Goal: Task Accomplishment & Management: Use online tool/utility

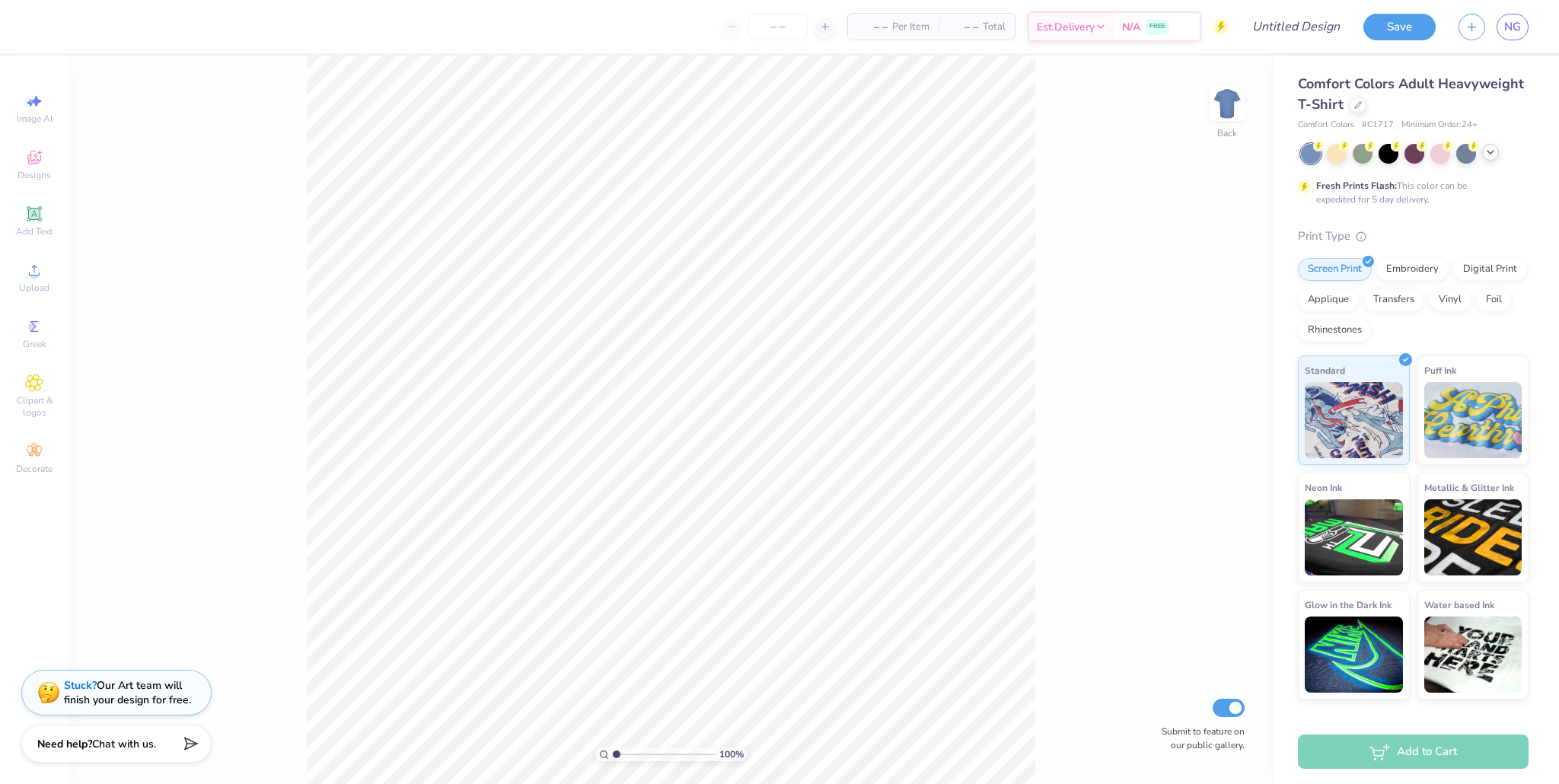
click at [745, 154] on icon at bounding box center [1490, 152] width 12 height 12
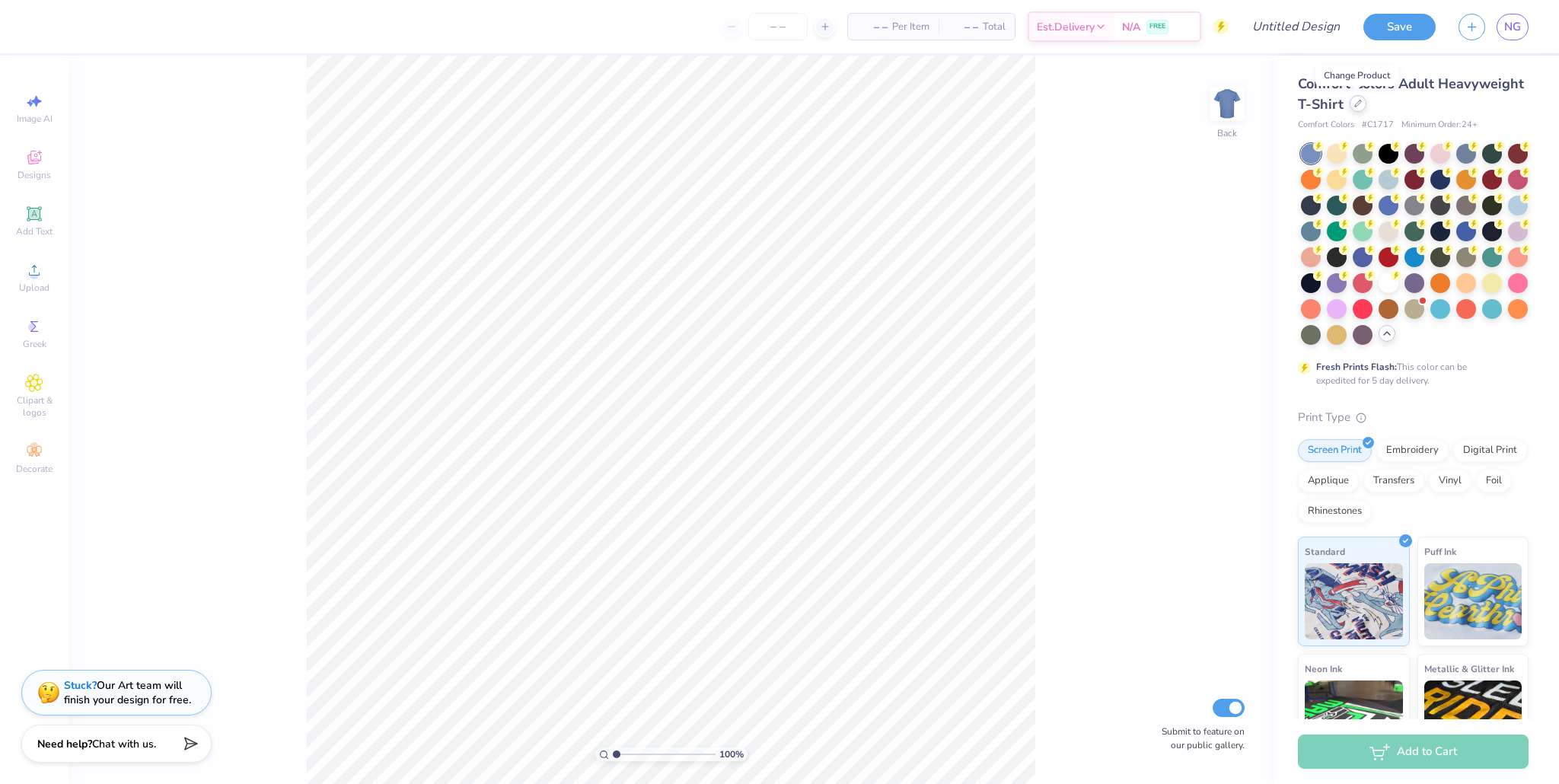
click at [745, 106] on icon at bounding box center [1358, 103] width 7 height 7
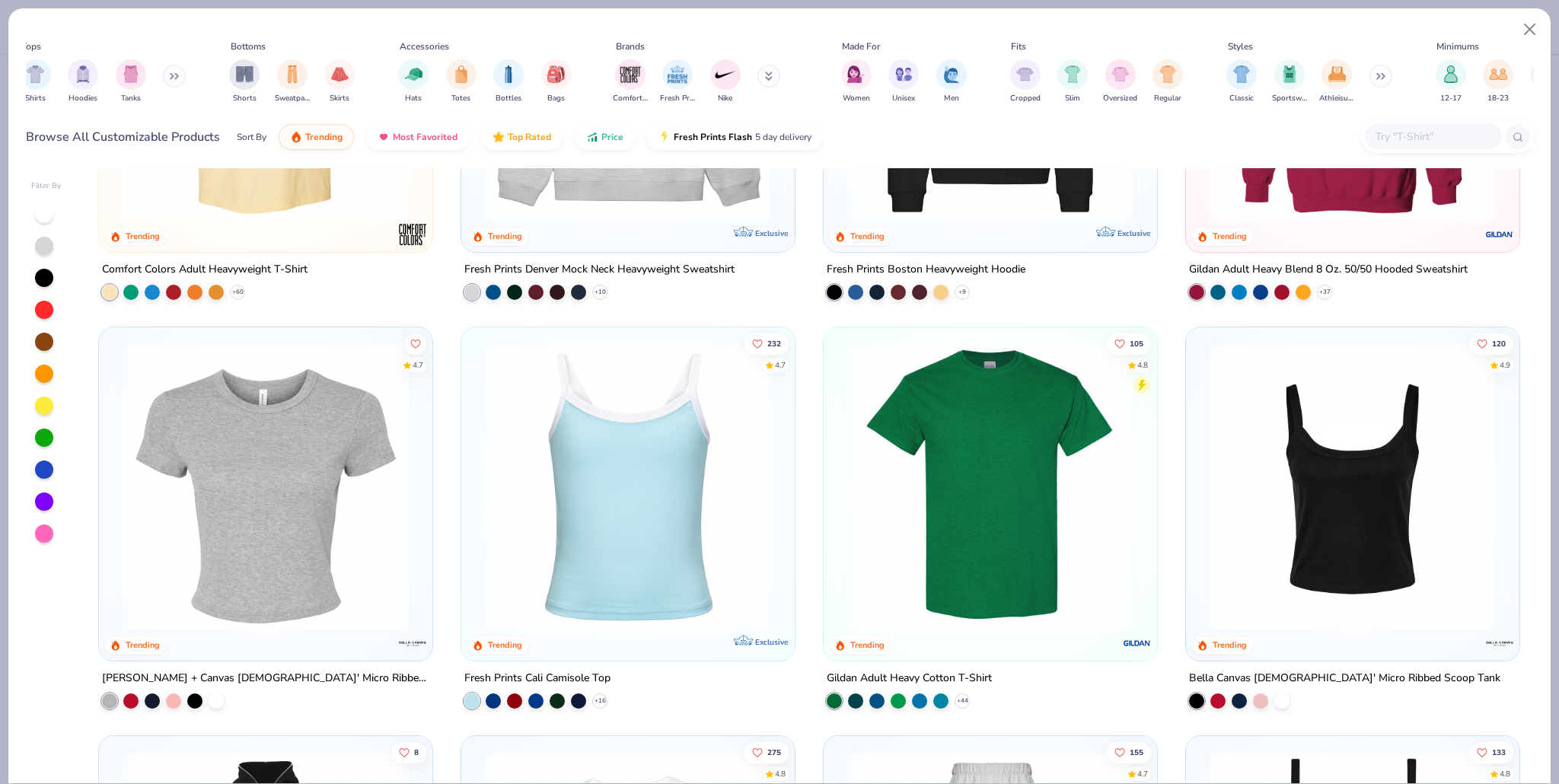
scroll to position [311, 0]
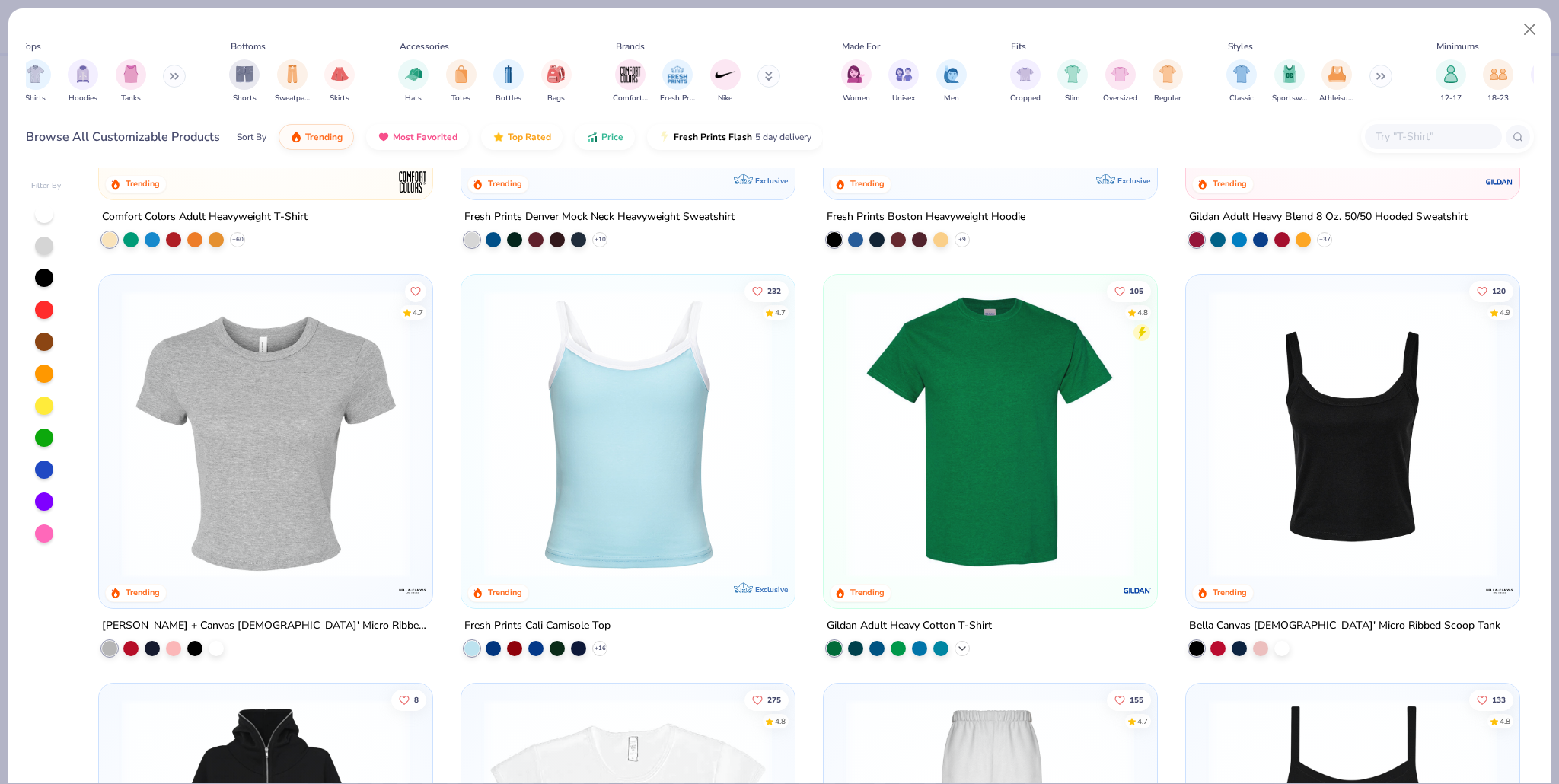
click at [745, 647] on polyline at bounding box center [962, 647] width 7 height 3
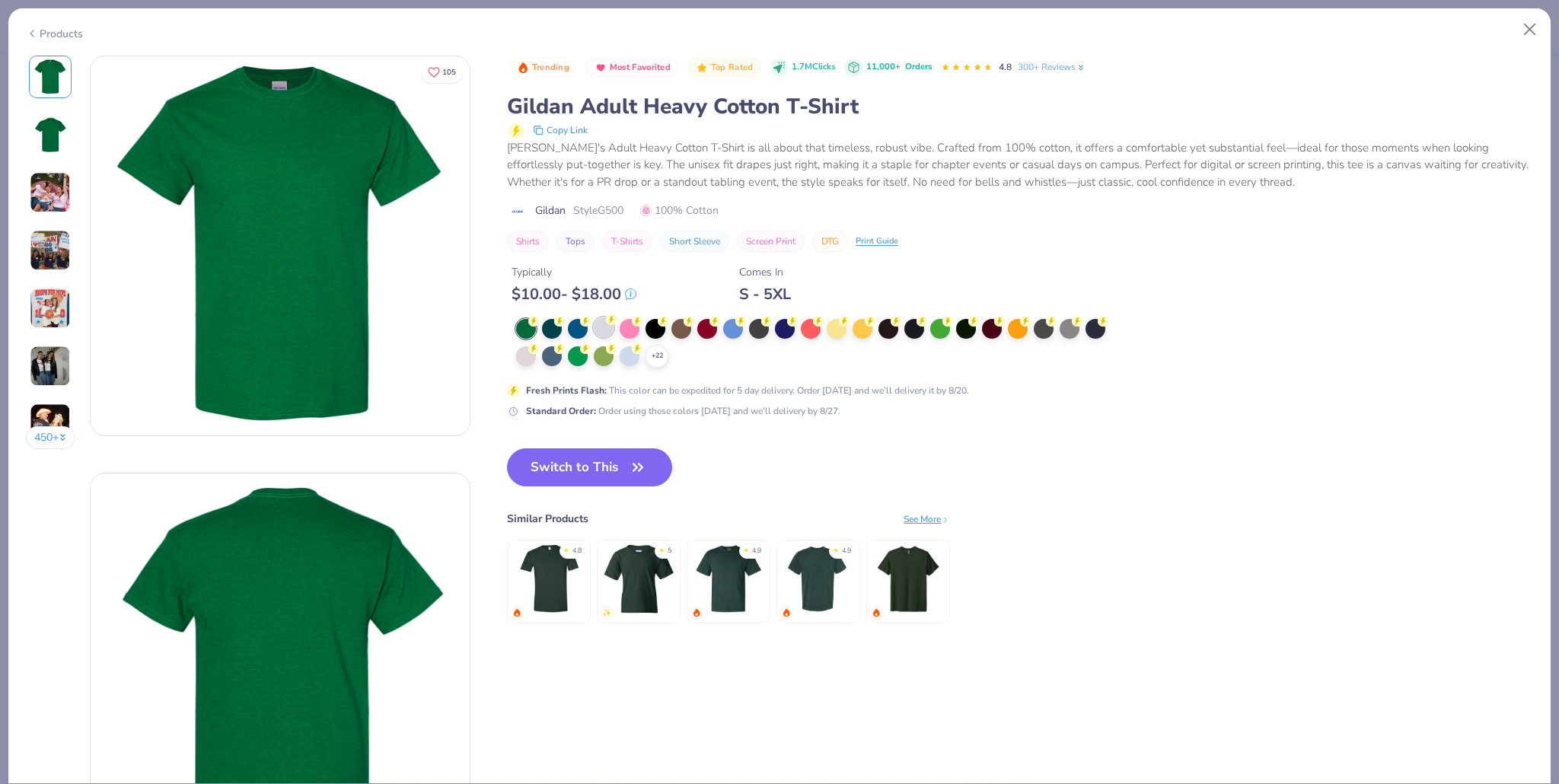
click at [610, 331] on div at bounding box center [603, 327] width 20 height 20
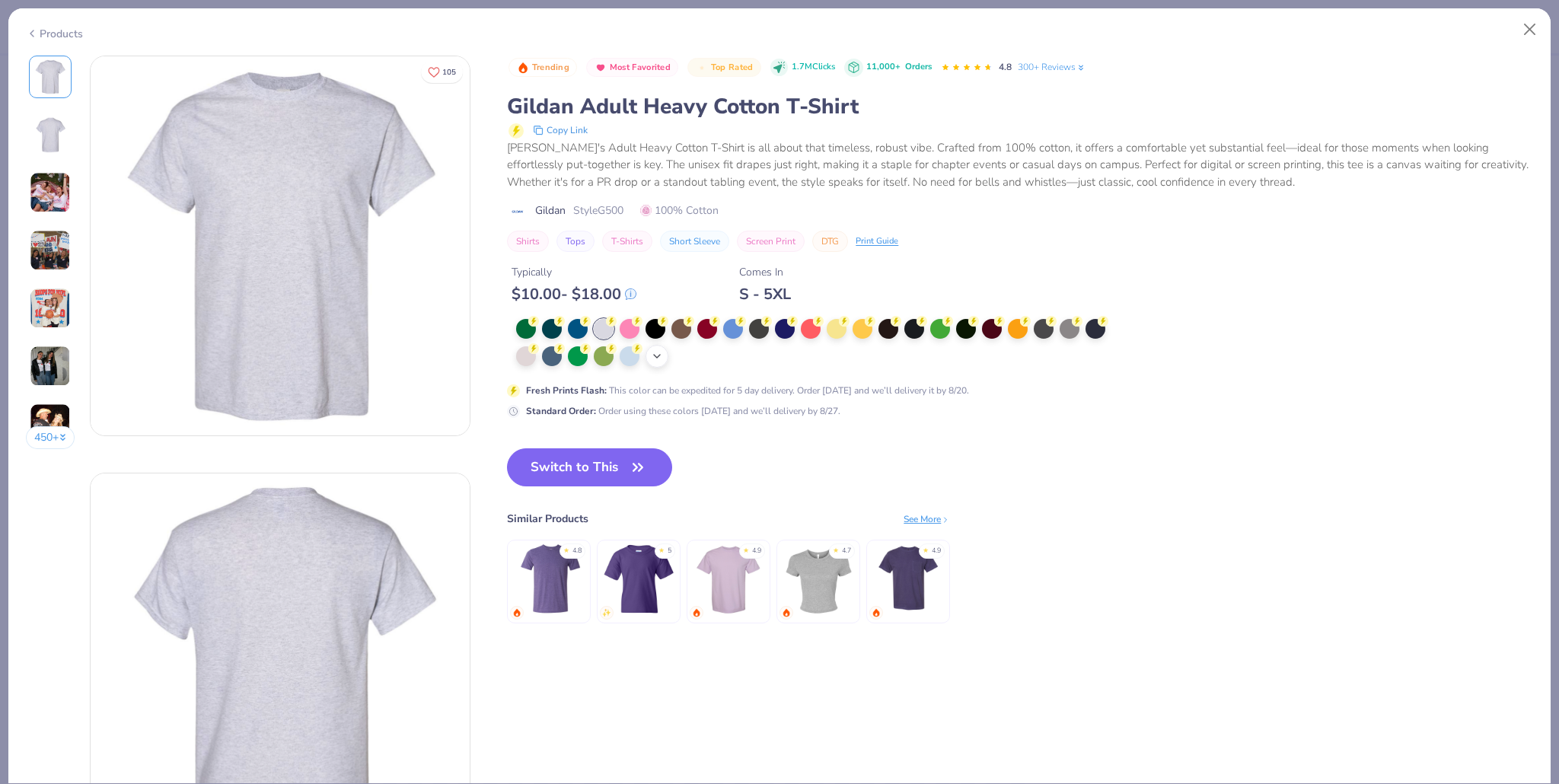
click at [656, 354] on icon at bounding box center [657, 356] width 12 height 12
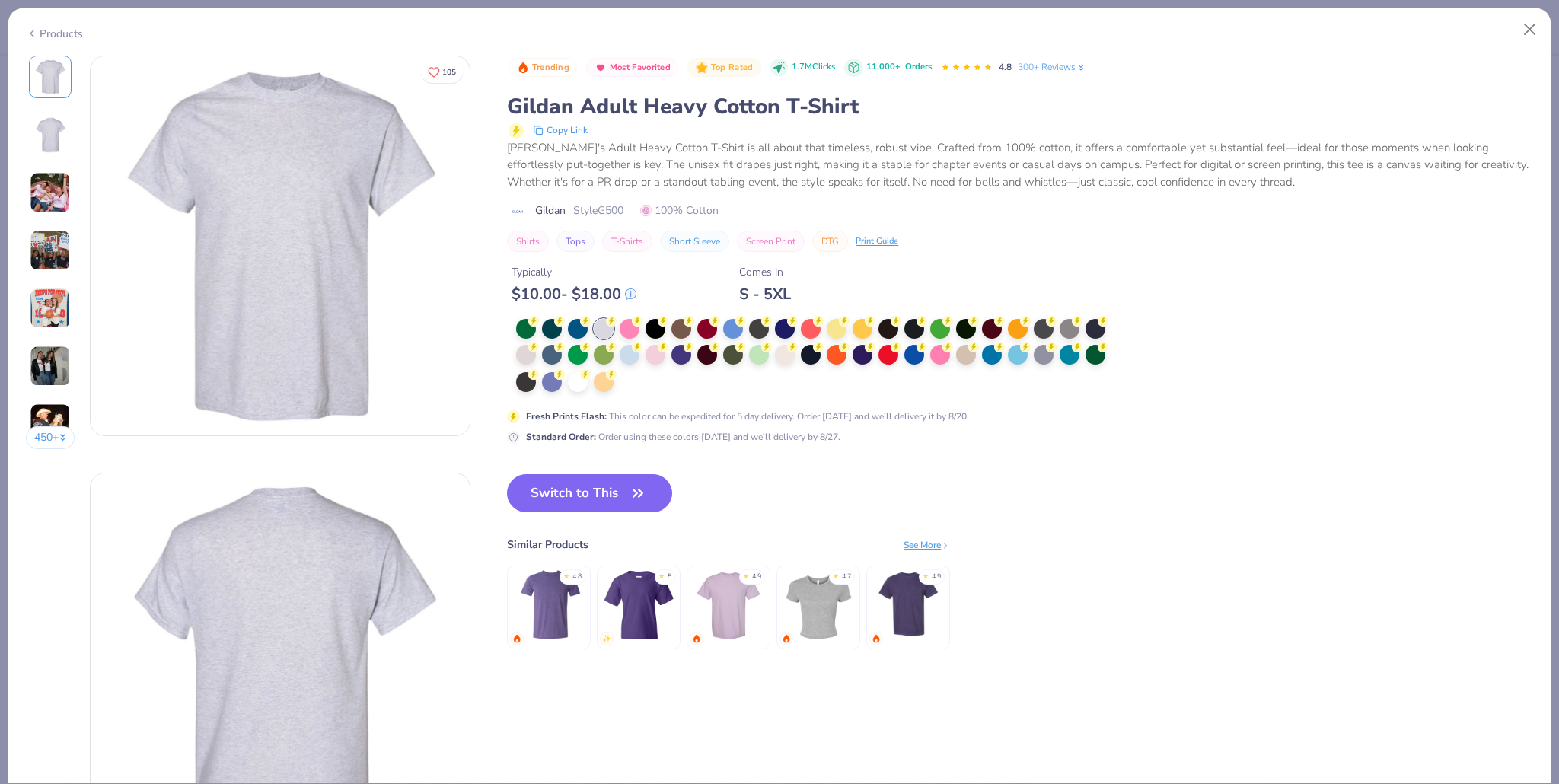
click at [638, 381] on div at bounding box center [816, 357] width 600 height 74
click at [632, 386] on div at bounding box center [816, 357] width 600 height 74
click at [578, 382] on div at bounding box center [577, 380] width 20 height 20
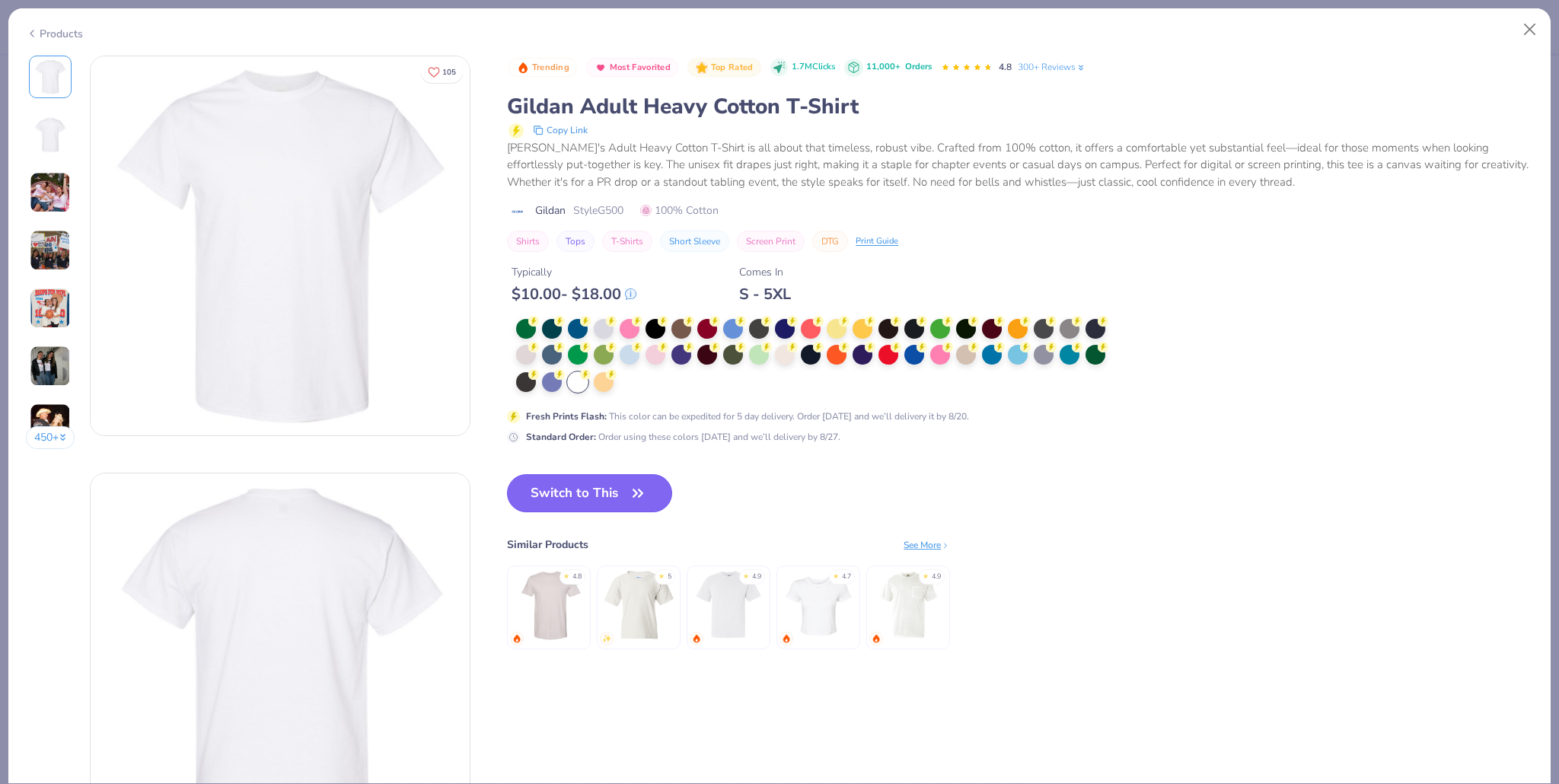
click at [609, 502] on button "Switch to This" at bounding box center [589, 493] width 165 height 38
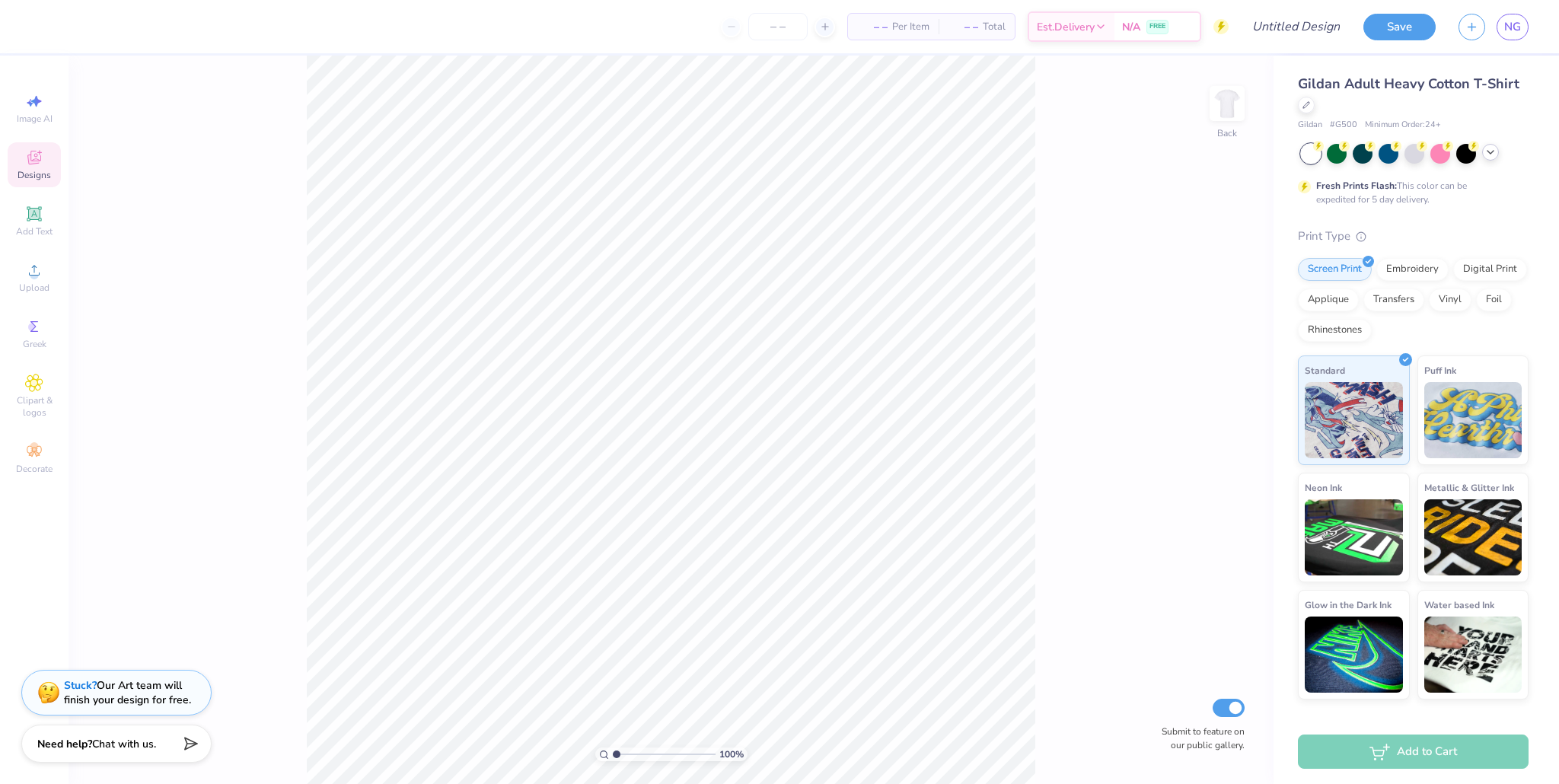
click at [46, 165] on div "Designs" at bounding box center [34, 165] width 53 height 45
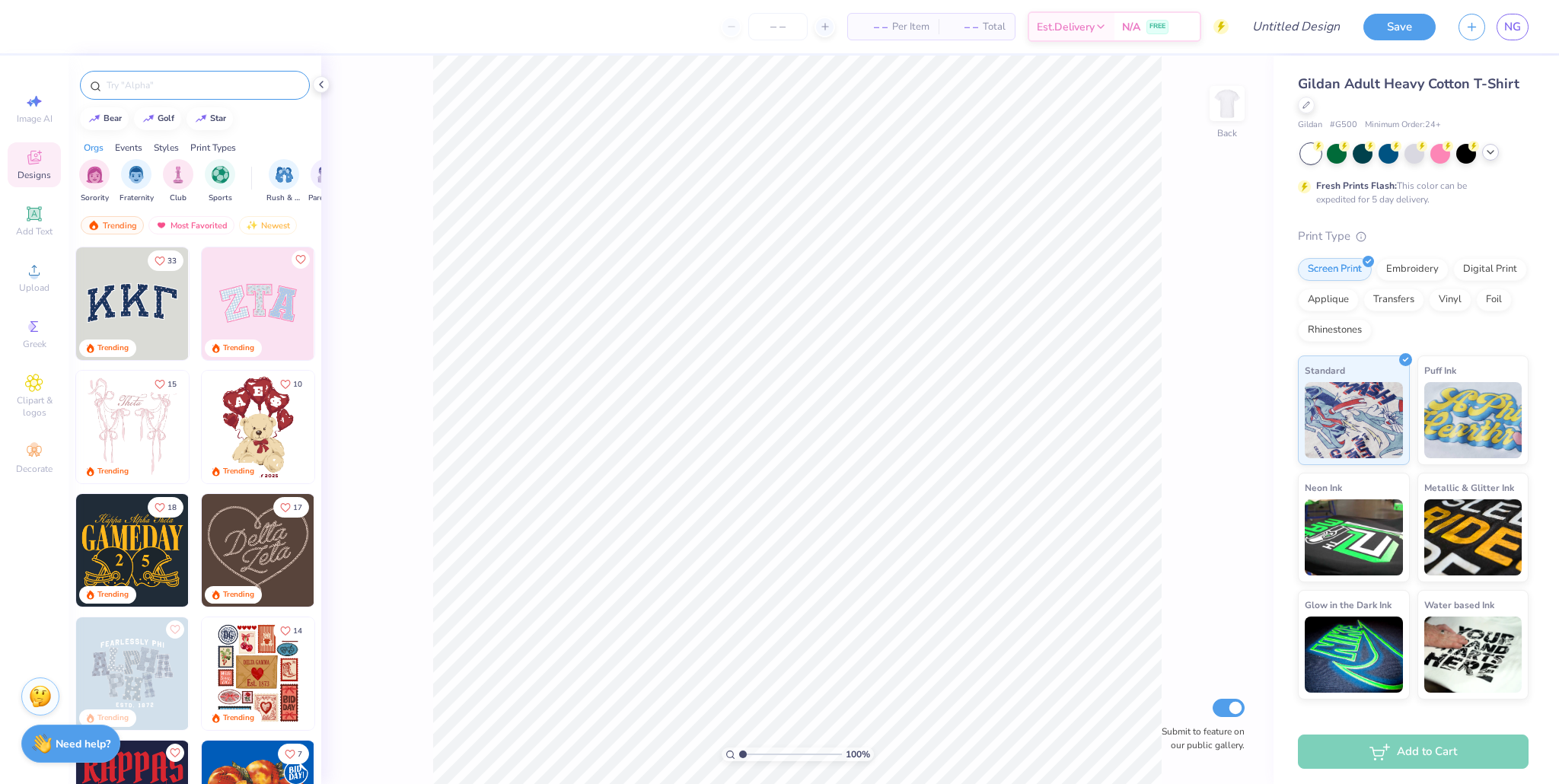
click at [166, 77] on input "text" at bounding box center [202, 85] width 195 height 15
type input "cheer"
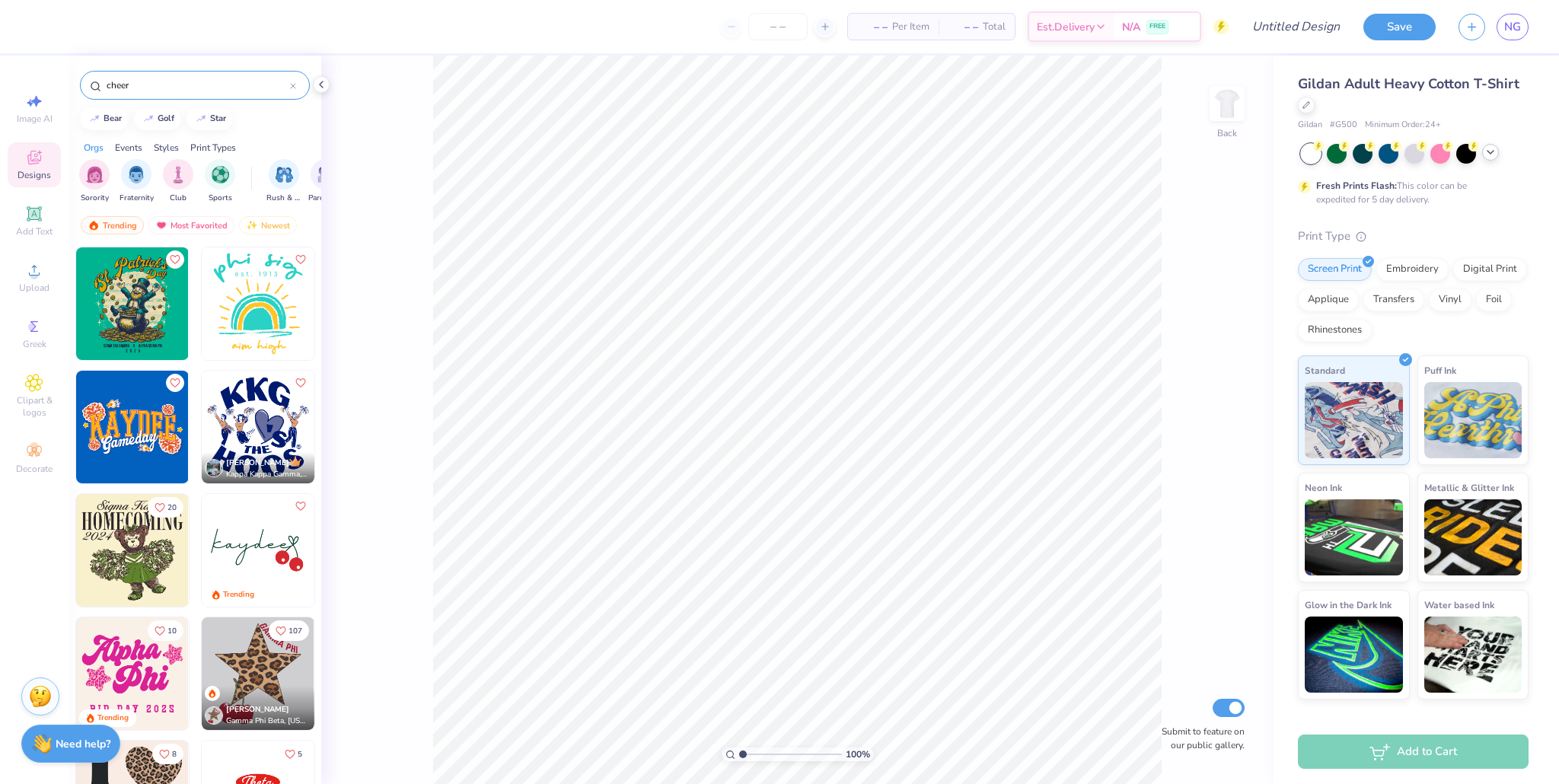
click at [137, 437] on img at bounding box center [132, 426] width 113 height 113
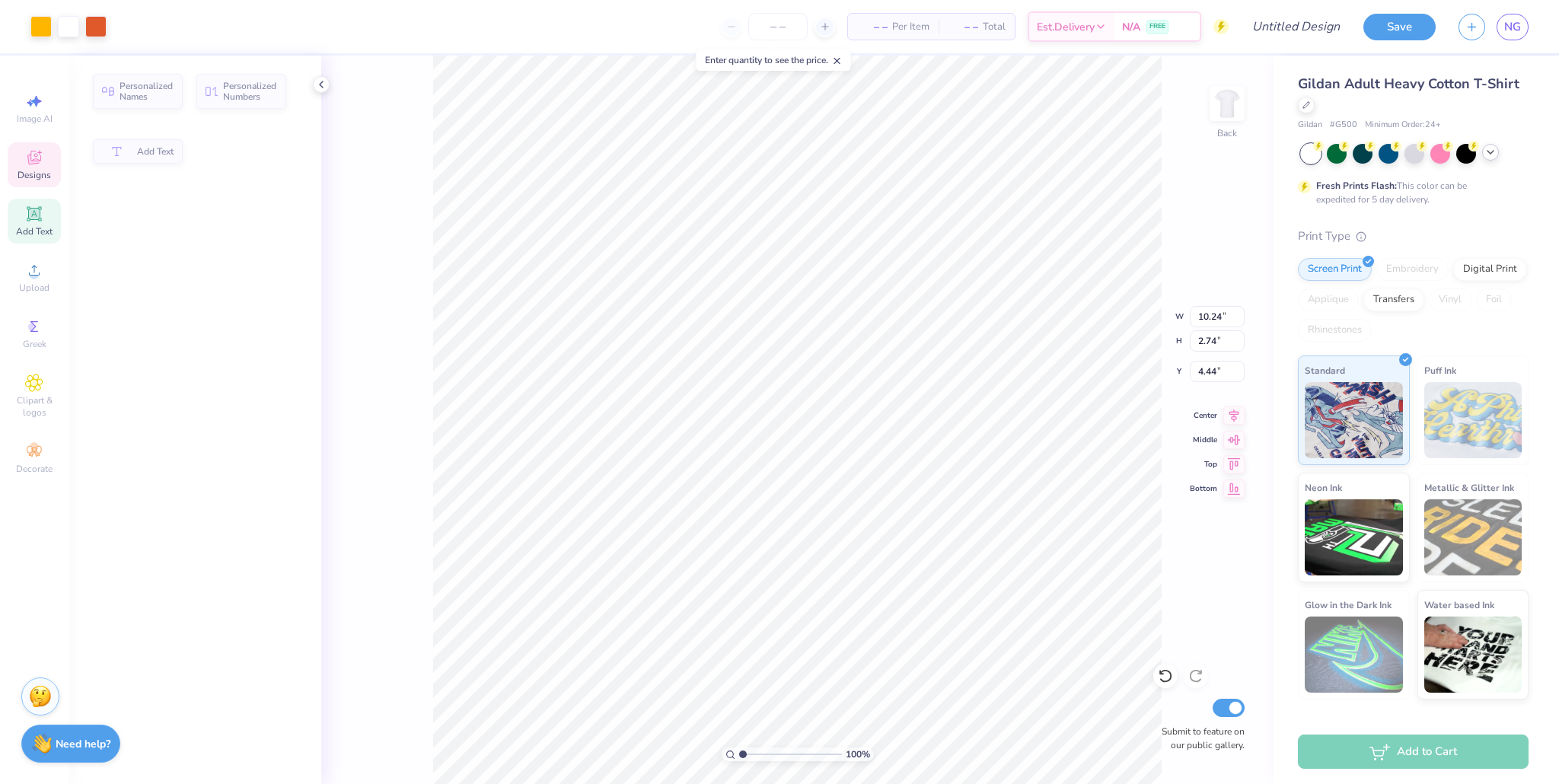
type input "10.24"
type input "2.74"
type input "4.44"
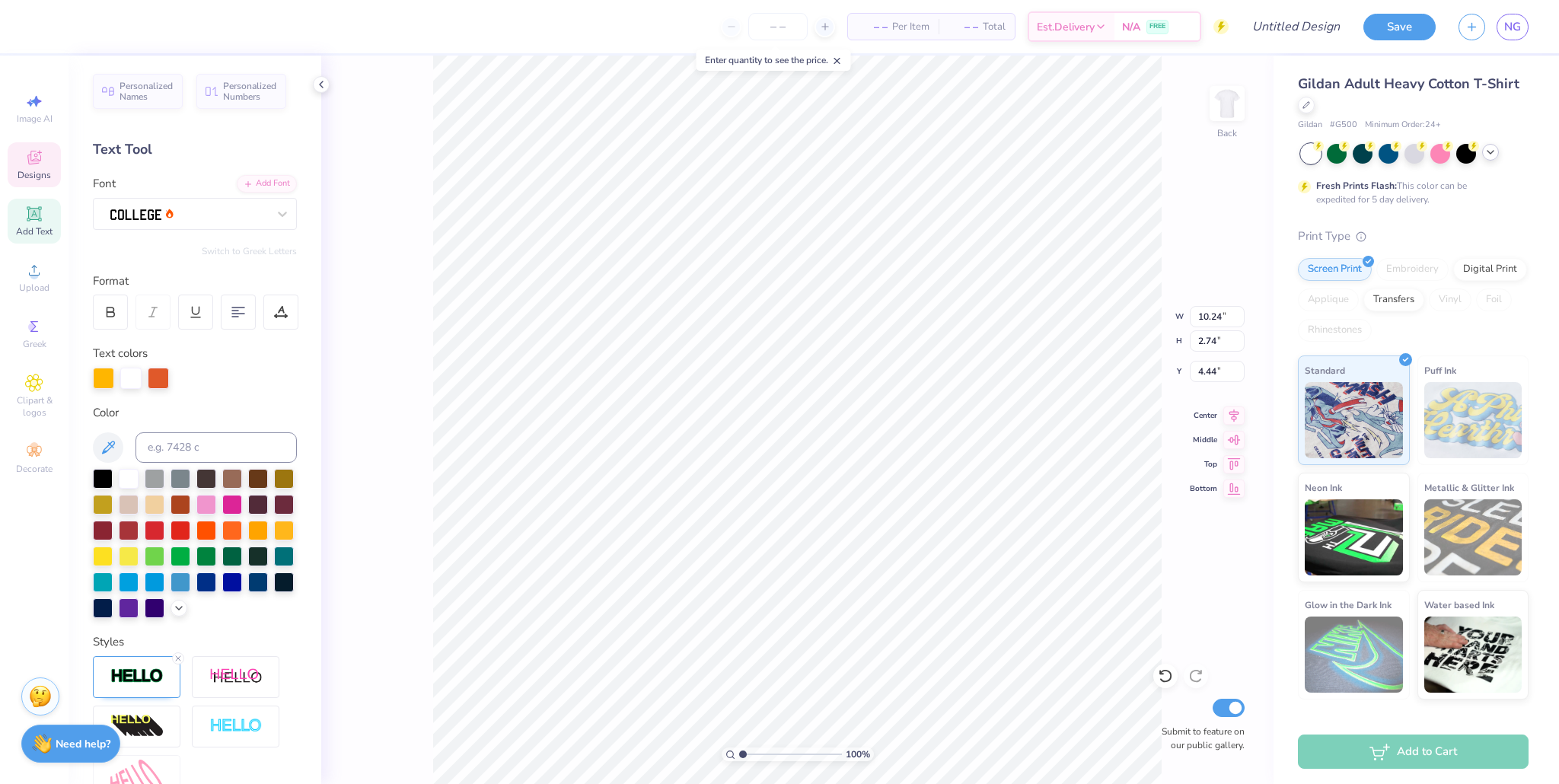
scroll to position [0, 2]
type textarea "Battle of the"
type input "12.50"
type input "2.16"
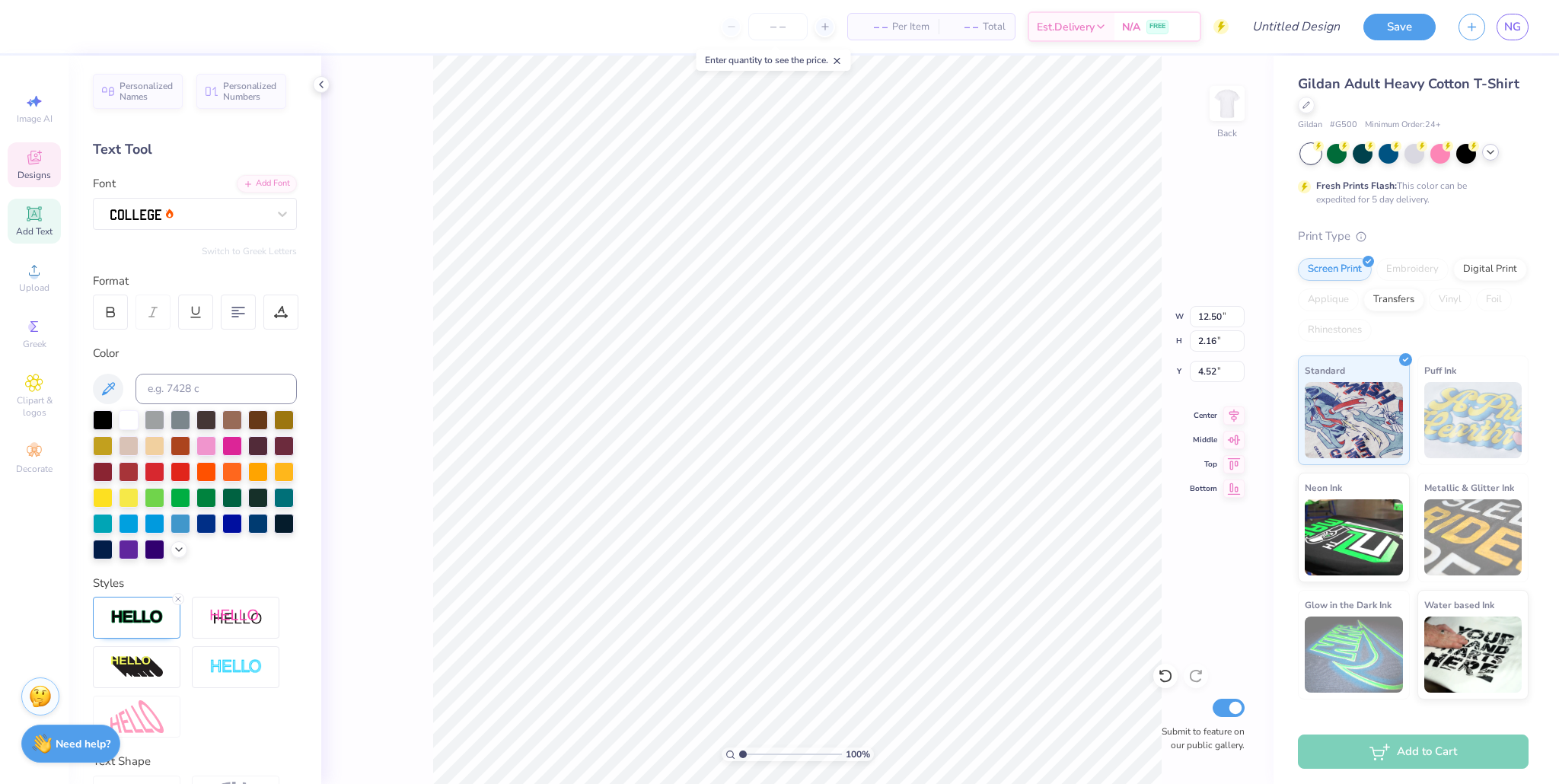
type input "4.81"
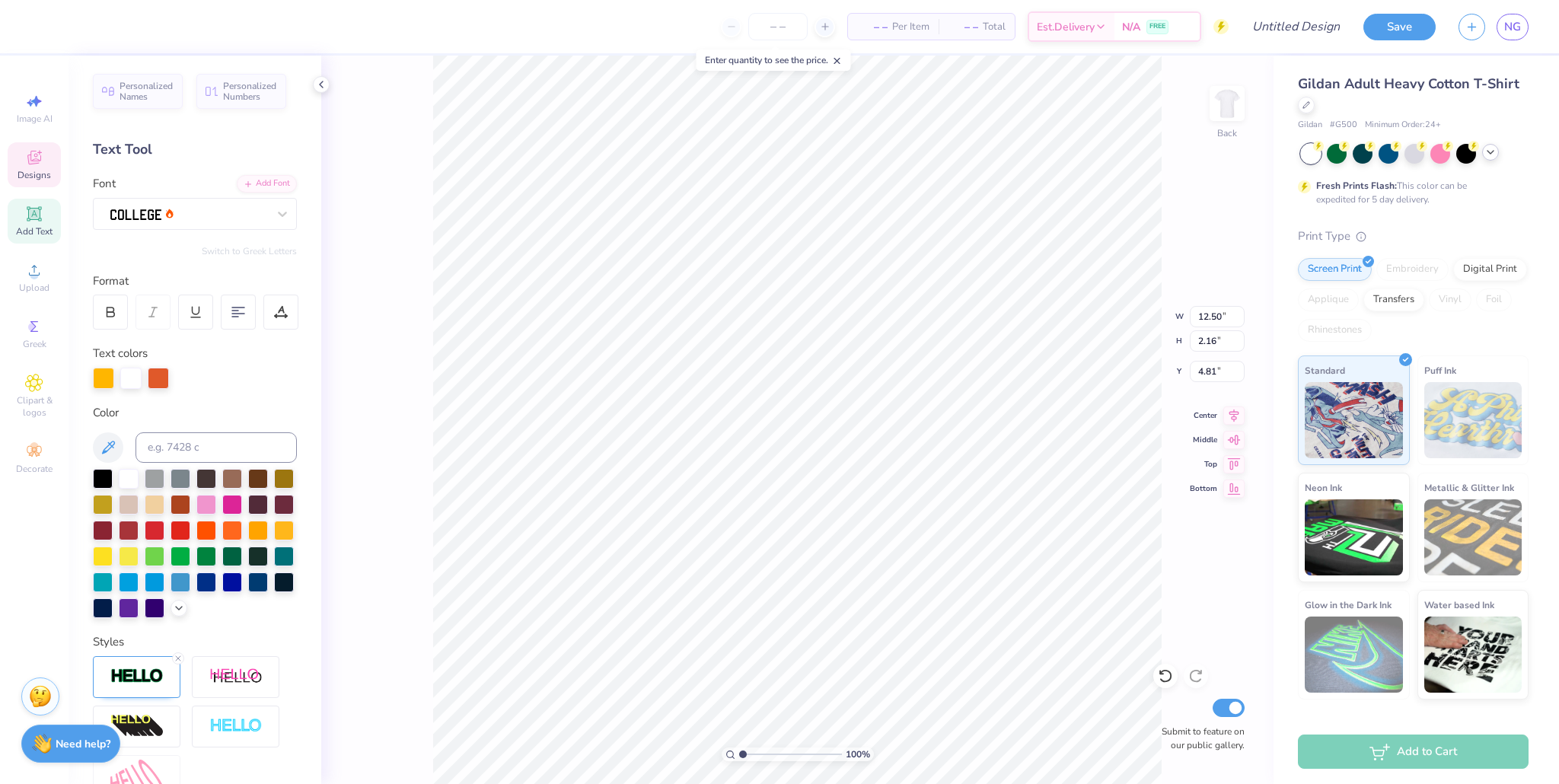
type textarea "battle of the"
type textarea "Halftimes"
type input "2.55"
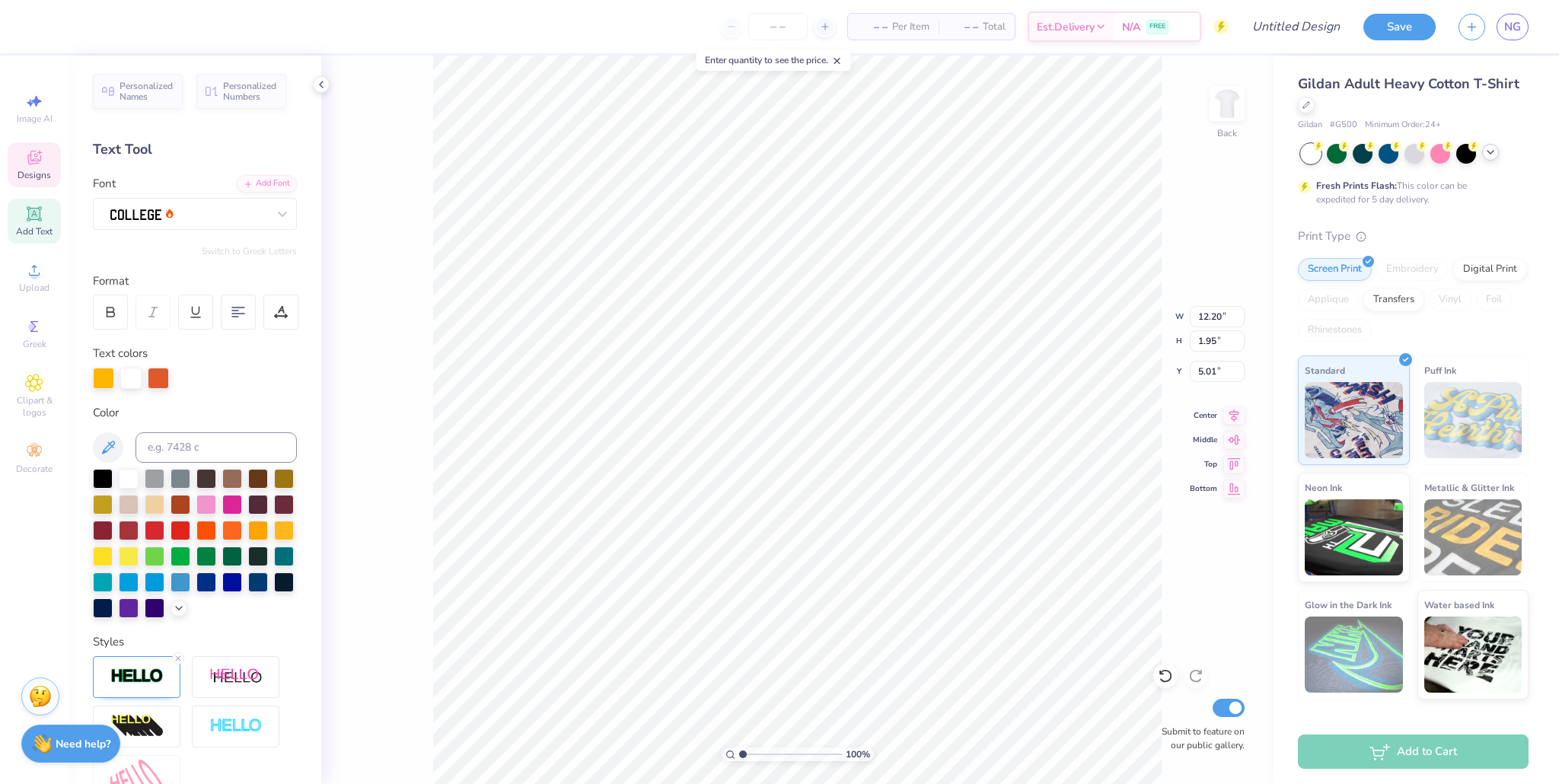
type input "2.23"
click at [46, 32] on div at bounding box center [41, 25] width 21 height 21
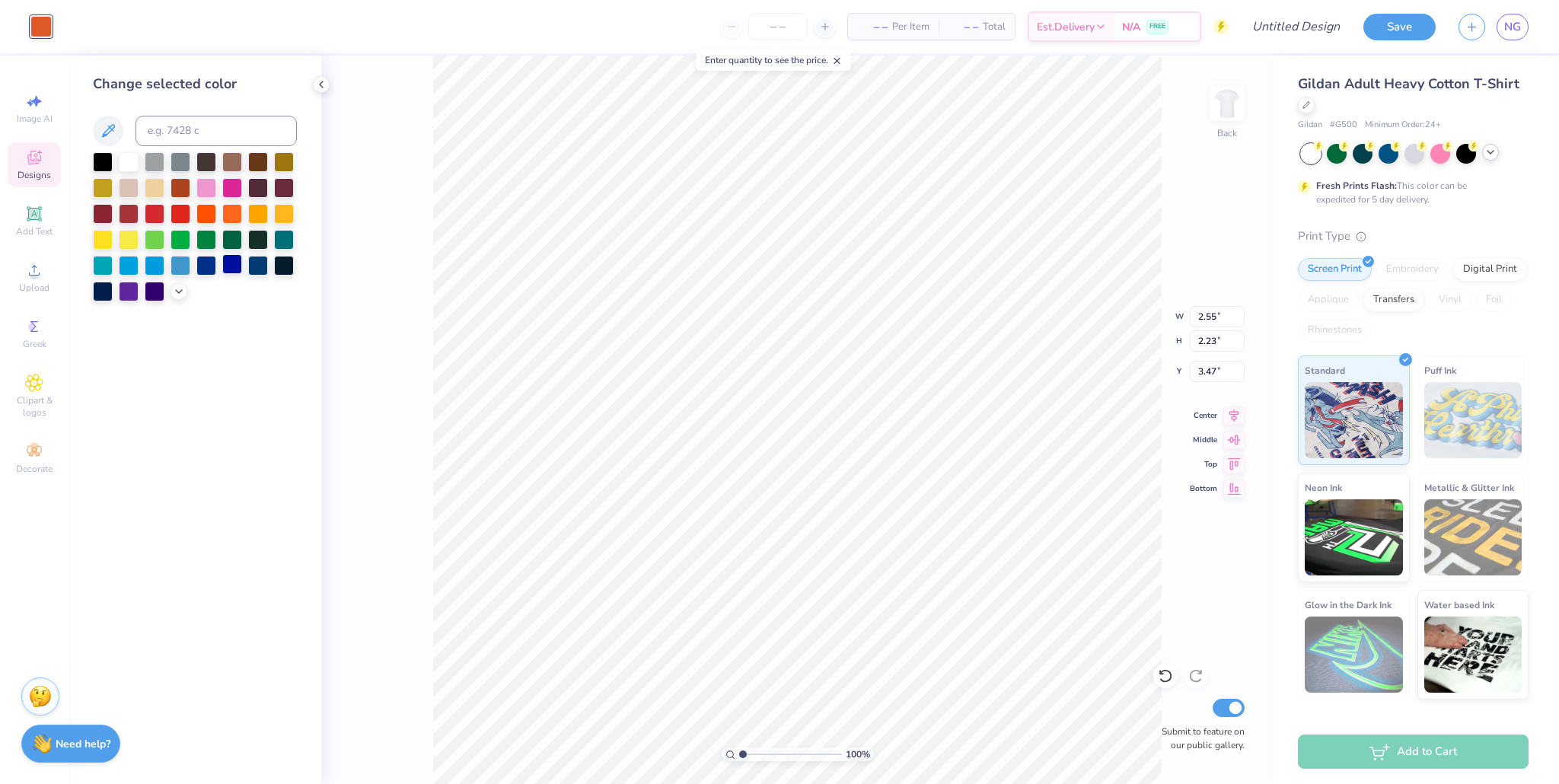
click at [228, 268] on div at bounding box center [232, 264] width 20 height 20
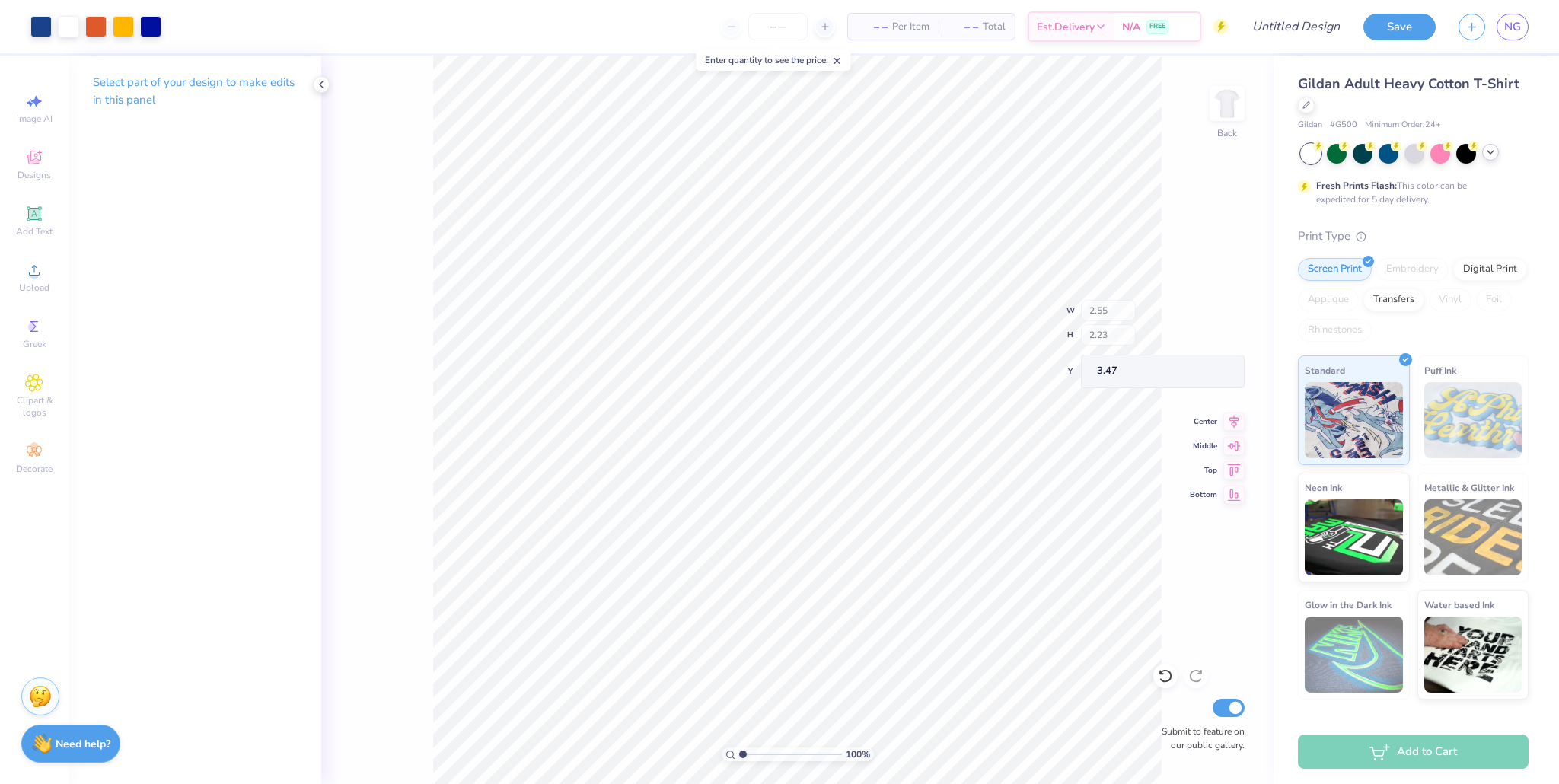
type input "3.55"
type input "1.34"
type input "1.17"
type input "3.64"
drag, startPoint x: 35, startPoint y: 18, endPoint x: 36, endPoint y: 26, distance: 8.1
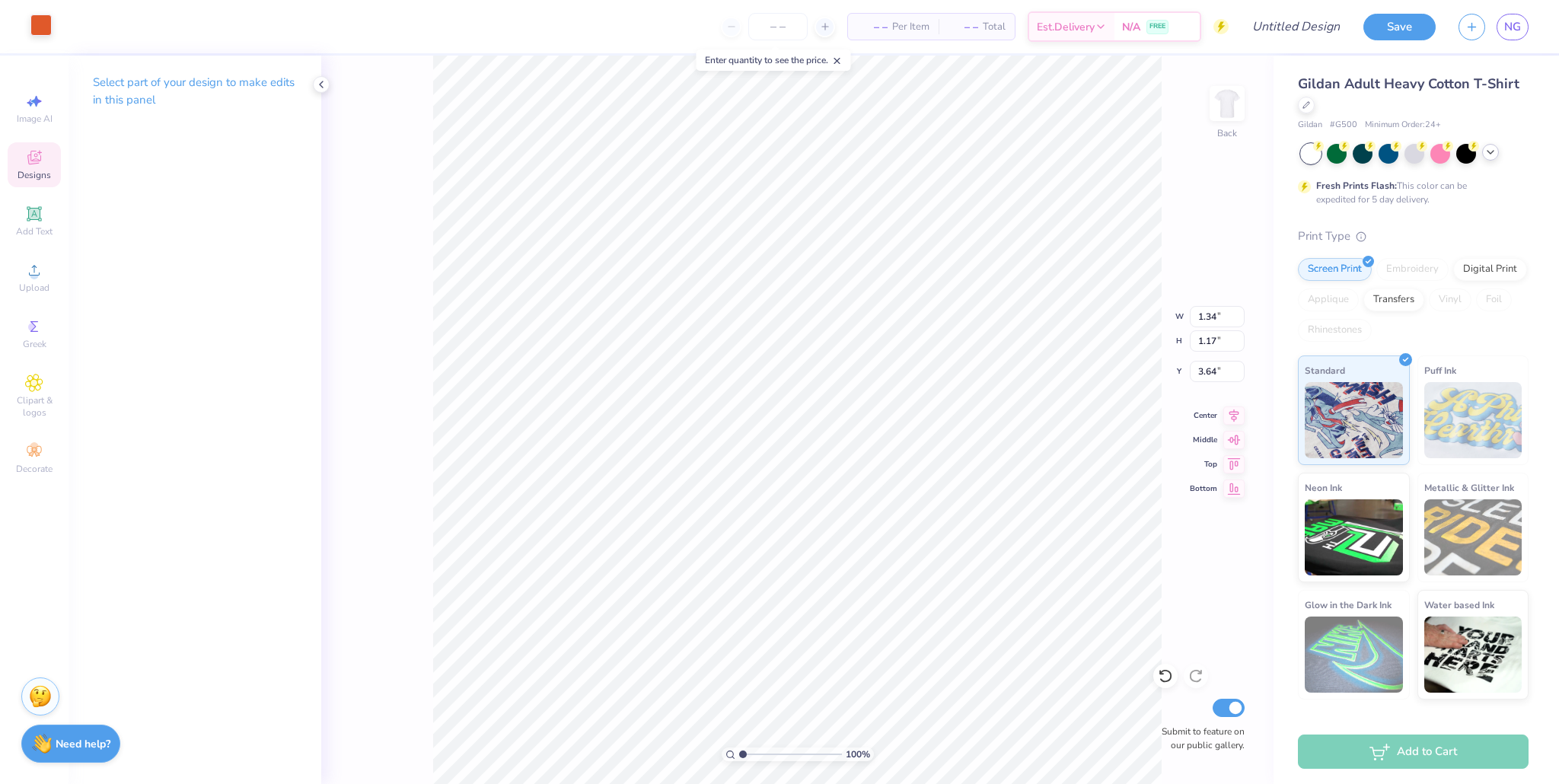
click at [34, 18] on div at bounding box center [41, 25] width 21 height 21
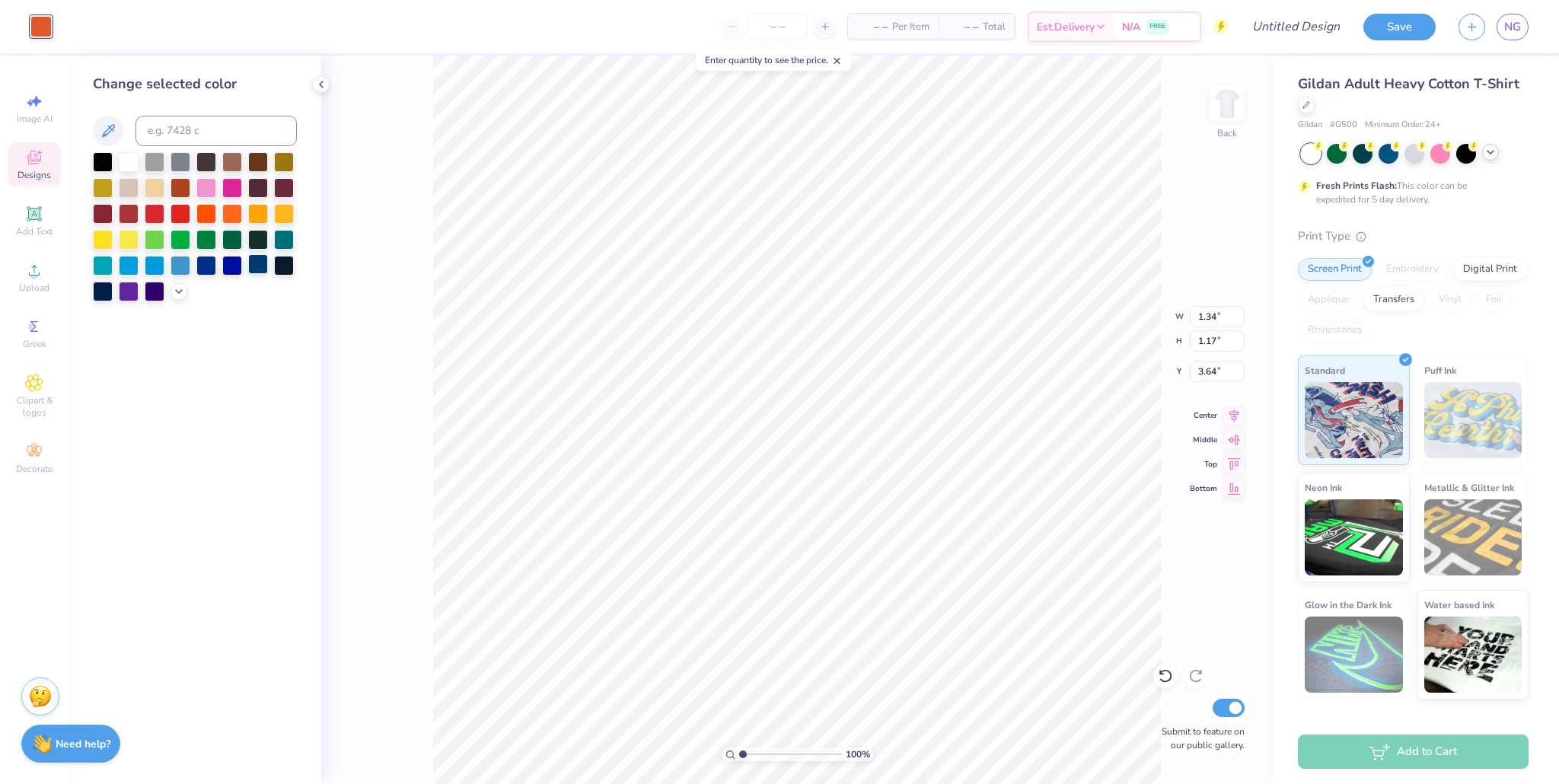
drag, startPoint x: 228, startPoint y: 263, endPoint x: 259, endPoint y: 276, distance: 33.6
click at [228, 263] on div at bounding box center [232, 265] width 20 height 20
click at [281, 268] on div at bounding box center [283, 264] width 20 height 20
click at [263, 267] on div at bounding box center [258, 264] width 20 height 20
click at [223, 271] on div at bounding box center [232, 264] width 20 height 20
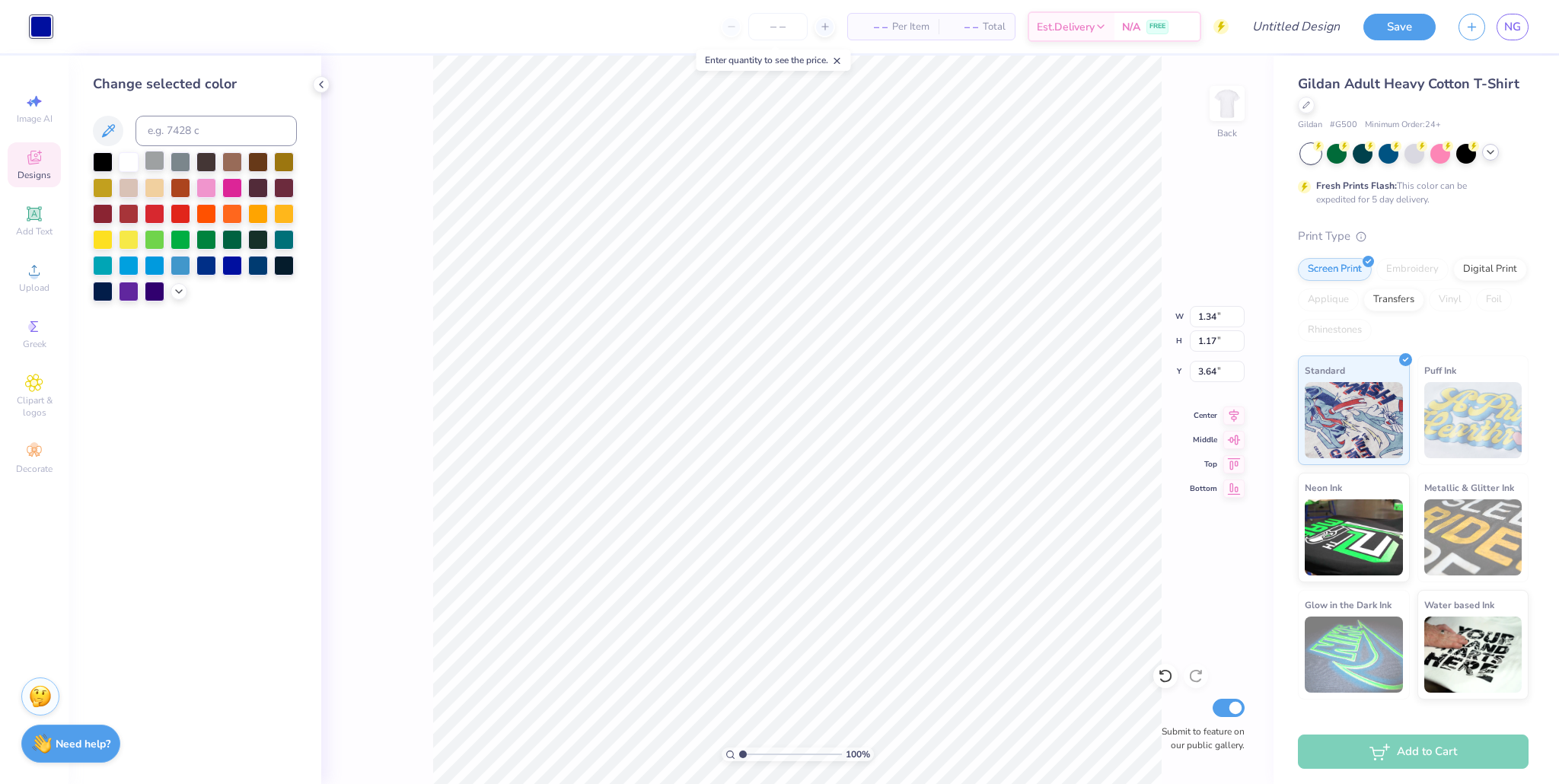
click at [159, 164] on div at bounding box center [154, 160] width 20 height 20
click at [235, 267] on div at bounding box center [232, 264] width 20 height 20
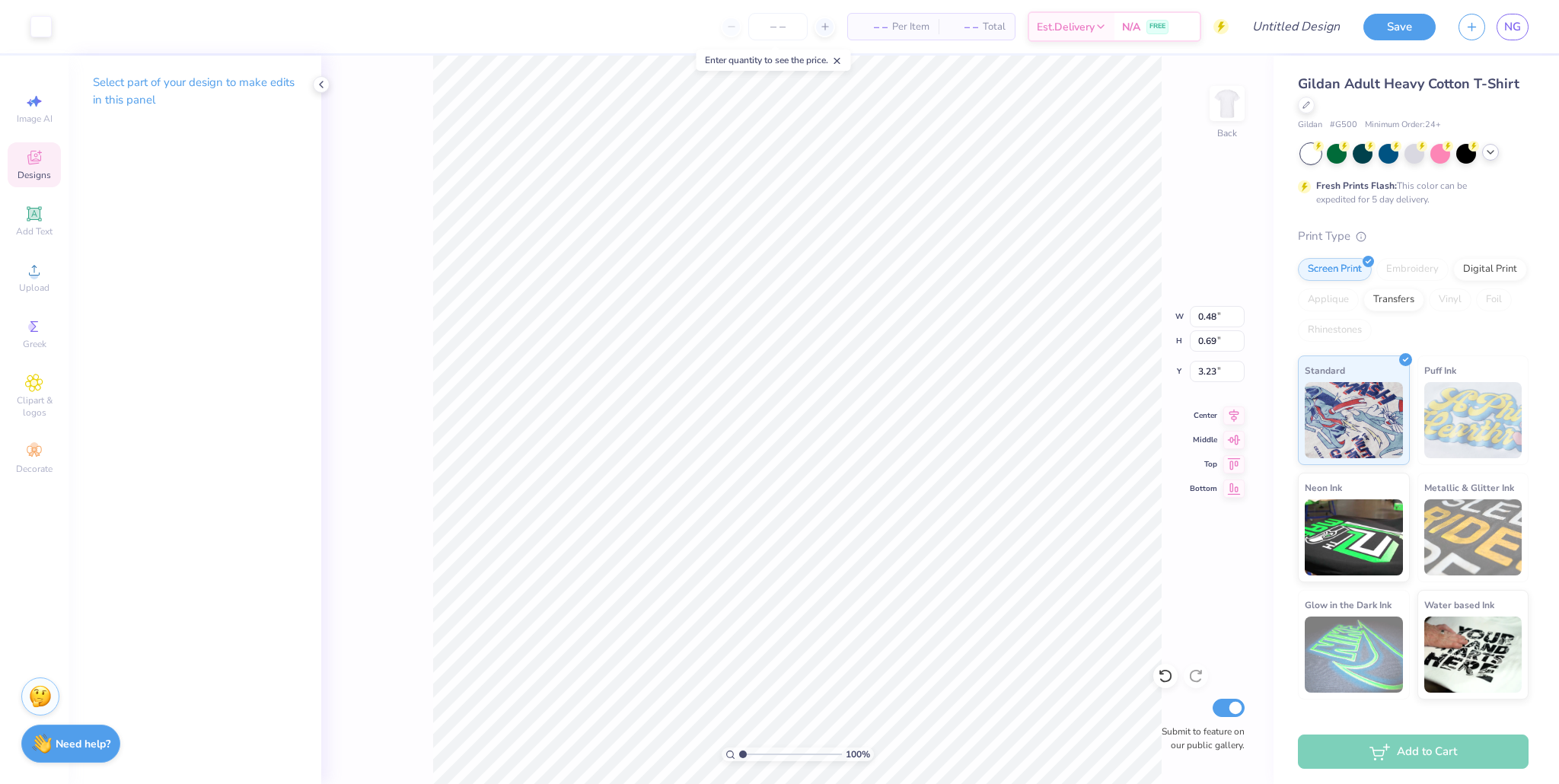
type input "0.96"
type input "0.87"
type input "3.17"
click at [44, 32] on div at bounding box center [41, 25] width 21 height 21
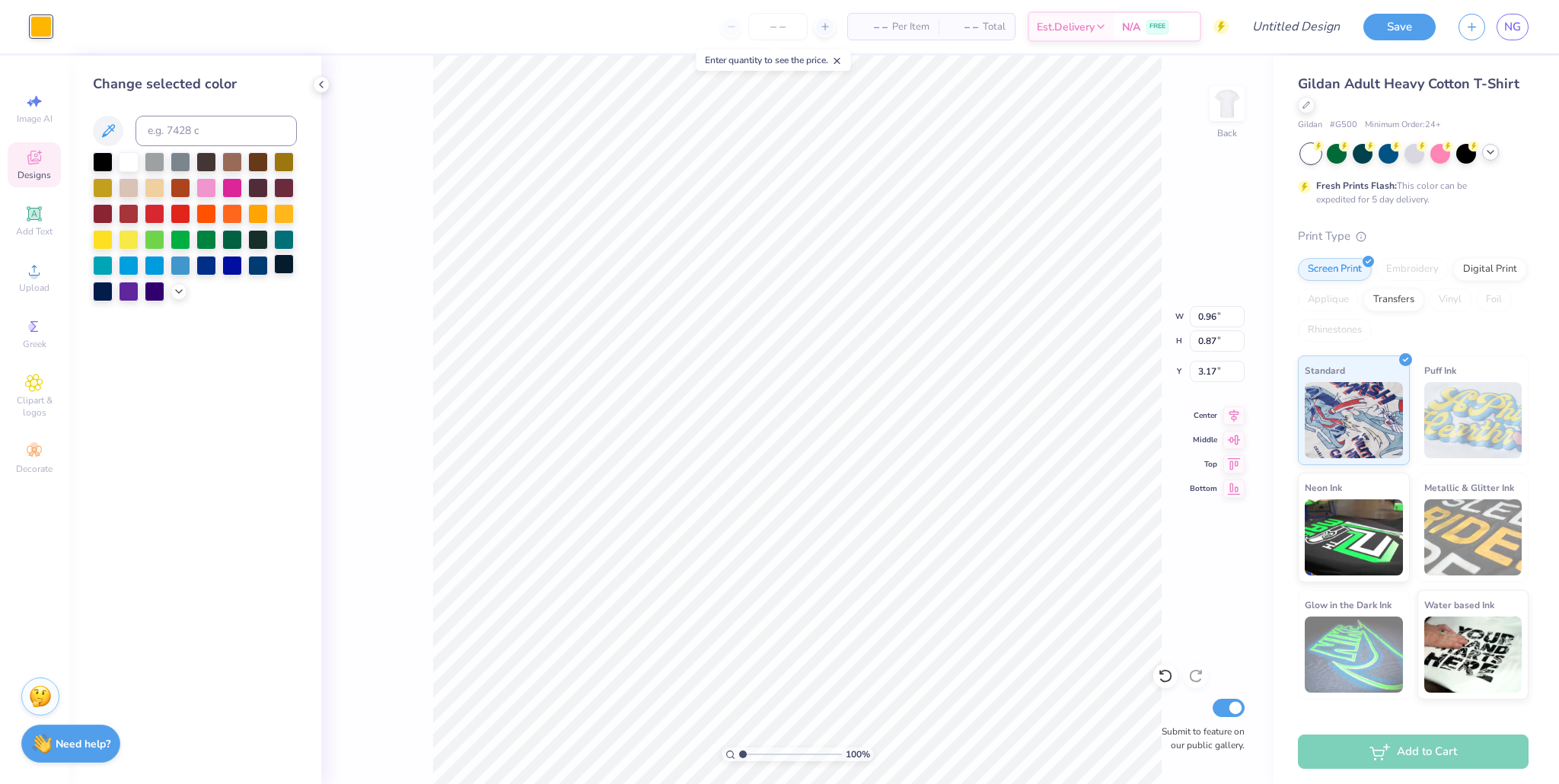
click at [280, 265] on div at bounding box center [283, 264] width 20 height 20
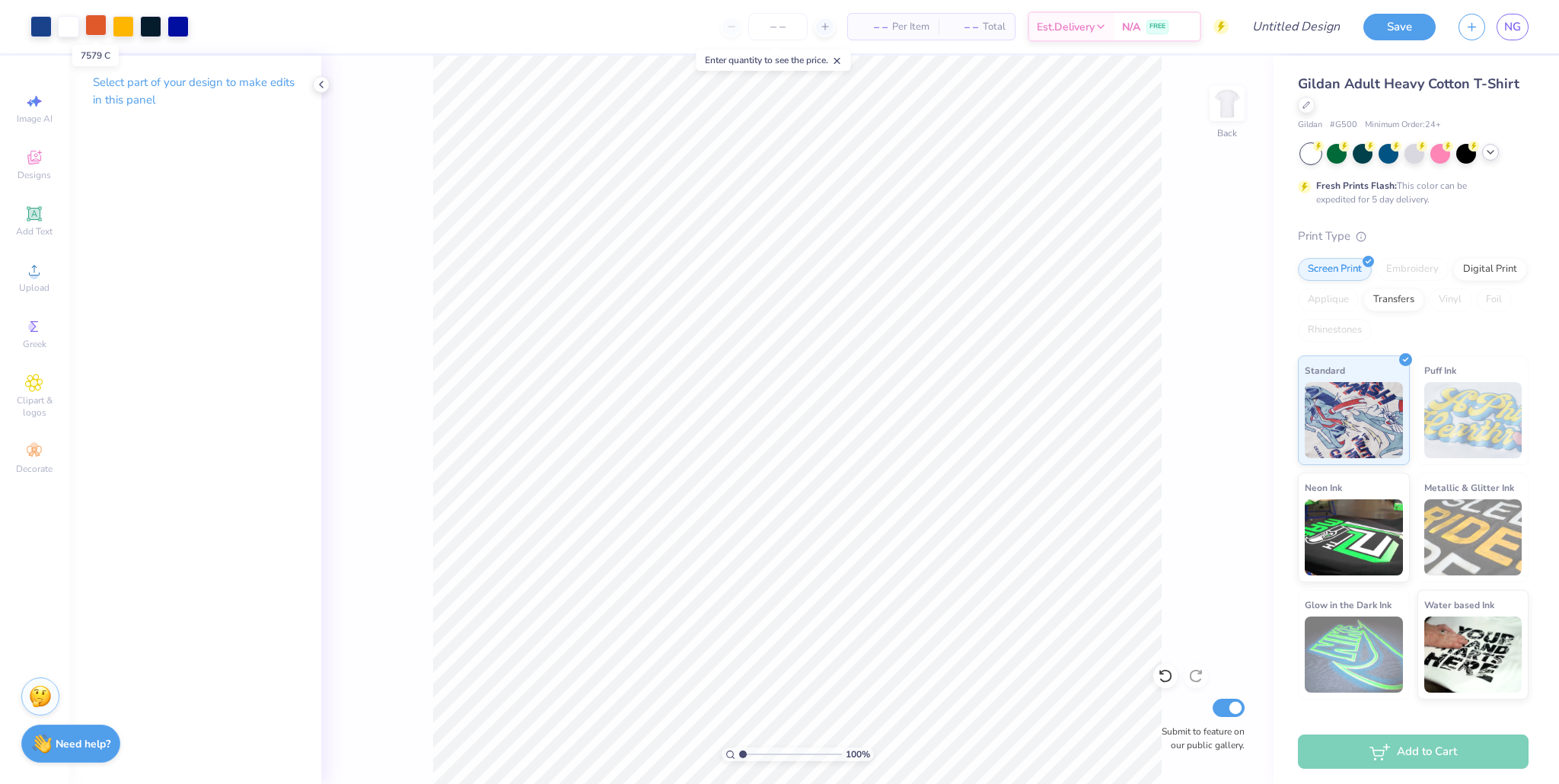
click at [103, 29] on div at bounding box center [96, 25] width 21 height 21
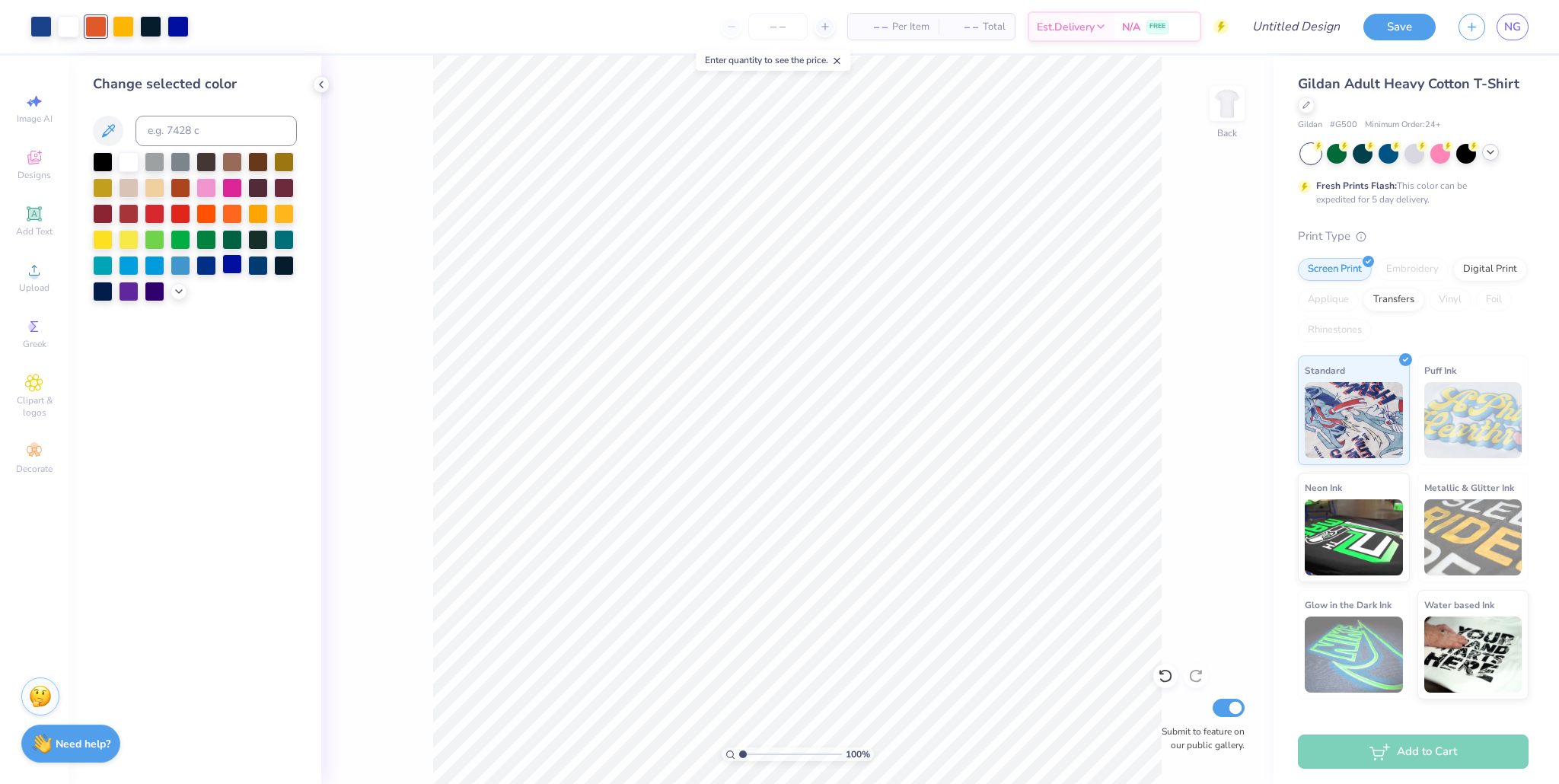
click at [225, 266] on div at bounding box center [232, 264] width 20 height 20
click at [115, 27] on div at bounding box center [123, 25] width 21 height 21
click at [150, 157] on div at bounding box center [154, 160] width 20 height 20
click at [745, 222] on div "100 % Back Submit to feature on our public gallery." at bounding box center [797, 420] width 953 height 728
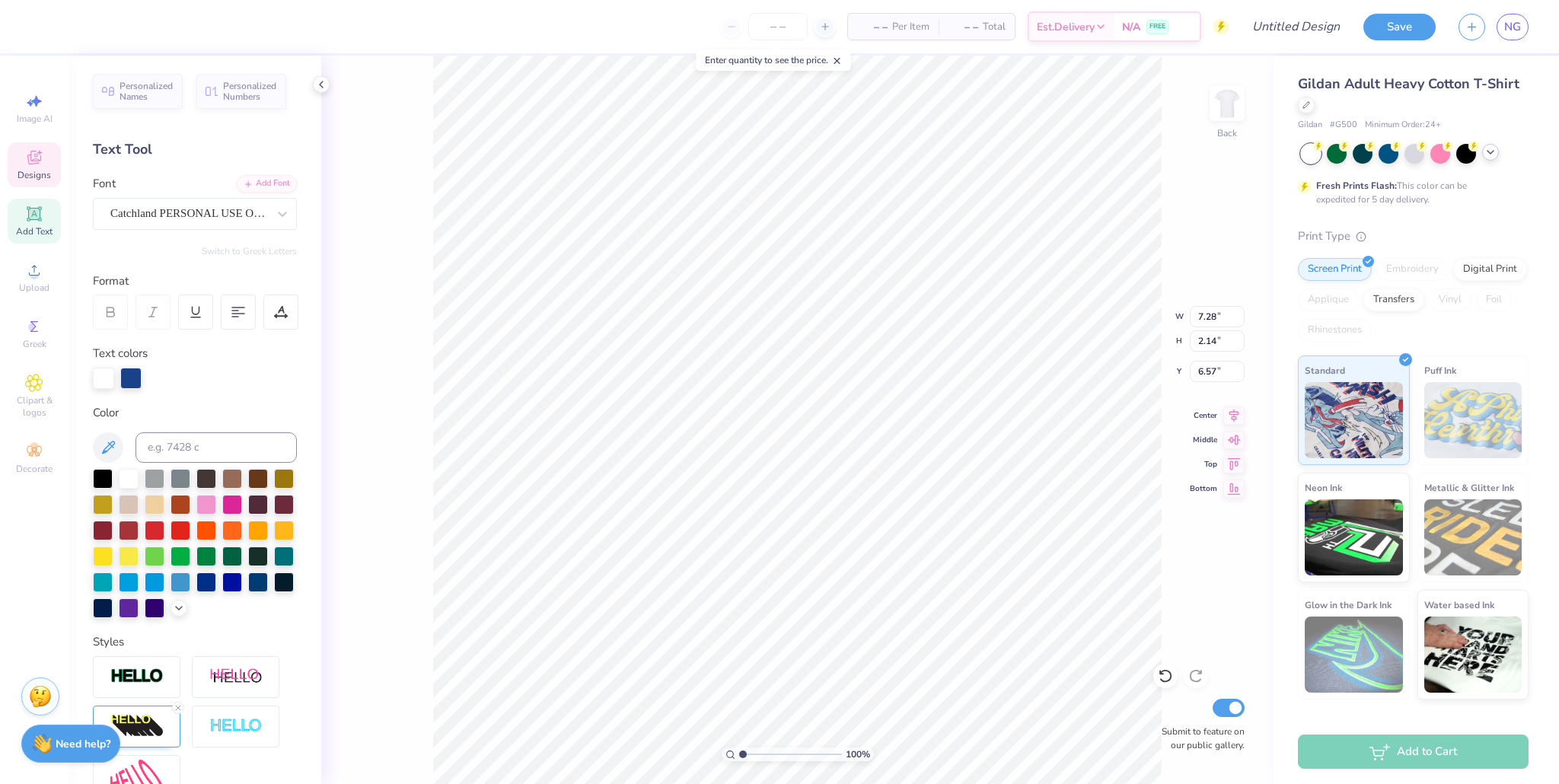
type input "6.57"
type input "12.20"
type input "1.95"
type input "5.31"
click at [102, 480] on div at bounding box center [102, 477] width 20 height 20
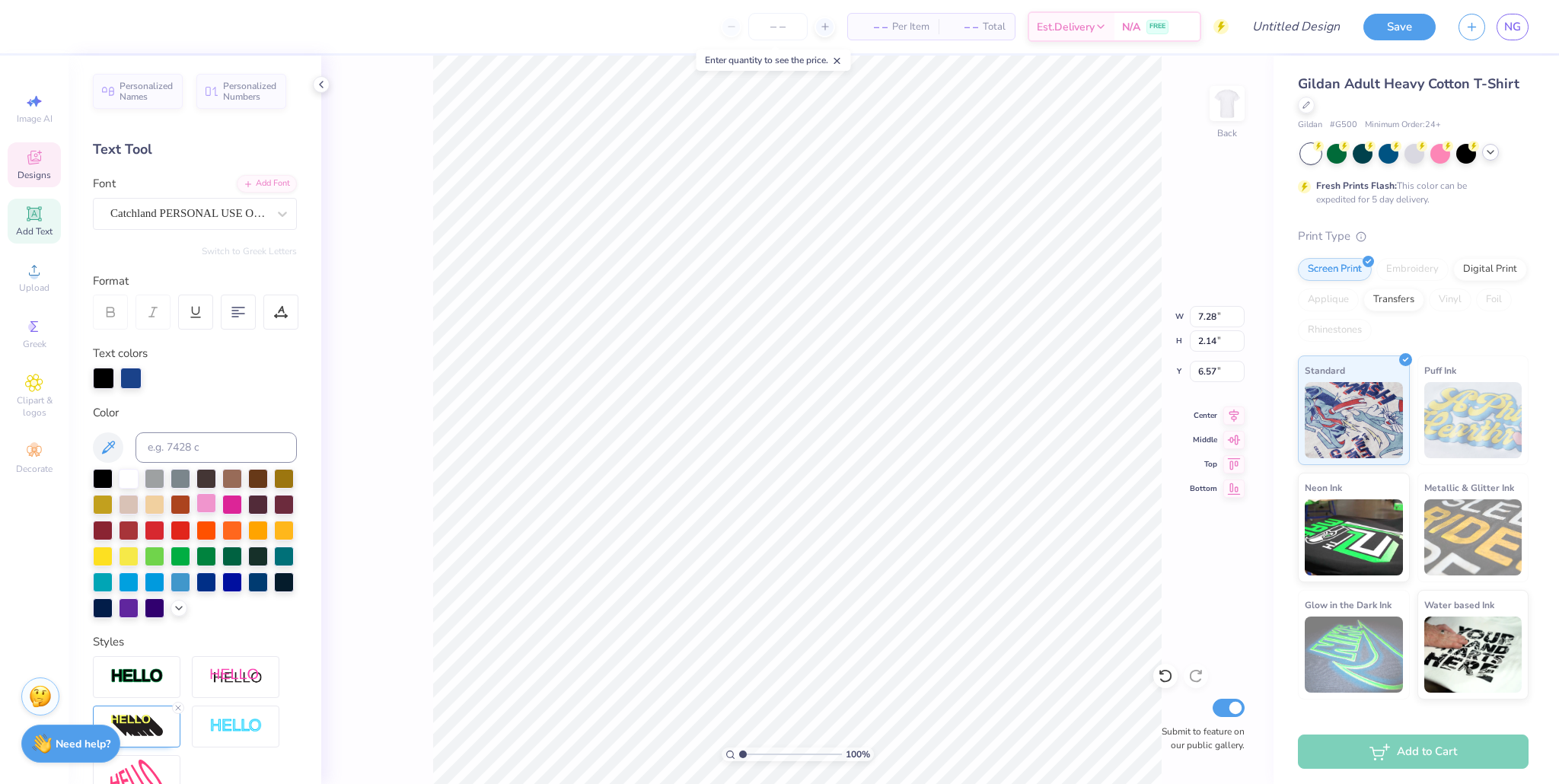
click at [219, 507] on div at bounding box center [195, 544] width 204 height 149
click at [207, 507] on div at bounding box center [206, 503] width 20 height 20
click at [173, 478] on div at bounding box center [180, 477] width 20 height 20
click at [254, 584] on div at bounding box center [258, 580] width 20 height 20
click at [286, 587] on div at bounding box center [283, 580] width 20 height 20
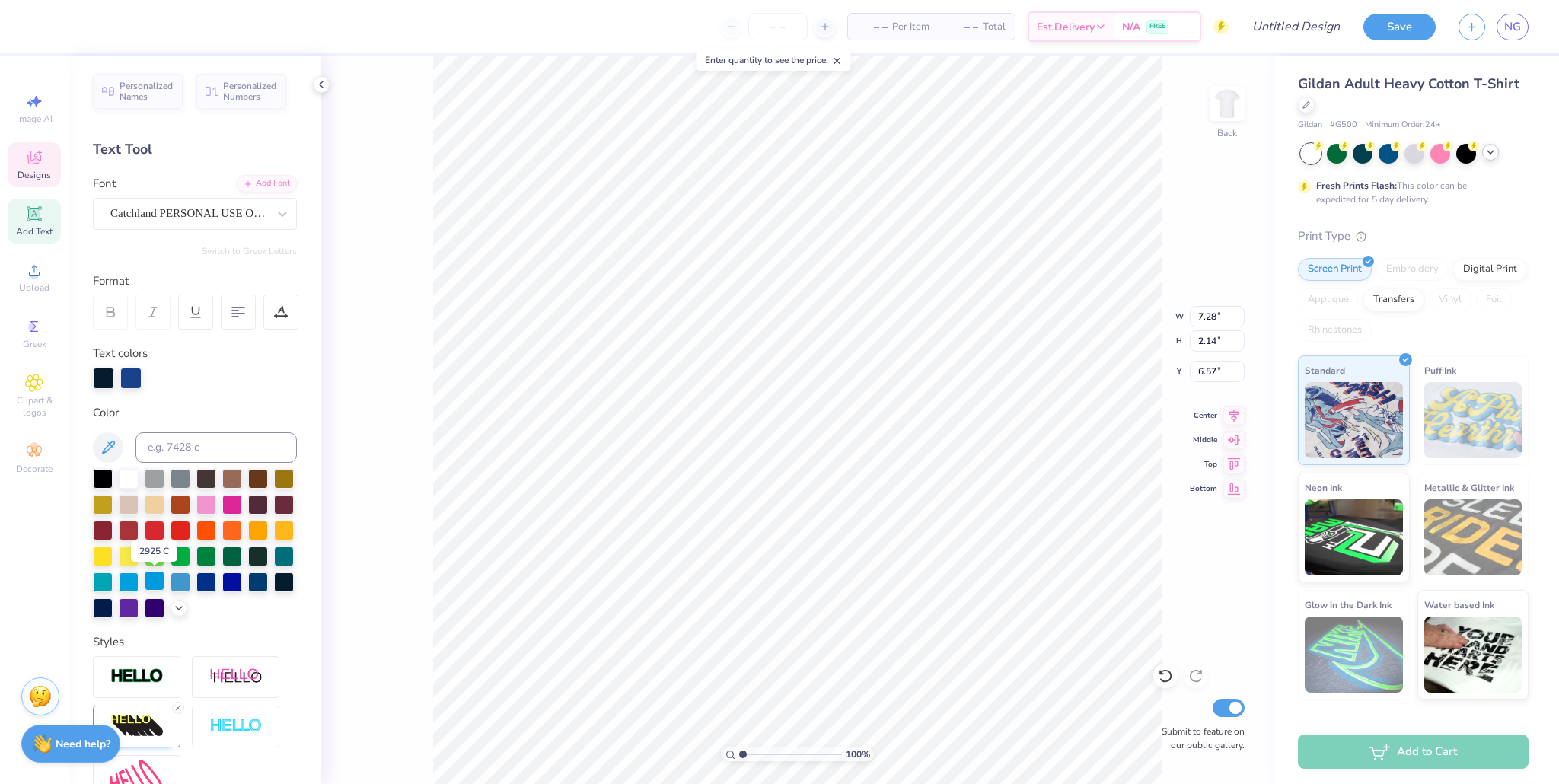
click at [153, 580] on div at bounding box center [154, 580] width 20 height 20
click at [125, 480] on div at bounding box center [129, 477] width 20 height 20
click at [152, 478] on div at bounding box center [154, 477] width 20 height 20
click at [119, 480] on div at bounding box center [129, 477] width 20 height 20
click at [104, 381] on div at bounding box center [103, 378] width 21 height 21
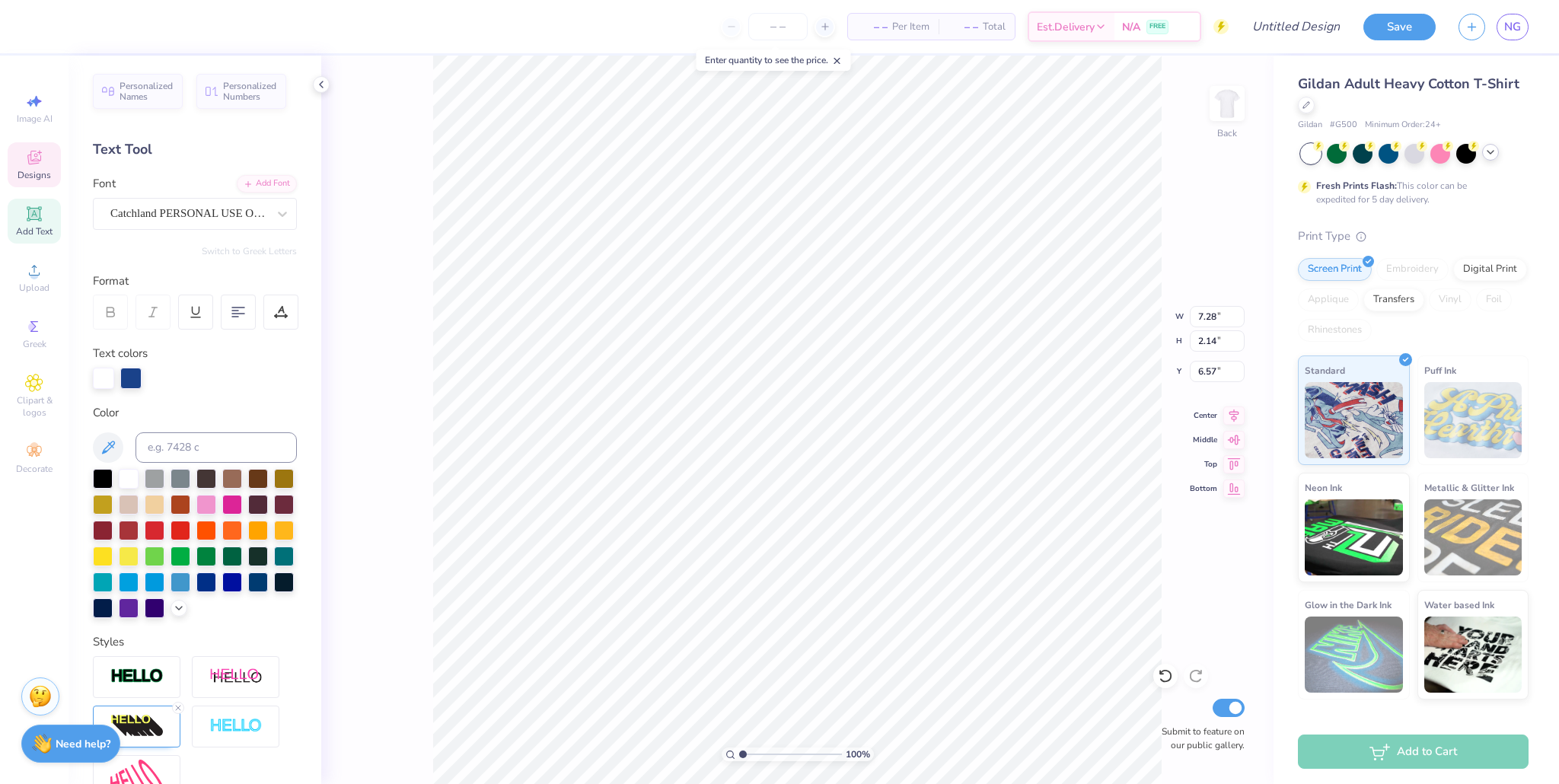
click at [133, 377] on div at bounding box center [130, 378] width 21 height 21
click at [181, 610] on icon at bounding box center [179, 606] width 12 height 12
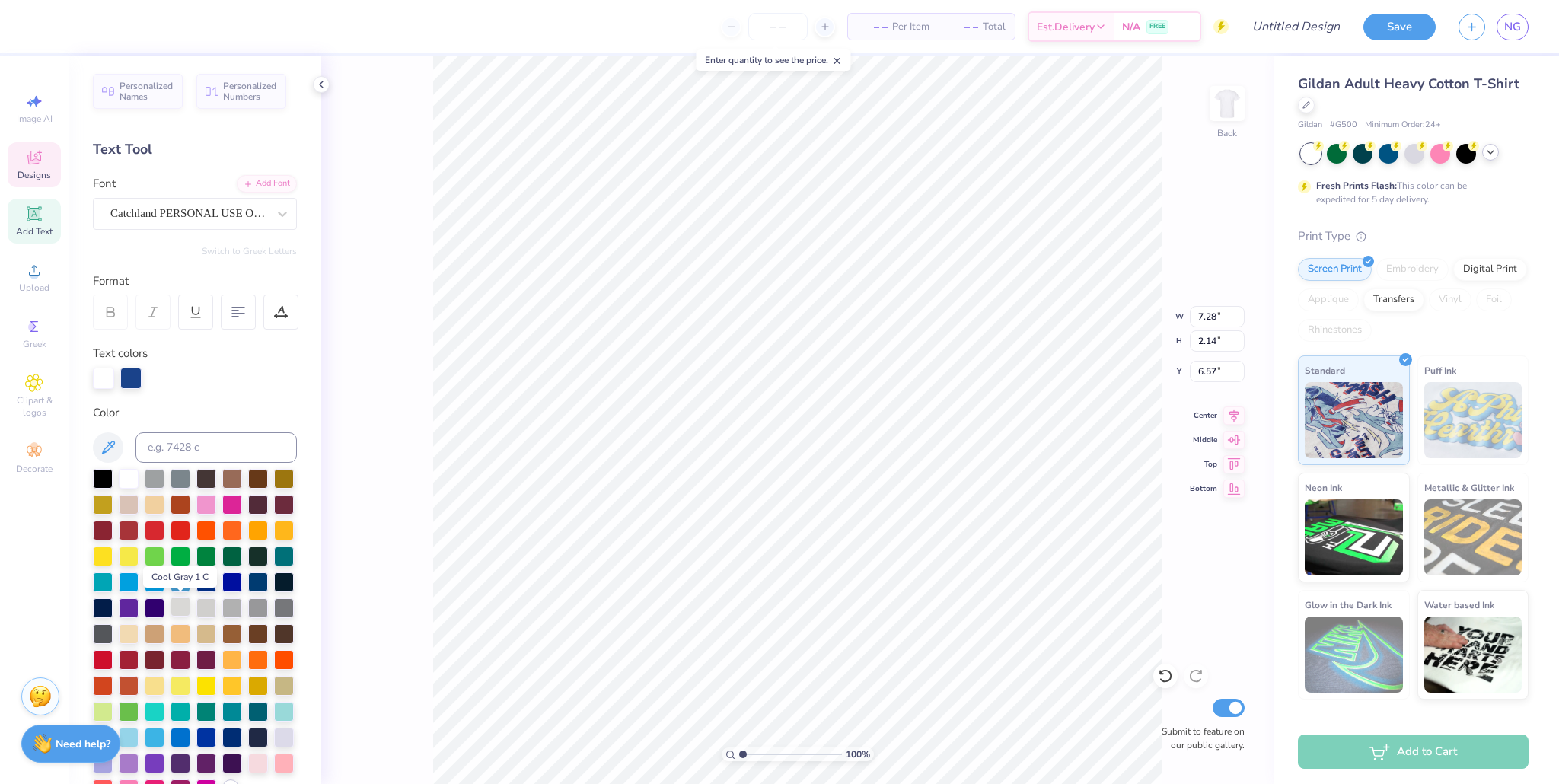
click at [184, 607] on div at bounding box center [180, 606] width 20 height 20
click at [202, 610] on div at bounding box center [206, 606] width 20 height 20
drag, startPoint x: 125, startPoint y: 478, endPoint x: 217, endPoint y: 473, distance: 92.1
click at [125, 478] on div at bounding box center [129, 479] width 20 height 20
click at [392, 476] on div "100 % Back W 7.28 7.28 " H 2.14 2.14 " Y 6.57 6.57 " Center Middle Top Bottom S…" at bounding box center [797, 420] width 953 height 728
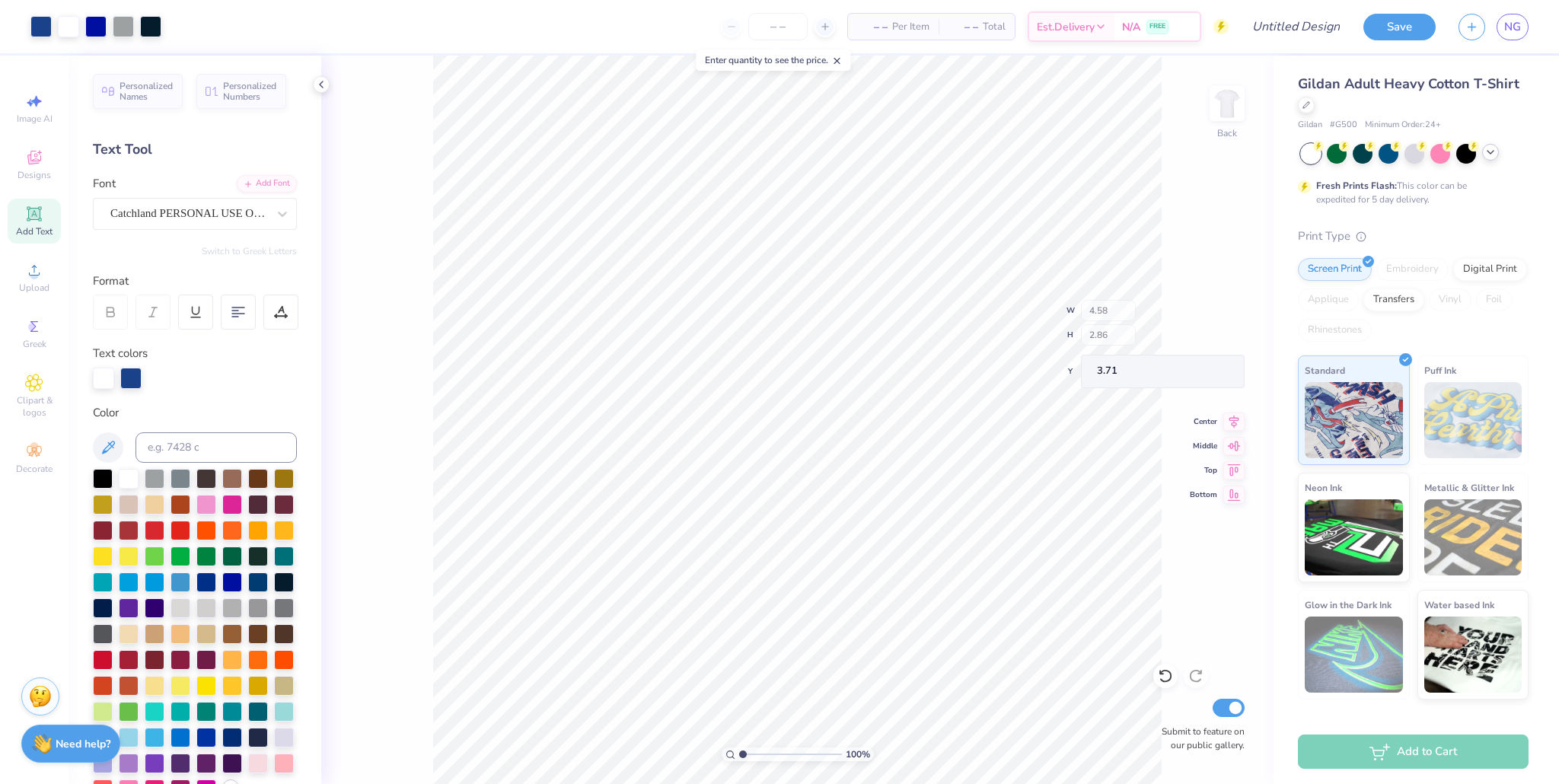
type input "3.71"
type input "6.41"
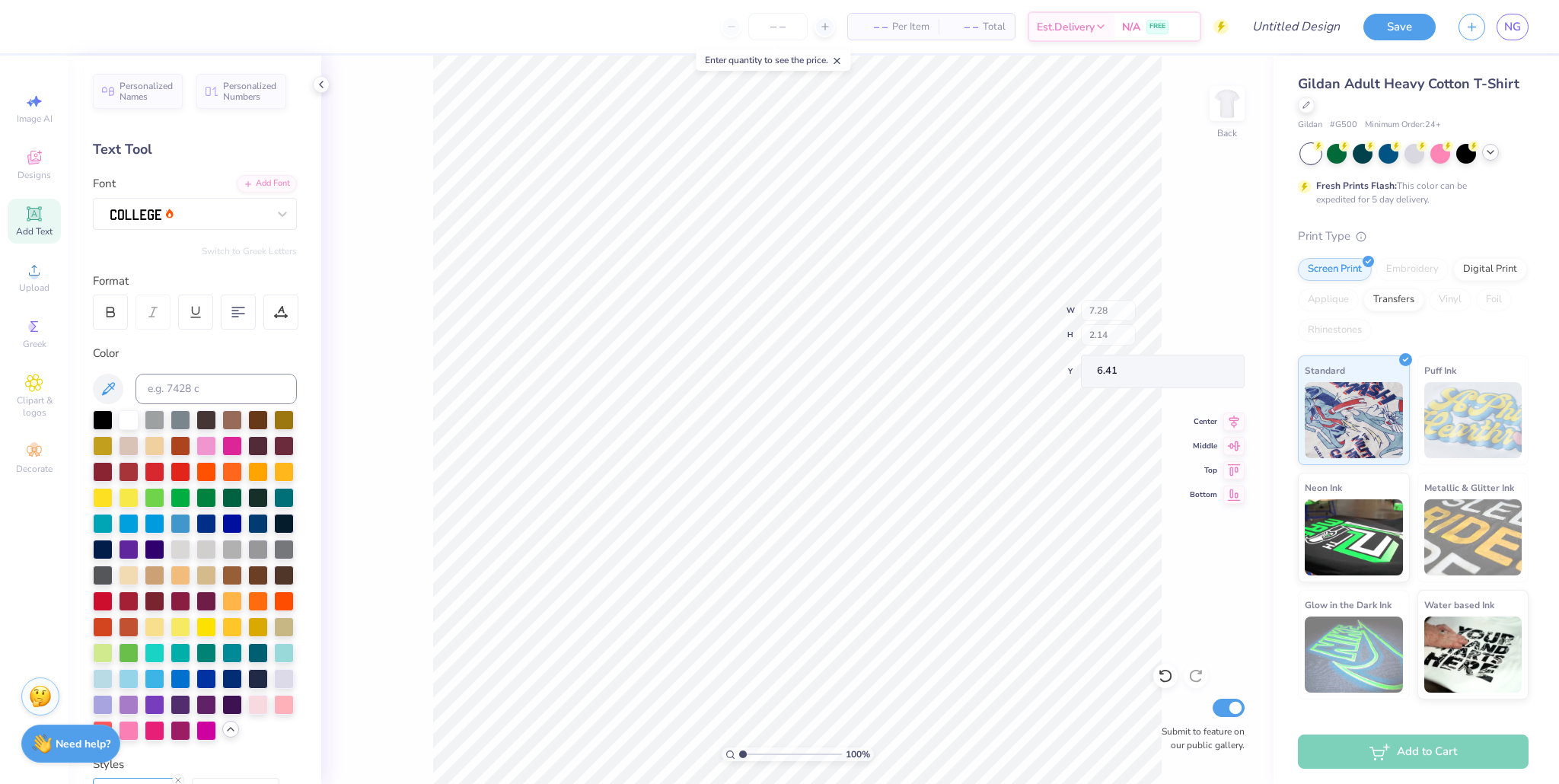
type input "12.20"
type input "1.95"
type input "5.31"
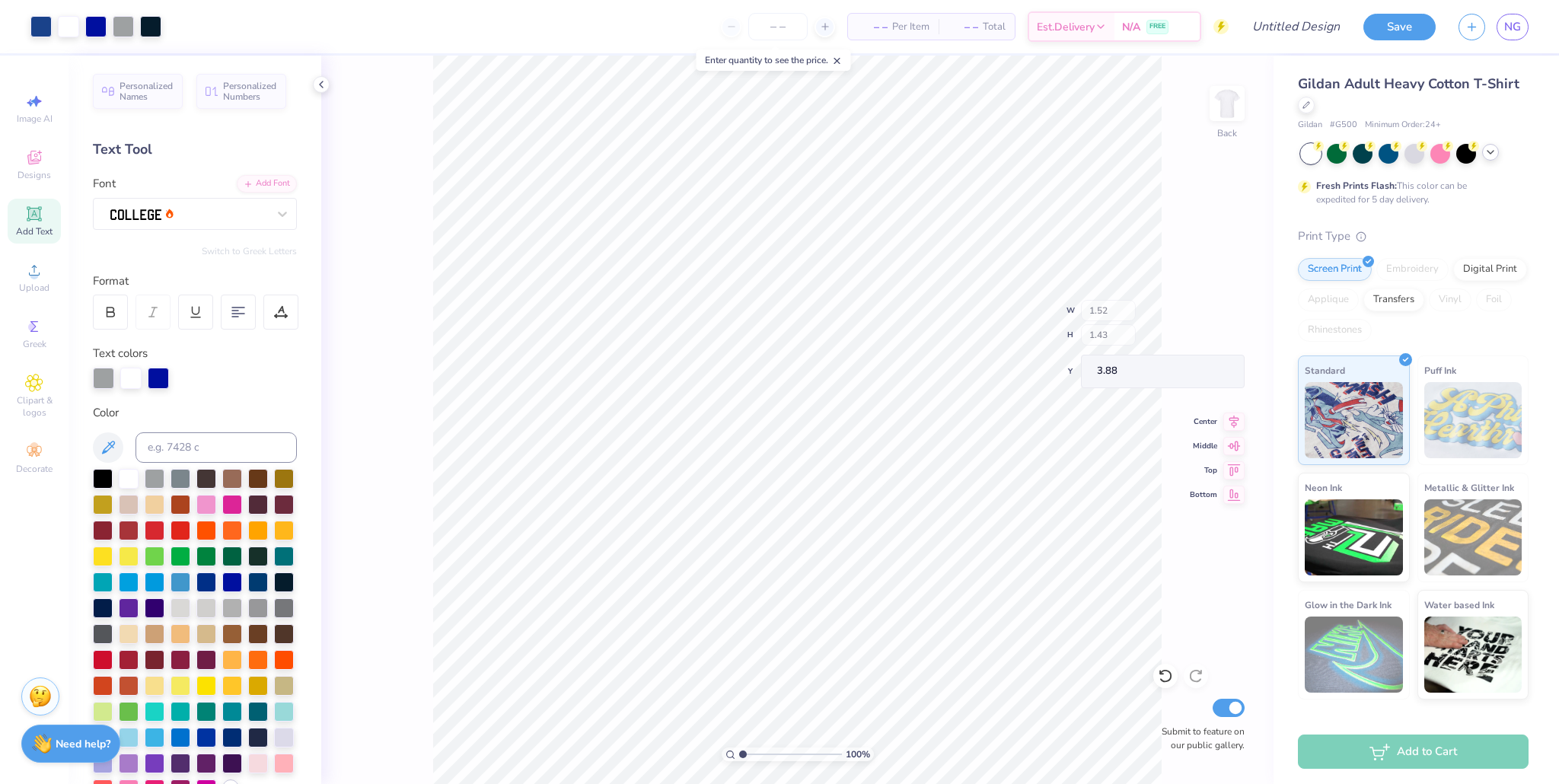
type input "3.88"
type input "3.44"
type input "1.34"
type input "1.17"
type input "3.97"
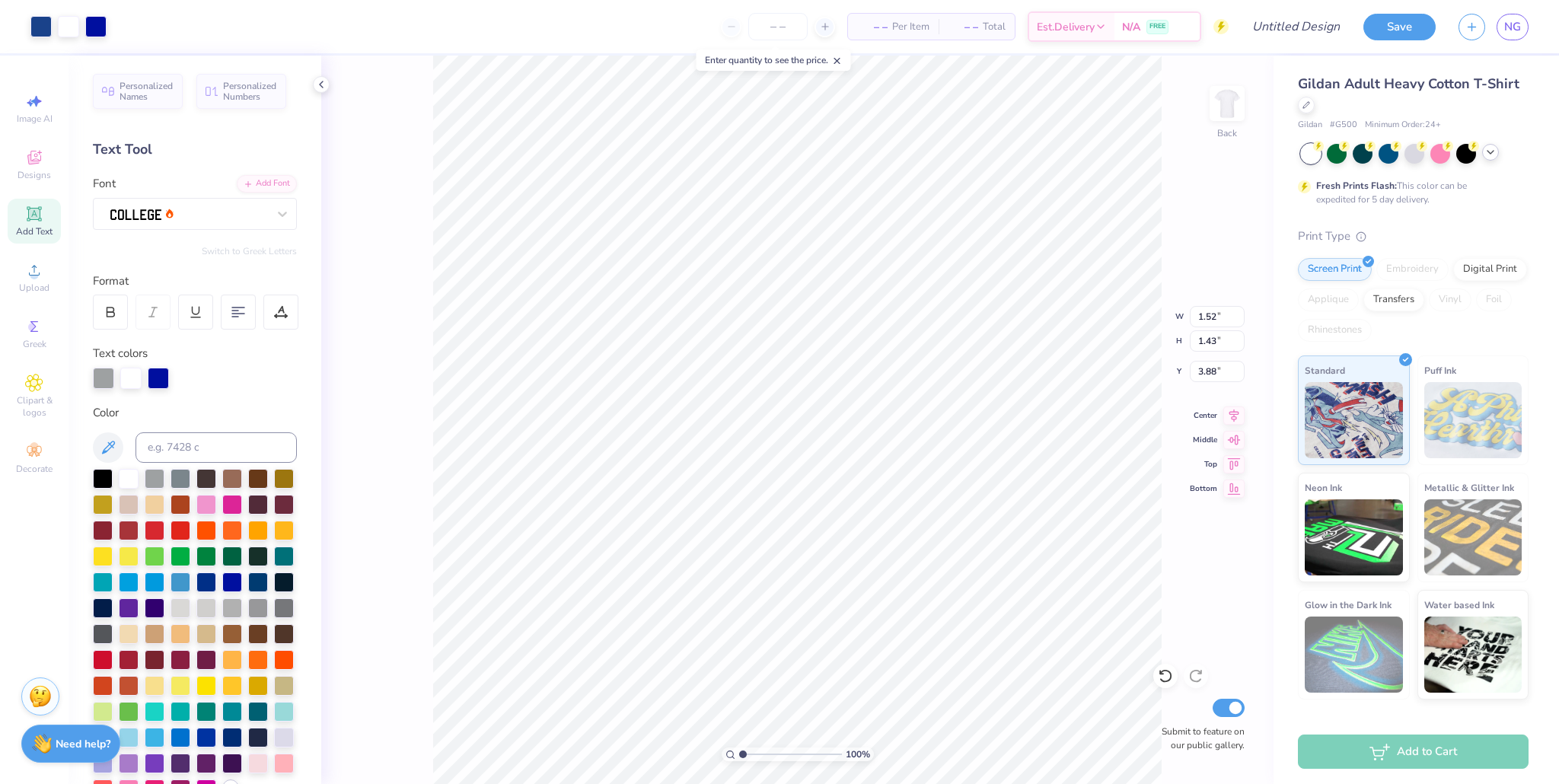
type input "7.43"
type input "6.94"
type input "5.27"
type input "7.28"
type input "2.14"
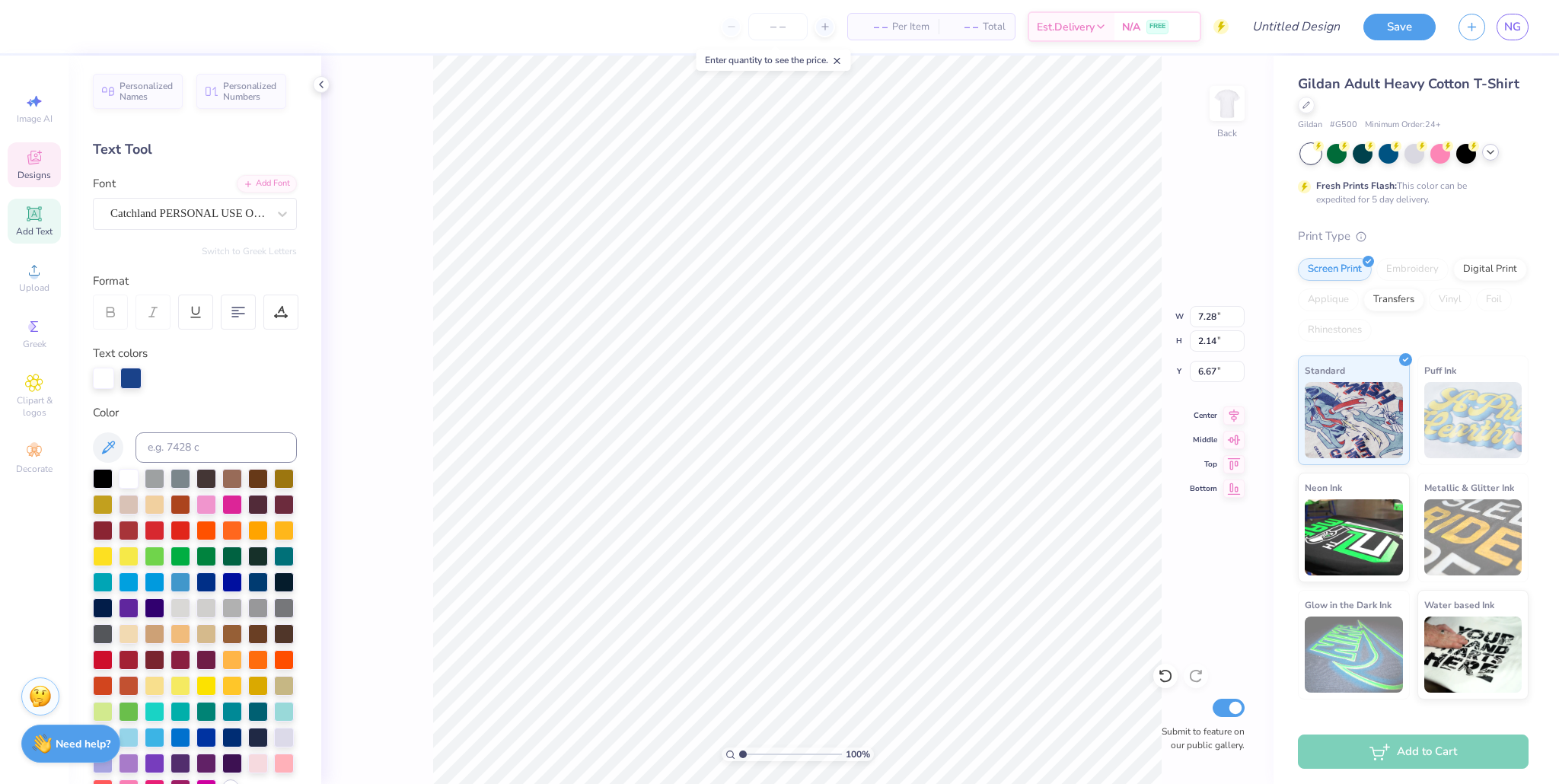
type input "6.67"
type input "7.28"
type input "2.14"
type input "6.67"
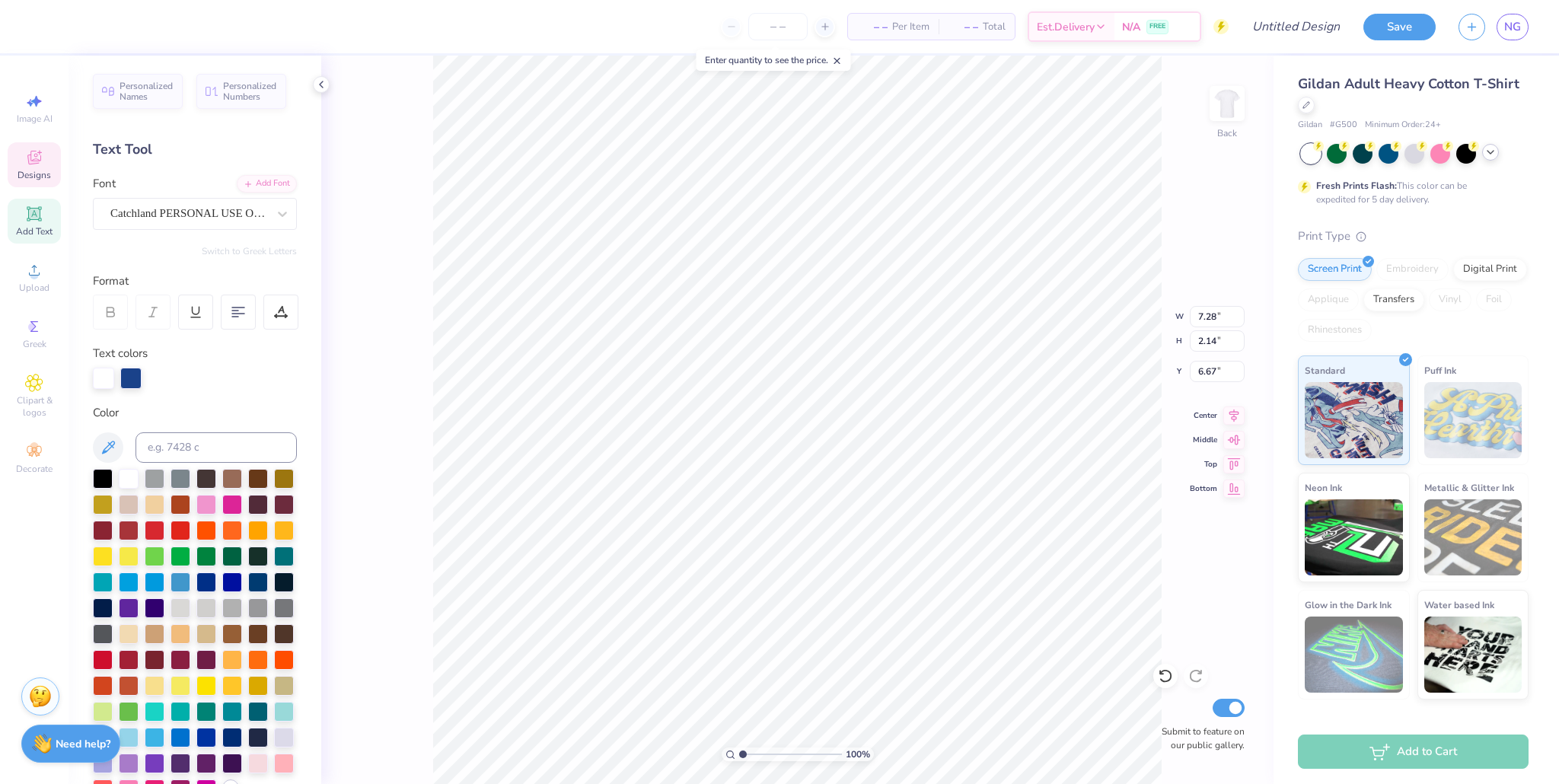
type textarea "Halftime Routines"
type input "13.36"
type input "3.17"
type input "6.29"
type input "10.46"
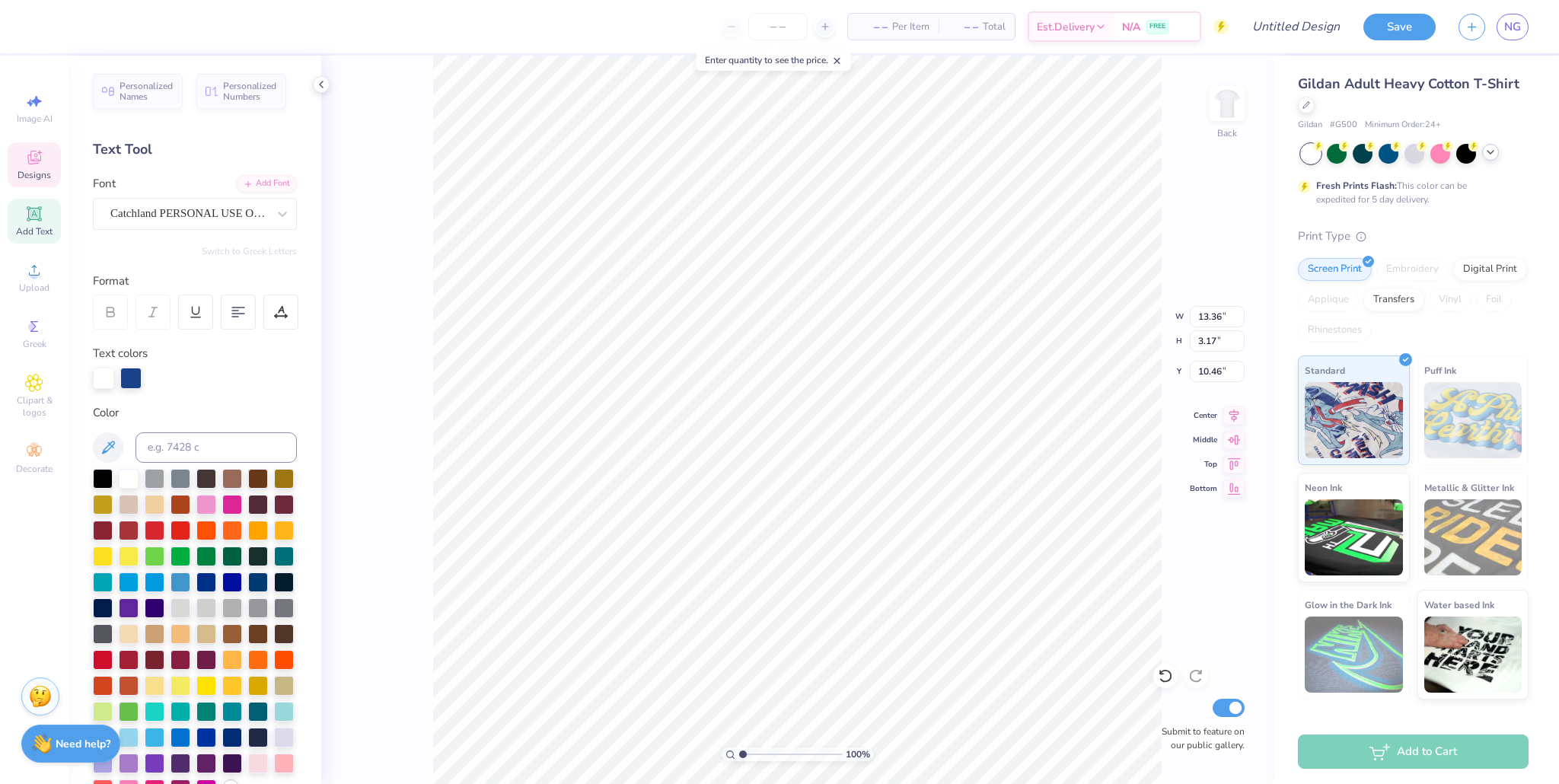
scroll to position [0, 3]
type input "10.52"
type input "13.50"
type input "1.99"
type input "11.09"
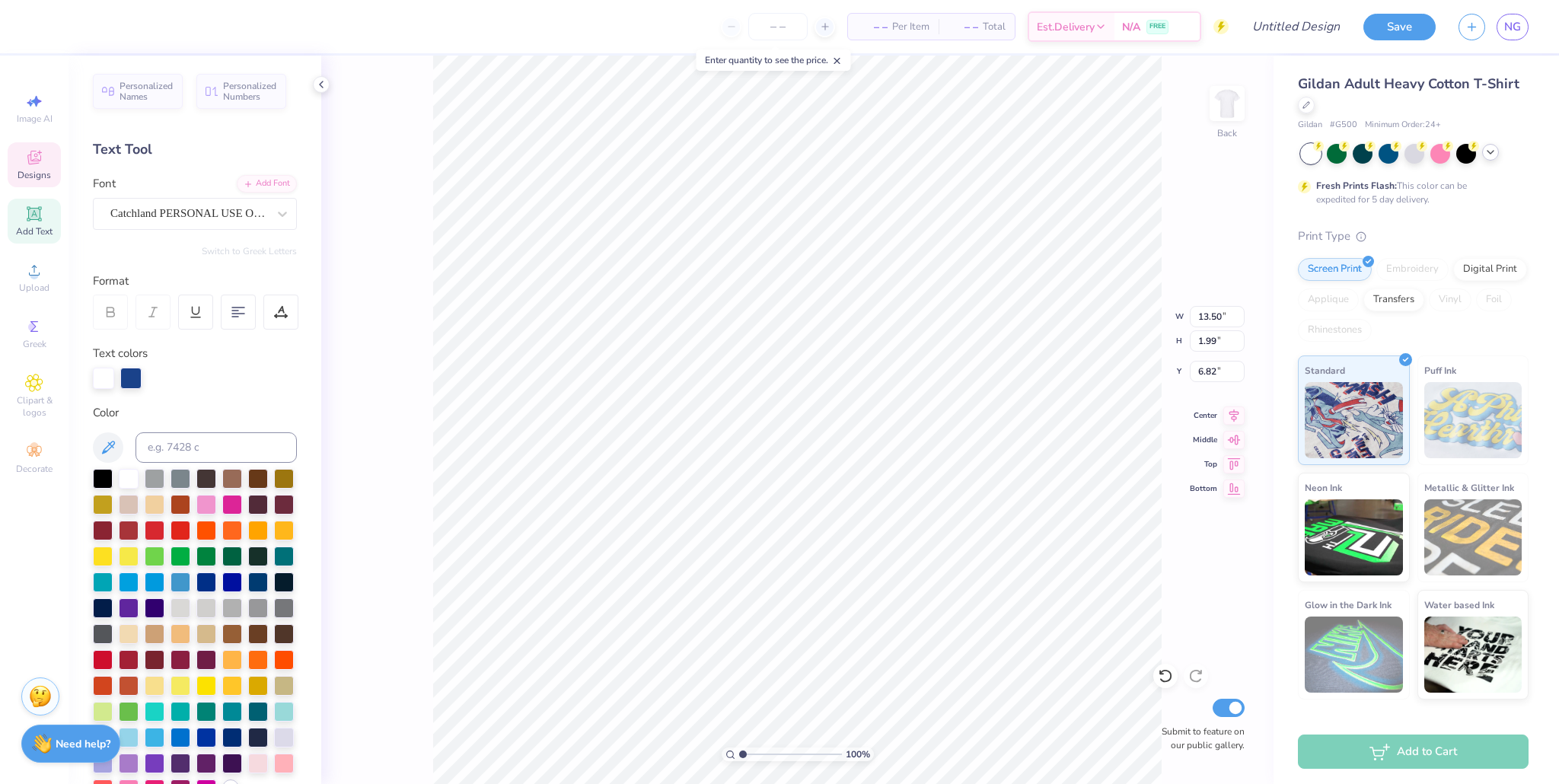
type input "6.82"
type input "2.45"
type input "2.26"
type input "7.14"
type input "13.50"
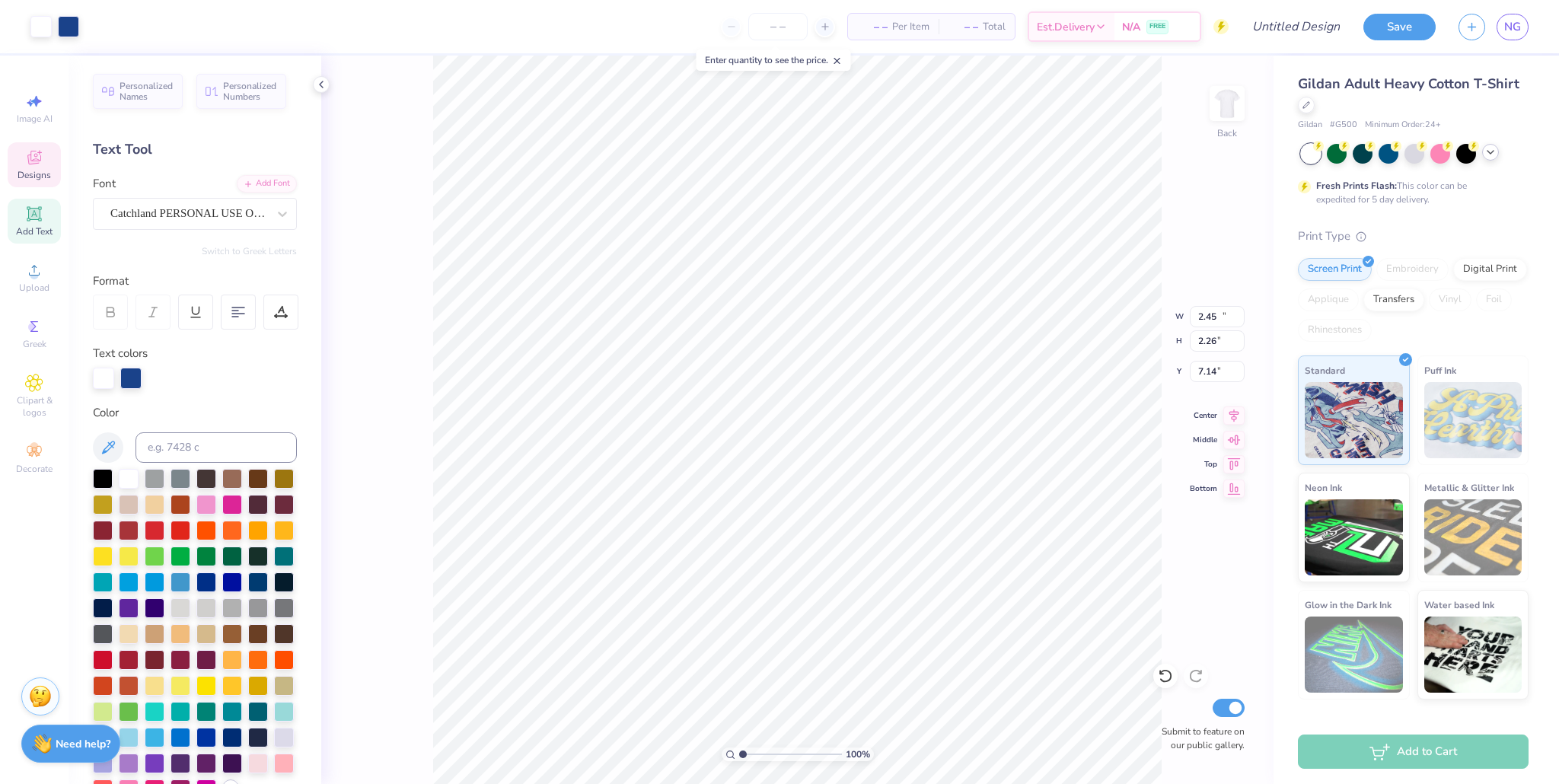
type input "1.99"
type input "12.07"
type input "5.74"
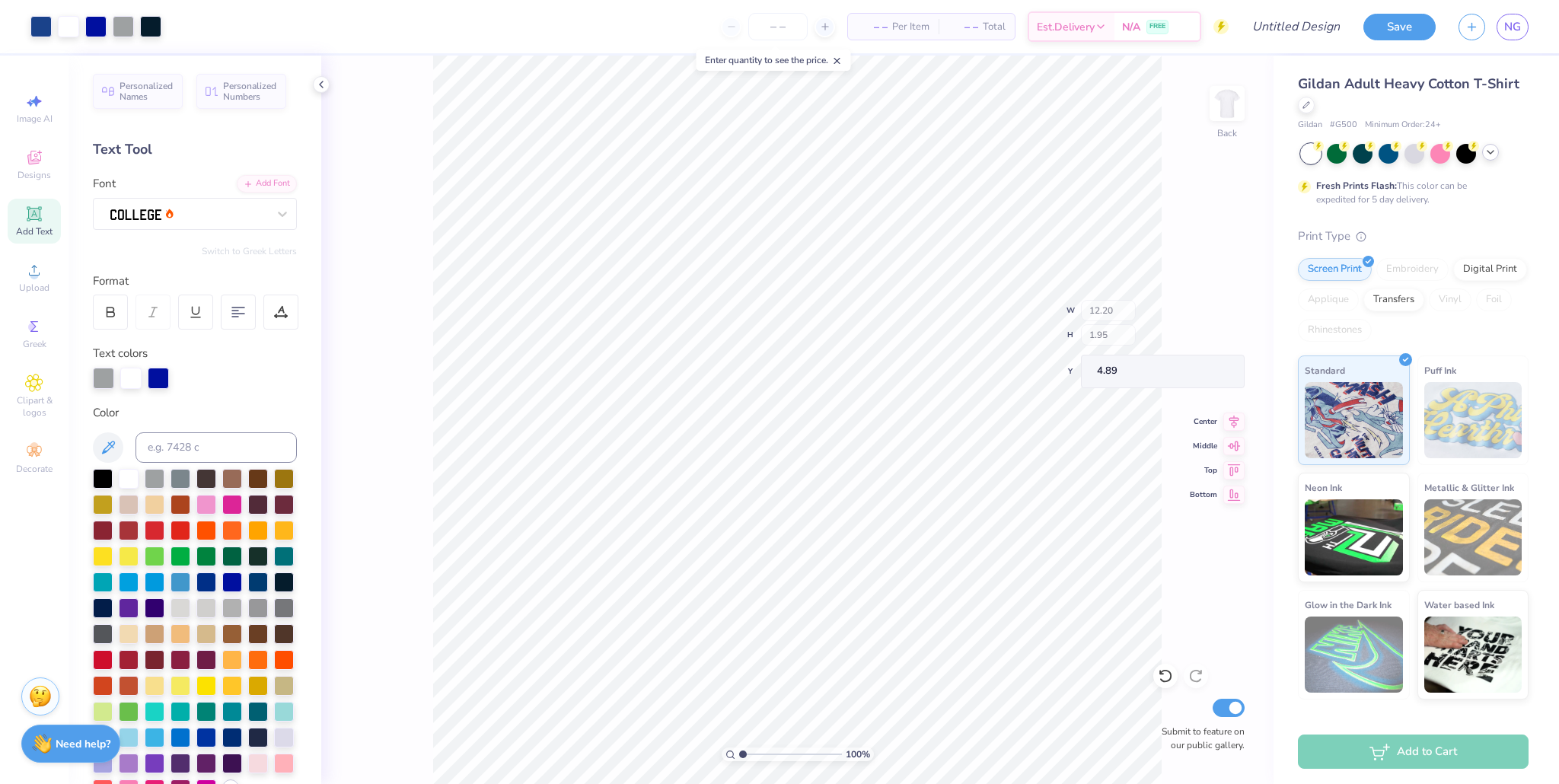
type input "7.65"
type input "3.00"
type input "1.34"
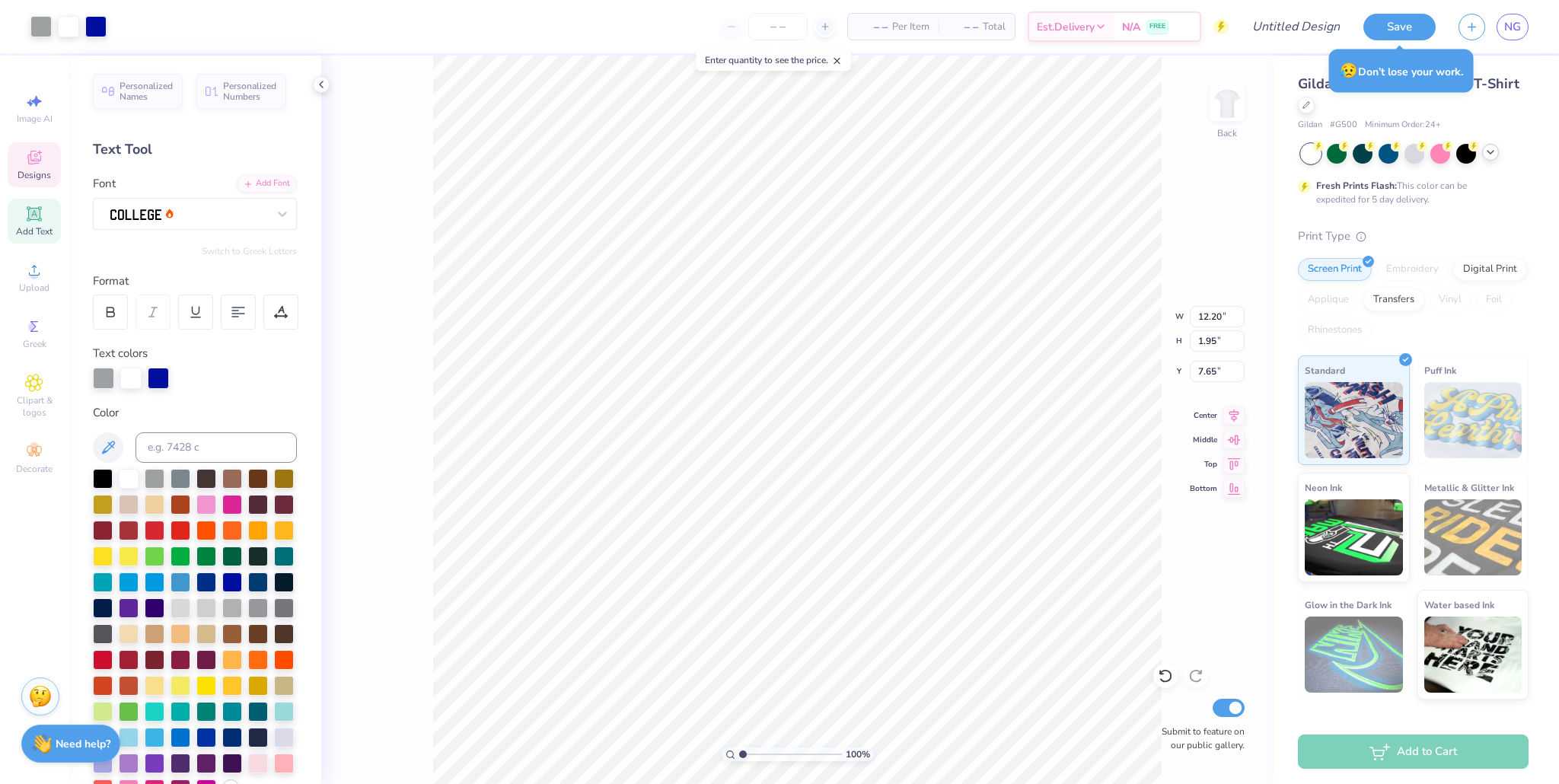
type input "12.20"
type input "1.95"
type input "5.10"
type input "13.50"
type input "1.99"
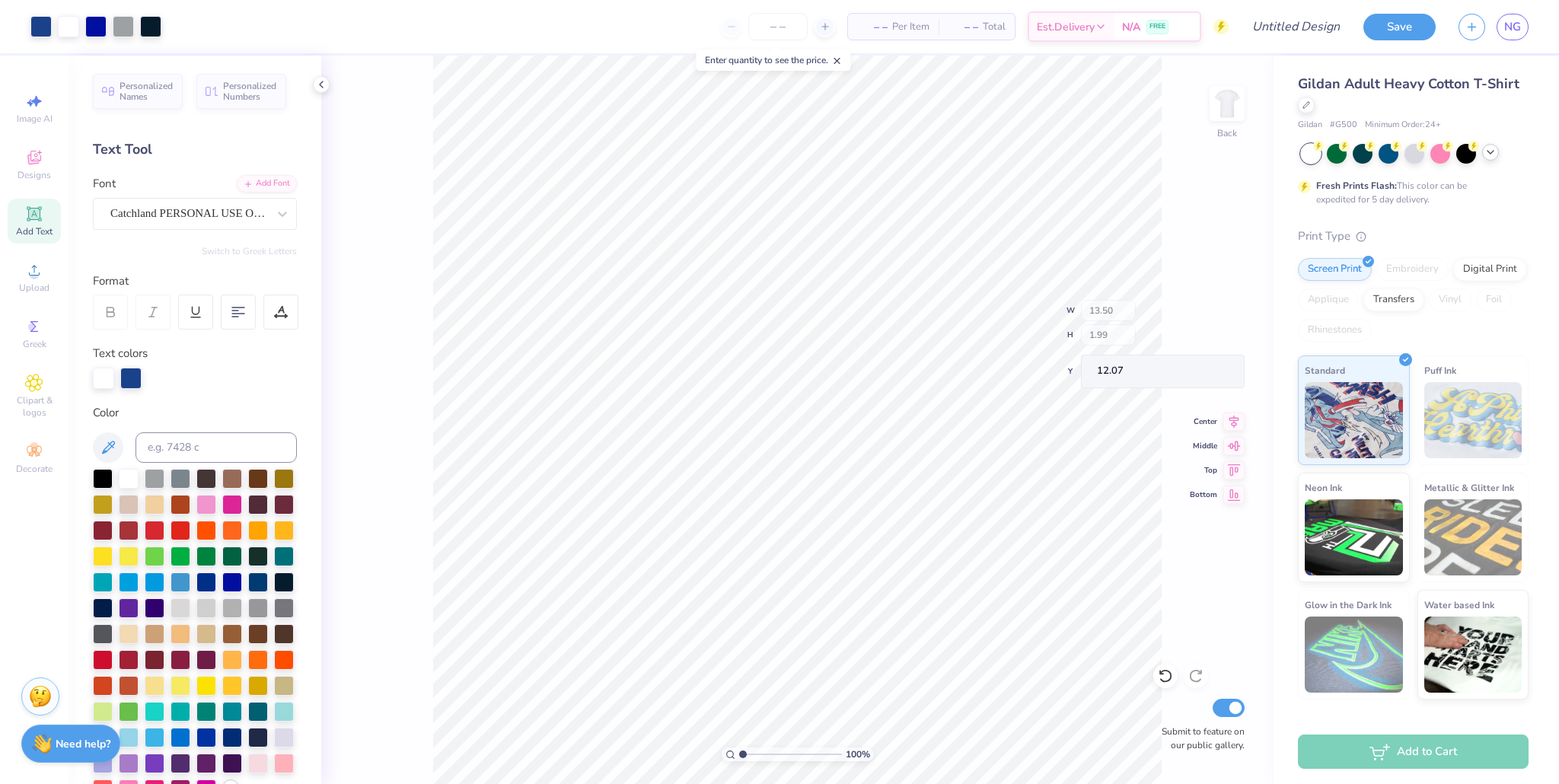
type input "6.64"
type input "13.53"
type input "4.67"
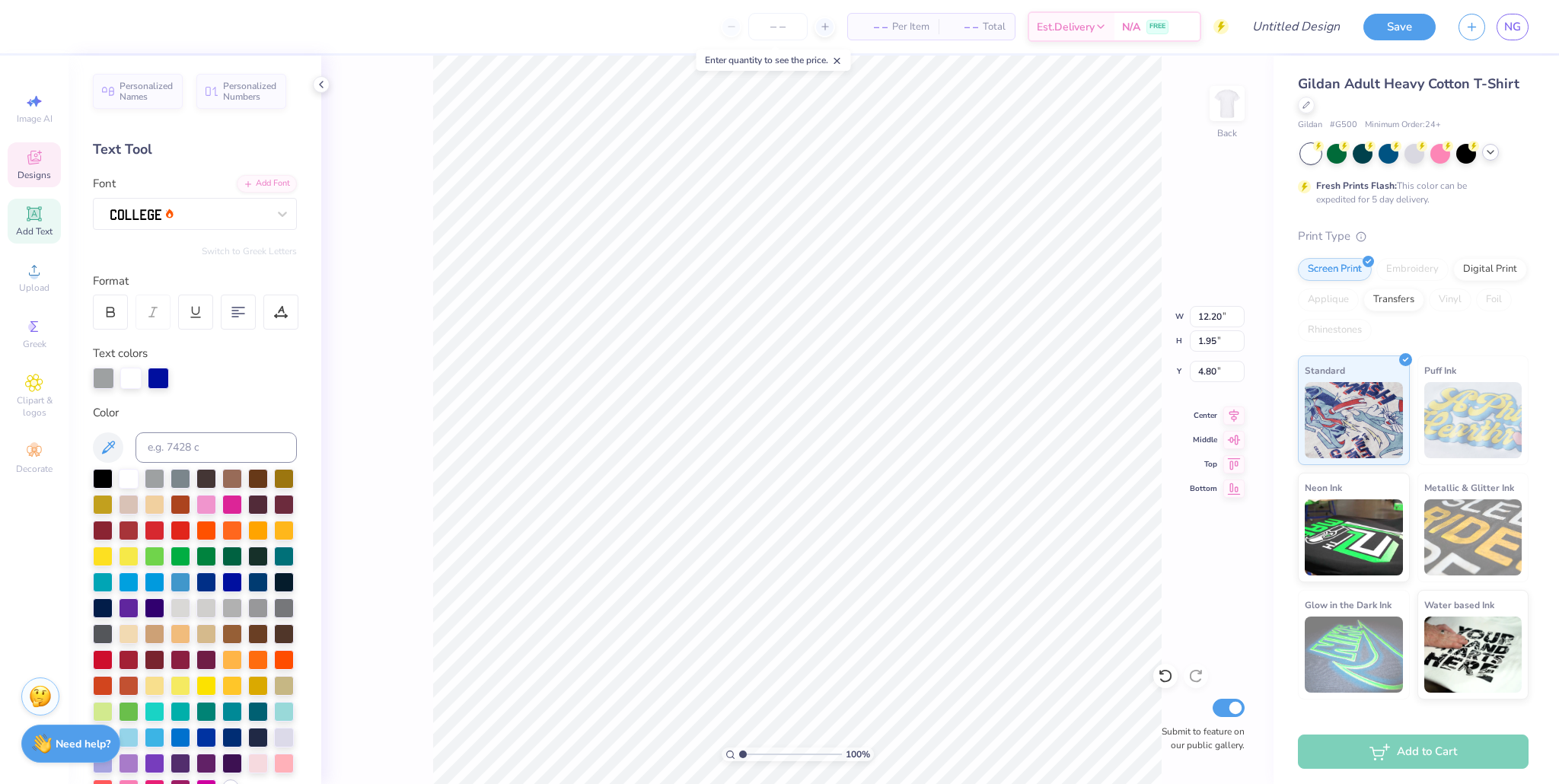
type input "4.80"
type input "13.50"
type input "1.99"
type input "6.20"
type input "8.80"
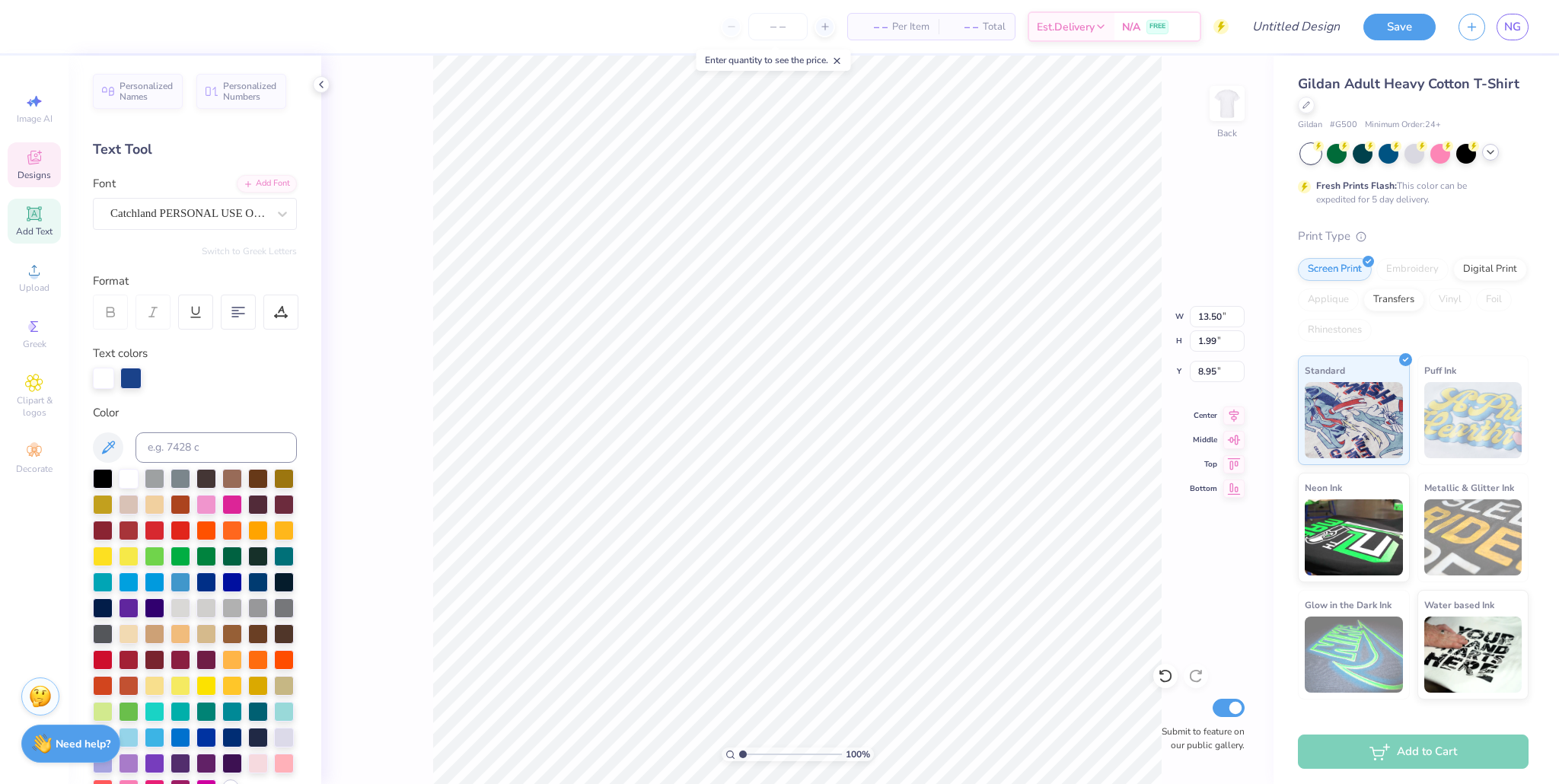
type input "8.95"
type input "9.77"
type input "1.44"
type input "6.41"
type input "3.49"
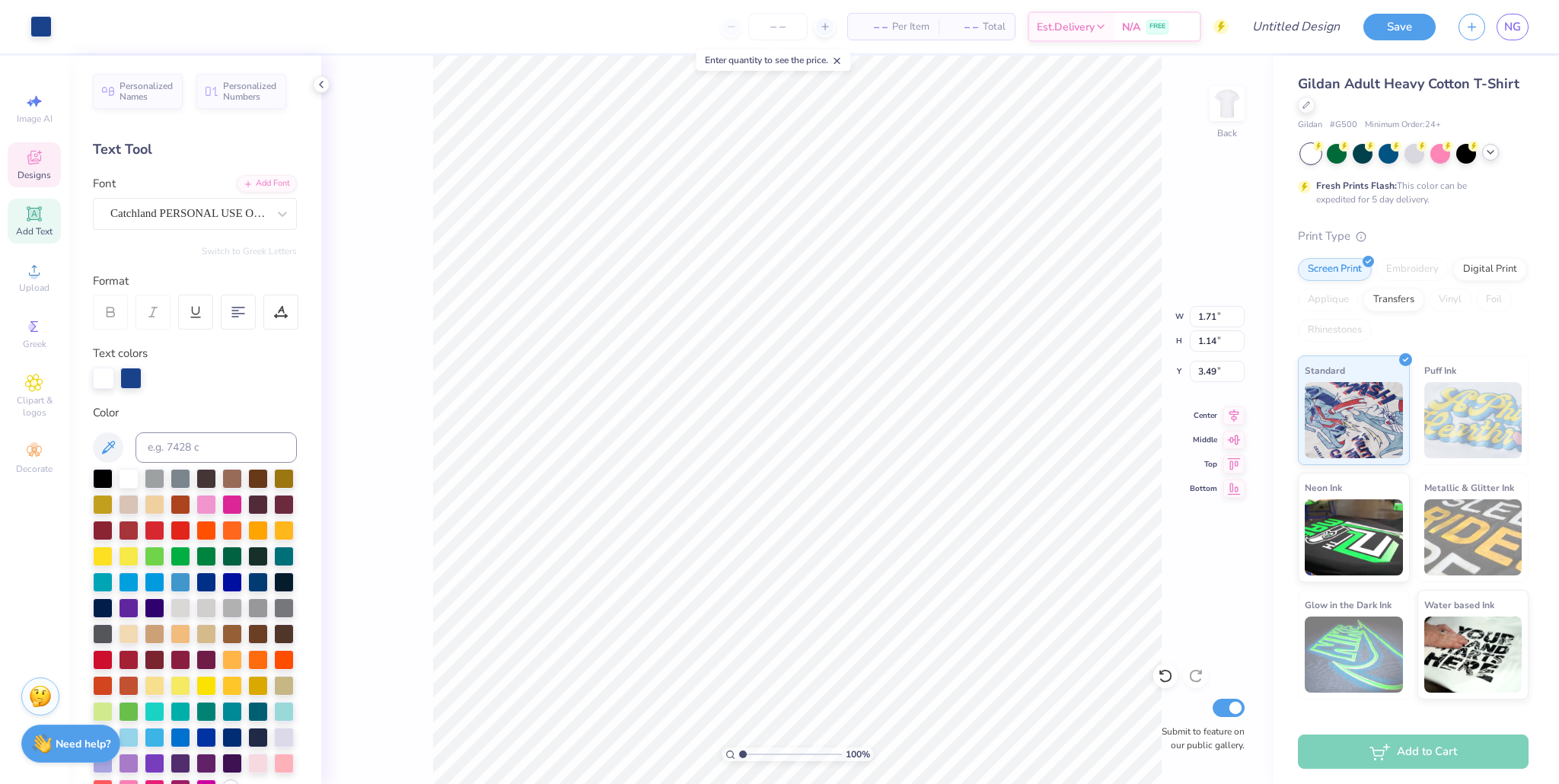
type input "1.71"
type input "1.14"
type input "3.00"
type input "3.49"
click at [745, 675] on icon at bounding box center [1196, 676] width 15 height 15
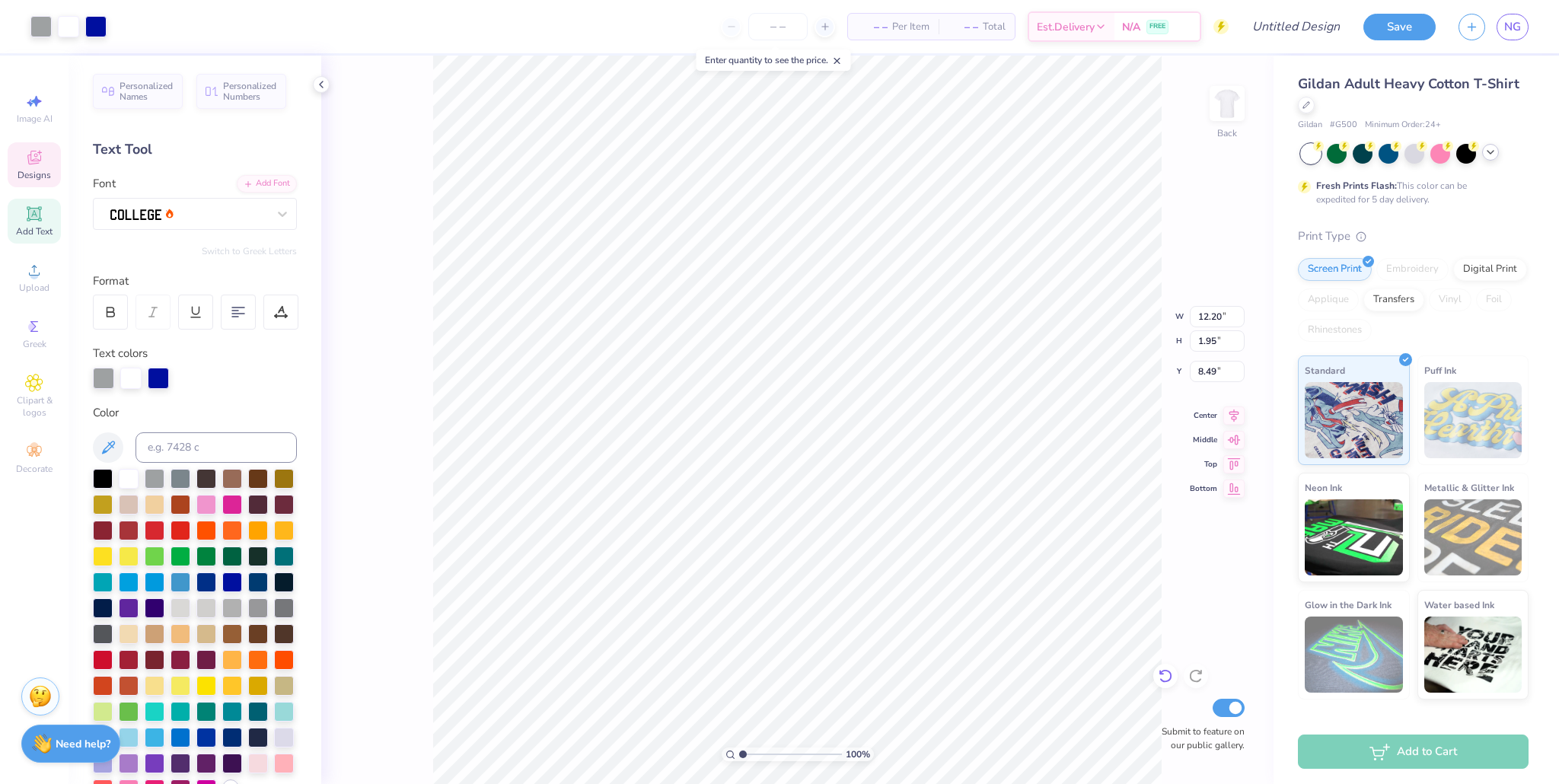
type input "8.49"
type input "3.85"
type input "2.97"
type input "2.66"
type input "3.76"
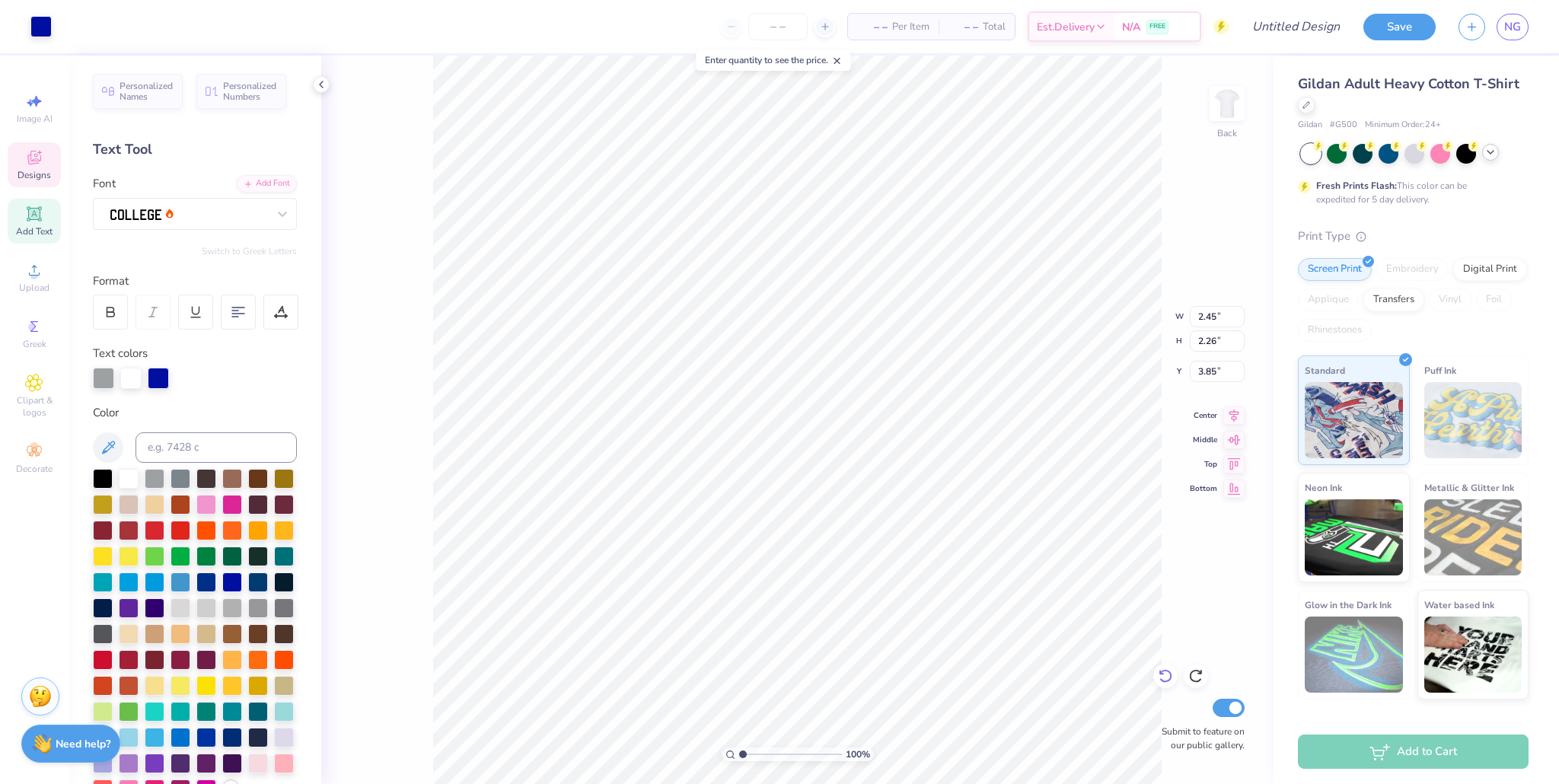
type input "3.69"
type input "3.36"
type input "12.20"
type input "1.95"
type input "8.49"
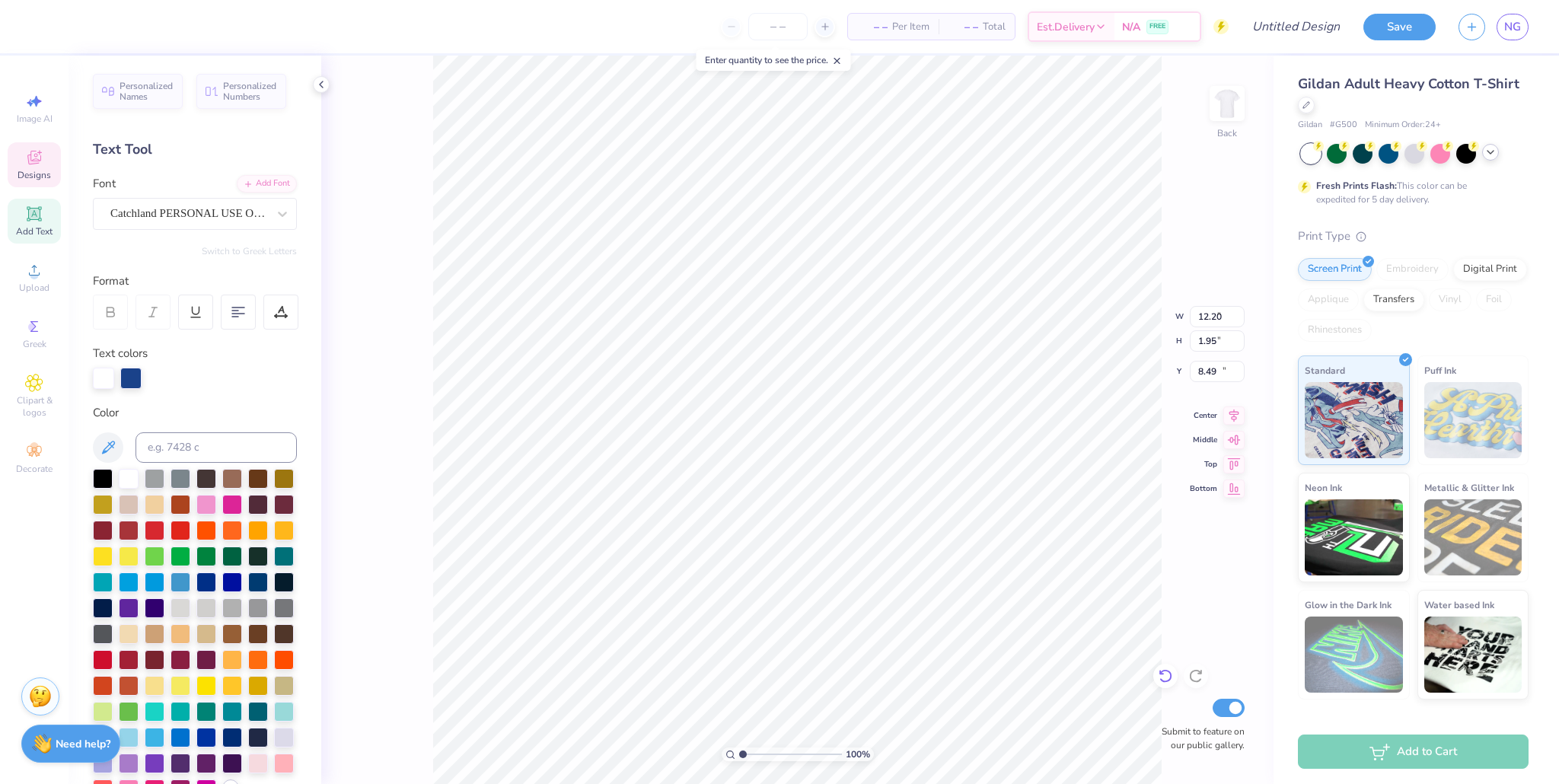
type input "9.77"
type input "1.44"
type input "6.03"
type input "5.67"
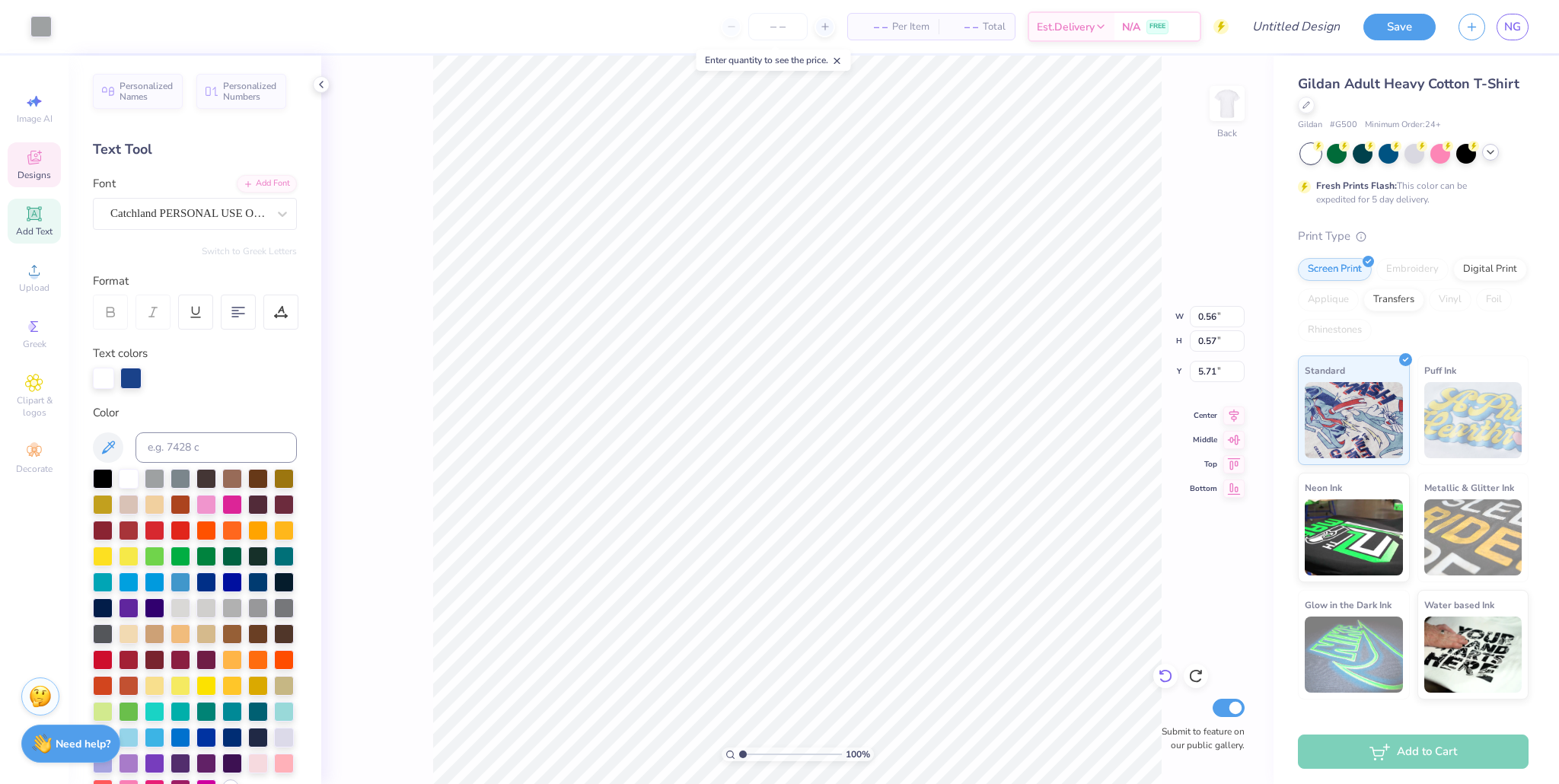
type input "1.38"
type input "5.67"
type input "4.79"
type input "9.77"
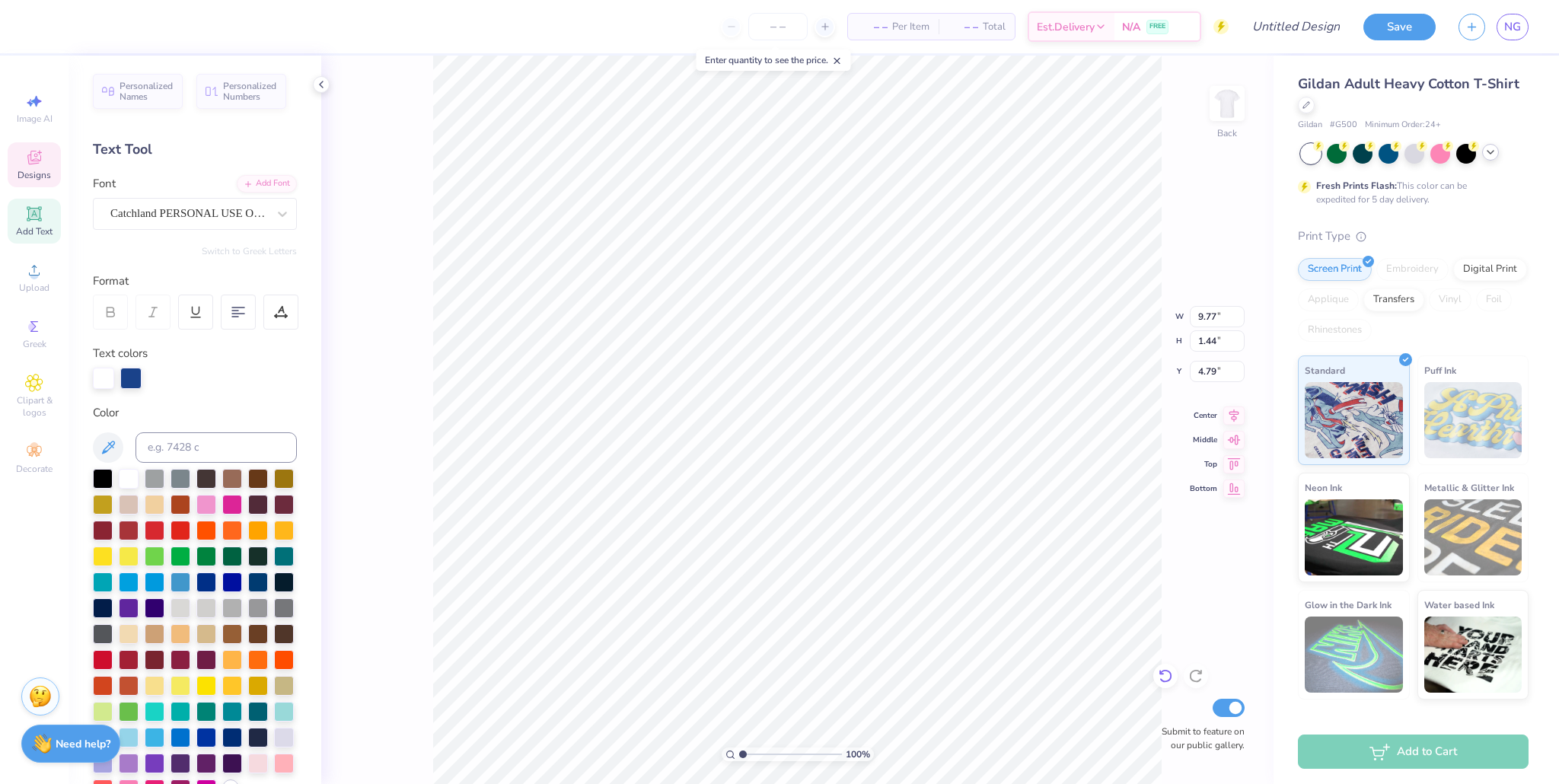
type input "1.44"
type input "6.03"
click at [33, 163] on icon at bounding box center [34, 157] width 14 height 14
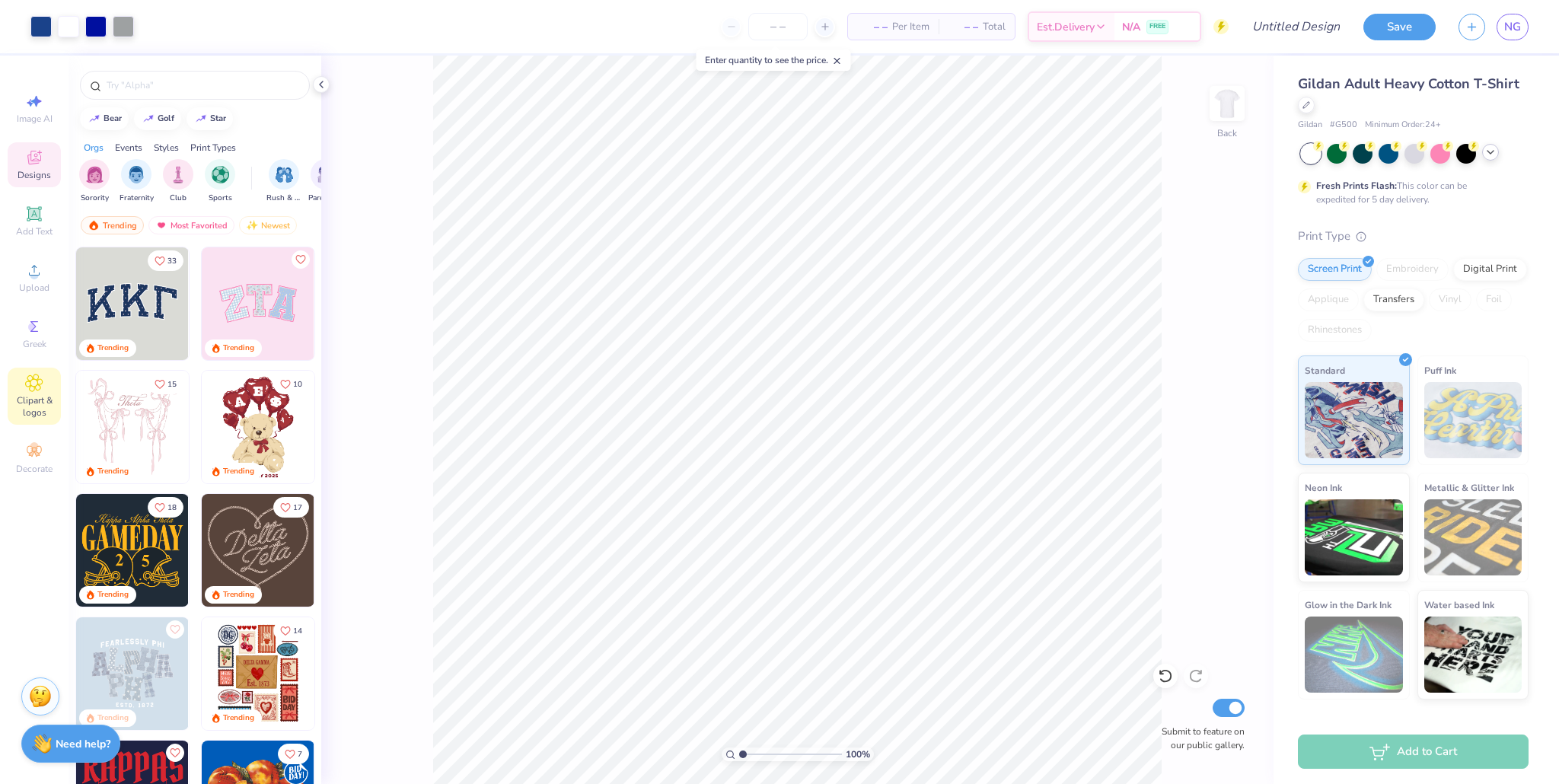
click at [45, 403] on span "Clipart & logos" at bounding box center [34, 406] width 53 height 24
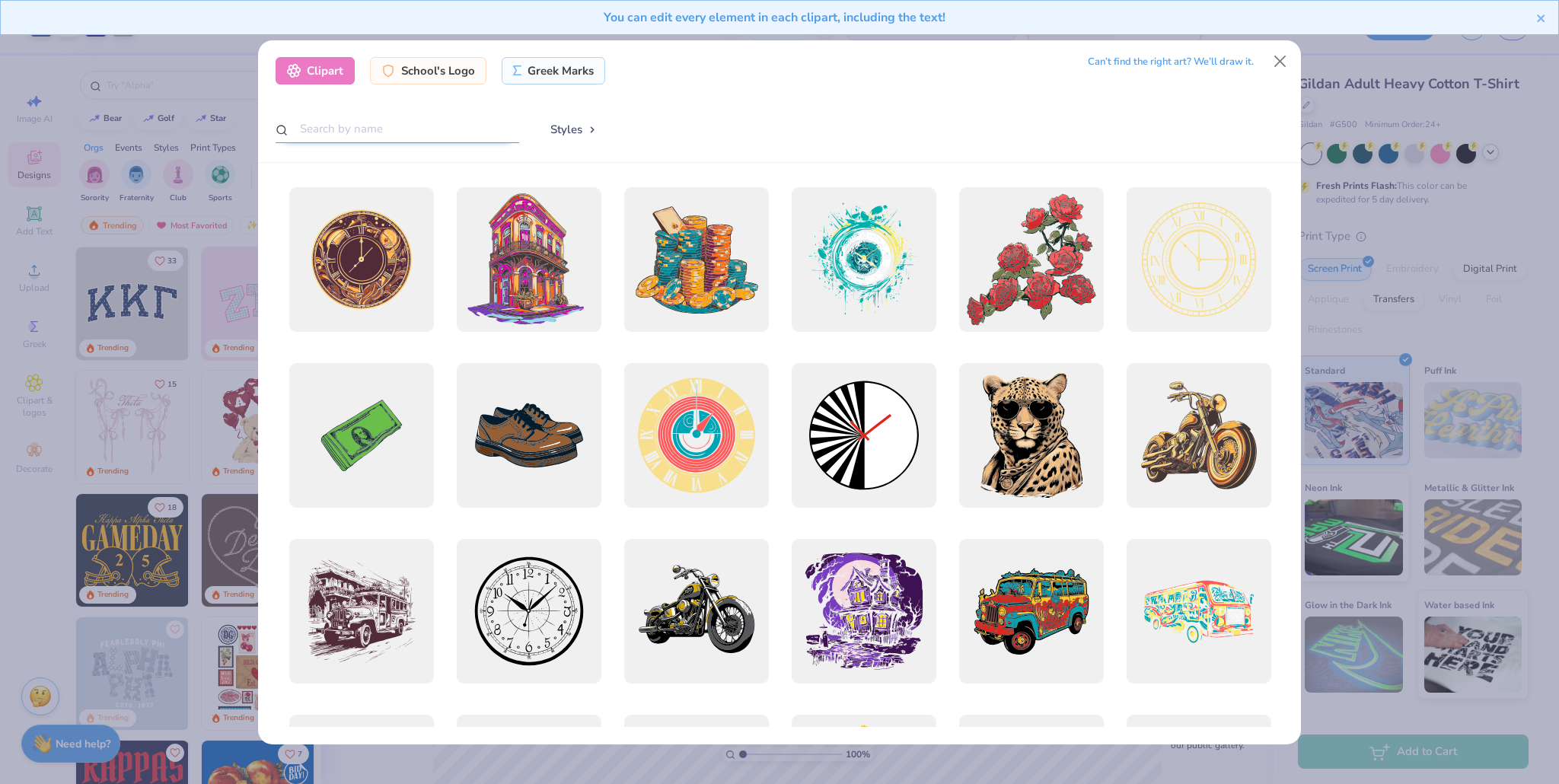
click at [434, 132] on input "text" at bounding box center [398, 128] width 244 height 28
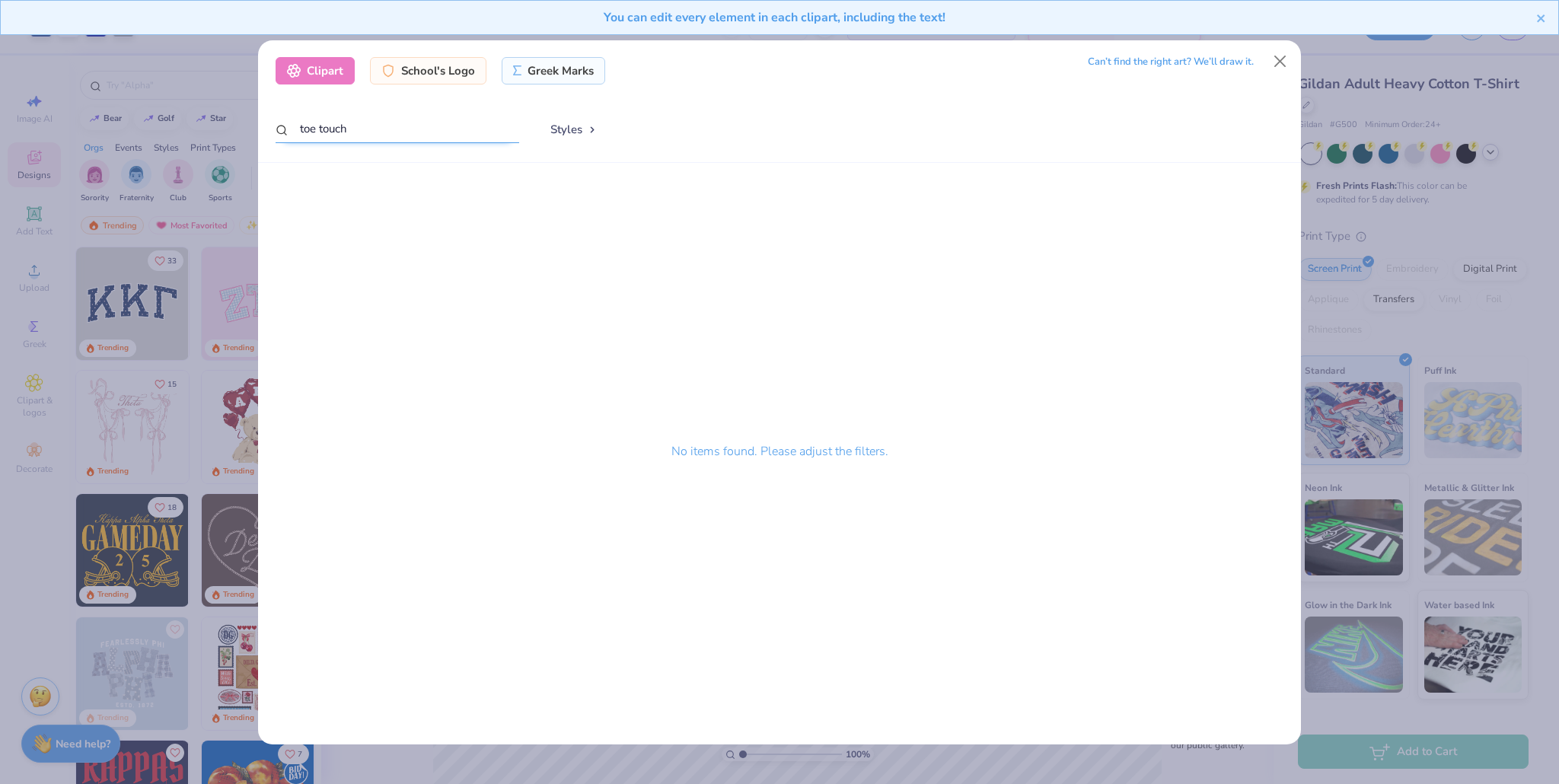
click at [345, 133] on input "toe touch" at bounding box center [398, 128] width 244 height 28
type input "cheer"
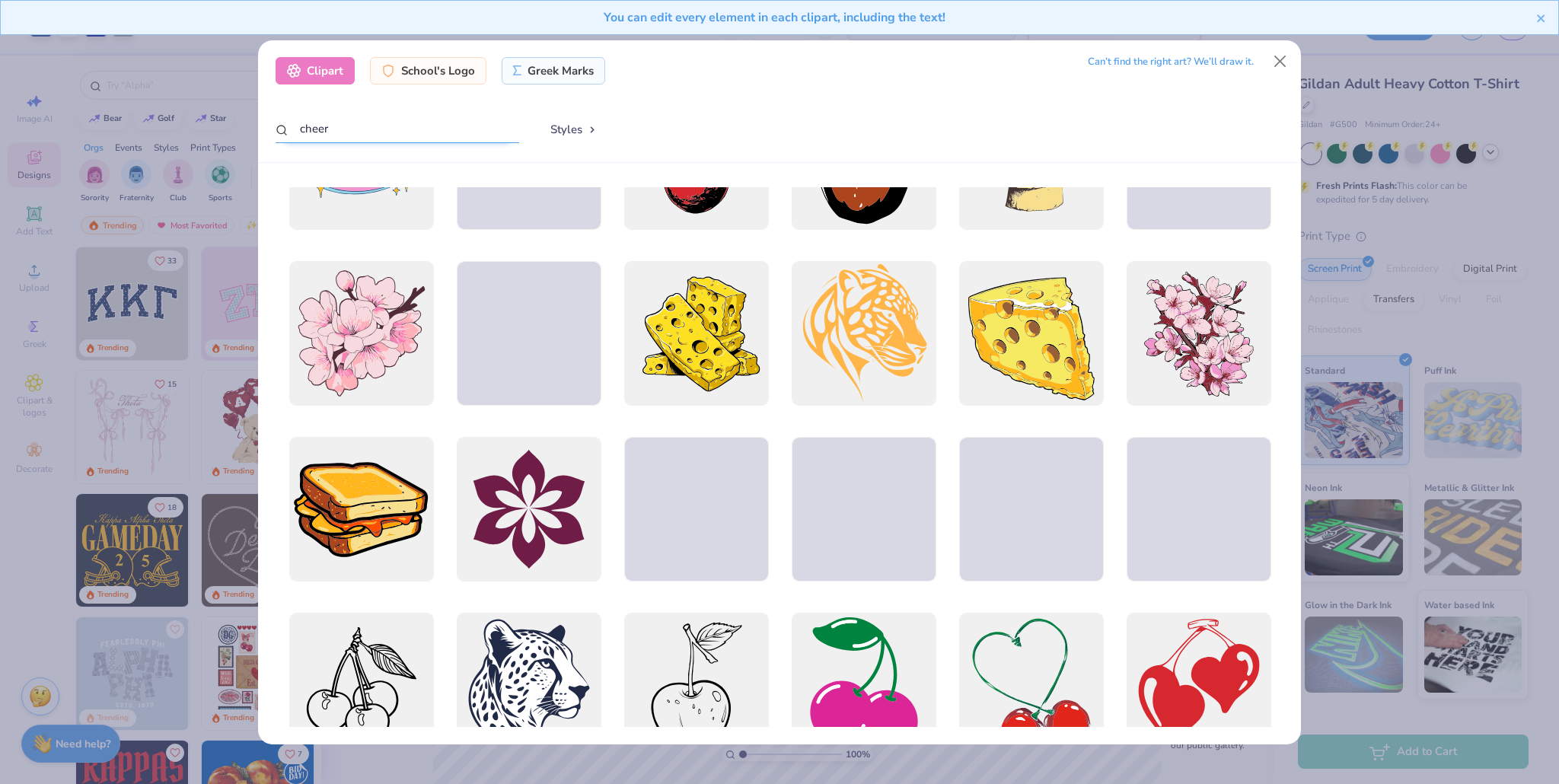
scroll to position [1700, 0]
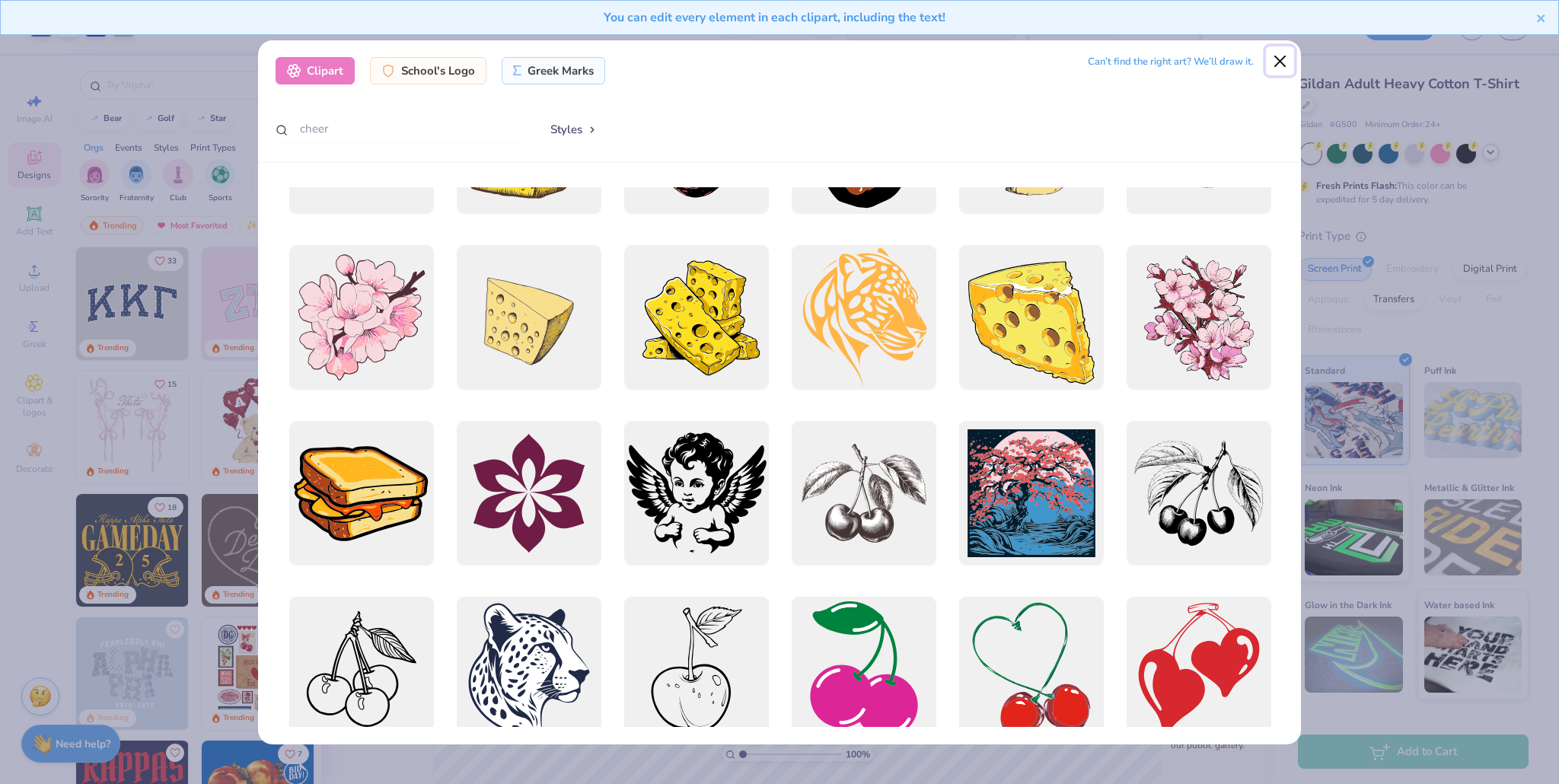
click at [745, 57] on button "Close" at bounding box center [1281, 61] width 29 height 29
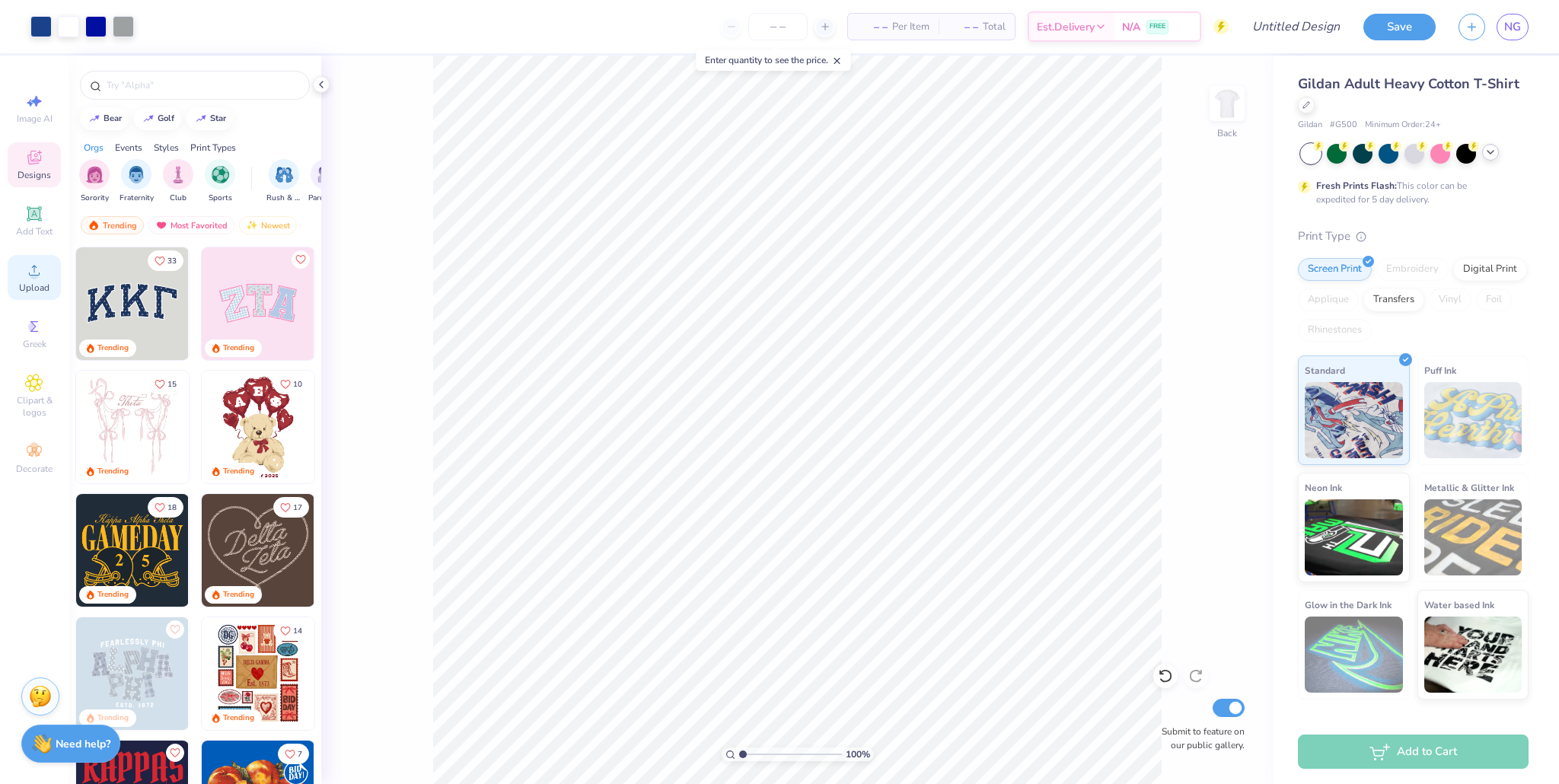
click at [35, 279] on div "Upload" at bounding box center [34, 277] width 53 height 45
click at [25, 278] on icon at bounding box center [34, 270] width 19 height 19
click at [26, 399] on span "Clipart & logos" at bounding box center [34, 406] width 53 height 24
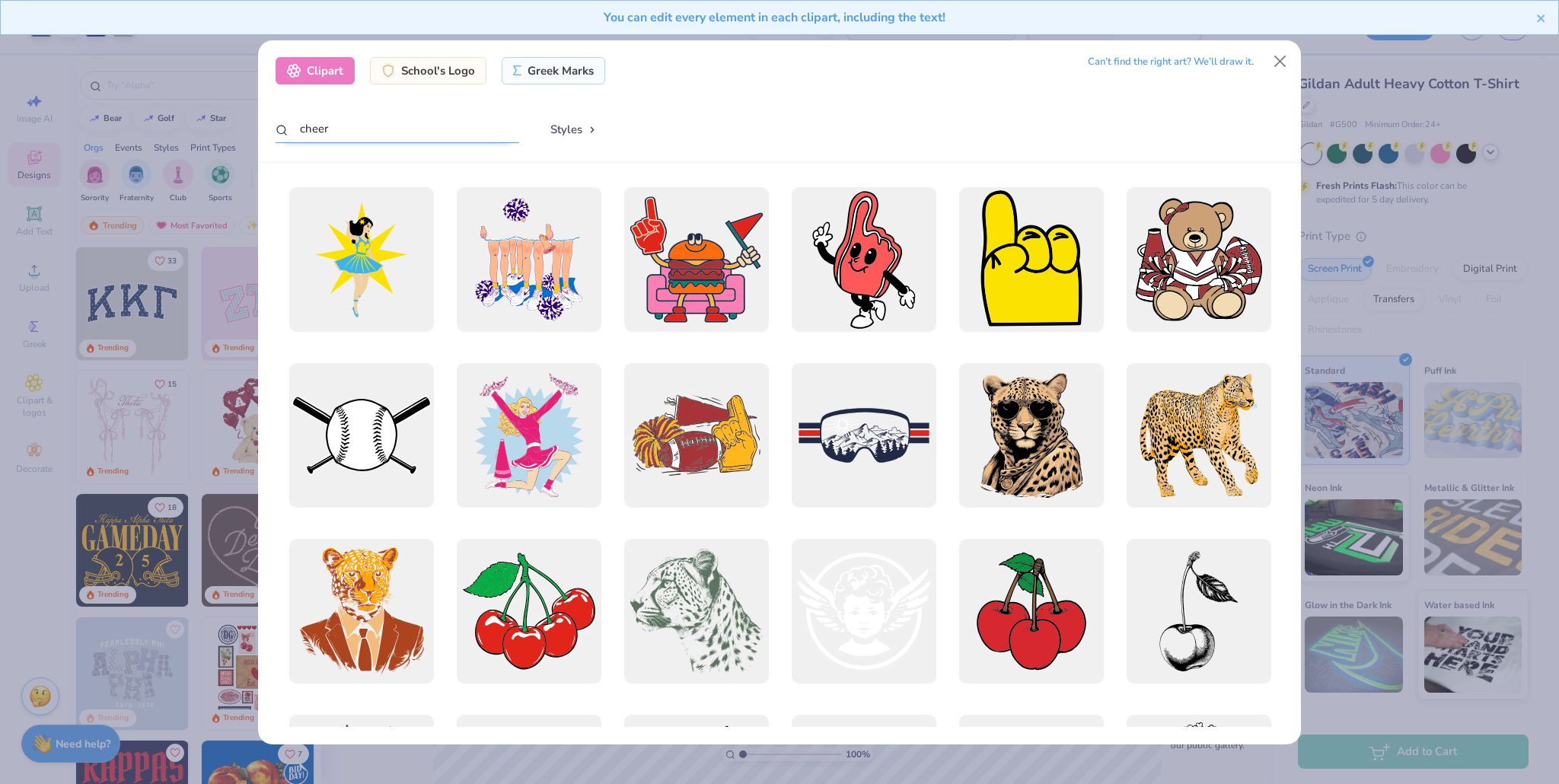
click at [412, 136] on input "cheer" at bounding box center [398, 128] width 244 height 28
click at [410, 136] on input "cheer" at bounding box center [398, 128] width 244 height 28
type input "megaphone"
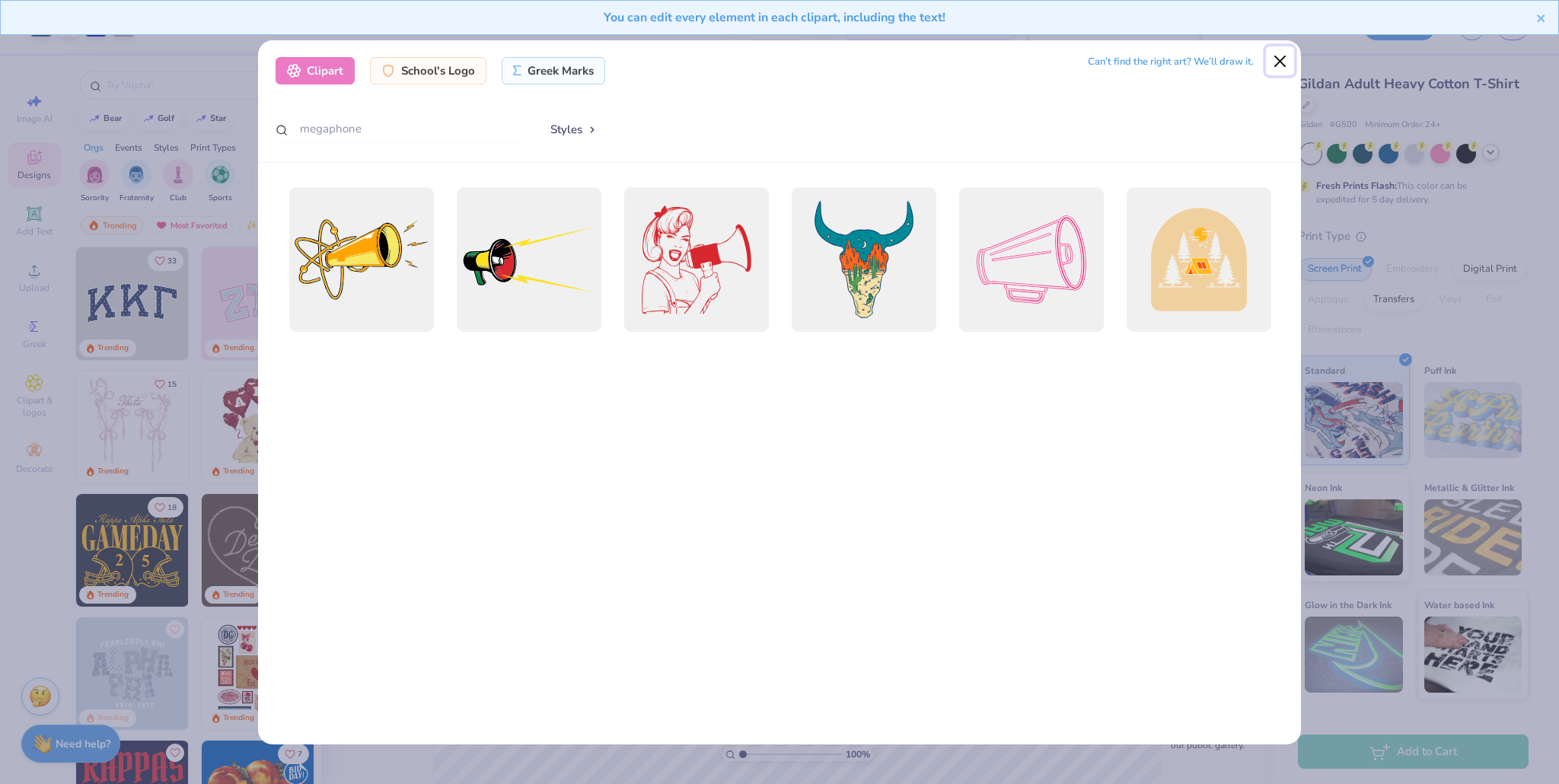
click at [745, 59] on button "Close" at bounding box center [1281, 61] width 29 height 29
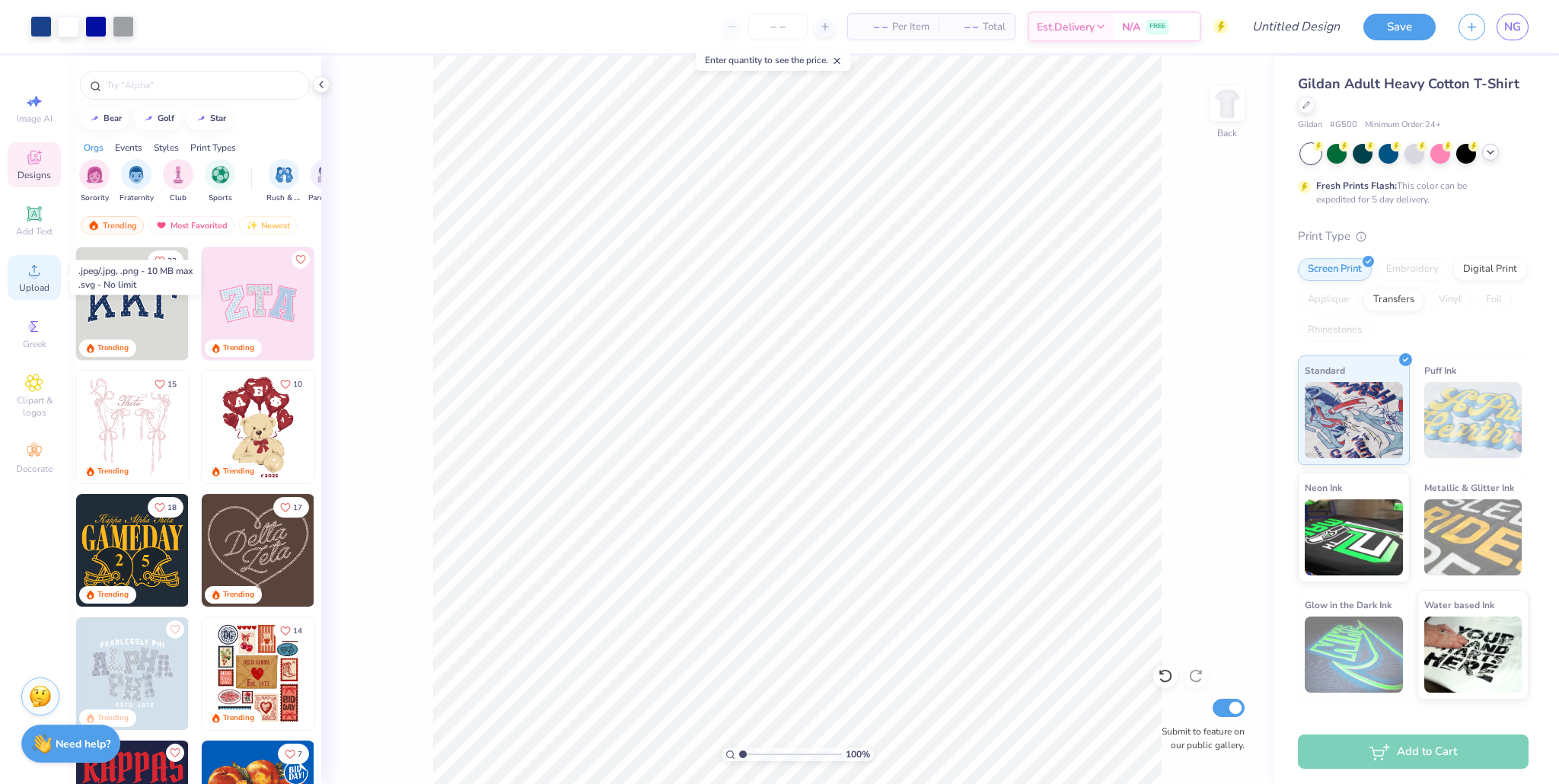
click at [26, 287] on span "Upload" at bounding box center [34, 287] width 31 height 12
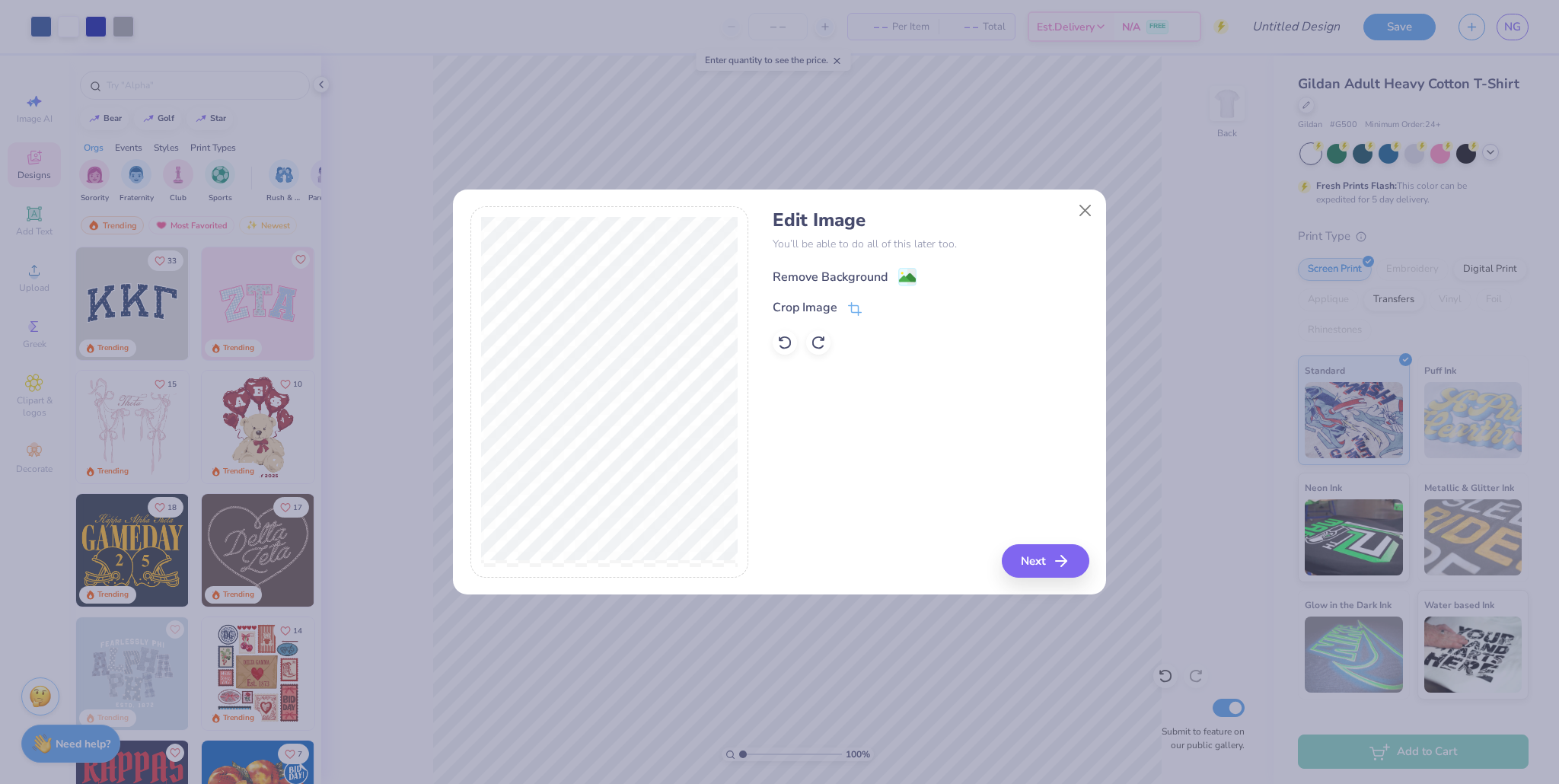
click at [745, 277] on image at bounding box center [908, 277] width 17 height 17
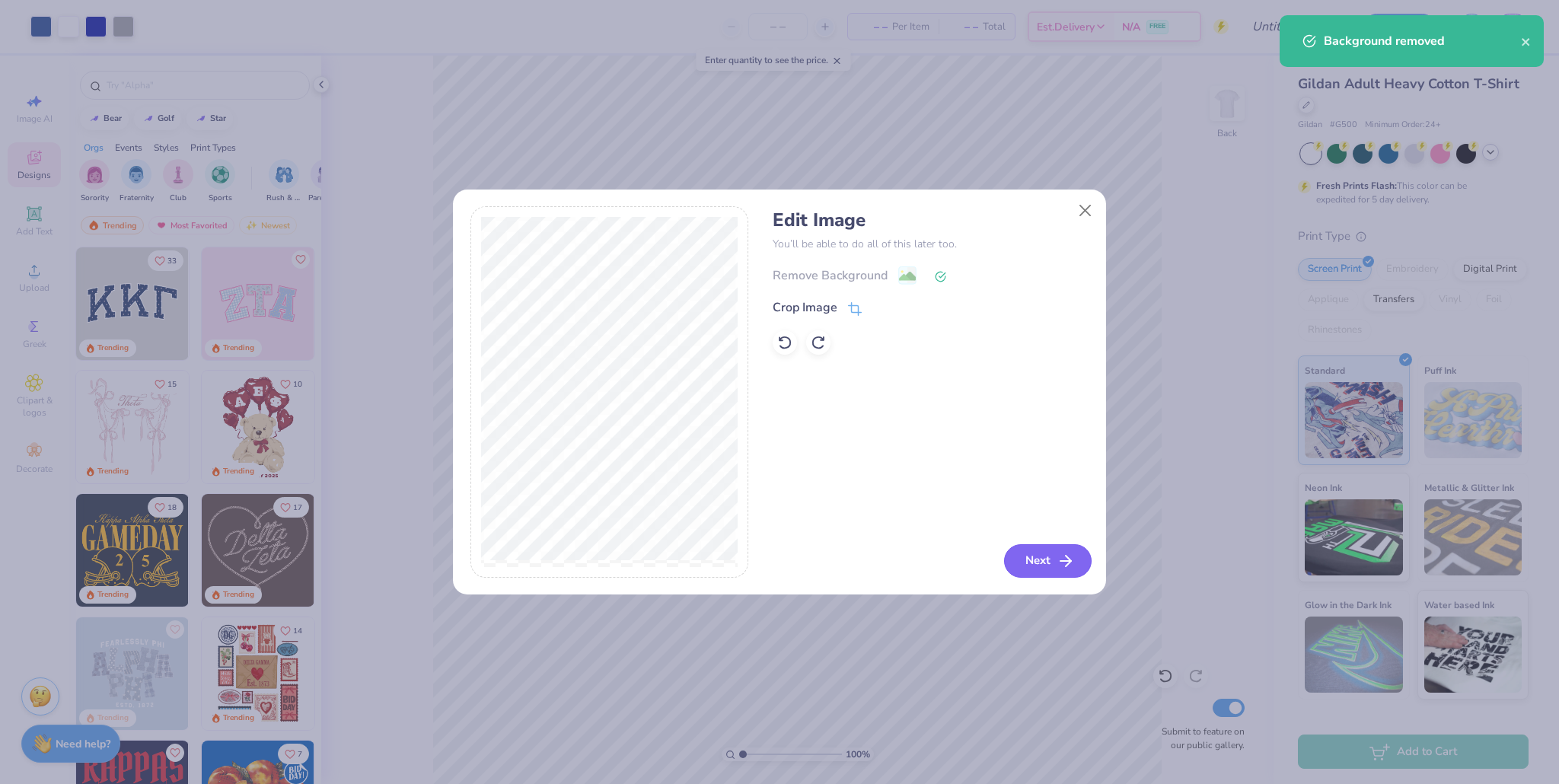
click at [745, 570] on button "Next" at bounding box center [1048, 561] width 88 height 34
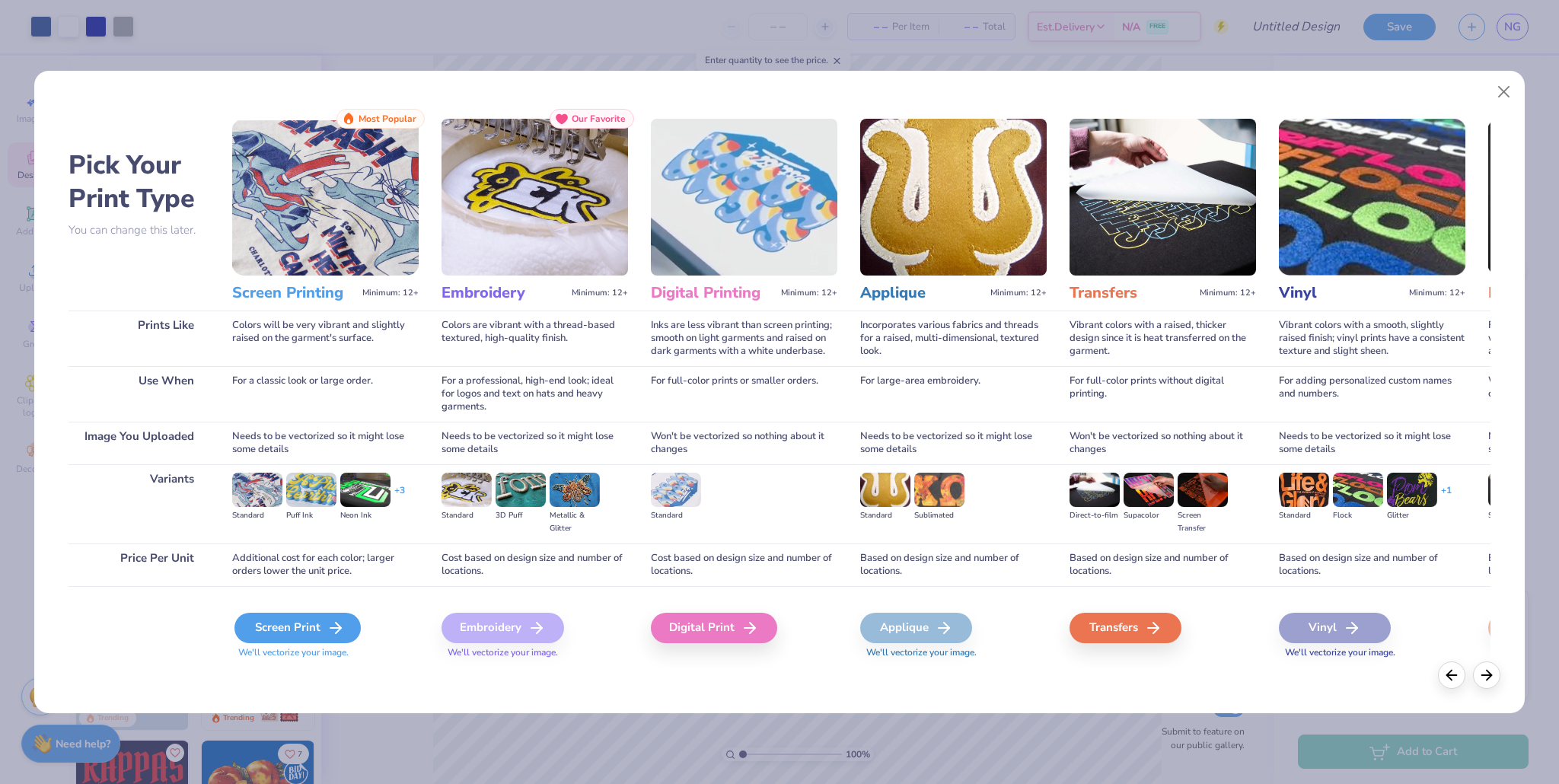
click at [306, 624] on div "Screen Print" at bounding box center [298, 628] width 127 height 31
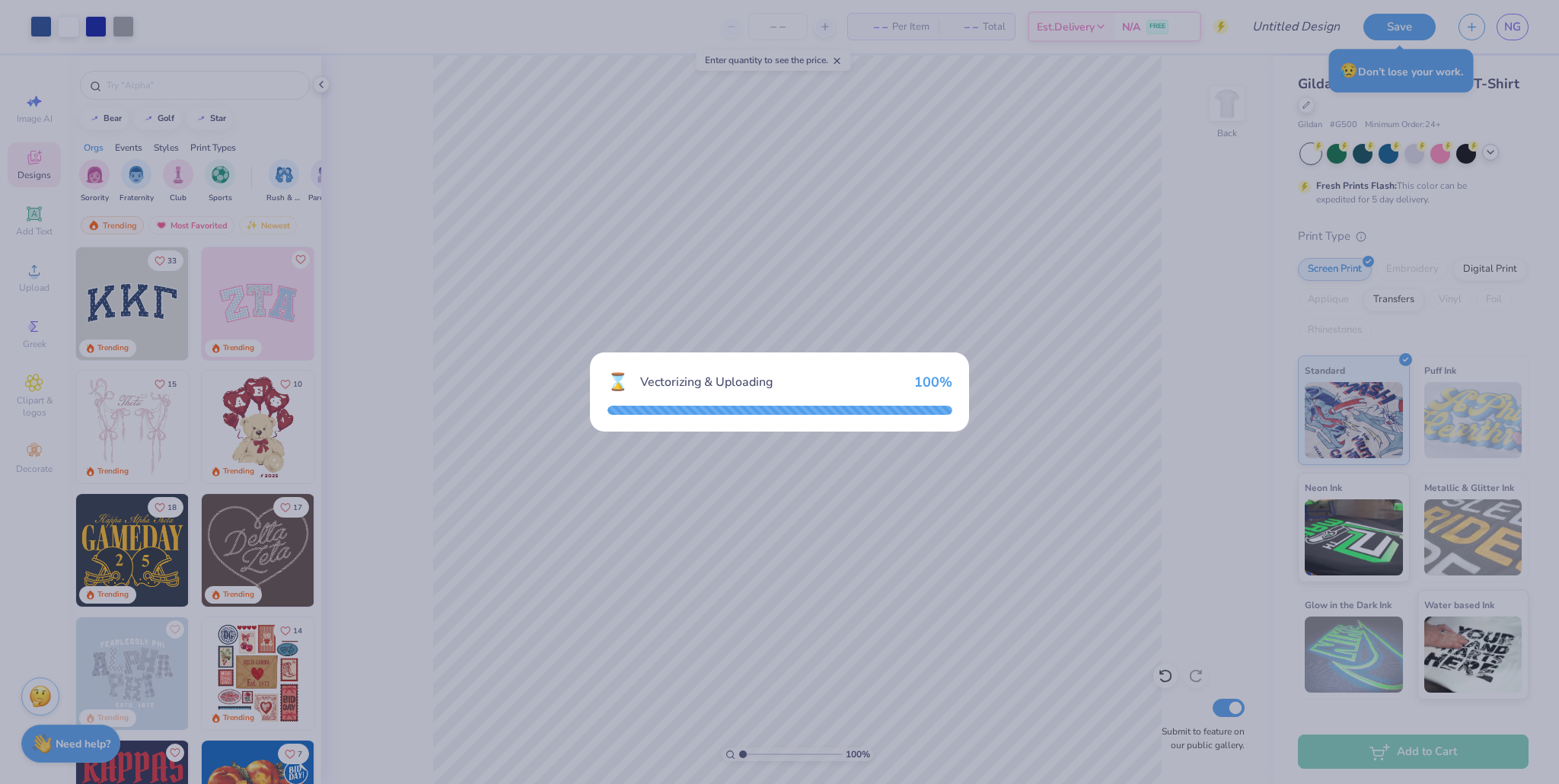
click at [597, 518] on div "⌛ Vectorizing & Uploading 100 %" at bounding box center [780, 392] width 1559 height 784
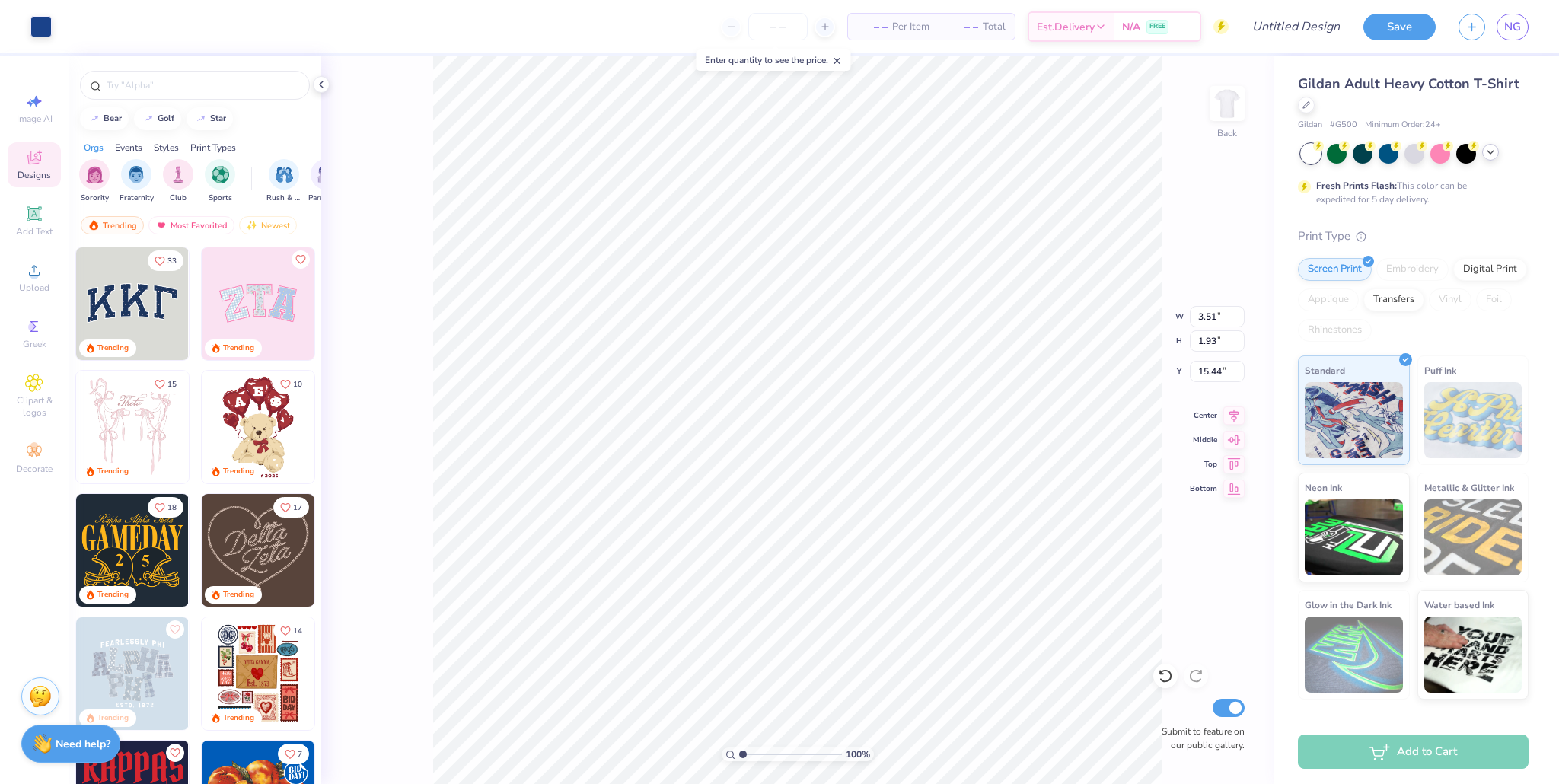
type input "3.51"
type input "1.93"
type input "15.44"
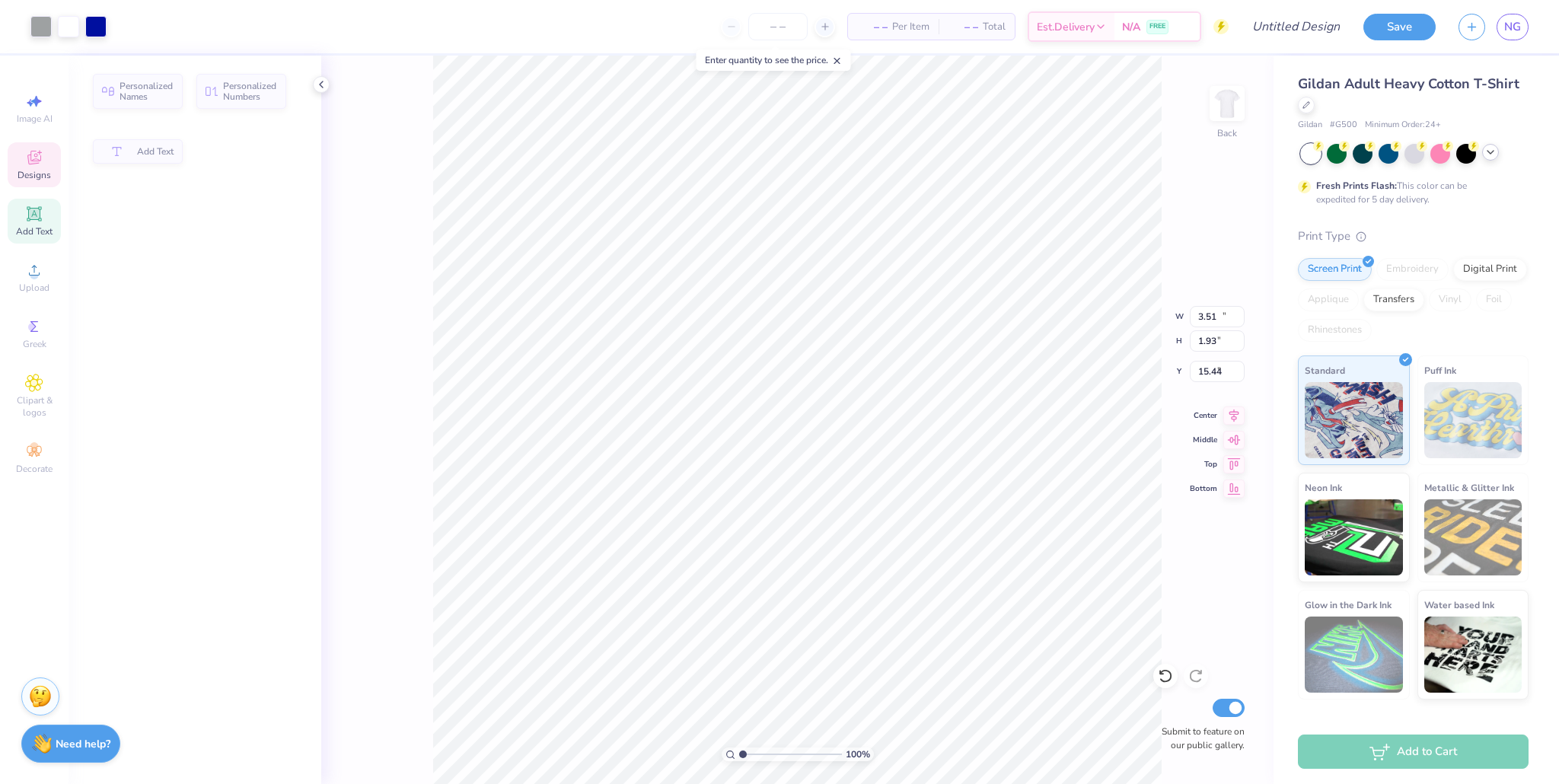
type input "12.20"
type input "1.95"
type input "4.79"
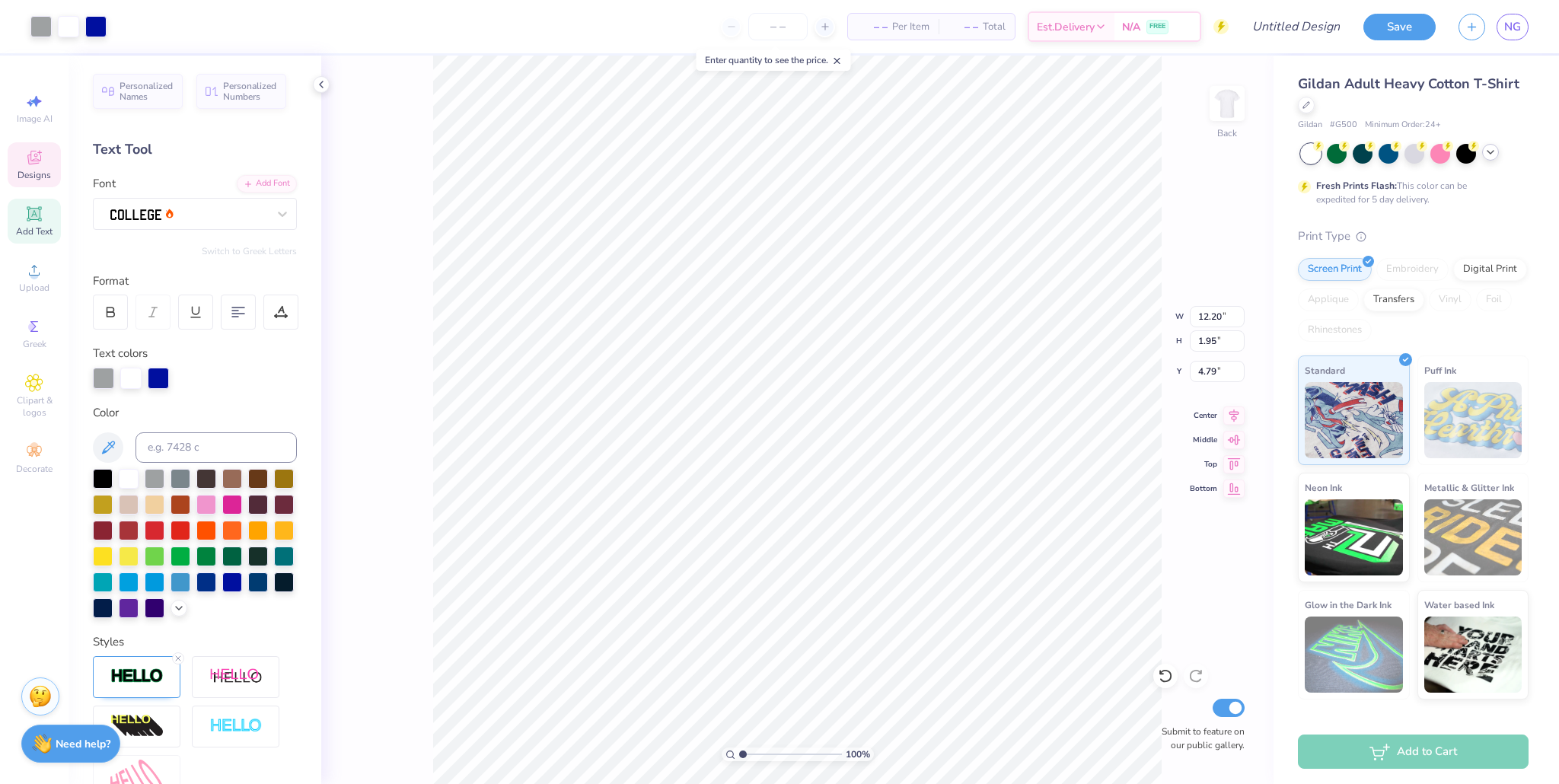
type input "3.51"
type input "1.93"
type input "3.63"
click at [46, 27] on div at bounding box center [41, 25] width 21 height 21
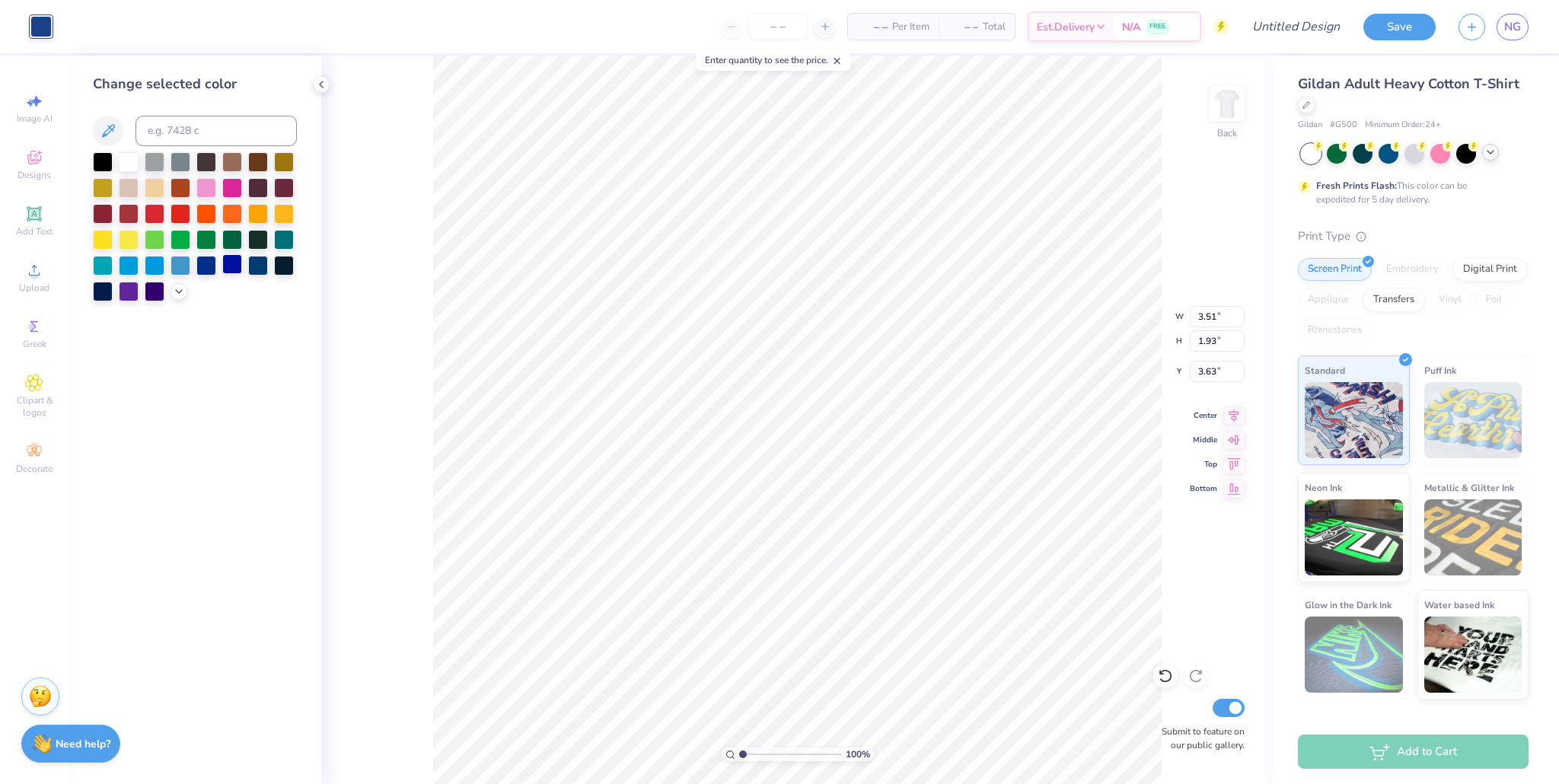
click at [234, 264] on div at bounding box center [232, 264] width 20 height 20
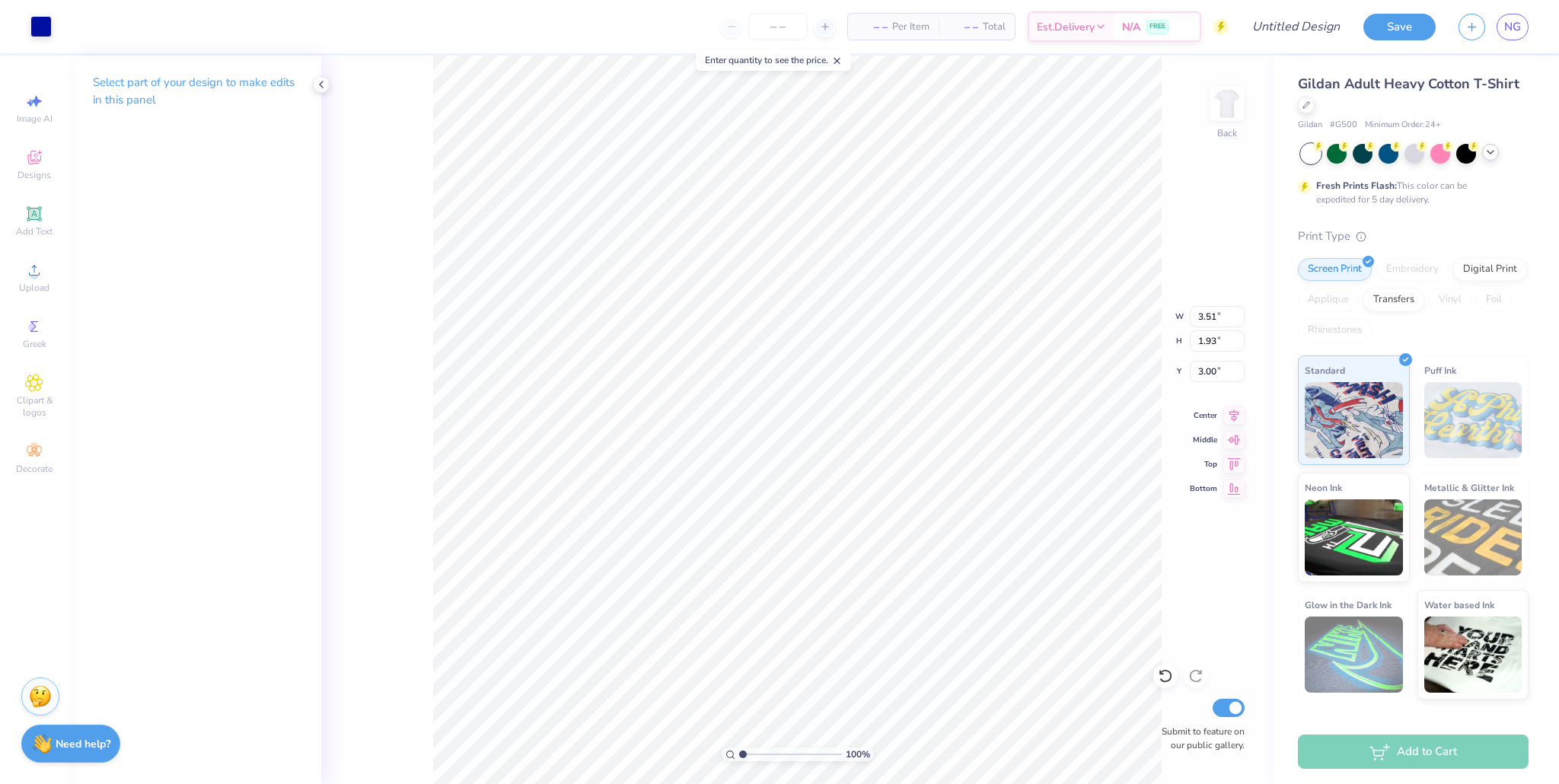
type input "3.00"
type input "4.08"
type input "2.24"
type input "2.55"
click at [745, 57] on icon at bounding box center [837, 61] width 10 height 10
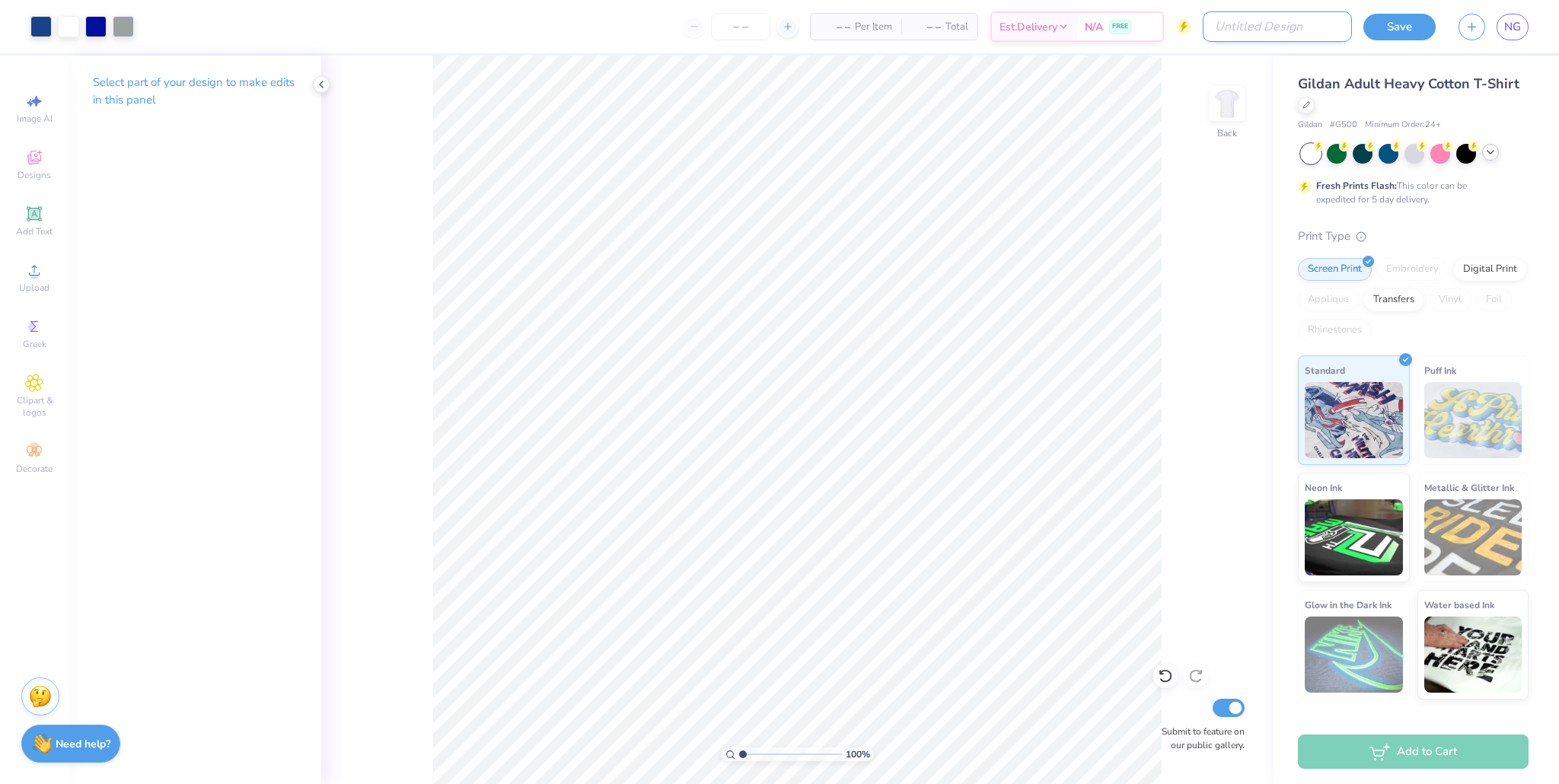
click at [745, 22] on input "Design Title" at bounding box center [1278, 26] width 149 height 31
type input "d 1"
click at [745, 32] on button "Save" at bounding box center [1400, 24] width 73 height 27
click at [745, 27] on div "Save" at bounding box center [1400, 27] width 73 height 27
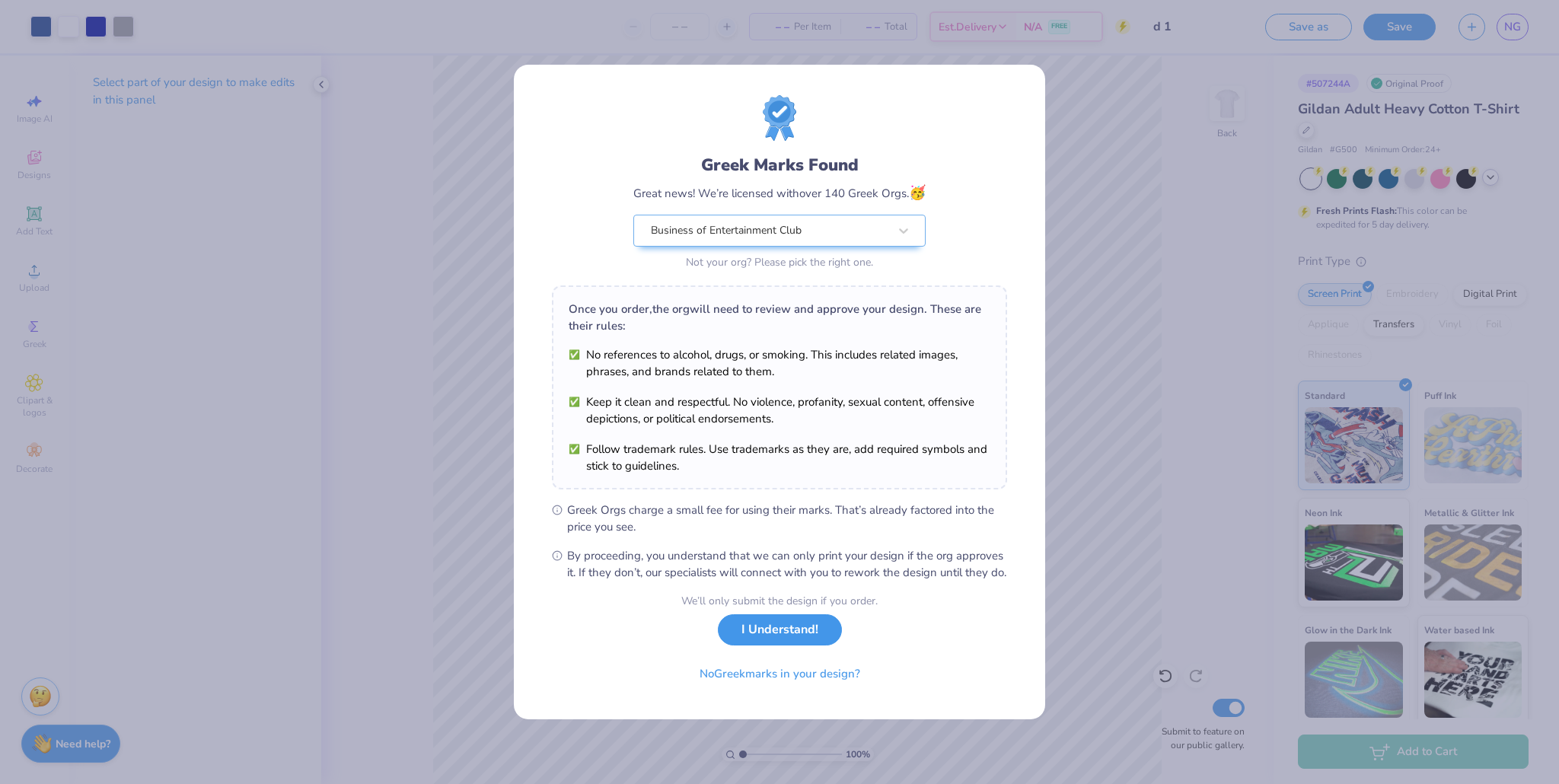
click at [745, 642] on button "I Understand!" at bounding box center [780, 630] width 124 height 32
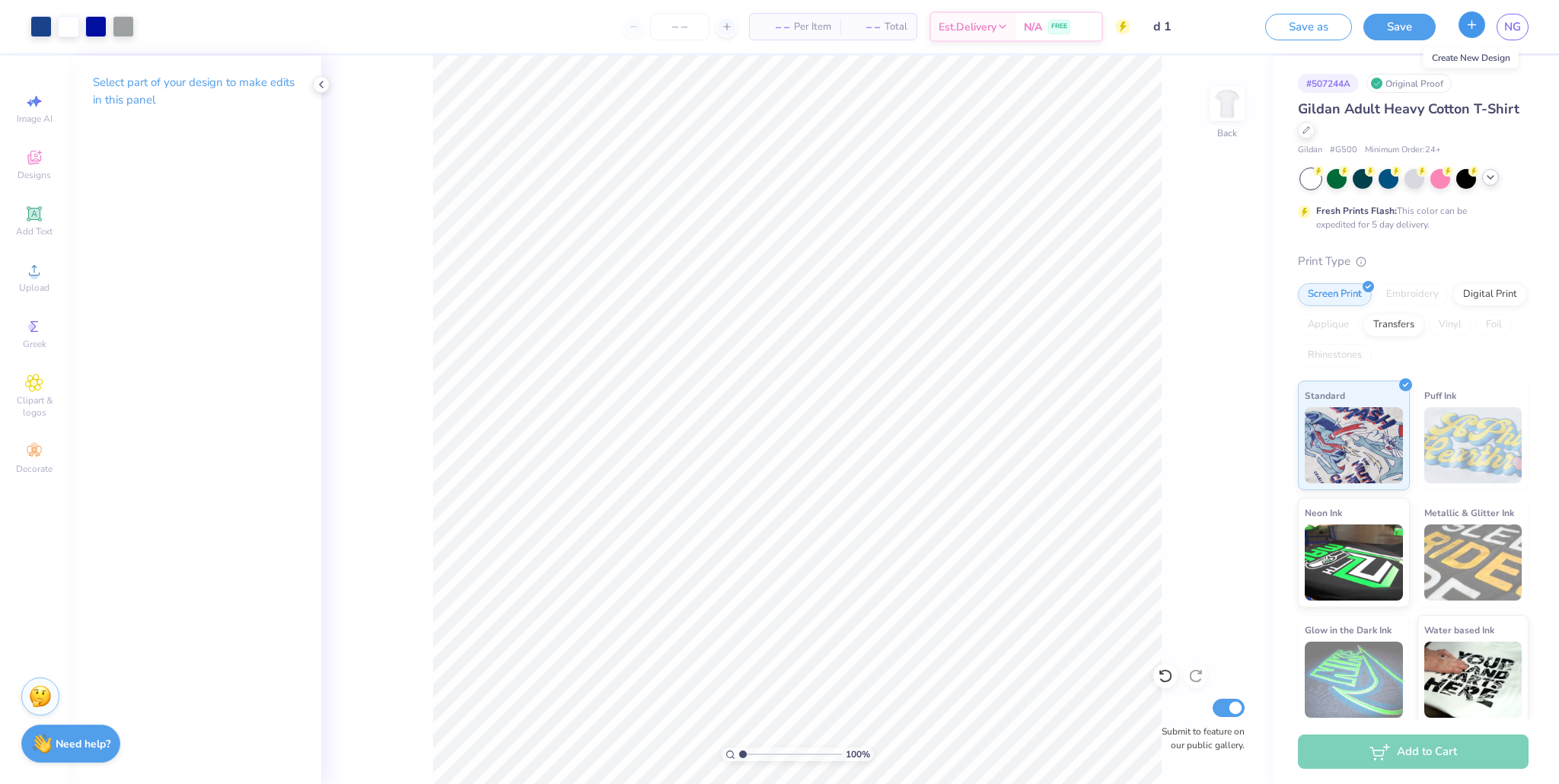
click at [745, 26] on button "button" at bounding box center [1471, 24] width 27 height 27
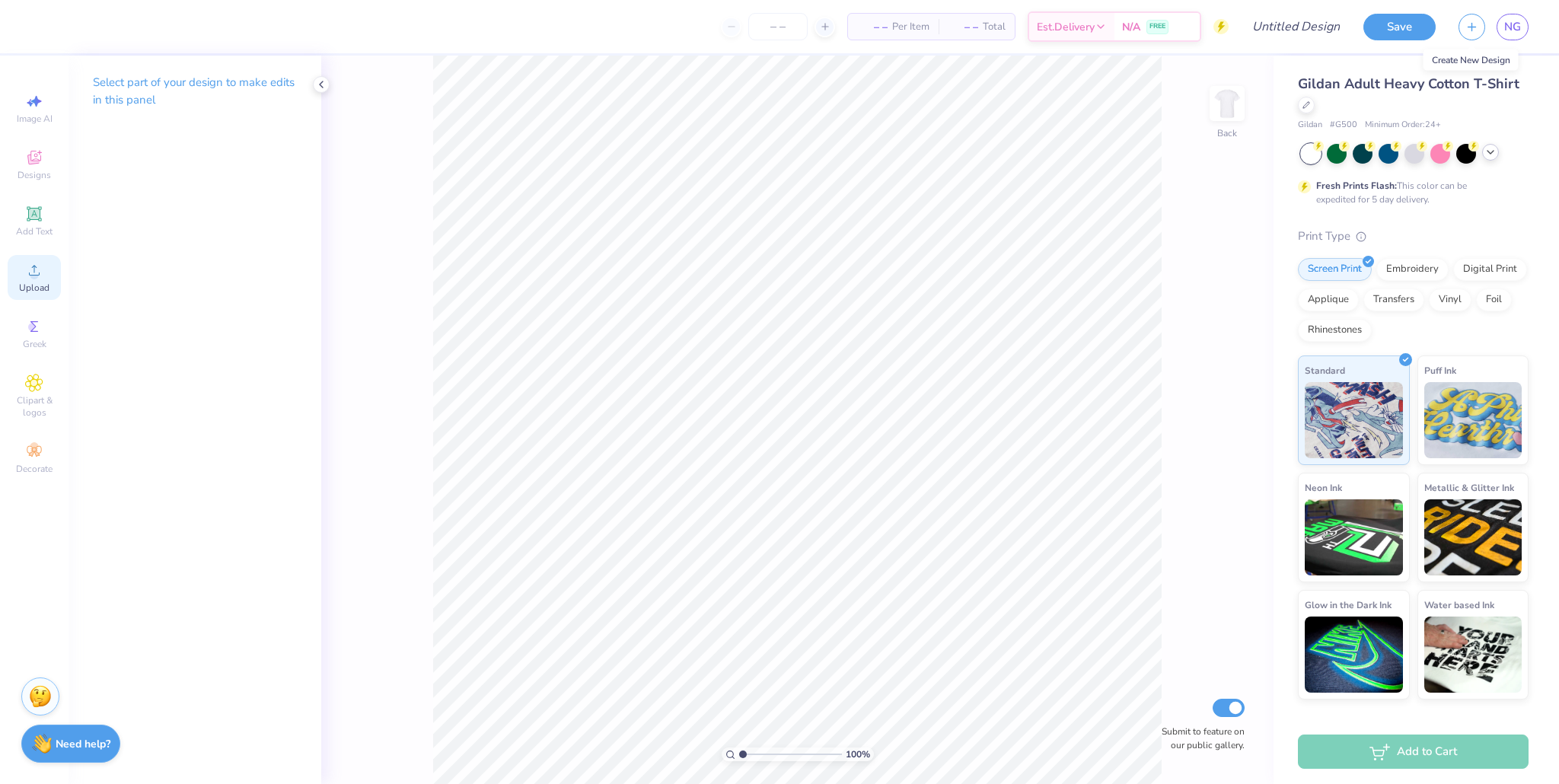
click at [43, 263] on icon at bounding box center [34, 270] width 19 height 19
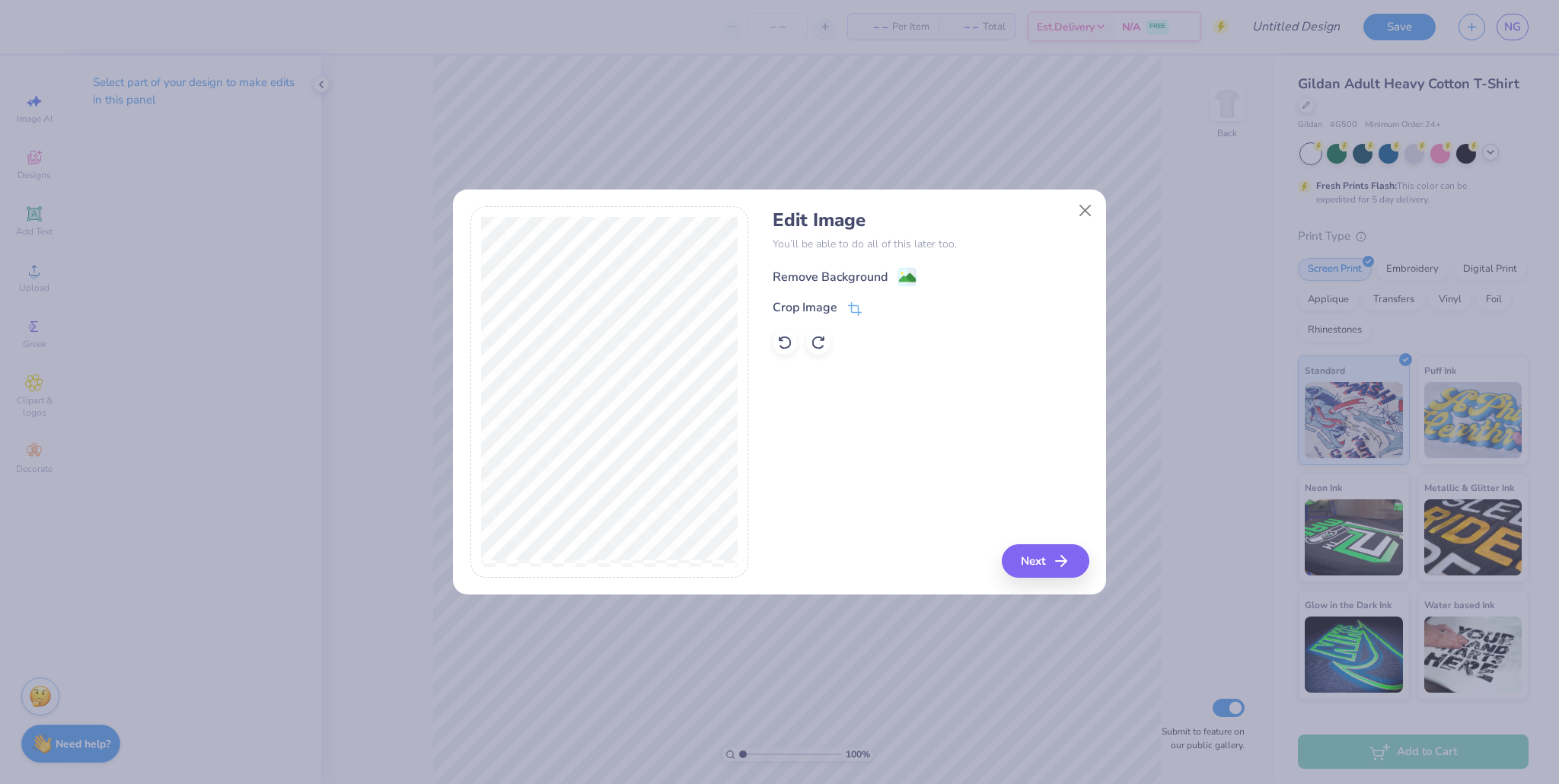
click at [745, 274] on image at bounding box center [908, 277] width 17 height 17
click at [745, 557] on button "Next" at bounding box center [1048, 561] width 88 height 34
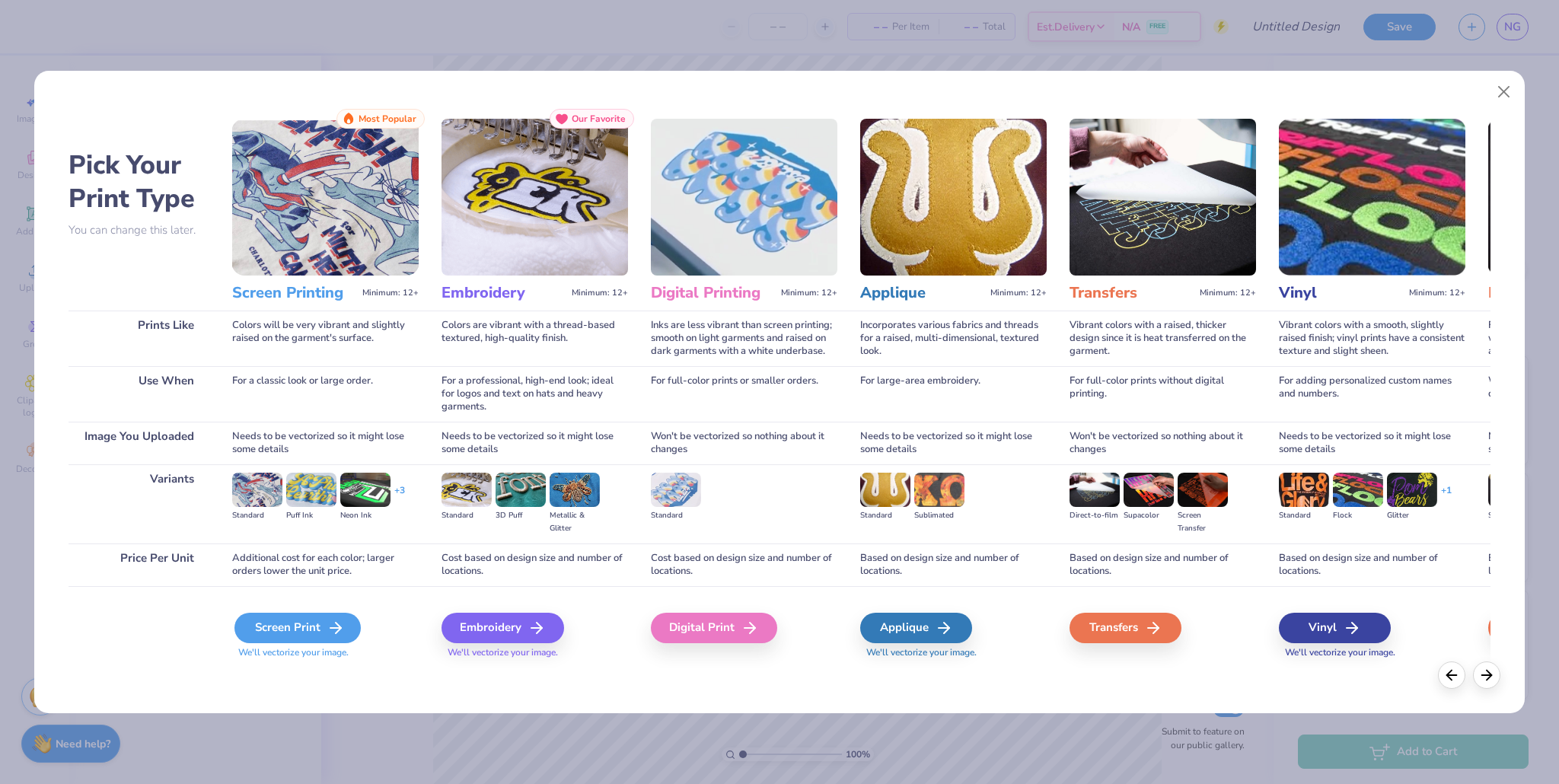
click at [264, 641] on div "Screen Print" at bounding box center [298, 628] width 127 height 31
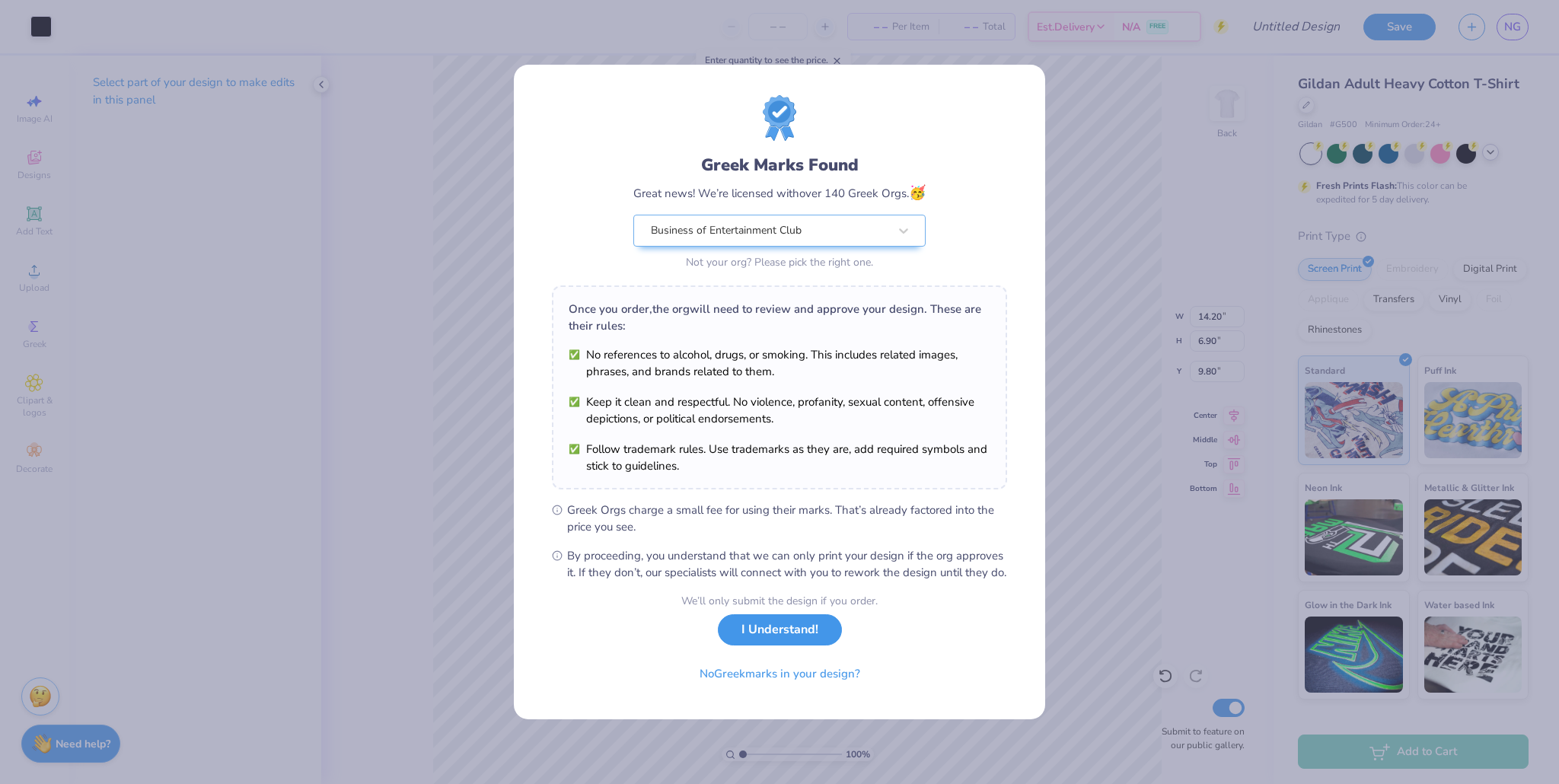
click at [745, 634] on button "I Understand!" at bounding box center [780, 630] width 124 height 32
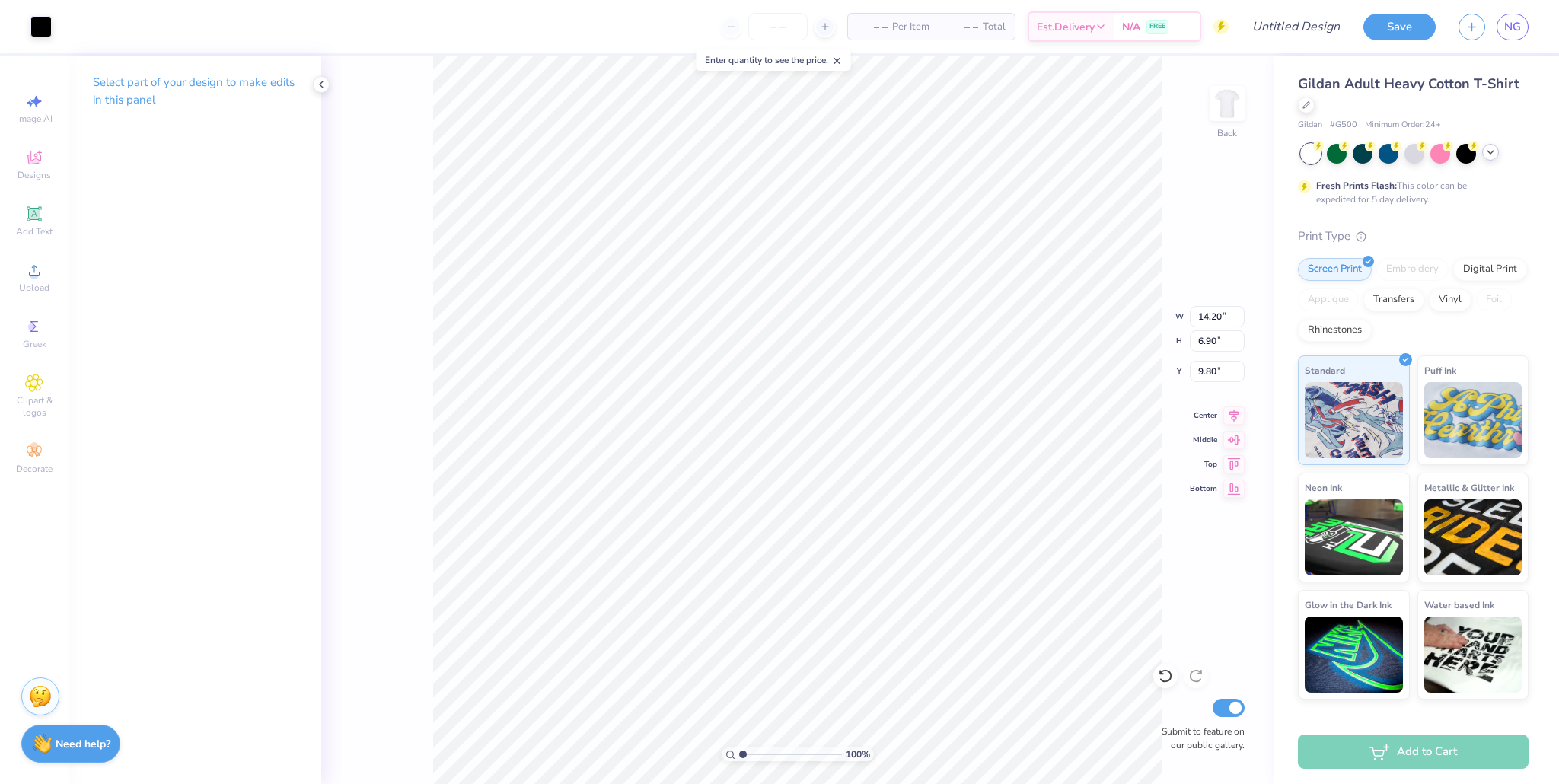
type input "5.73"
type input "2.79"
type input "2.77"
click at [47, 281] on span "Upload" at bounding box center [34, 287] width 31 height 12
click at [36, 294] on div "Upload" at bounding box center [34, 277] width 53 height 45
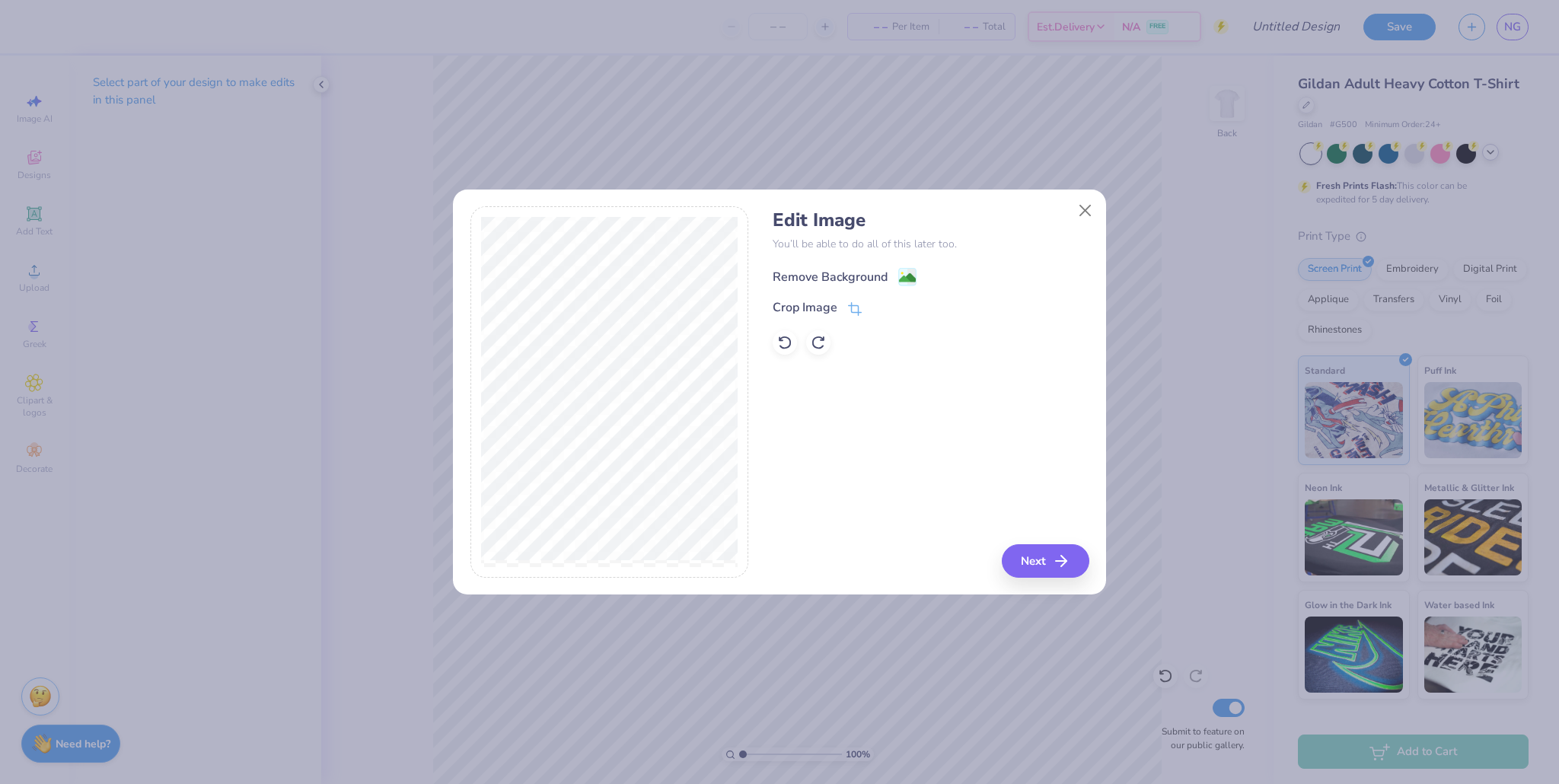
click at [745, 280] on image at bounding box center [908, 277] width 17 height 17
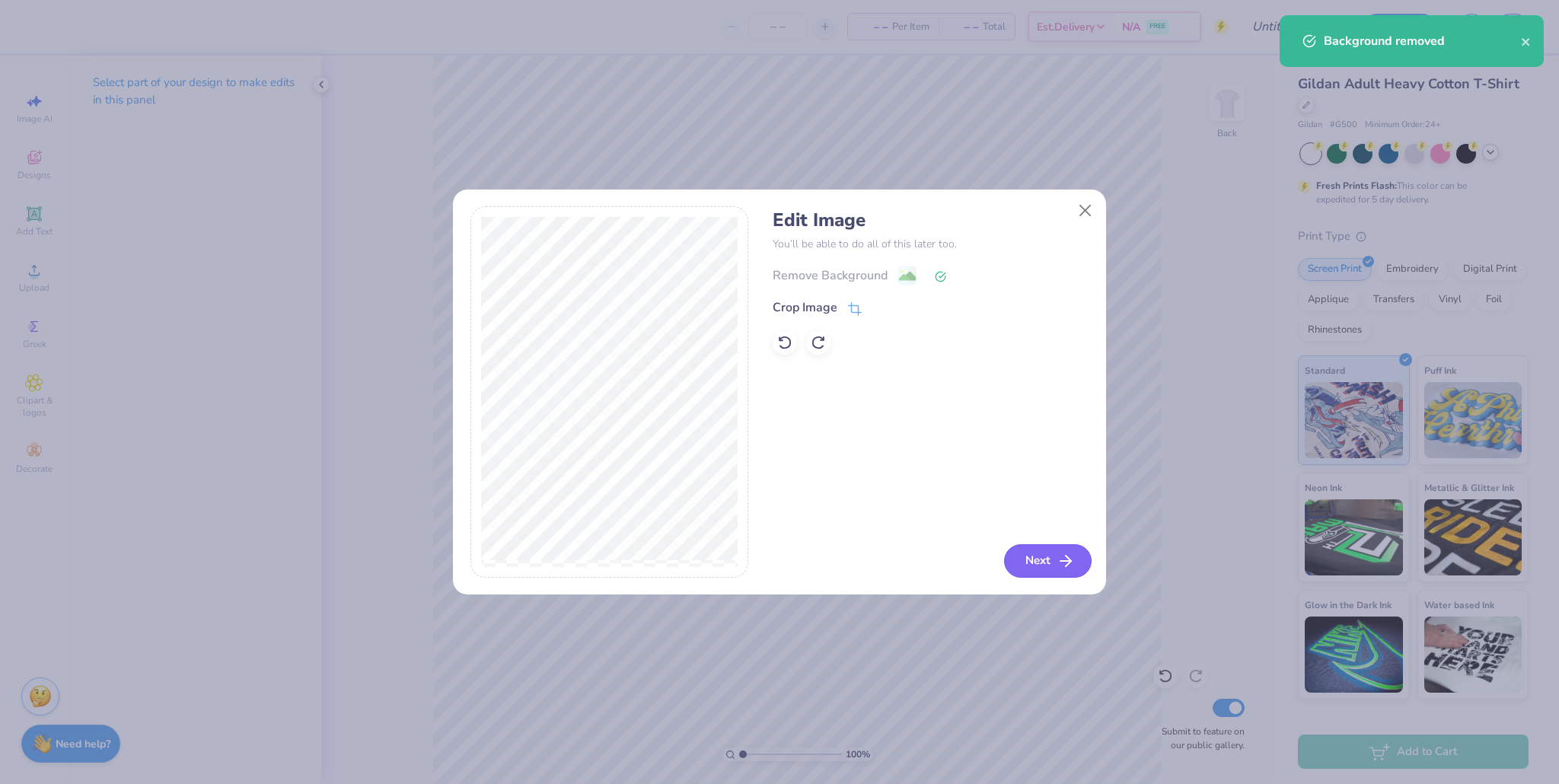
click at [745, 552] on button "Next" at bounding box center [1048, 561] width 88 height 34
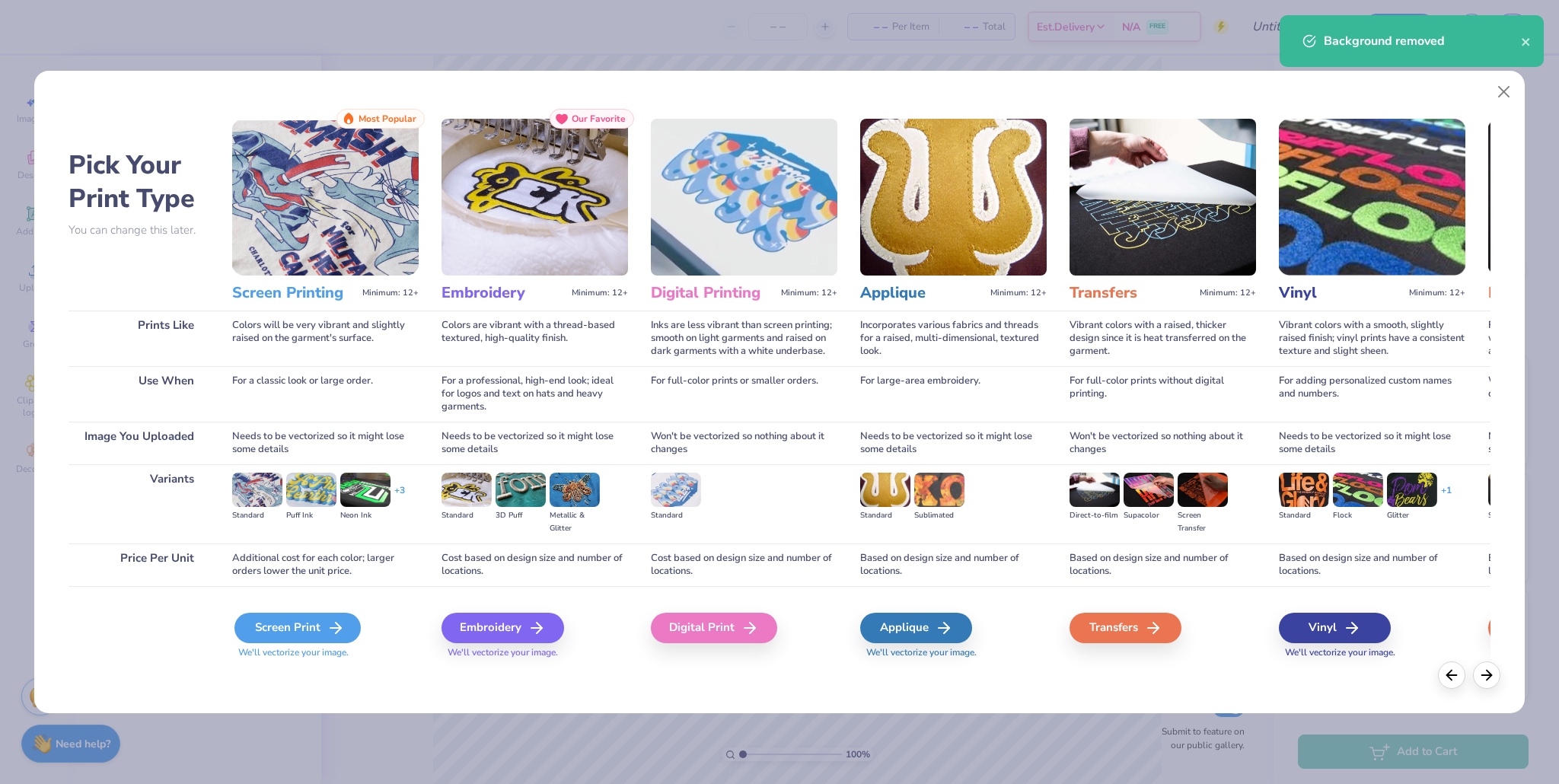
click at [318, 631] on div "Screen Print" at bounding box center [298, 628] width 127 height 31
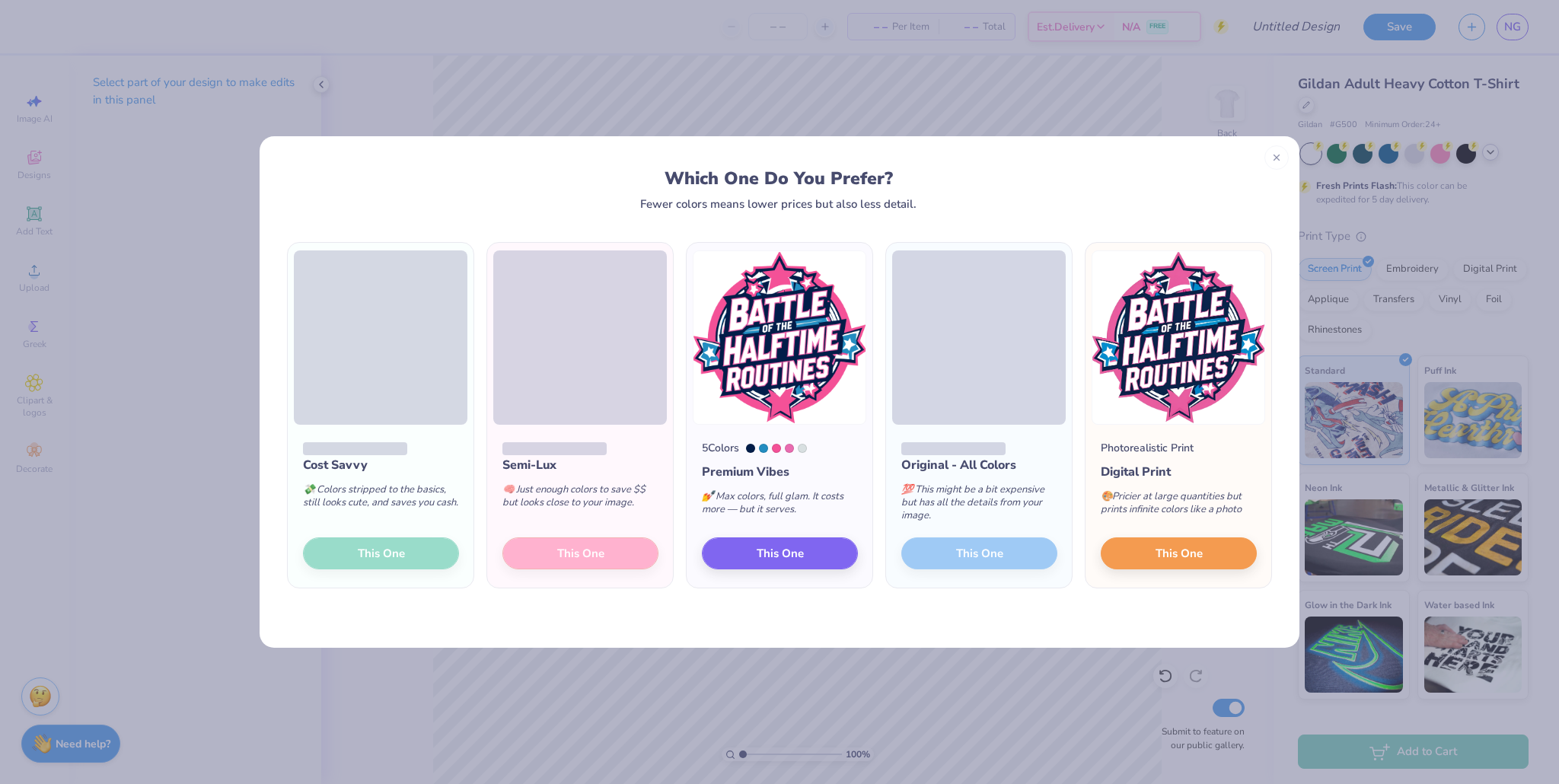
click at [425, 549] on div "Cost Savvy 💸 Colors stripped to the basics, still looks cute, and saves you cas…" at bounding box center [380, 506] width 185 height 163
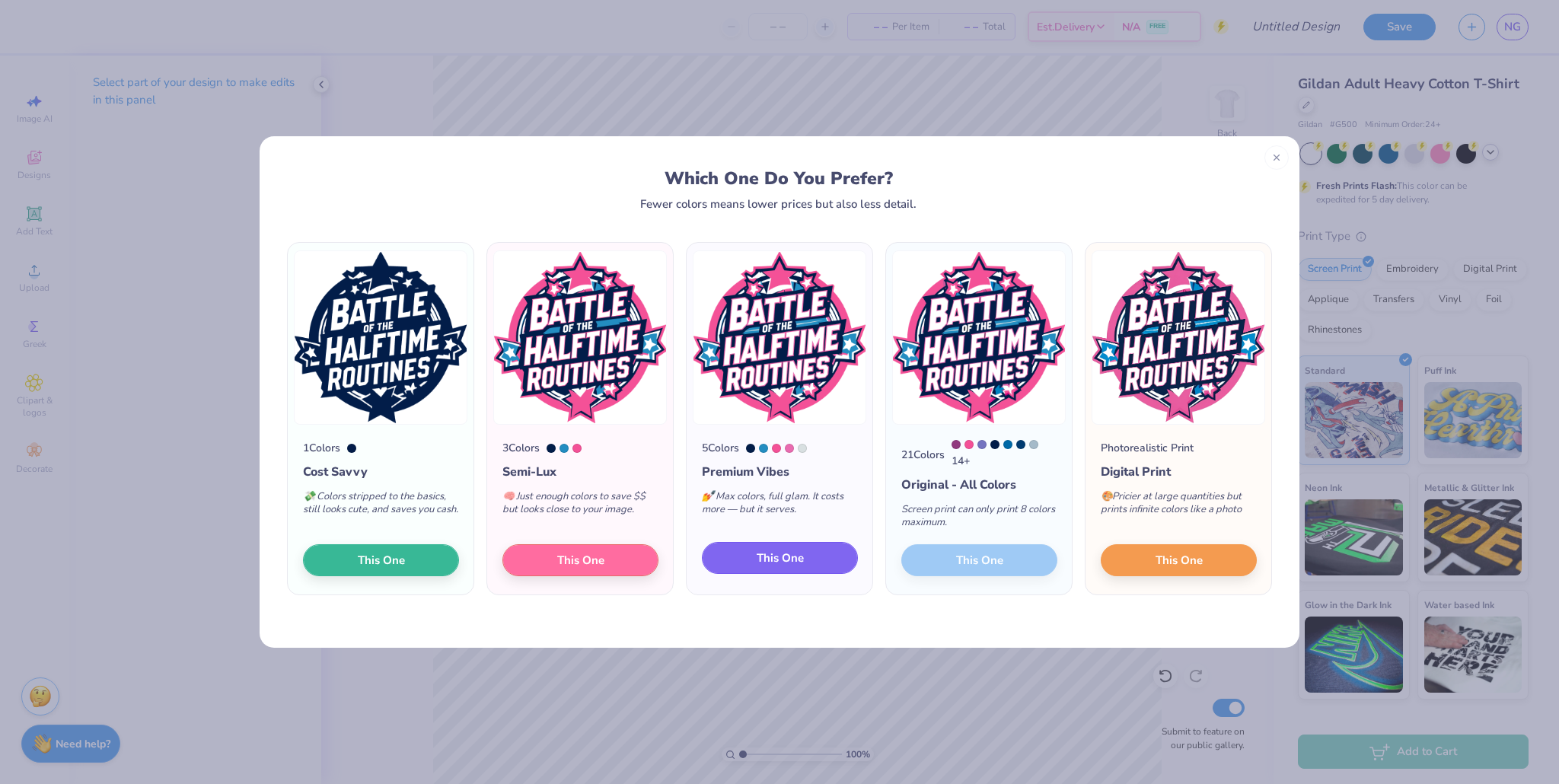
click at [745, 550] on button "This One" at bounding box center [780, 558] width 156 height 32
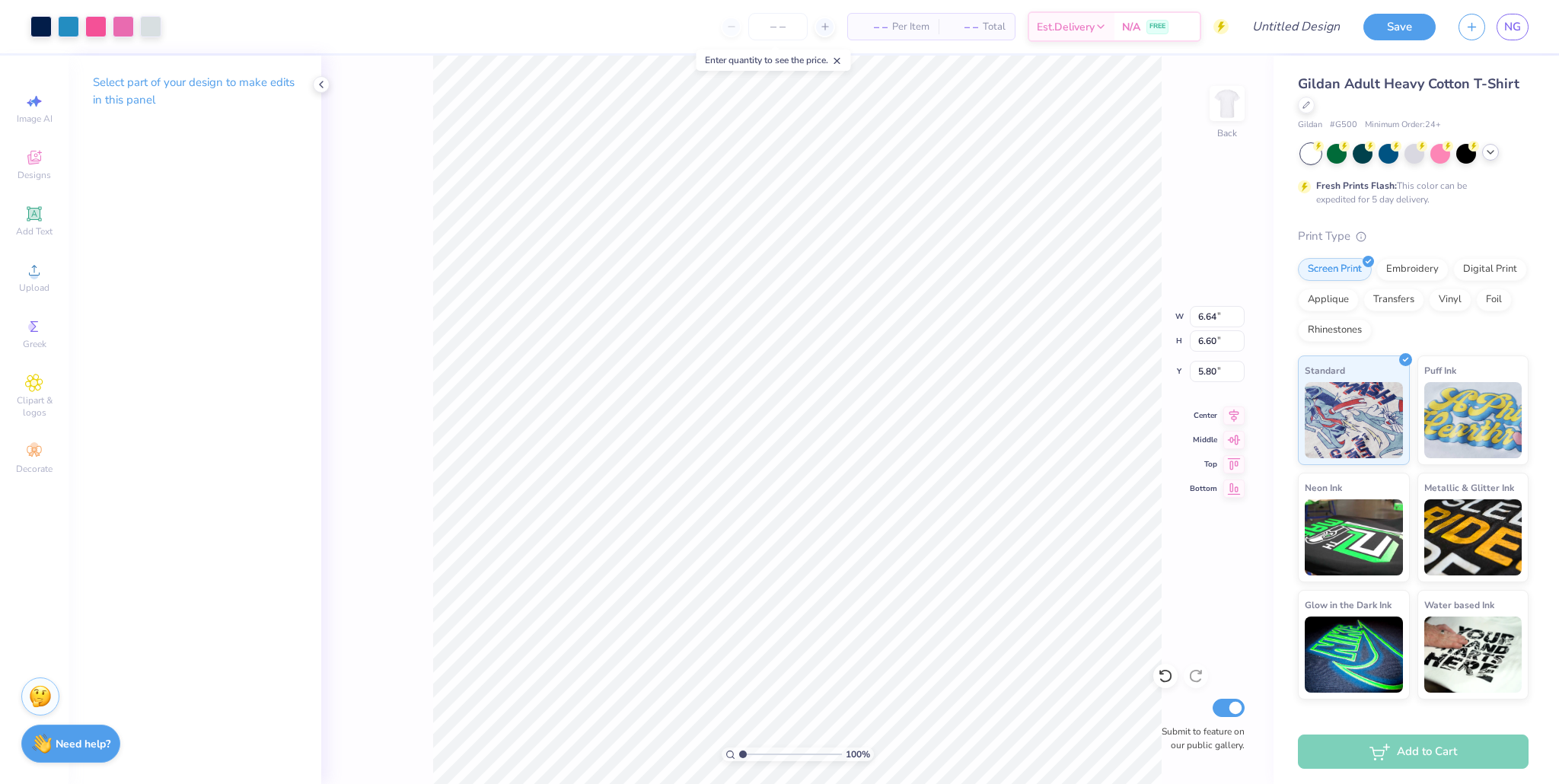
type input "6.64"
type input "6.60"
type input "3.66"
type input "9.17"
type input "9.11"
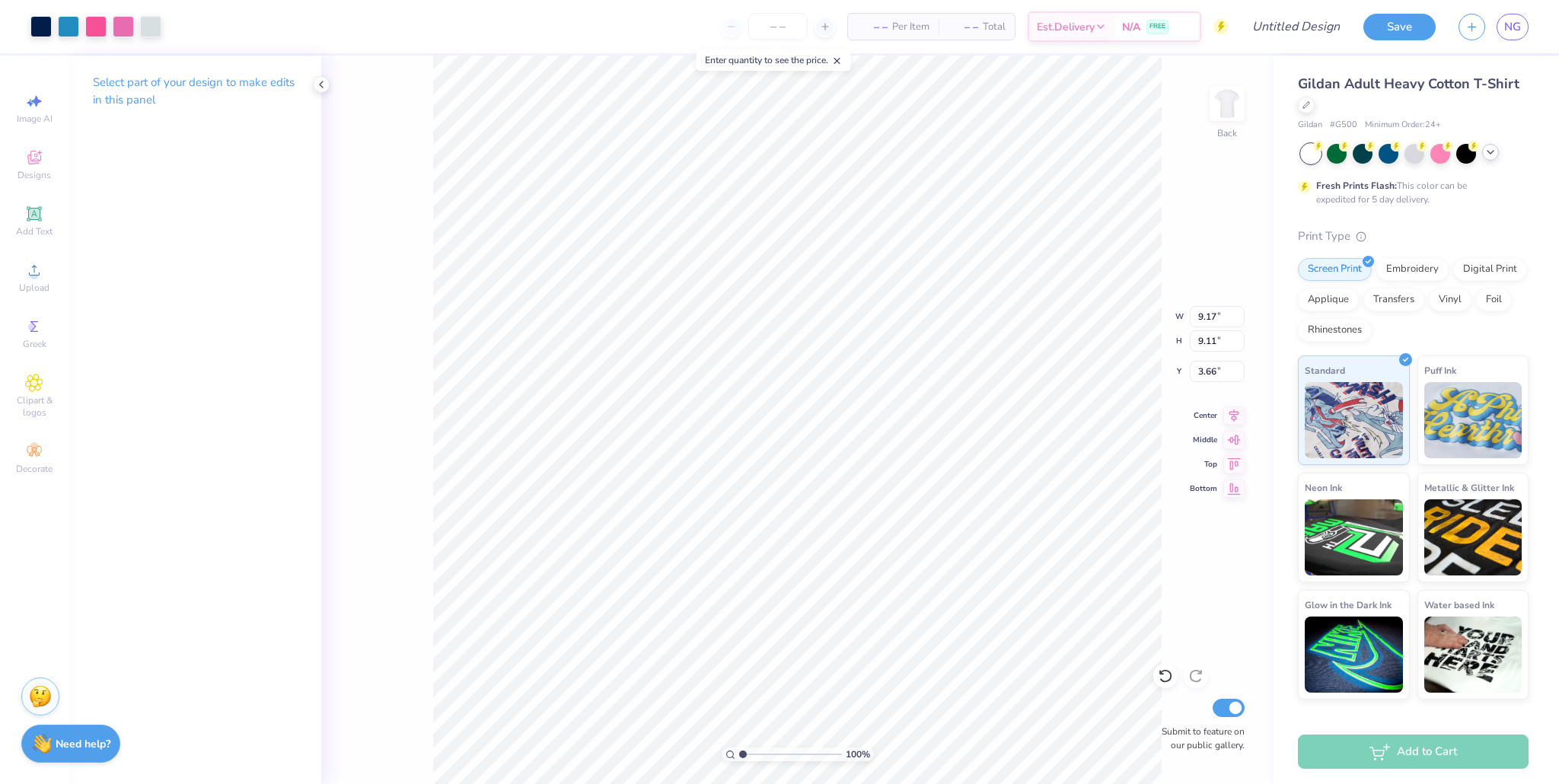
type input "2.52"
click at [100, 27] on div at bounding box center [96, 25] width 21 height 21
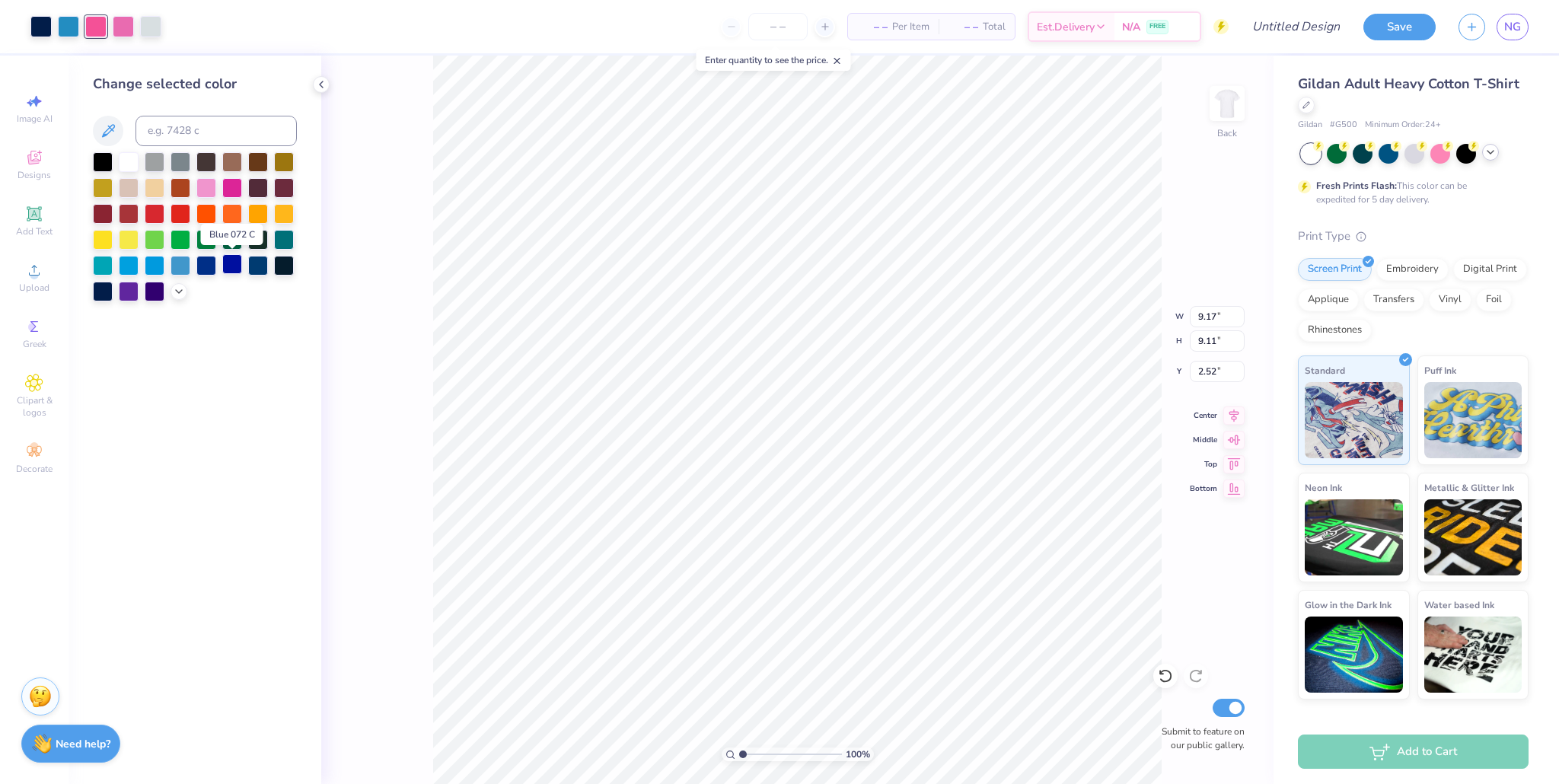
click at [225, 266] on div at bounding box center [232, 264] width 20 height 20
click at [207, 182] on div at bounding box center [206, 186] width 20 height 20
click at [209, 269] on div at bounding box center [206, 264] width 20 height 20
click at [148, 265] on div at bounding box center [154, 264] width 20 height 20
click at [228, 267] on div at bounding box center [232, 264] width 20 height 20
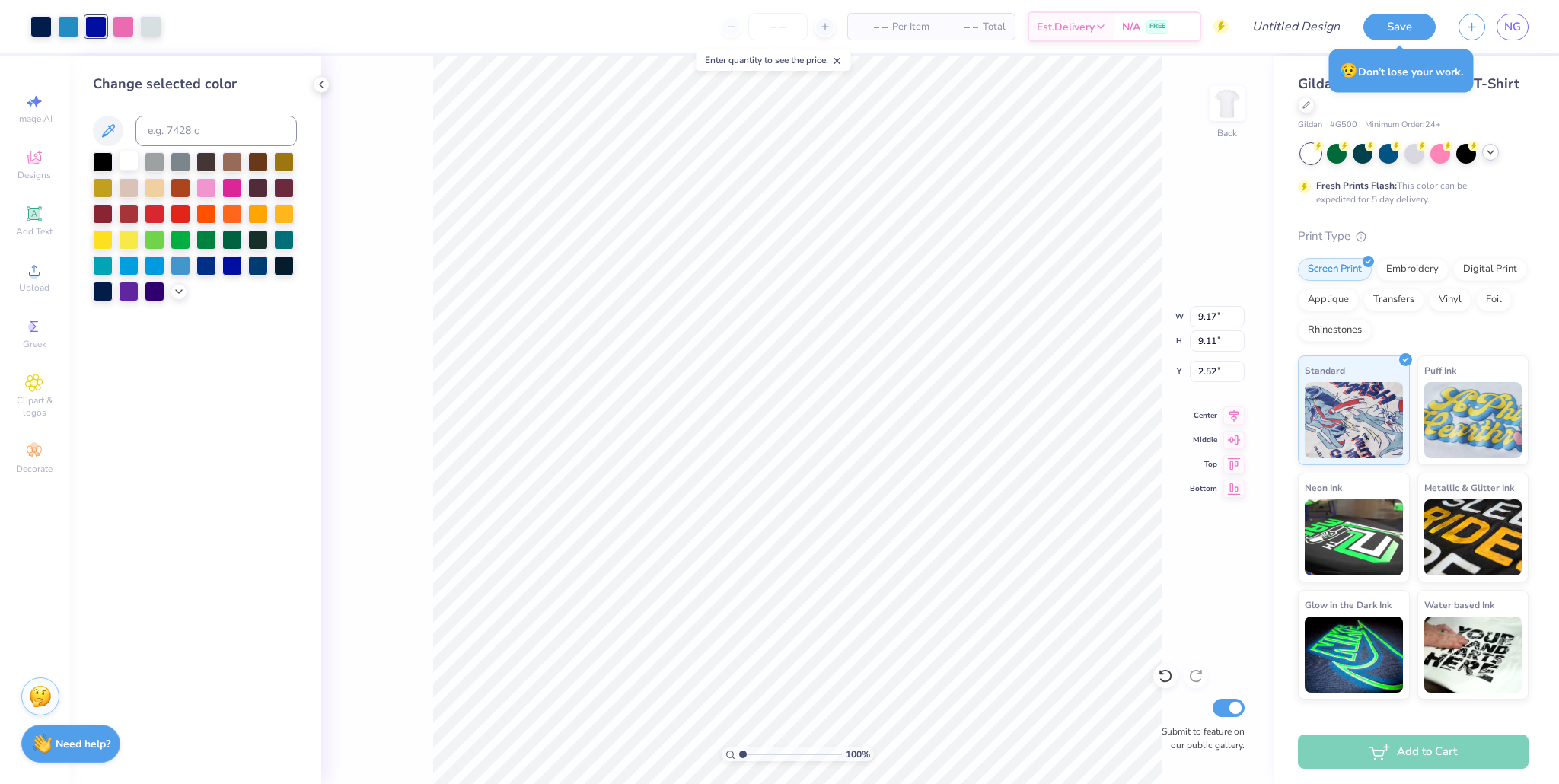
click at [124, 155] on div at bounding box center [129, 160] width 20 height 20
click at [183, 167] on div at bounding box center [180, 160] width 20 height 20
click at [170, 289] on div at bounding box center [179, 290] width 17 height 17
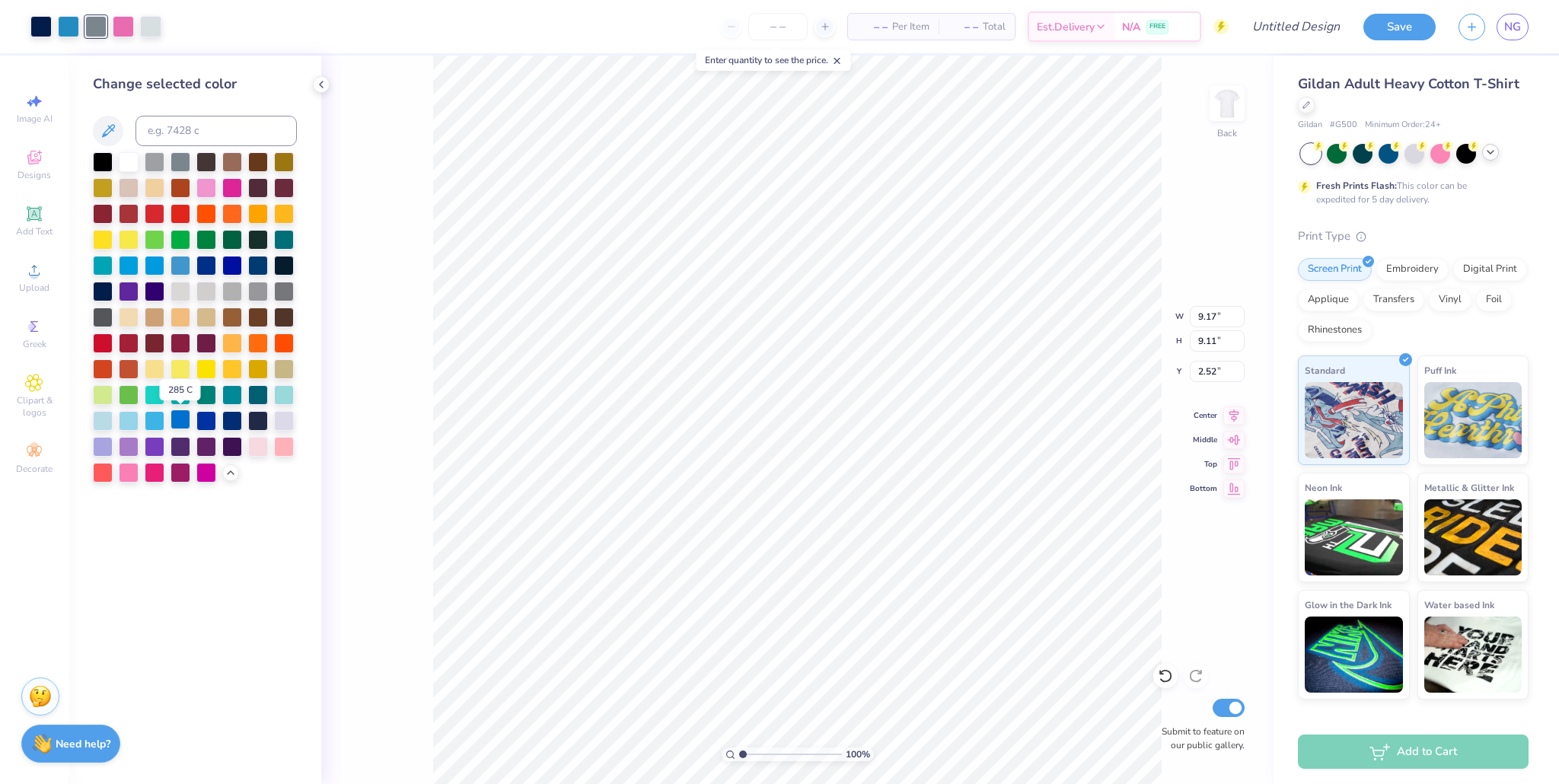
click at [181, 419] on div at bounding box center [180, 419] width 20 height 20
click at [125, 23] on div at bounding box center [123, 25] width 21 height 21
click at [64, 21] on div at bounding box center [68, 25] width 21 height 21
click at [200, 182] on div at bounding box center [206, 186] width 20 height 20
click at [126, 160] on div at bounding box center [129, 160] width 20 height 20
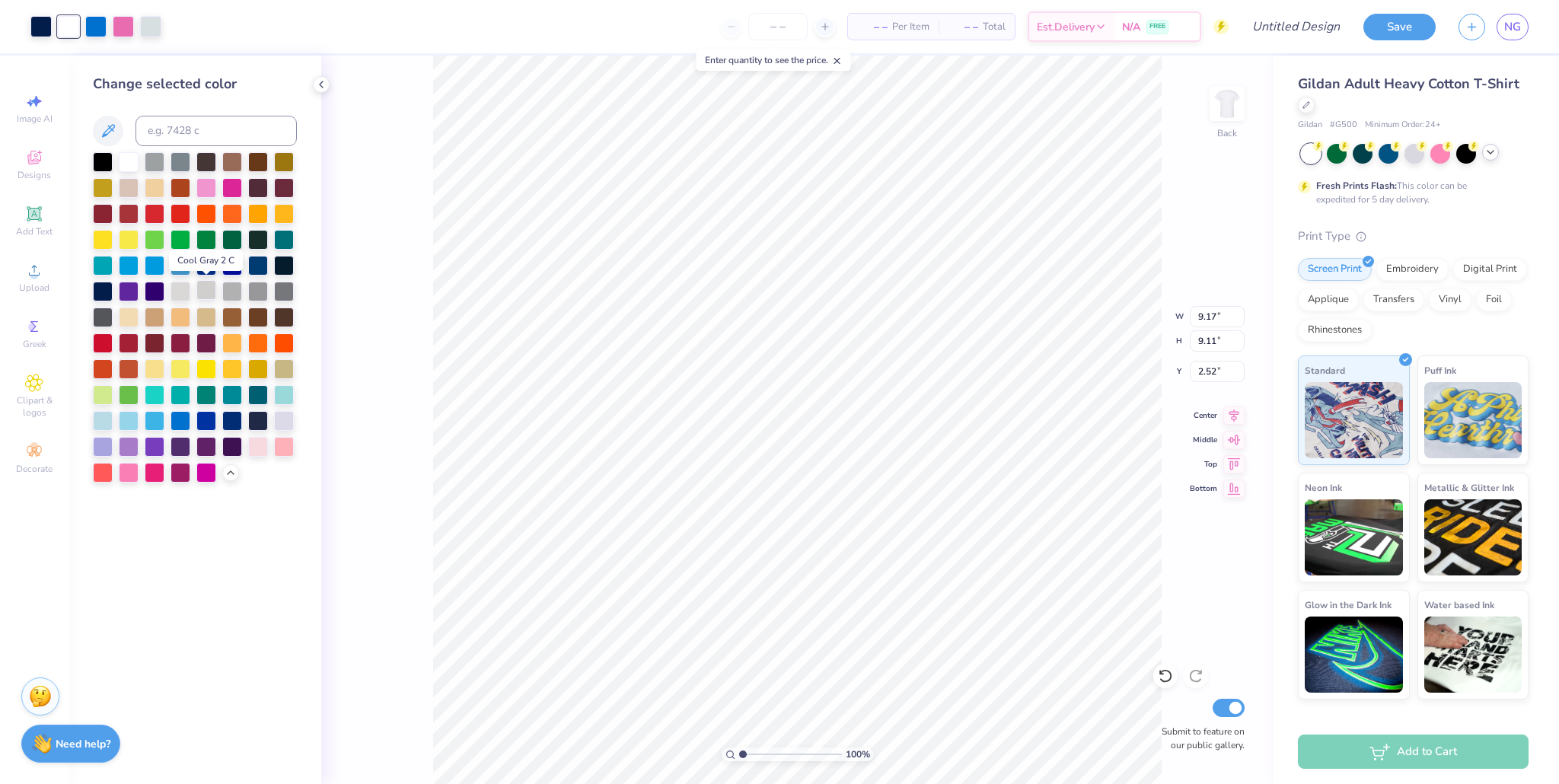
click at [203, 291] on div at bounding box center [206, 290] width 20 height 20
click at [155, 269] on div at bounding box center [154, 264] width 20 height 20
click at [91, 34] on div at bounding box center [96, 25] width 21 height 21
click at [225, 186] on div at bounding box center [232, 186] width 20 height 20
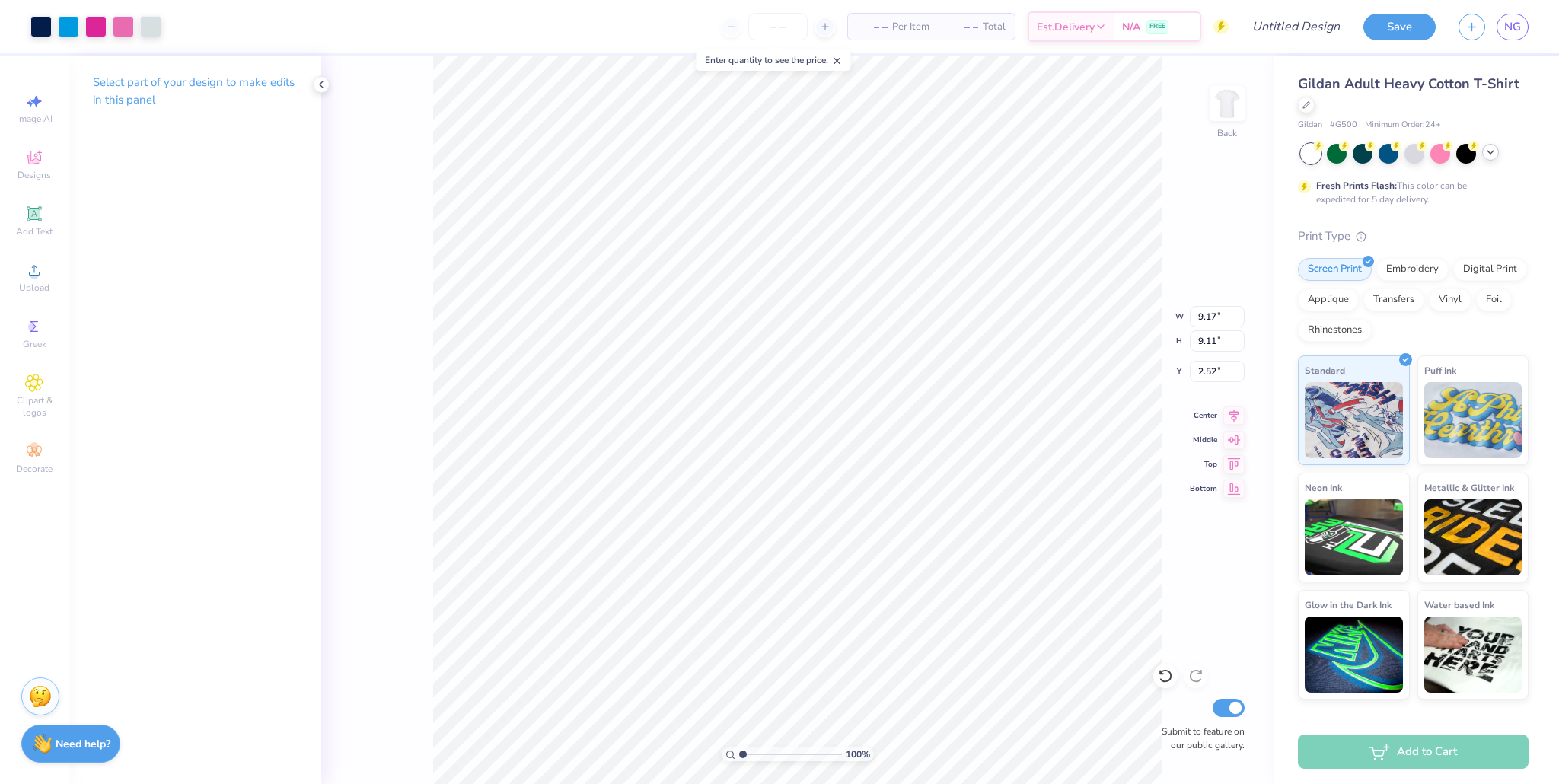
type input "2.63"
click at [33, 223] on div "Add Text" at bounding box center [34, 221] width 53 height 45
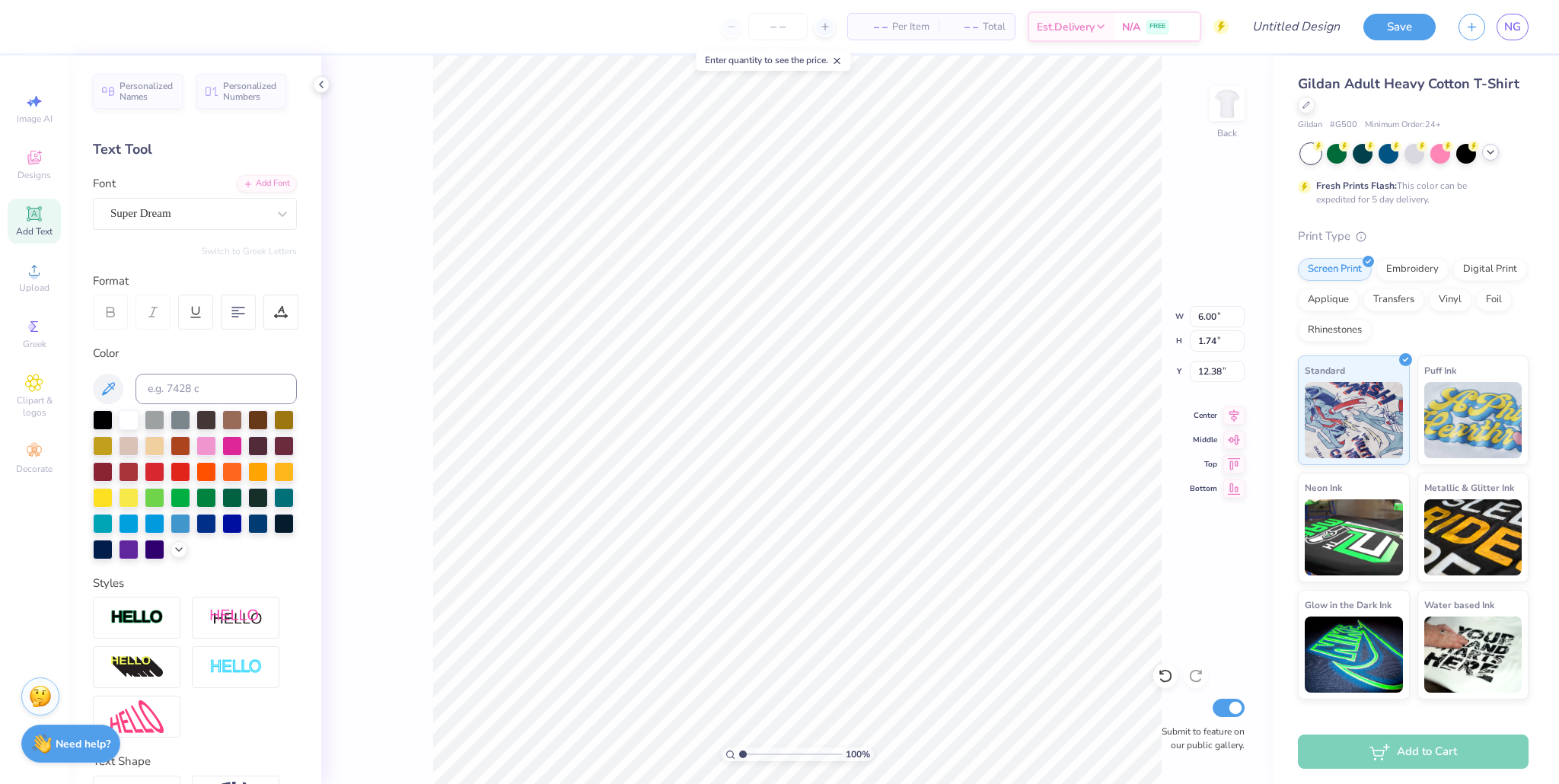
type textarea "2025"
click at [191, 211] on div "Super Dream" at bounding box center [189, 213] width 160 height 23
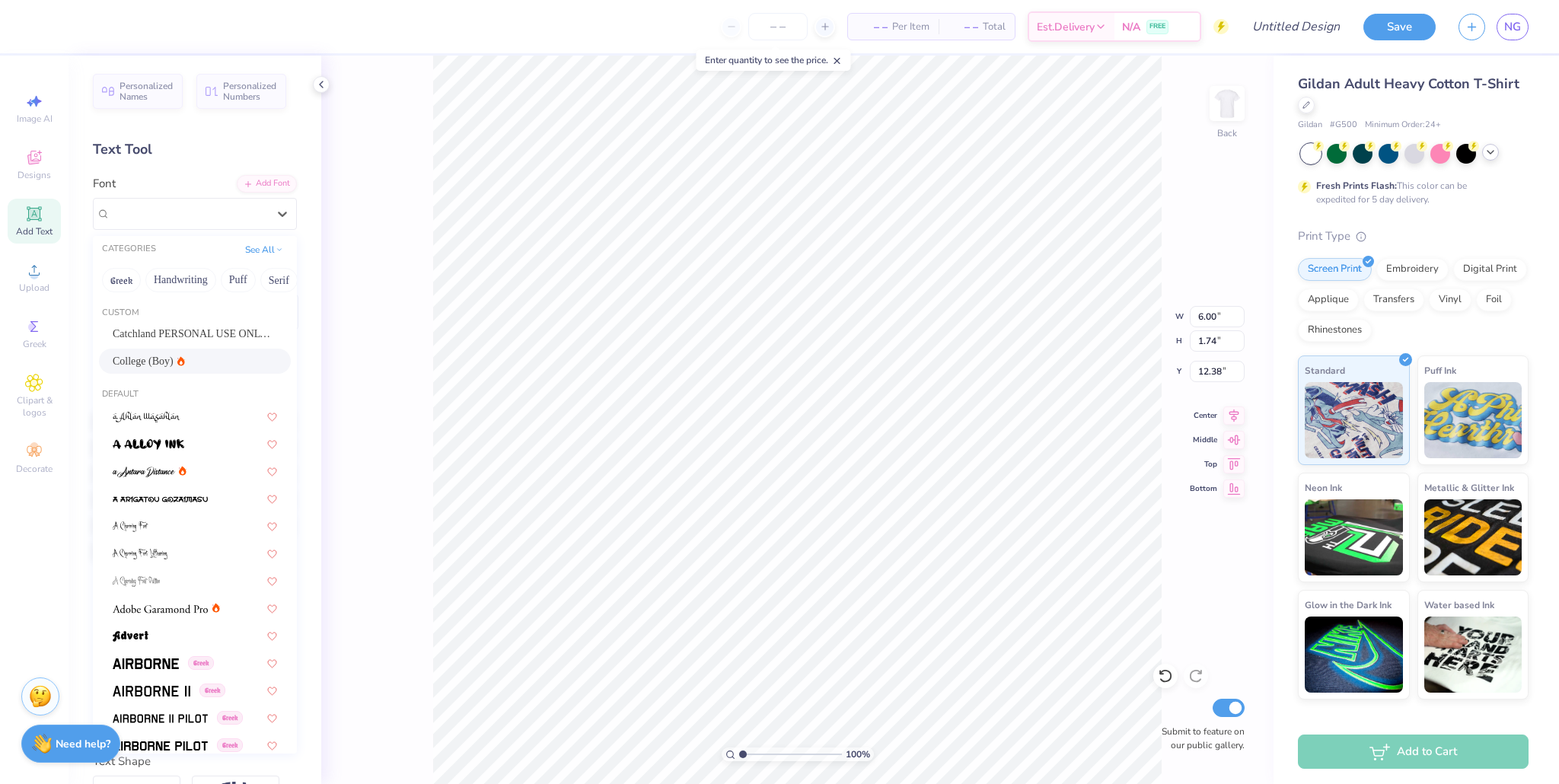
click at [177, 360] on icon at bounding box center [181, 361] width 7 height 9
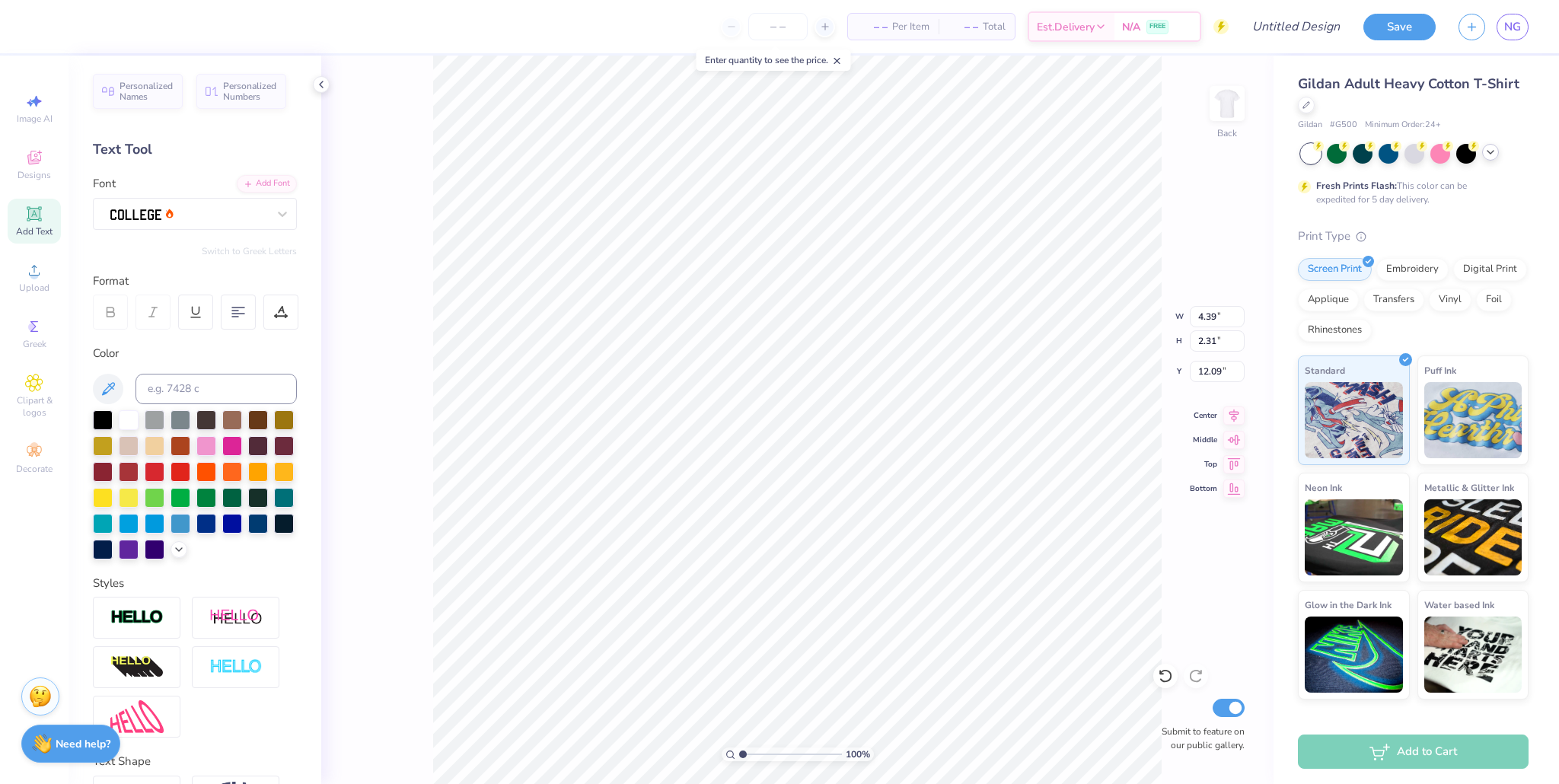
type input "1.12"
type input "0.59"
type input "3.72"
type input "0.81"
type input "0.43"
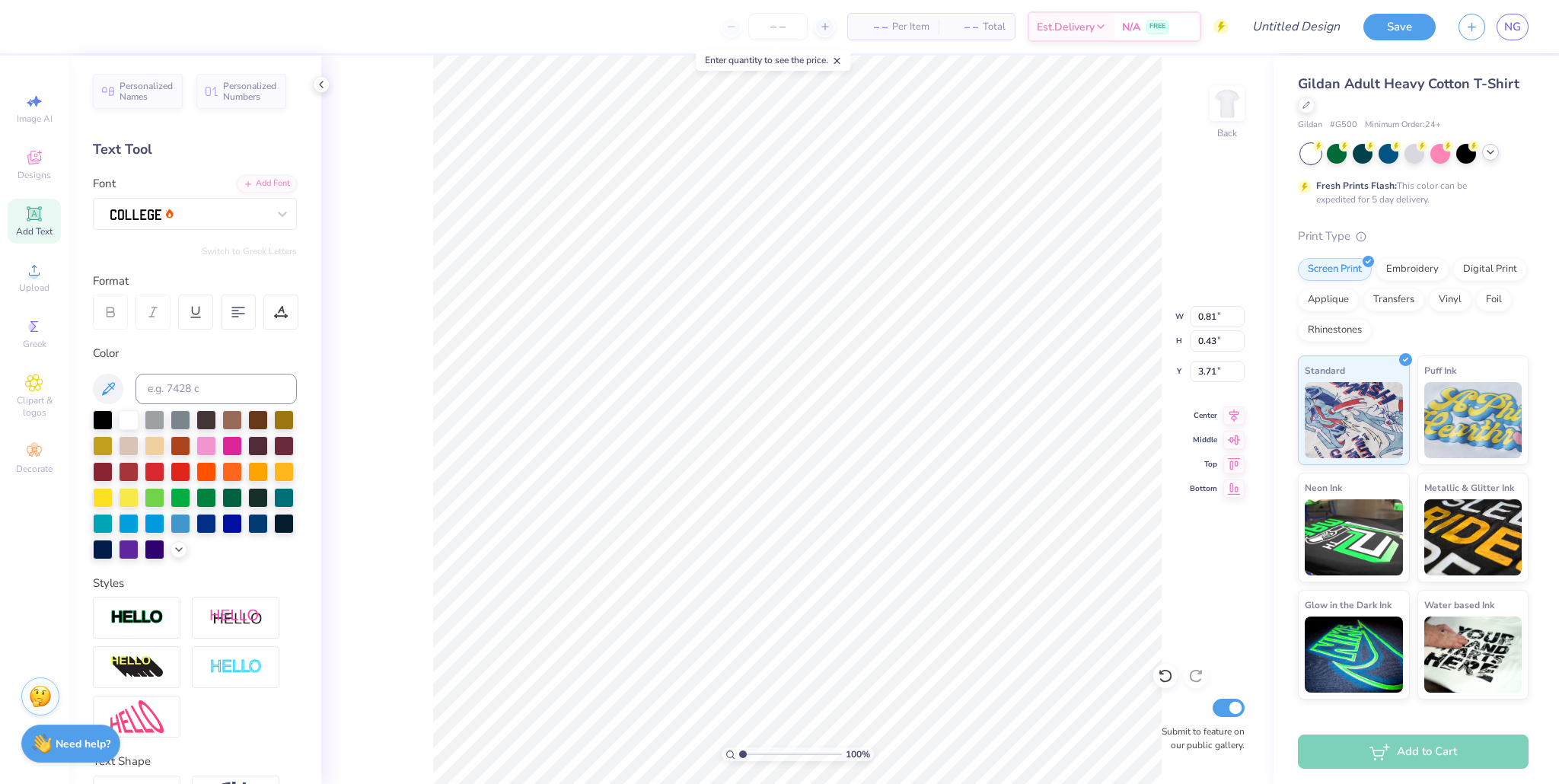
type input "3.71"
type input "0.53"
type input "0.28"
type input "3.73"
type input "2.64"
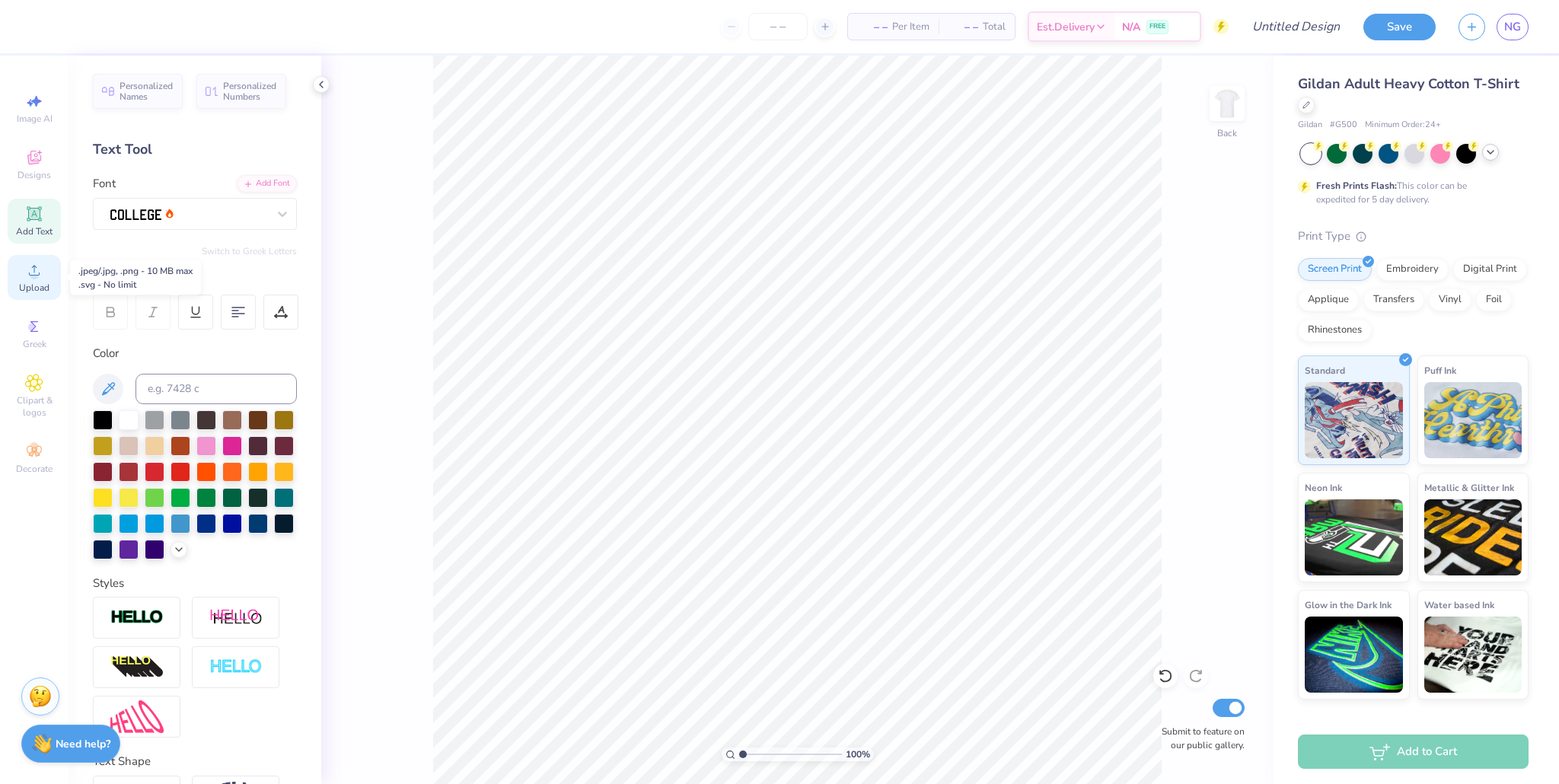
click at [39, 281] on span "Upload" at bounding box center [34, 287] width 31 height 12
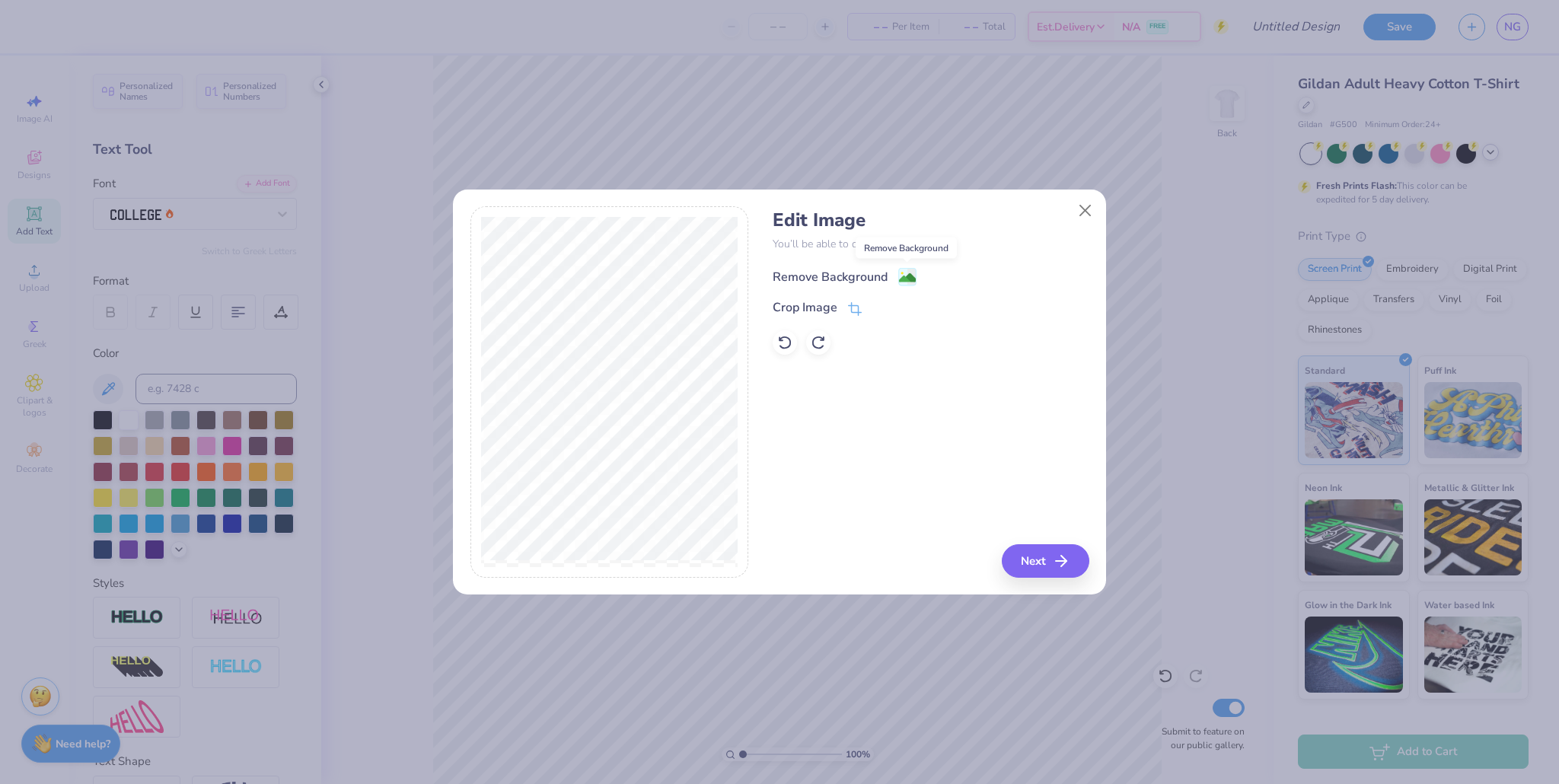
click at [745, 278] on image at bounding box center [908, 277] width 17 height 17
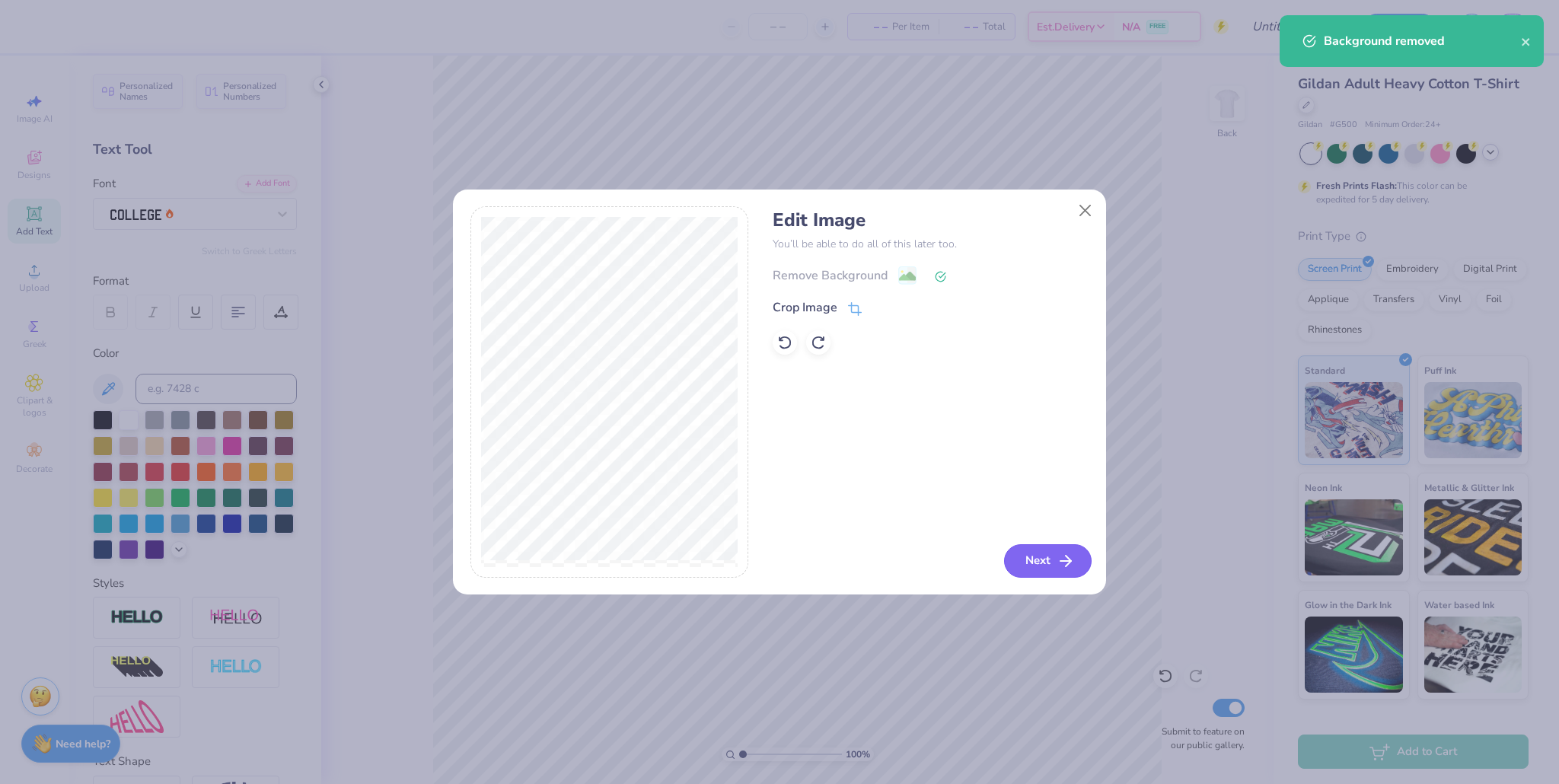
click at [745, 568] on icon "button" at bounding box center [1066, 561] width 19 height 19
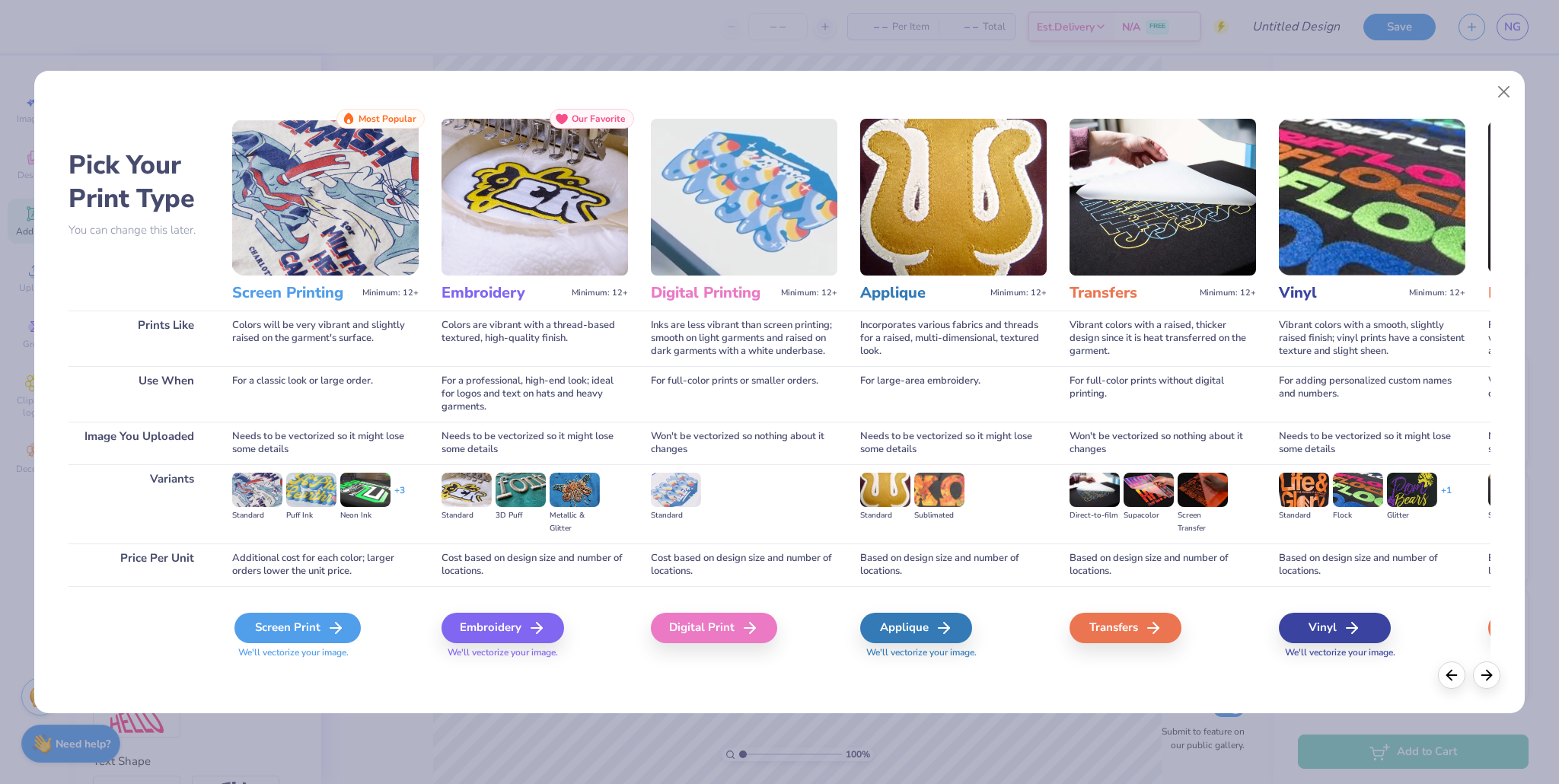
click at [327, 631] on icon at bounding box center [336, 629] width 19 height 19
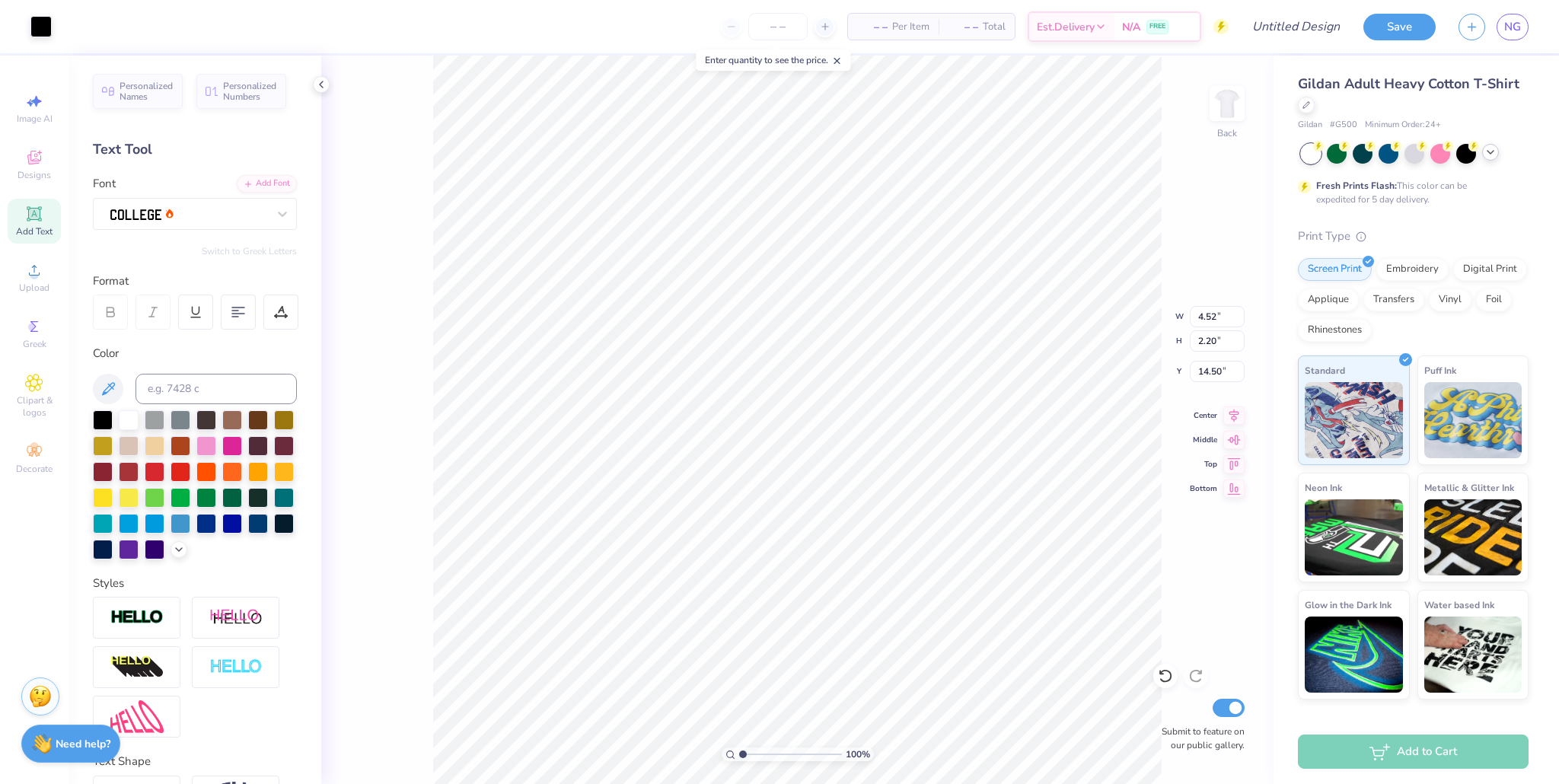
type input "4.52"
type input "2.20"
type input "3.75"
type input "4.17"
type input "2.02"
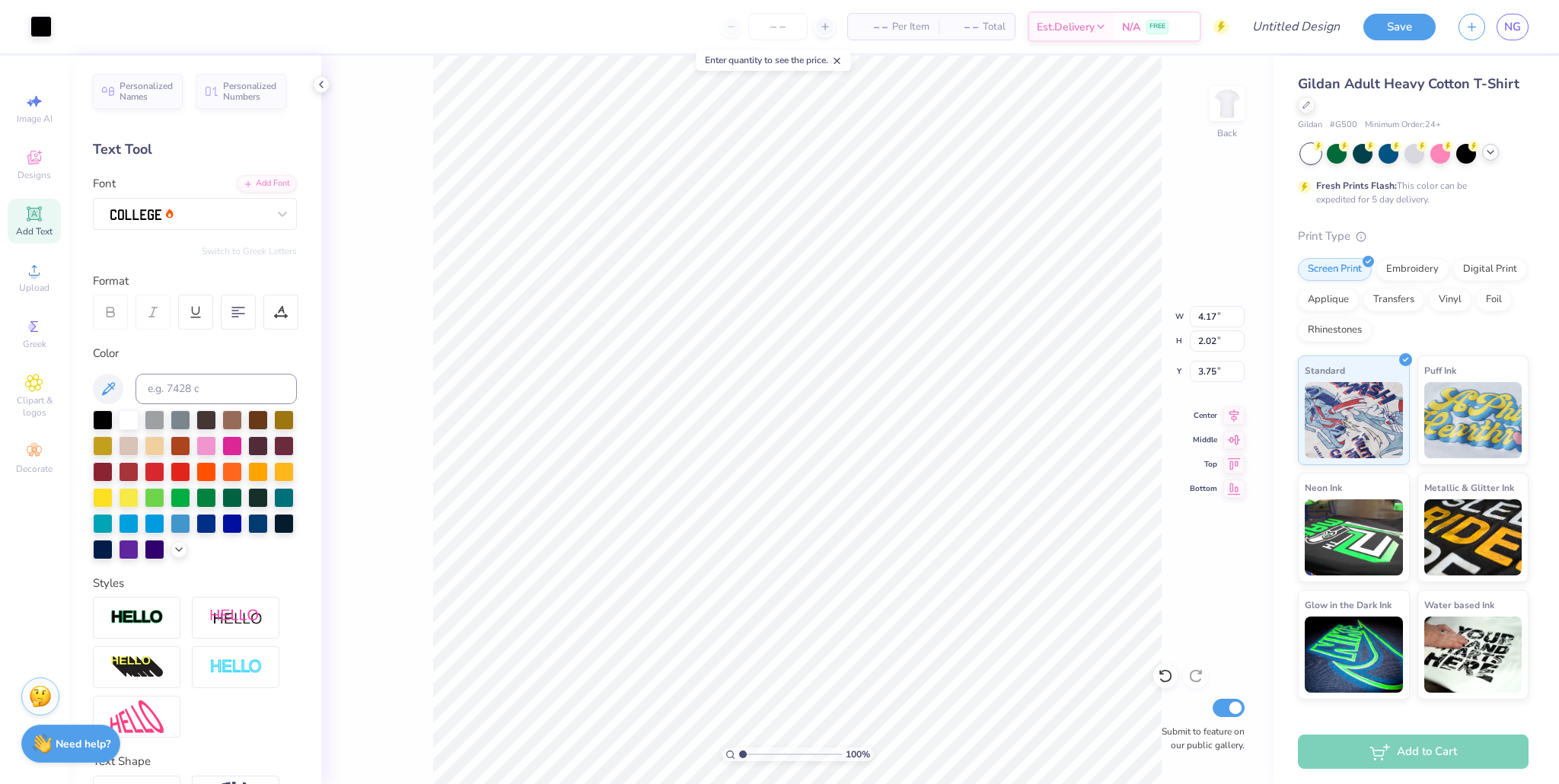
type input "3.58"
click at [29, 169] on span "Designs" at bounding box center [34, 174] width 34 height 12
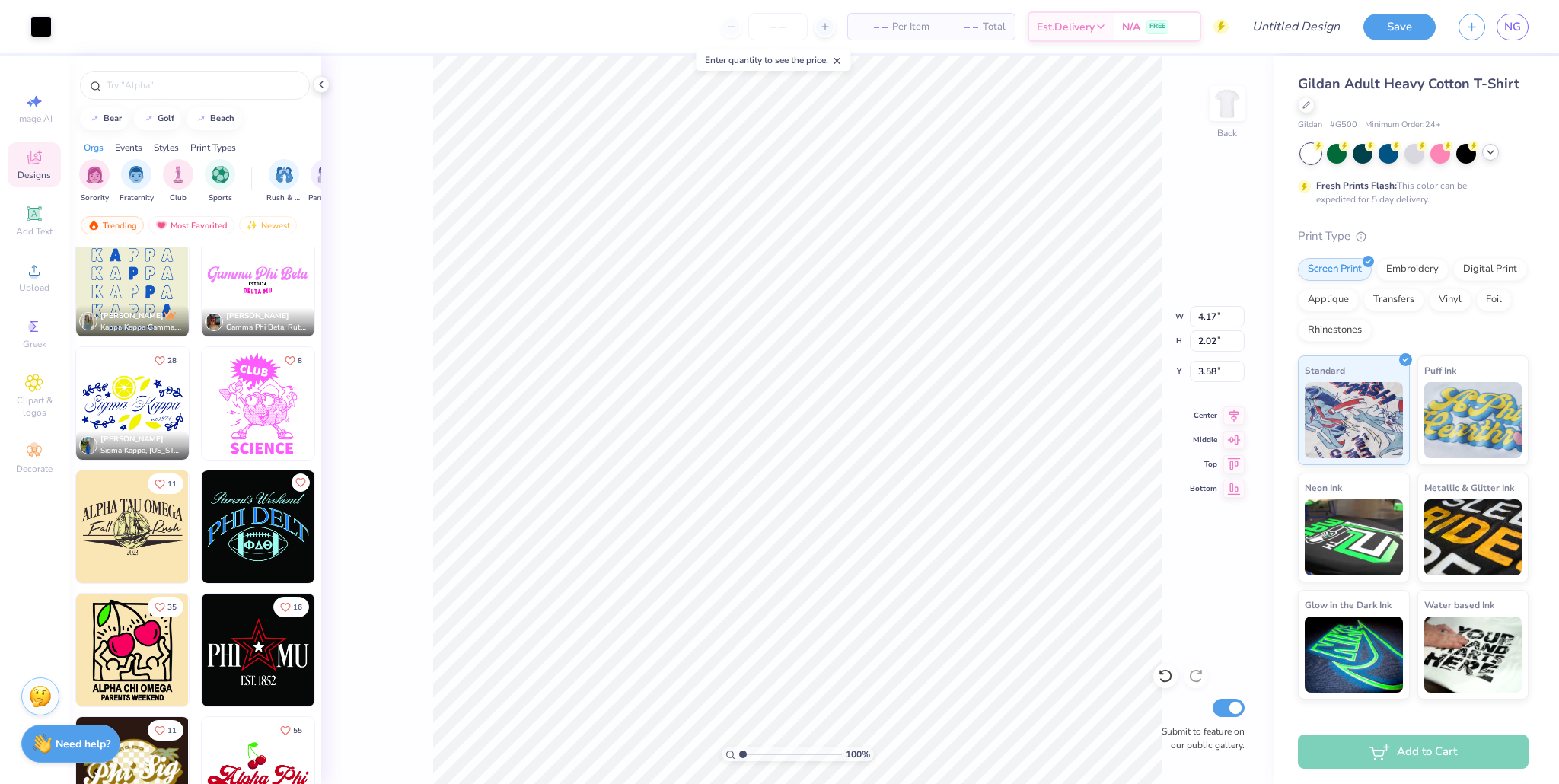
scroll to position [10415, 0]
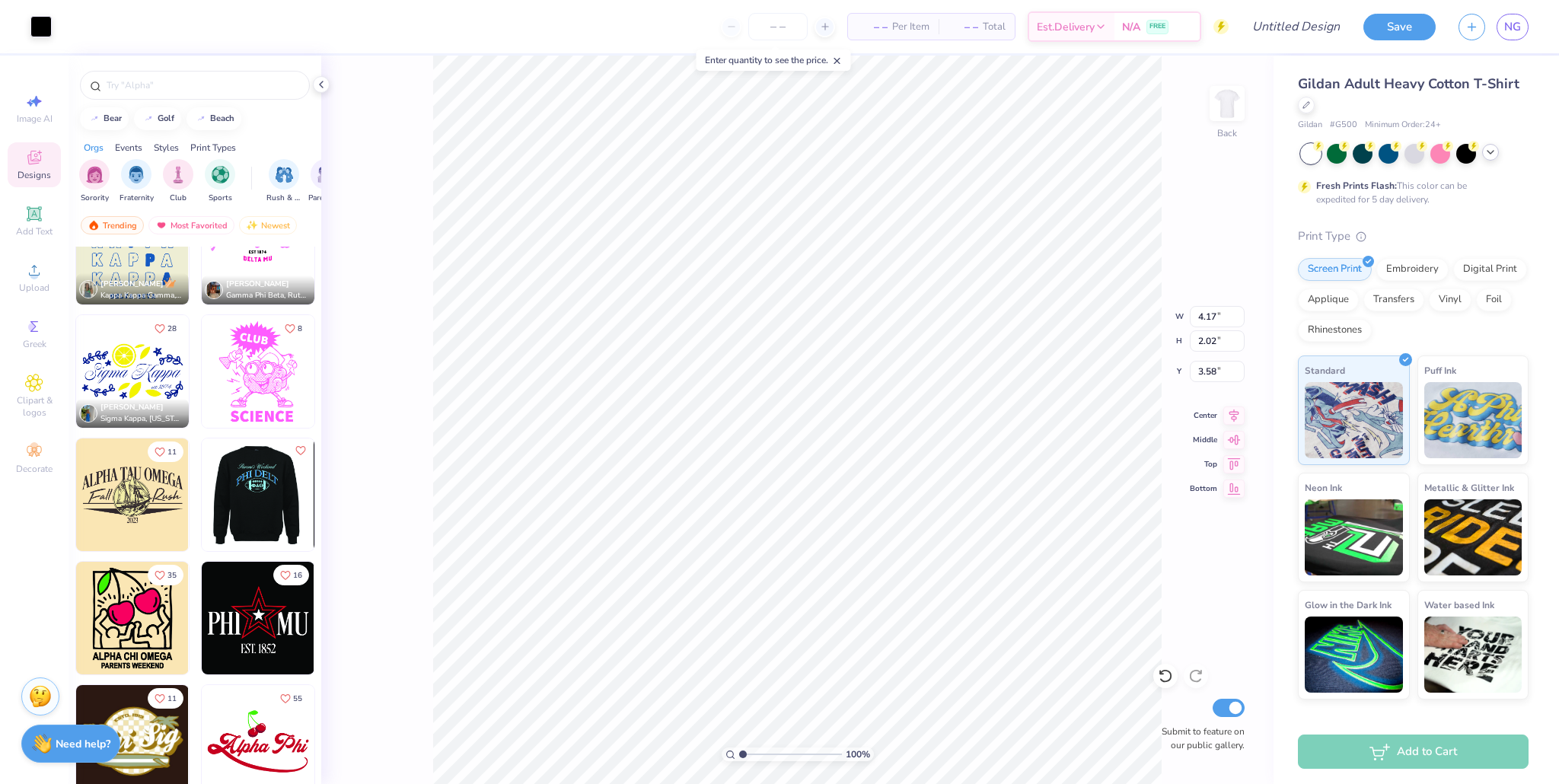
click at [265, 508] on div at bounding box center [258, 494] width 338 height 113
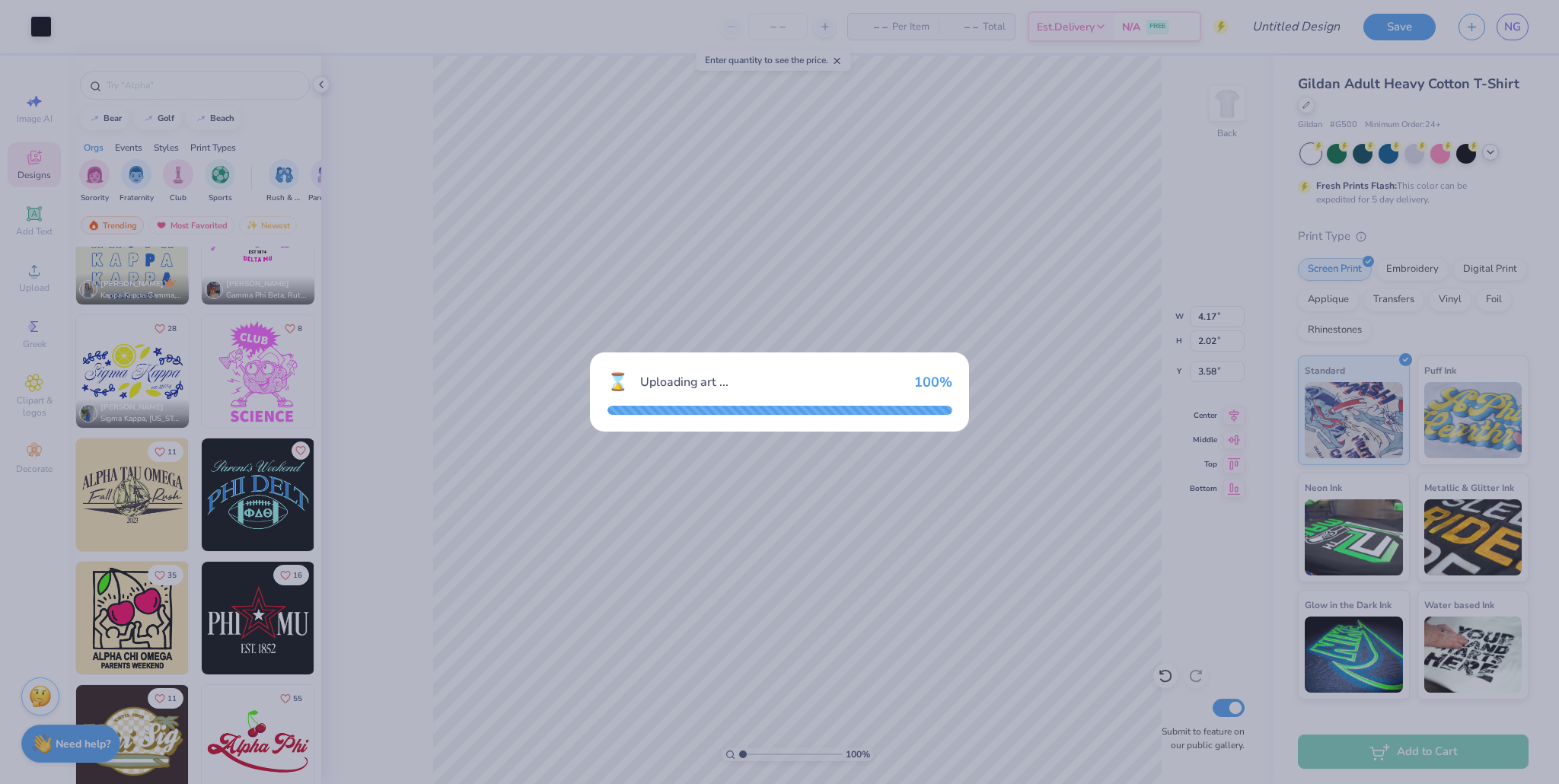
type input "12.49"
type input "8.50"
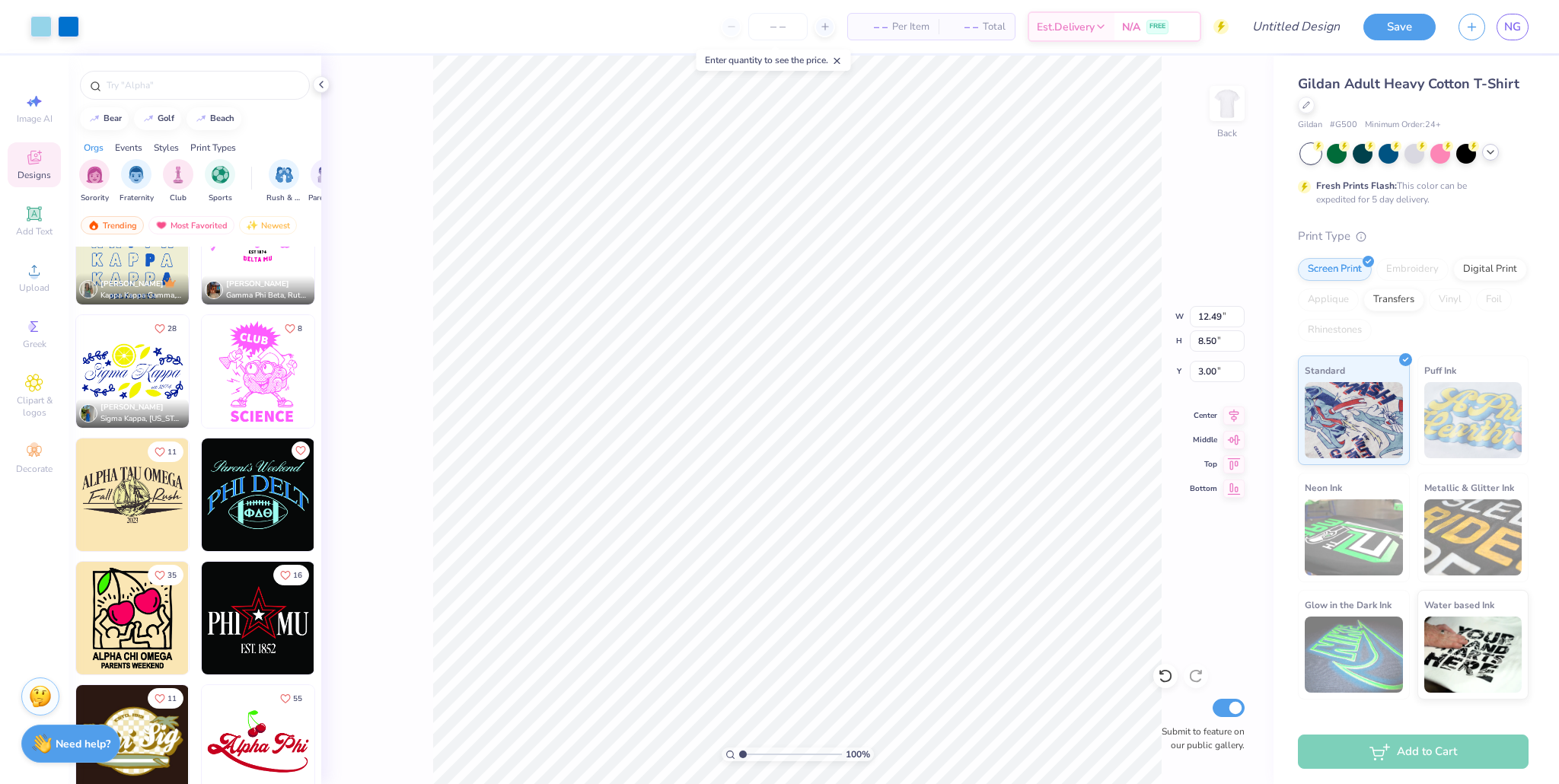
type input "5.87"
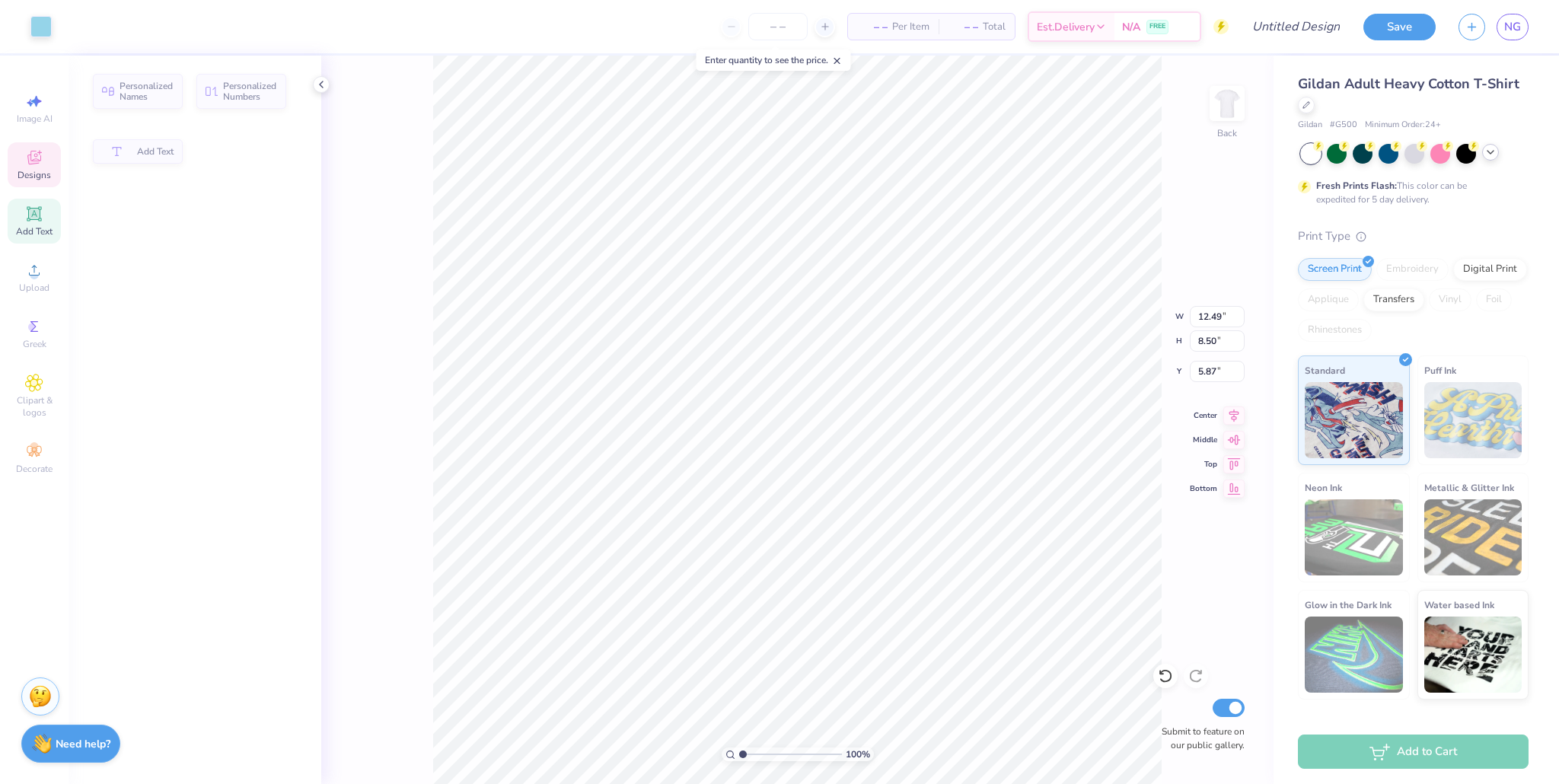
type input "11.66"
type input "1.40"
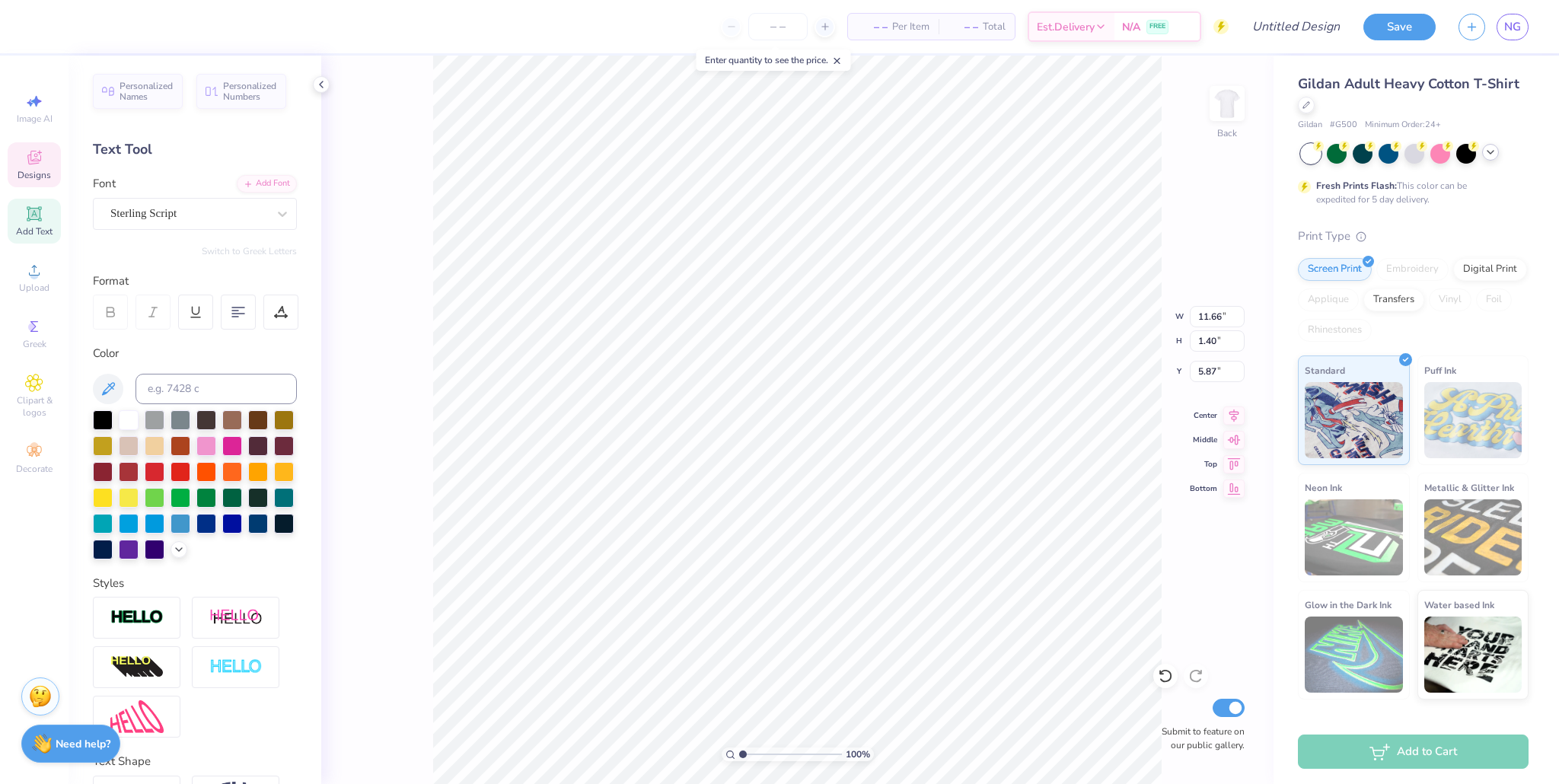
scroll to position [0, 0]
type textarea "Battle of the"
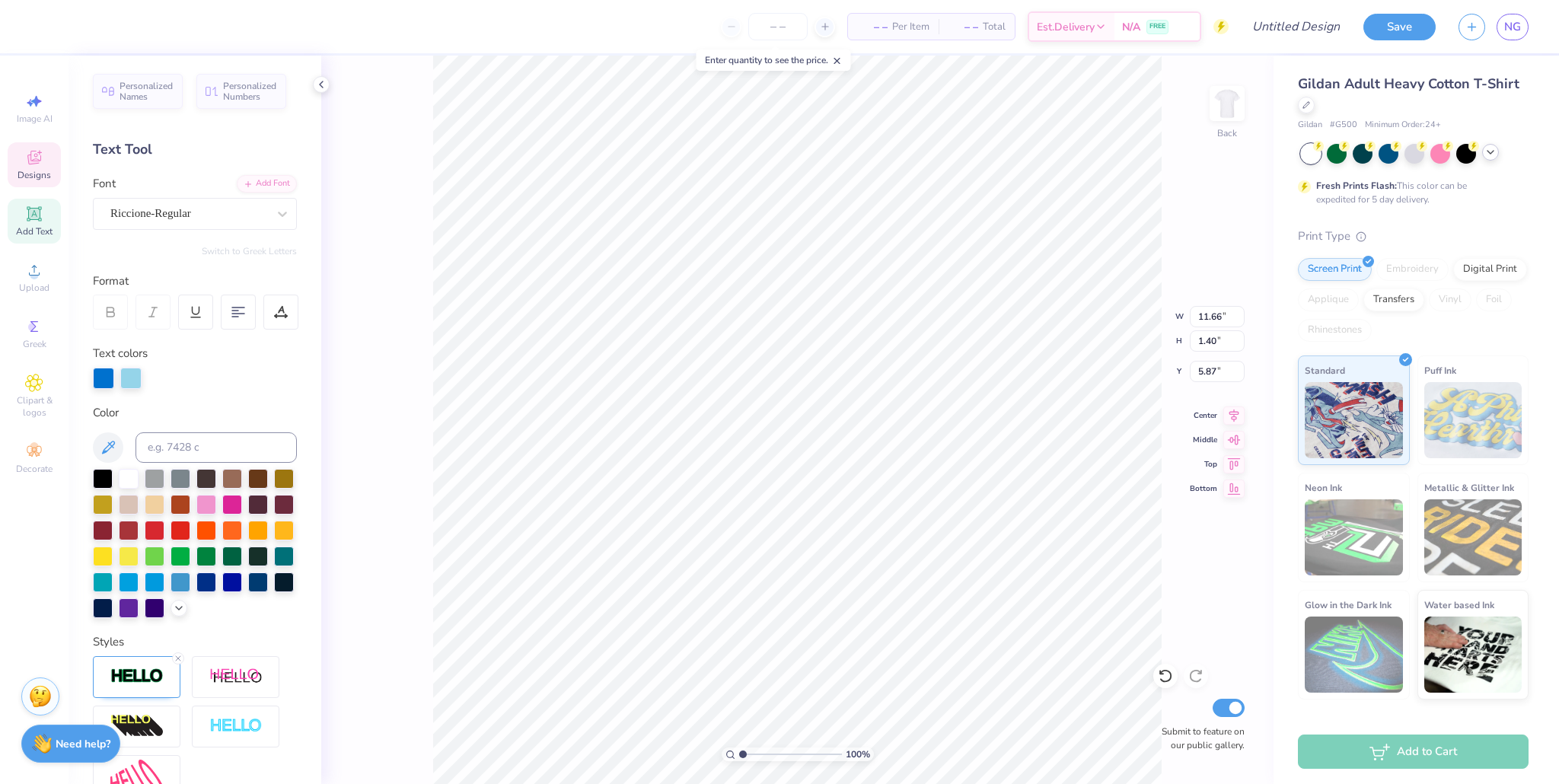
type input "12.49"
type input "4.92"
type input "7.70"
type textarea "Halftime routines"
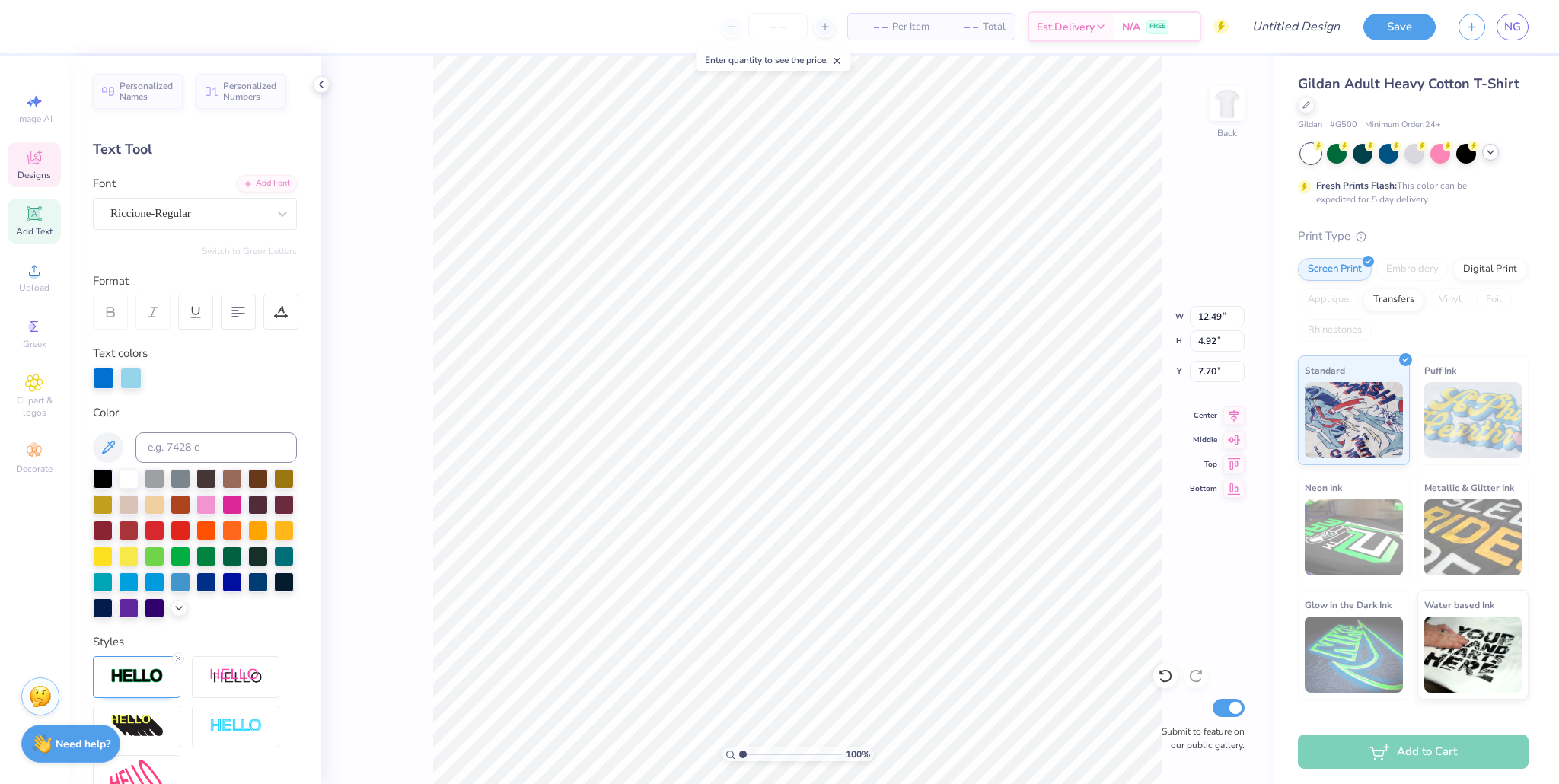
scroll to position [0, 5]
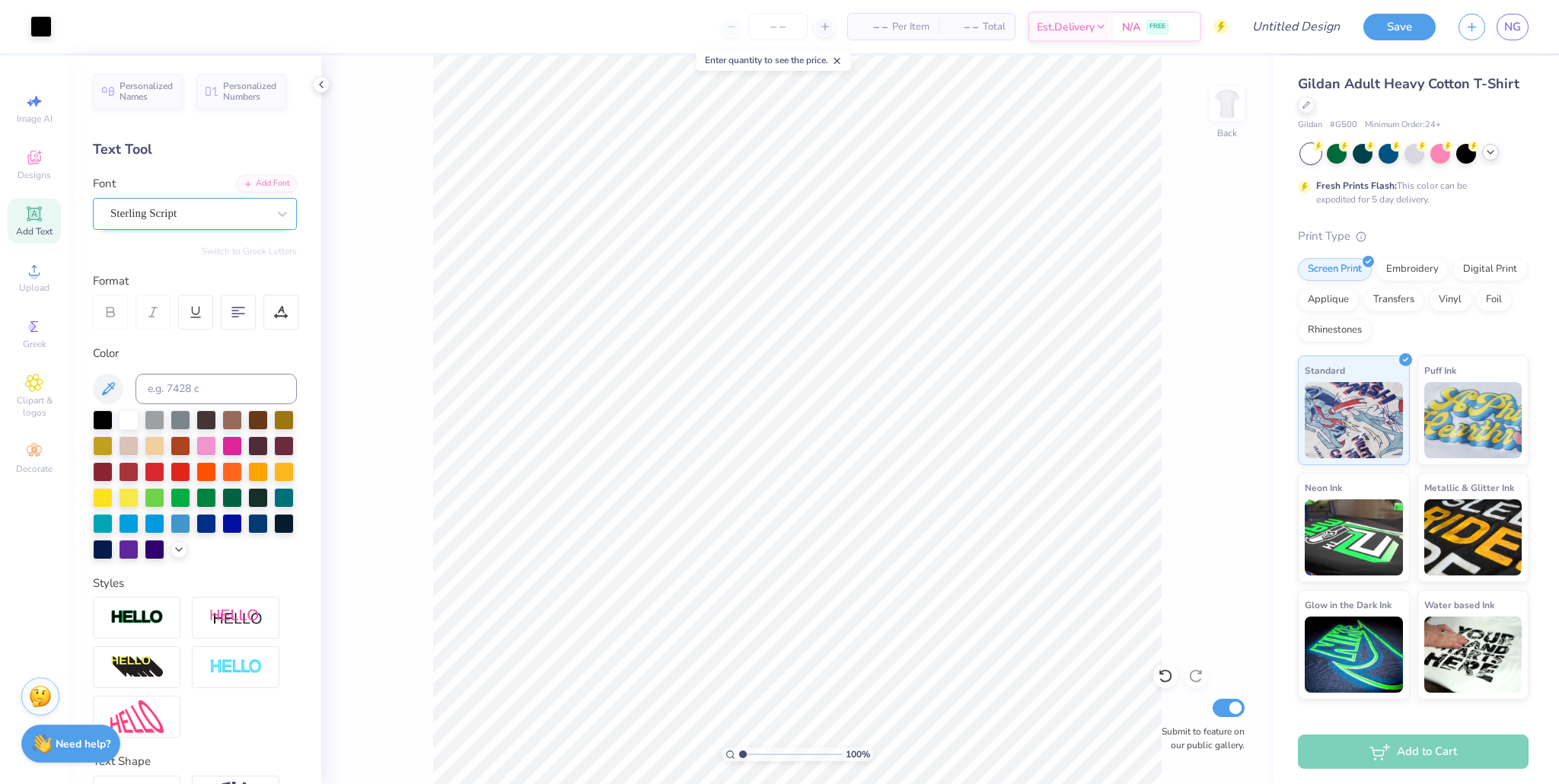
click at [189, 219] on div "Sterling Script" at bounding box center [189, 213] width 160 height 23
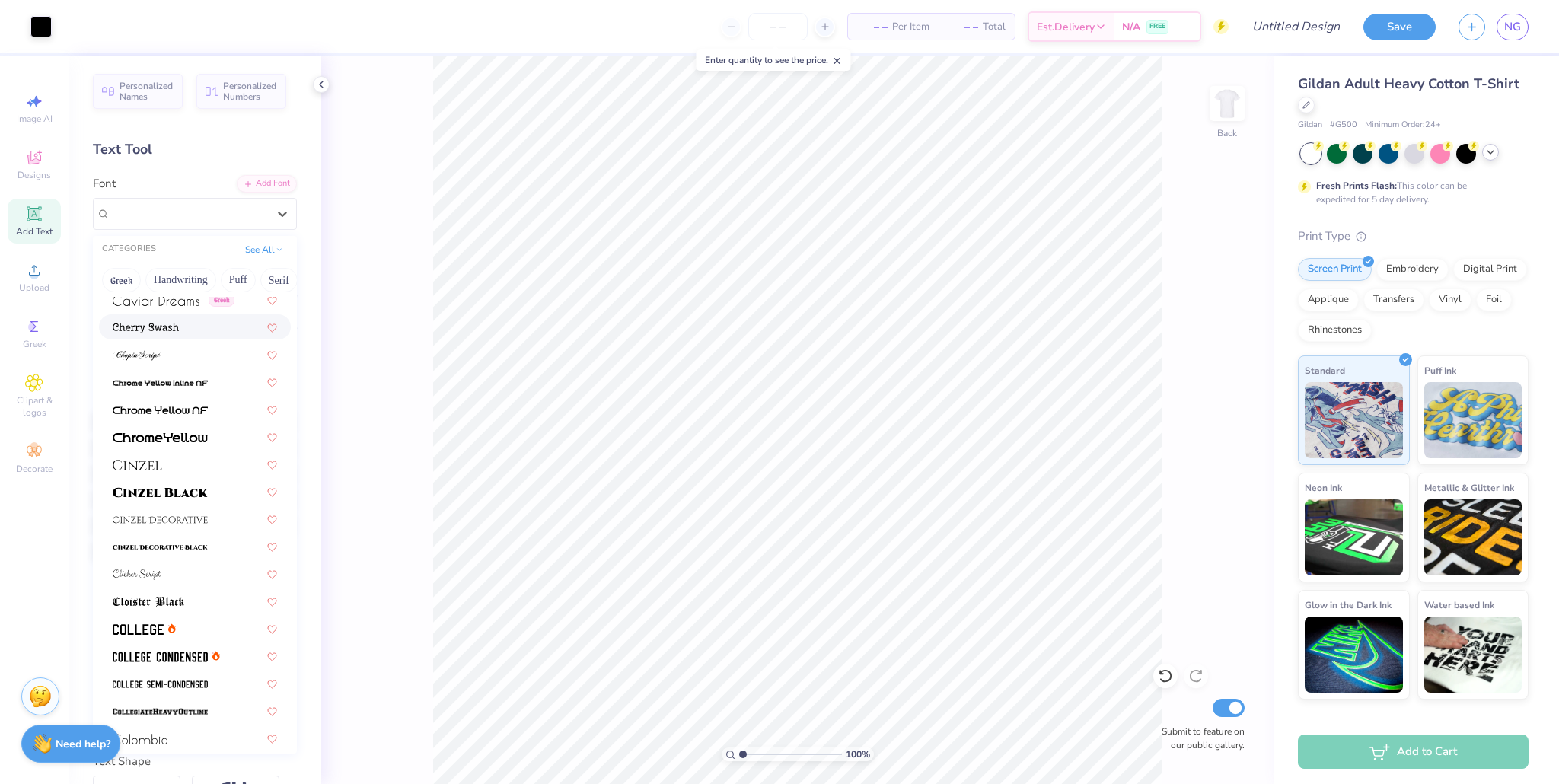
scroll to position [1885, 0]
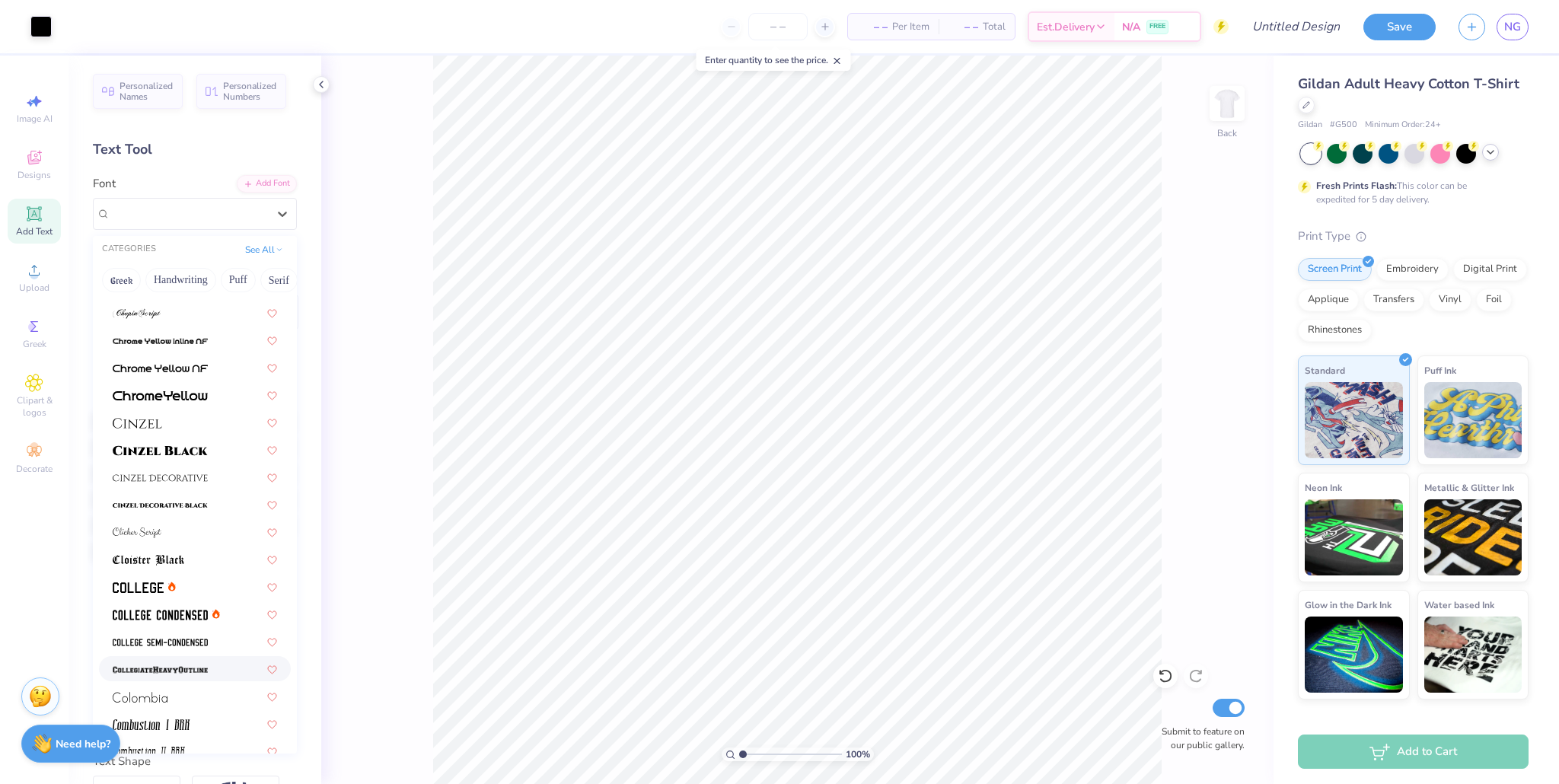
click at [186, 669] on img at bounding box center [160, 669] width 95 height 10
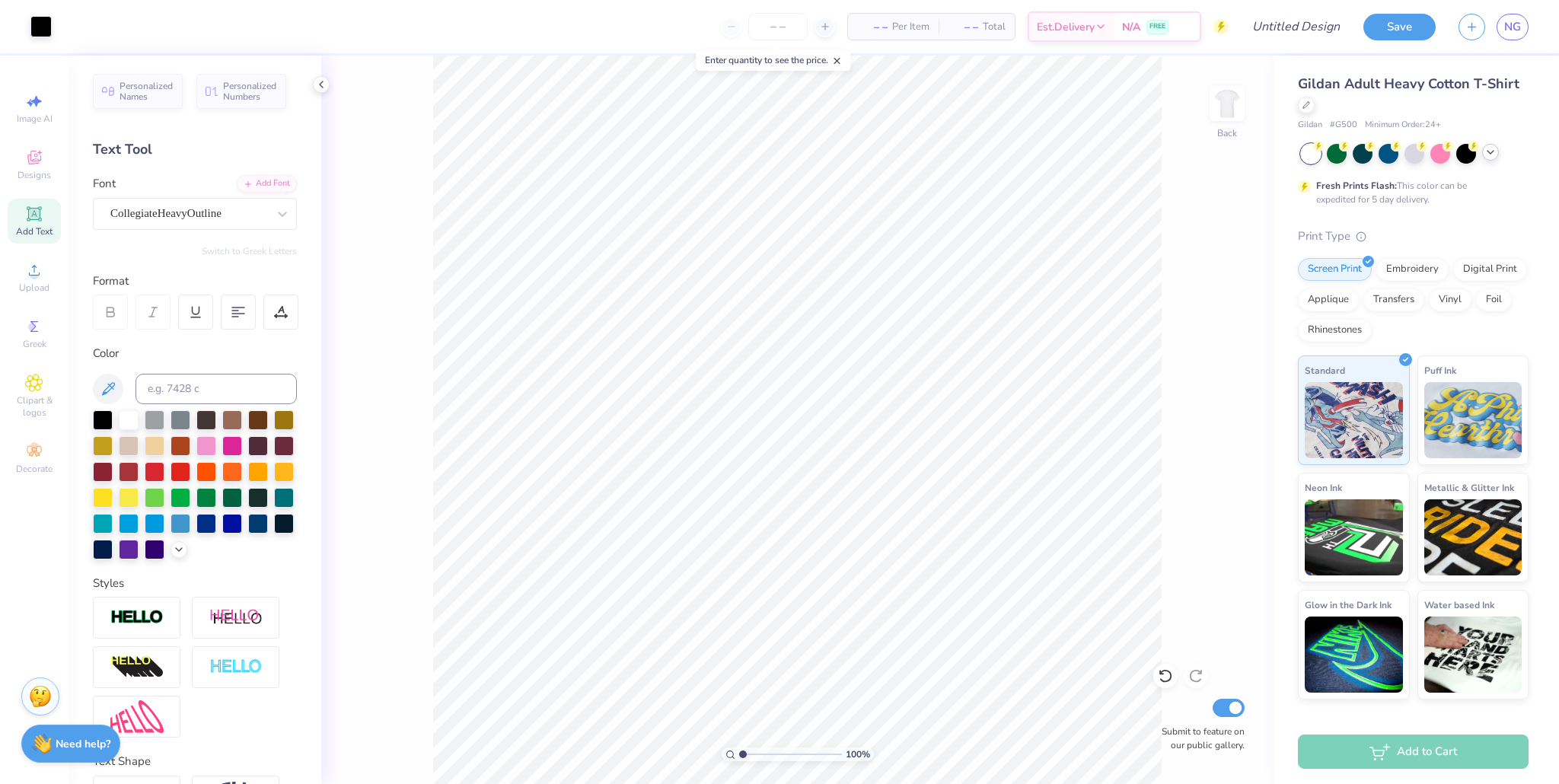
scroll to position [101, 0]
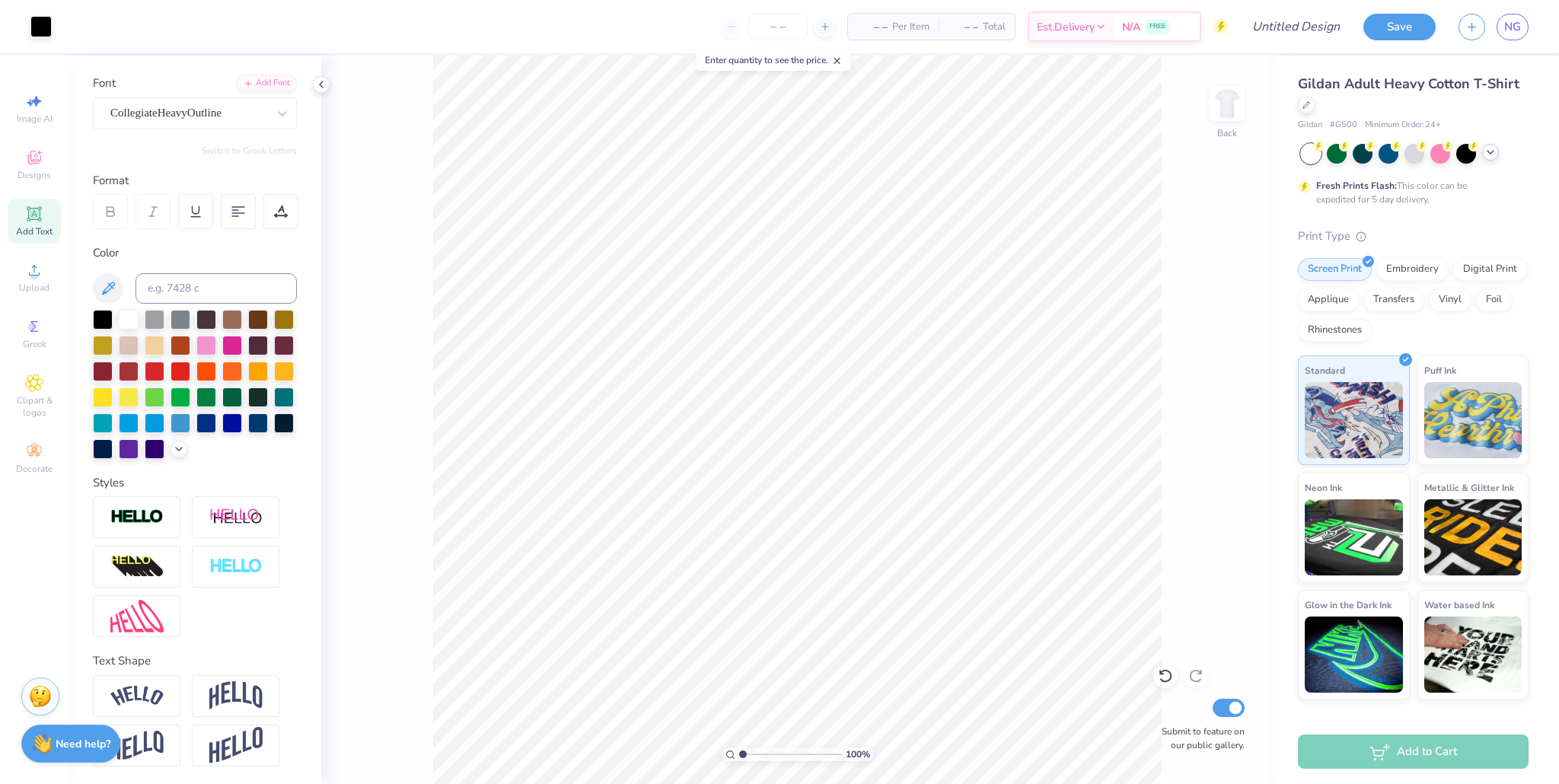
click at [32, 218] on icon at bounding box center [34, 213] width 11 height 11
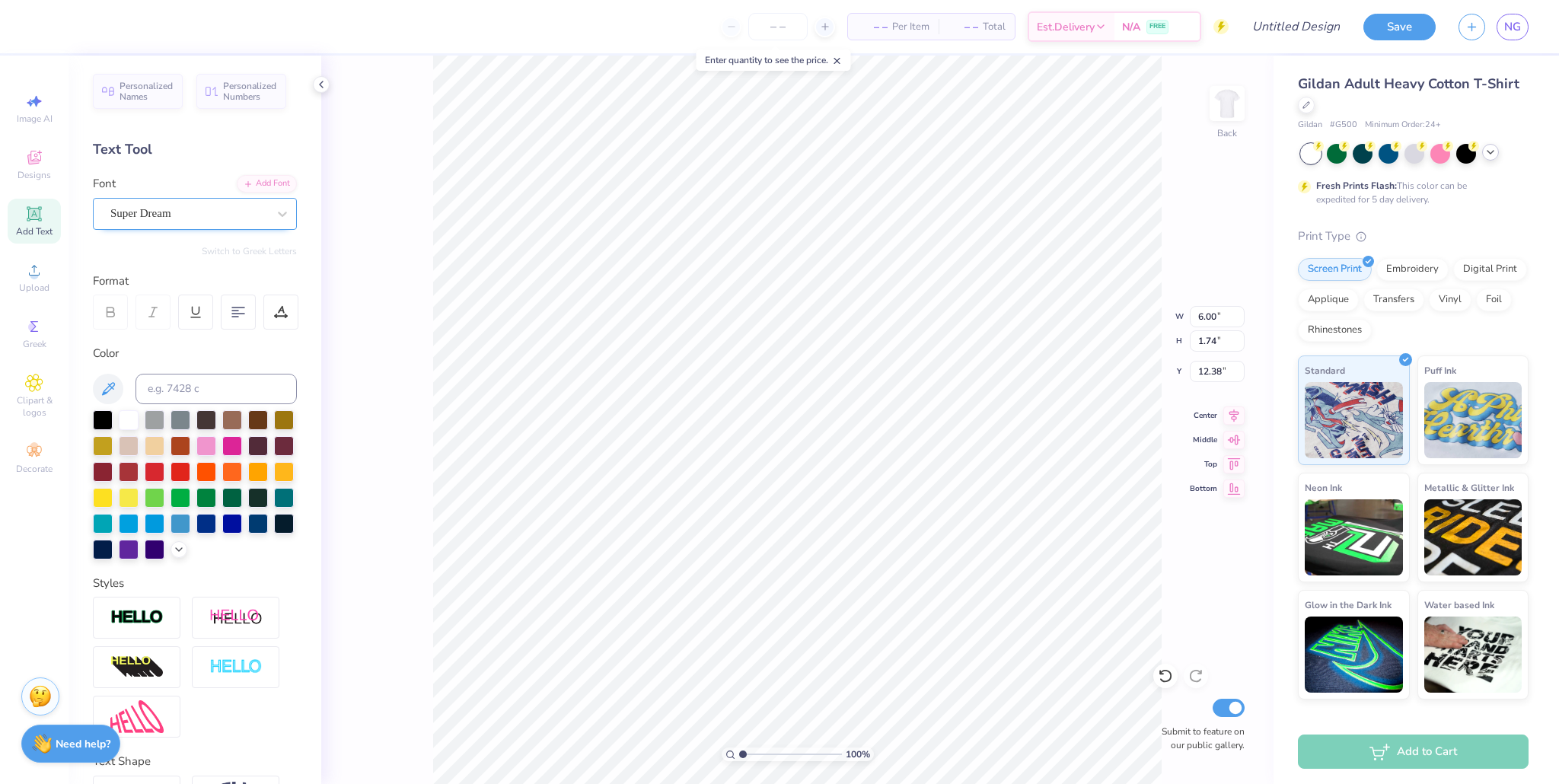
click at [177, 214] on div "Super Dream" at bounding box center [189, 213] width 160 height 23
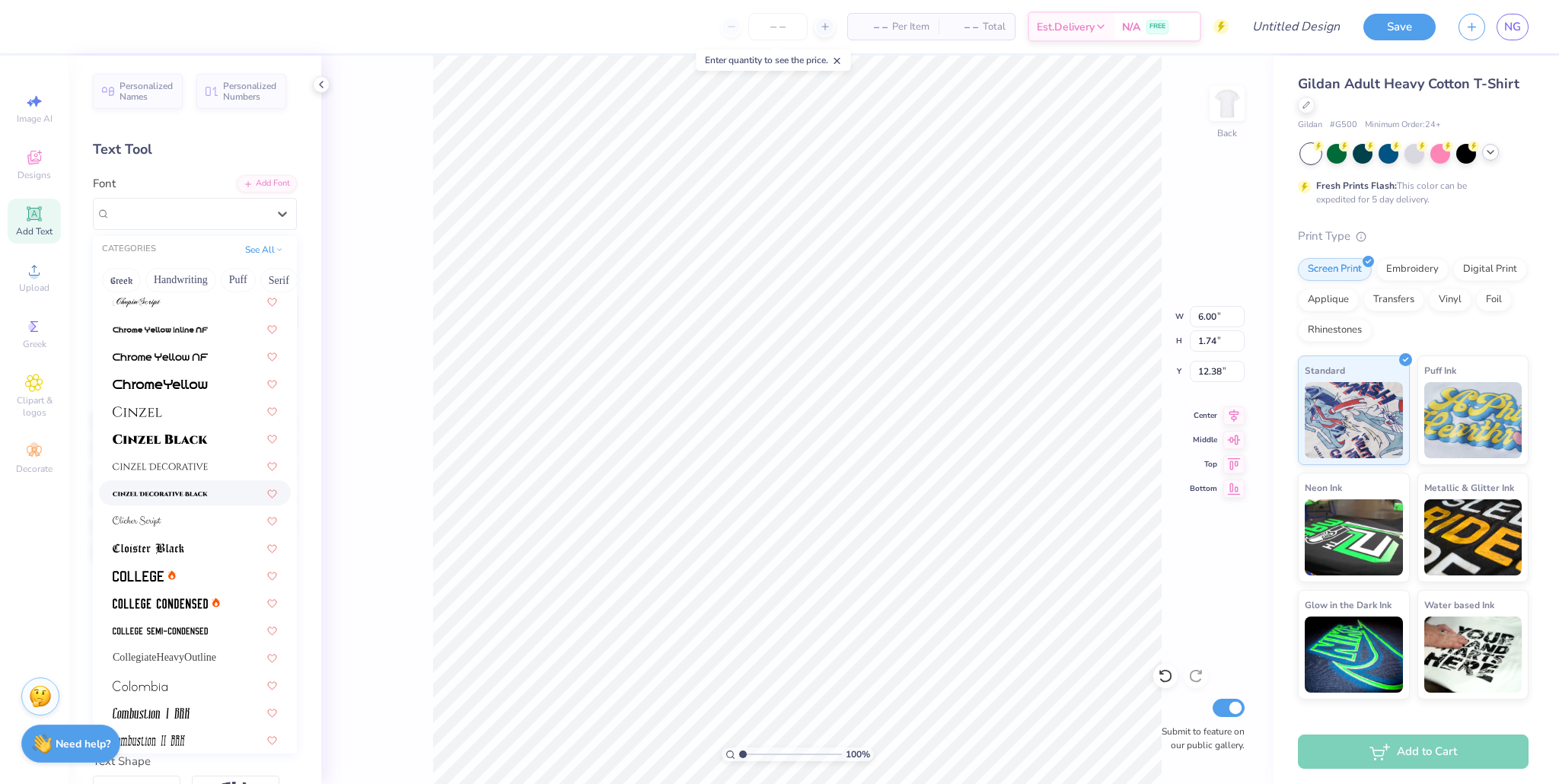
scroll to position [1994, 0]
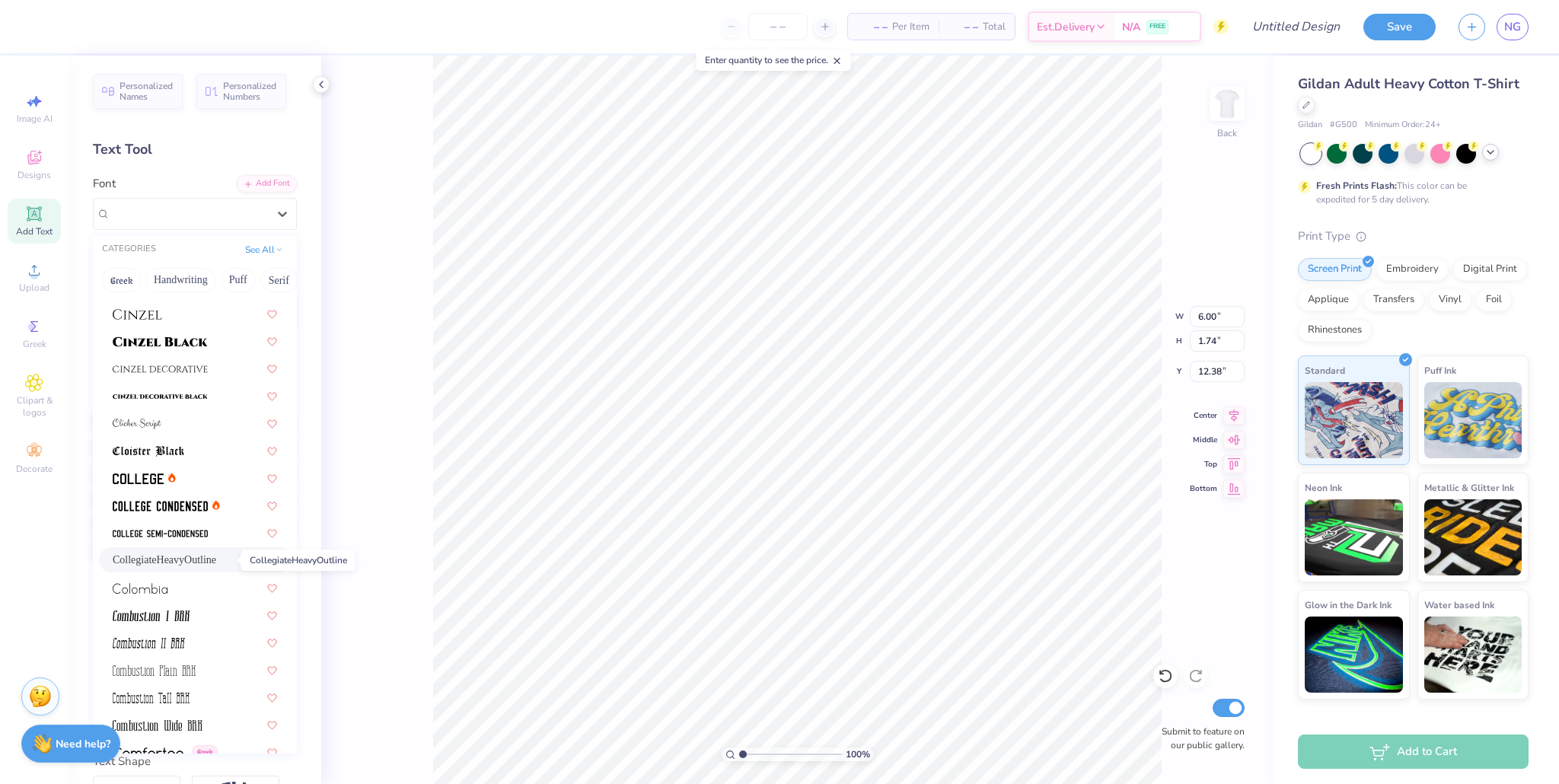
click at [191, 563] on span "CollegiateHeavyOutline" at bounding box center [164, 560] width 103 height 16
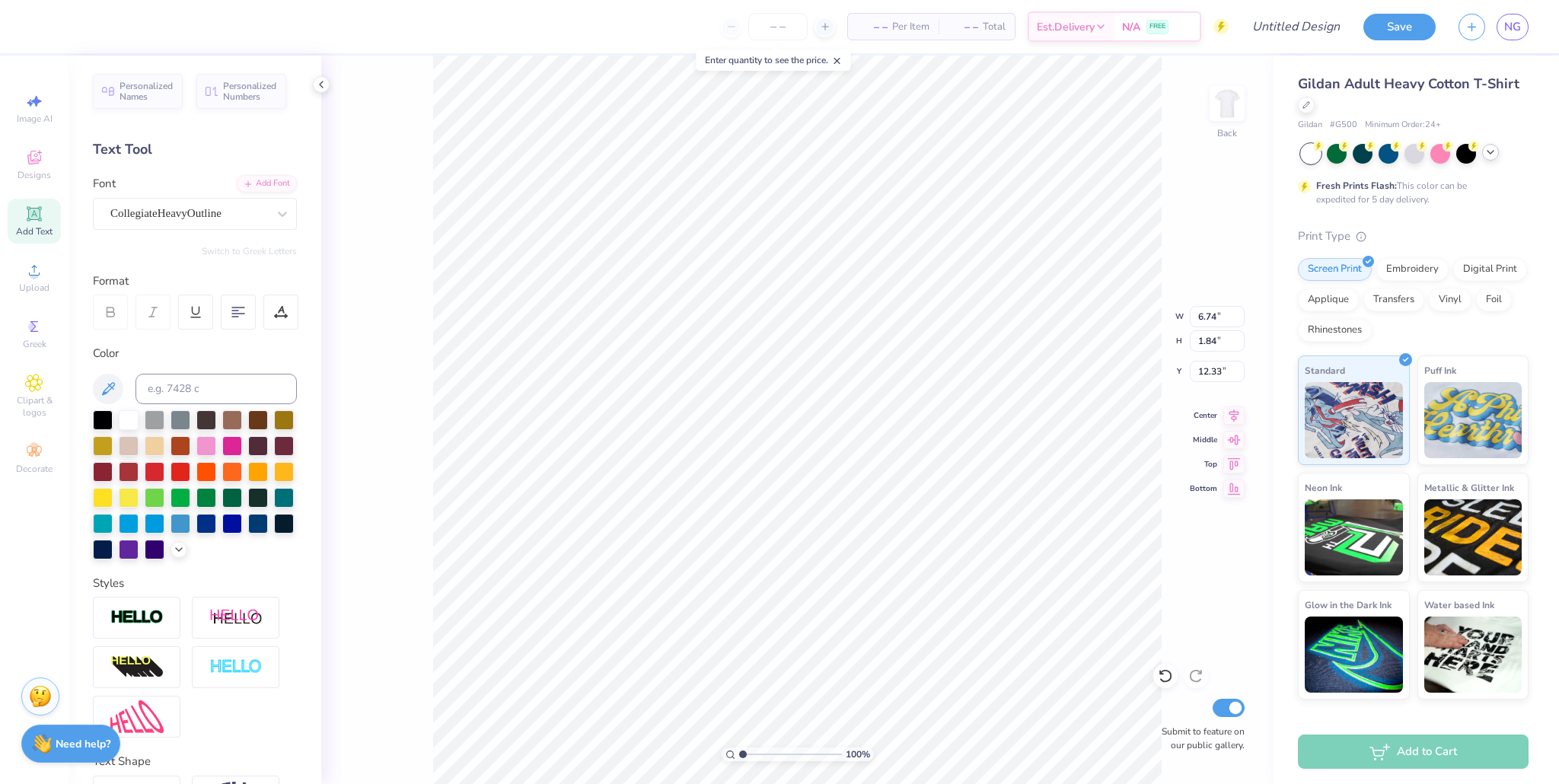
type input "6.74"
type input "1.84"
type input "12.33"
type textarea "Battle of the"
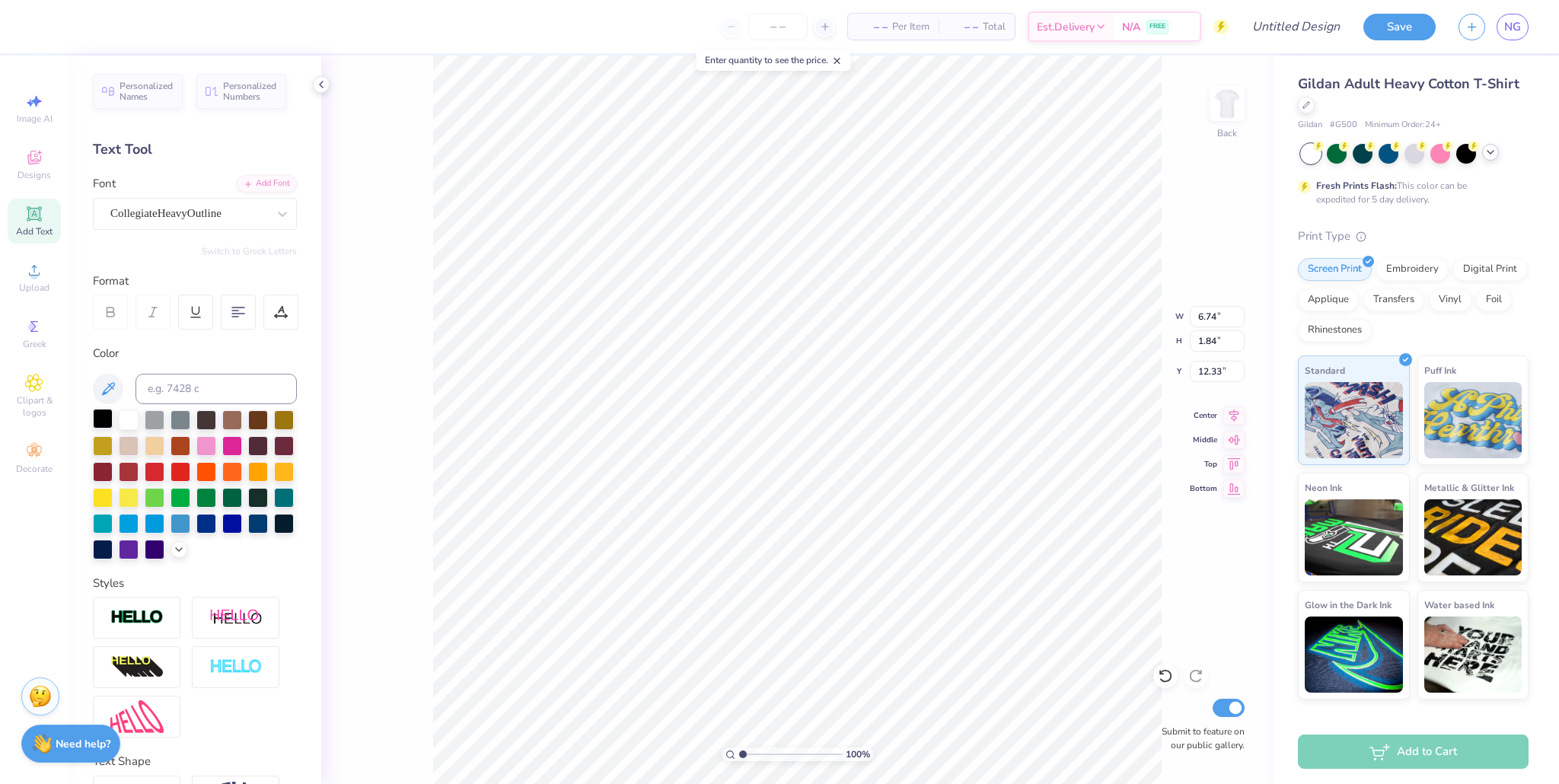
click at [106, 425] on div at bounding box center [102, 418] width 20 height 20
click at [745, 471] on div "100 % Back W 6.74 6.74 " H 1.84 1.84 " Y 12.33 12.33 " Center Middle Top Bottom…" at bounding box center [797, 420] width 953 height 728
type input "8.73"
type input "1.02"
type input "5.61"
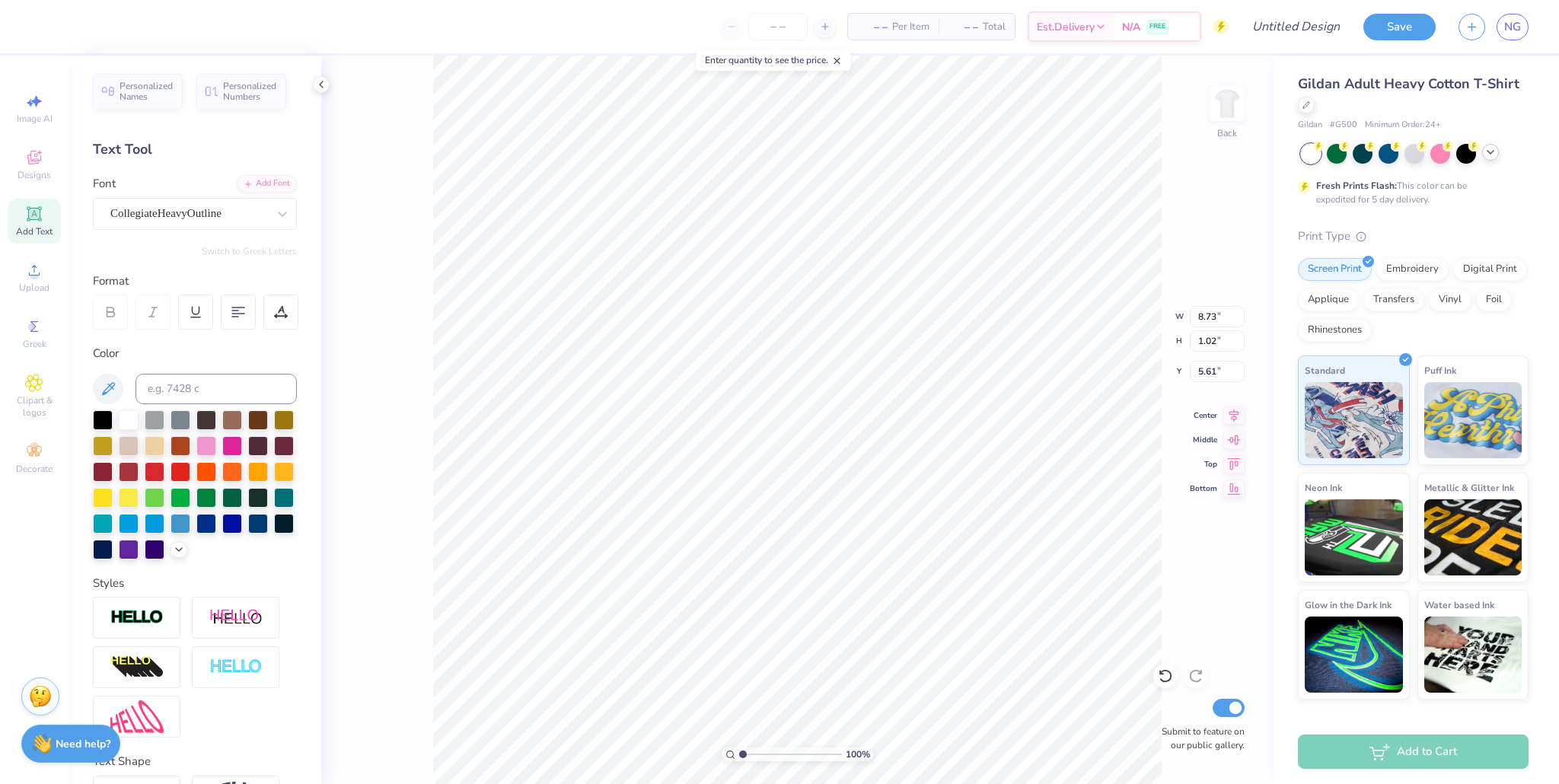
type textarea "battle of the"
click at [28, 164] on icon at bounding box center [34, 157] width 19 height 19
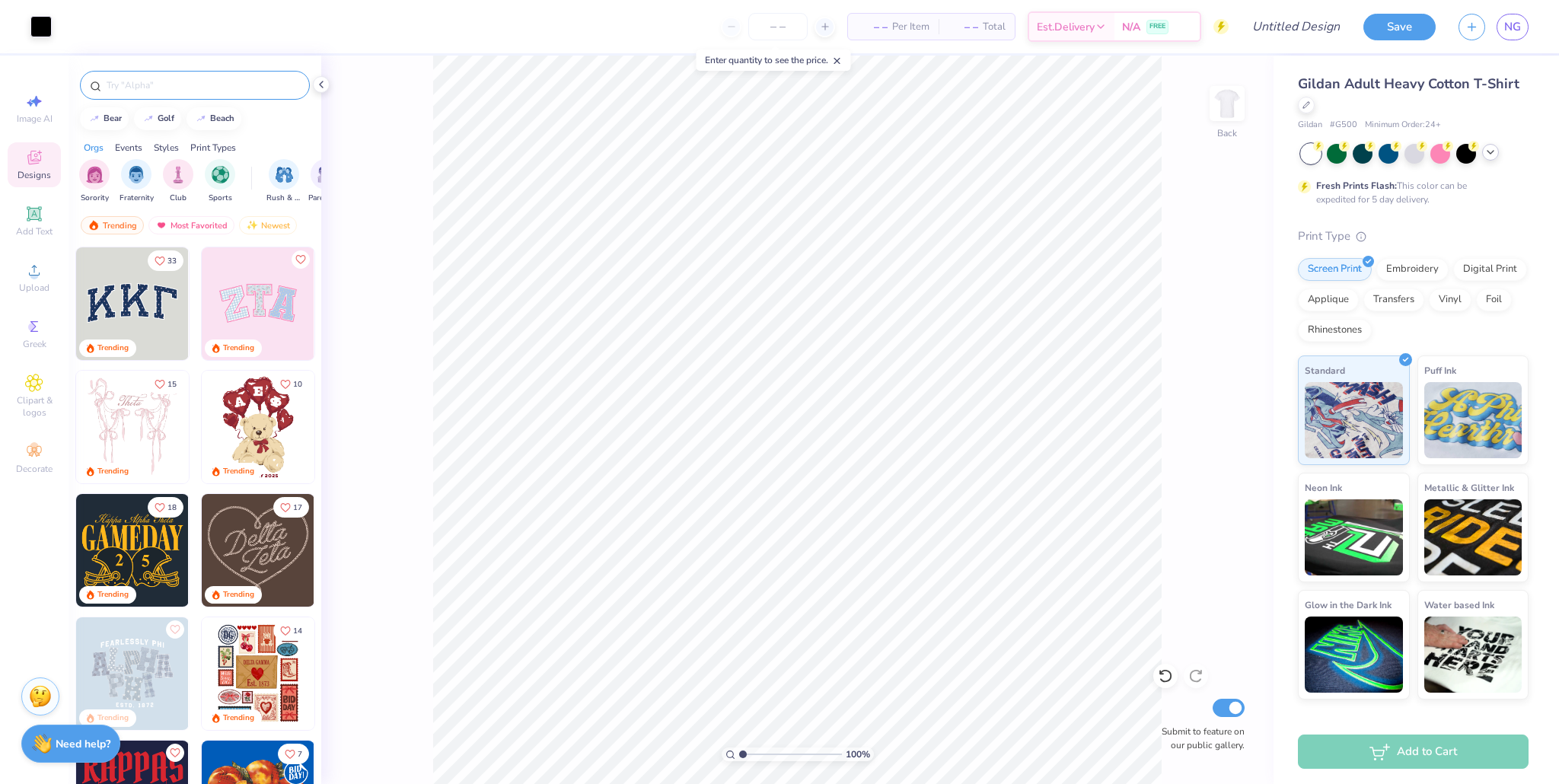
click at [185, 93] on div at bounding box center [195, 85] width 230 height 29
click at [183, 88] on input "text" at bounding box center [202, 85] width 195 height 15
type input "cheer"
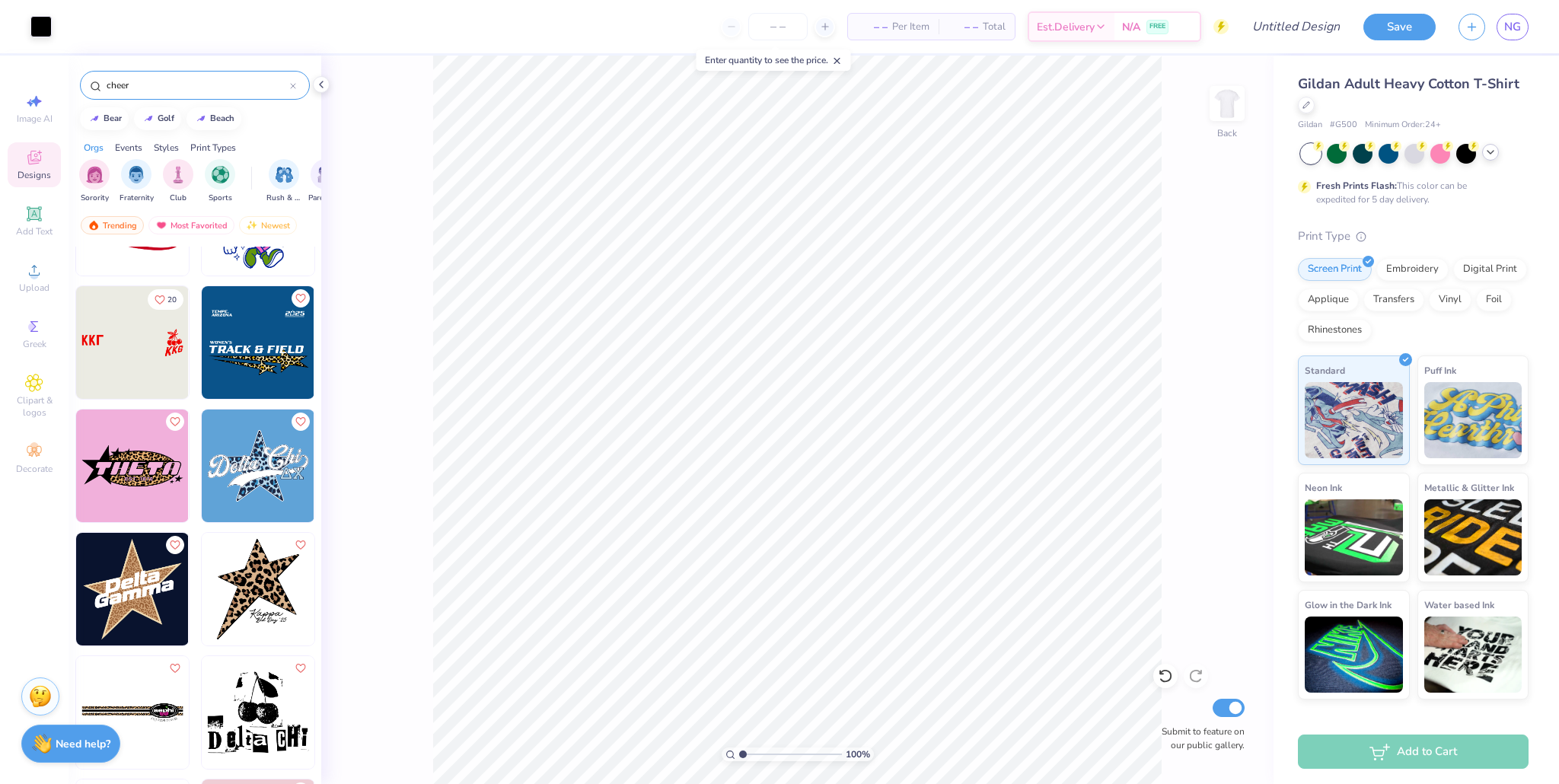
scroll to position [1086, 0]
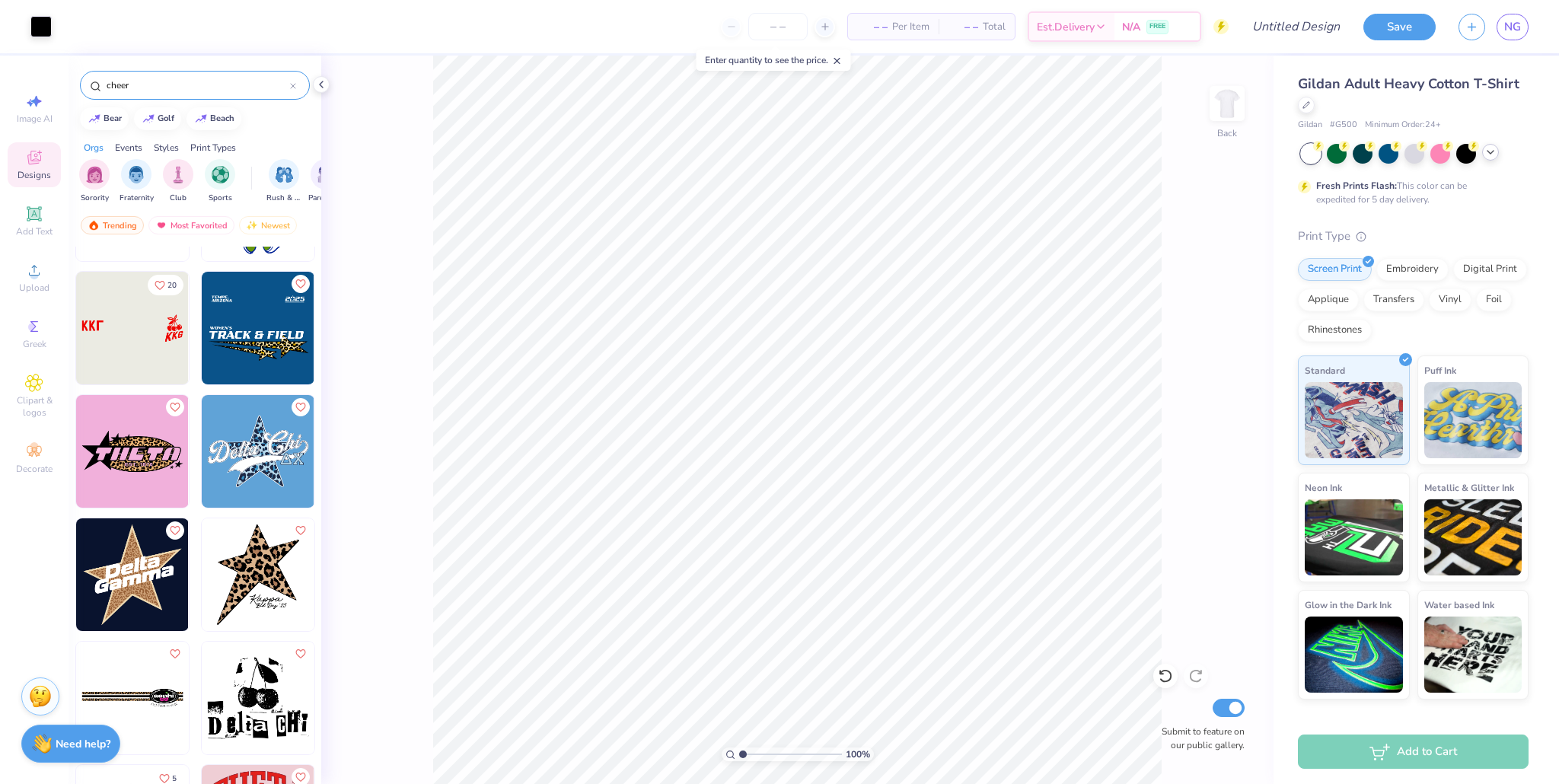
click at [263, 461] on img at bounding box center [258, 451] width 113 height 113
type input "4.17"
type input "2.02"
type input "16.15"
type input "10.10"
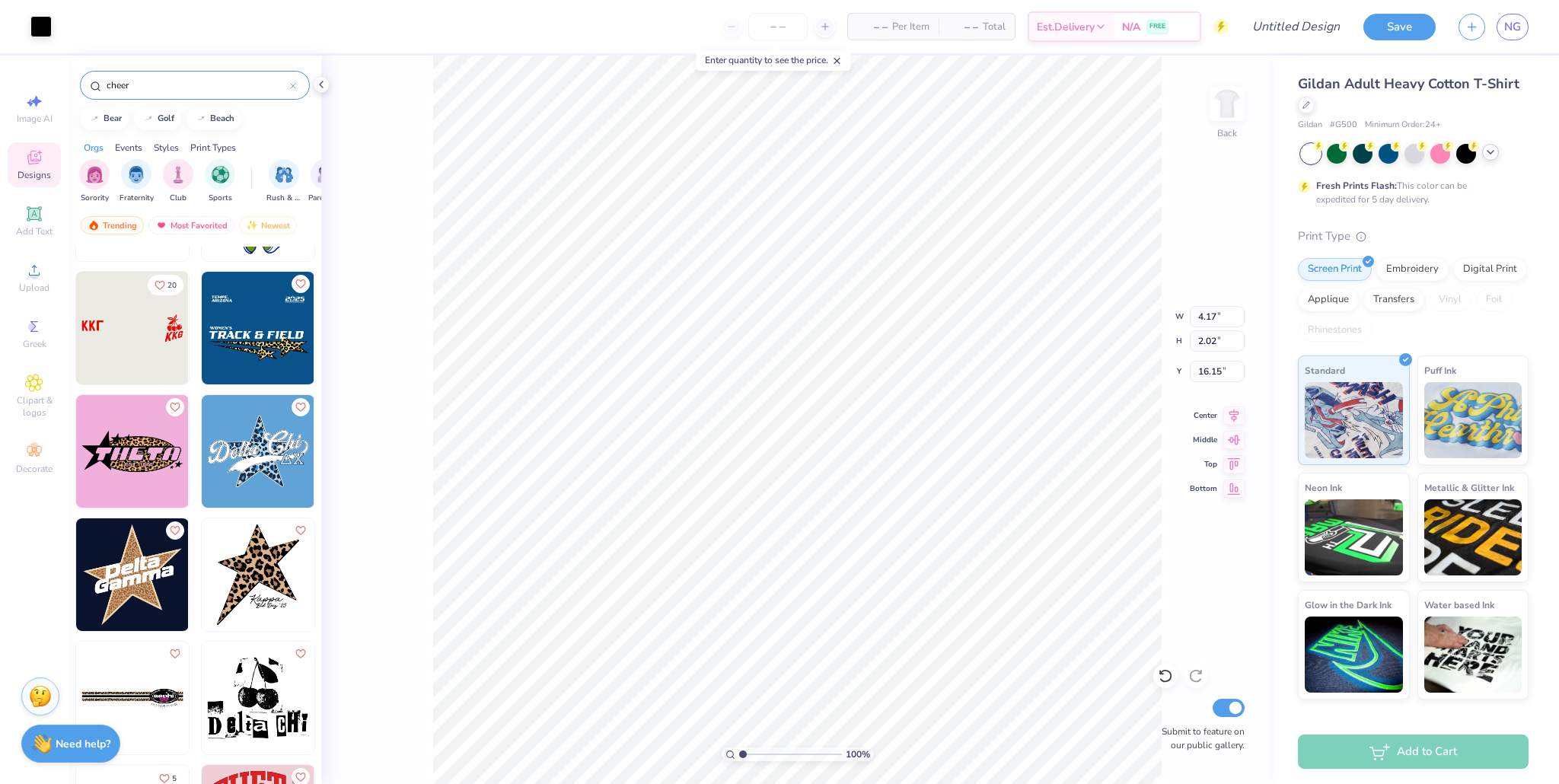
type input "7.16"
type input "6.09"
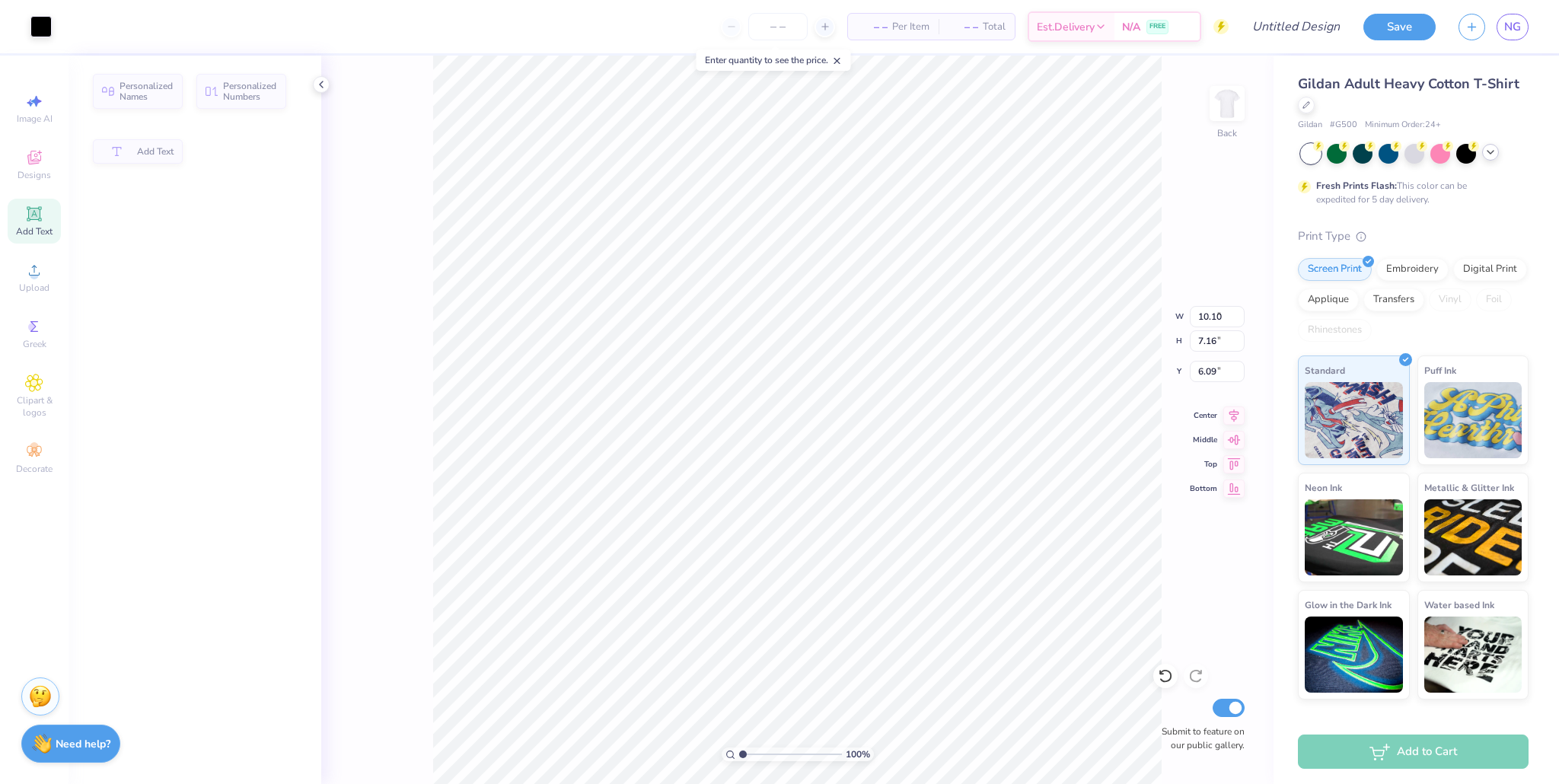
type input "8.58"
type input "0.82"
type input "5.76"
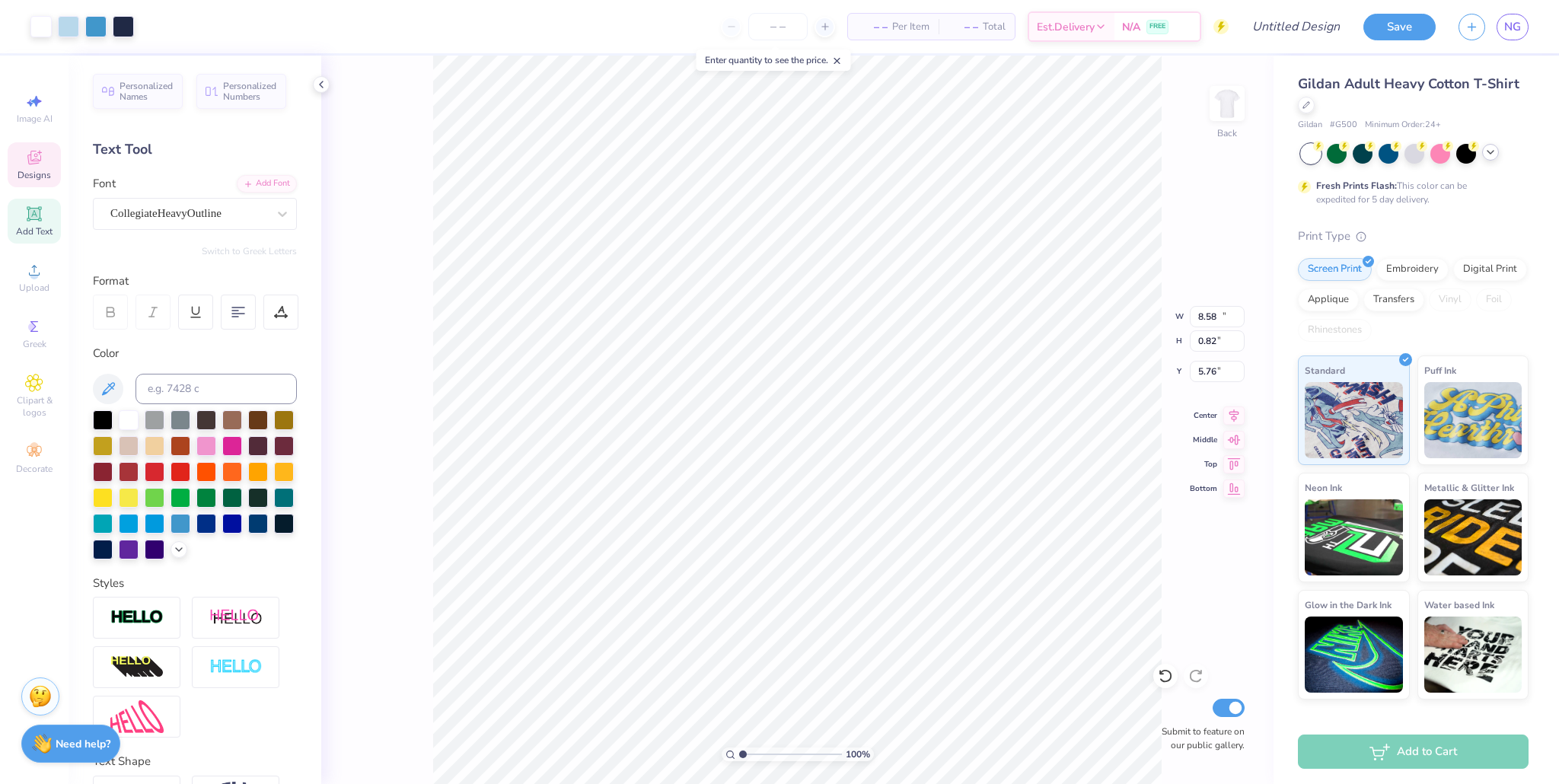
type input "10.10"
type input "7.16"
type input "7.10"
type input "4.17"
type input "2.02"
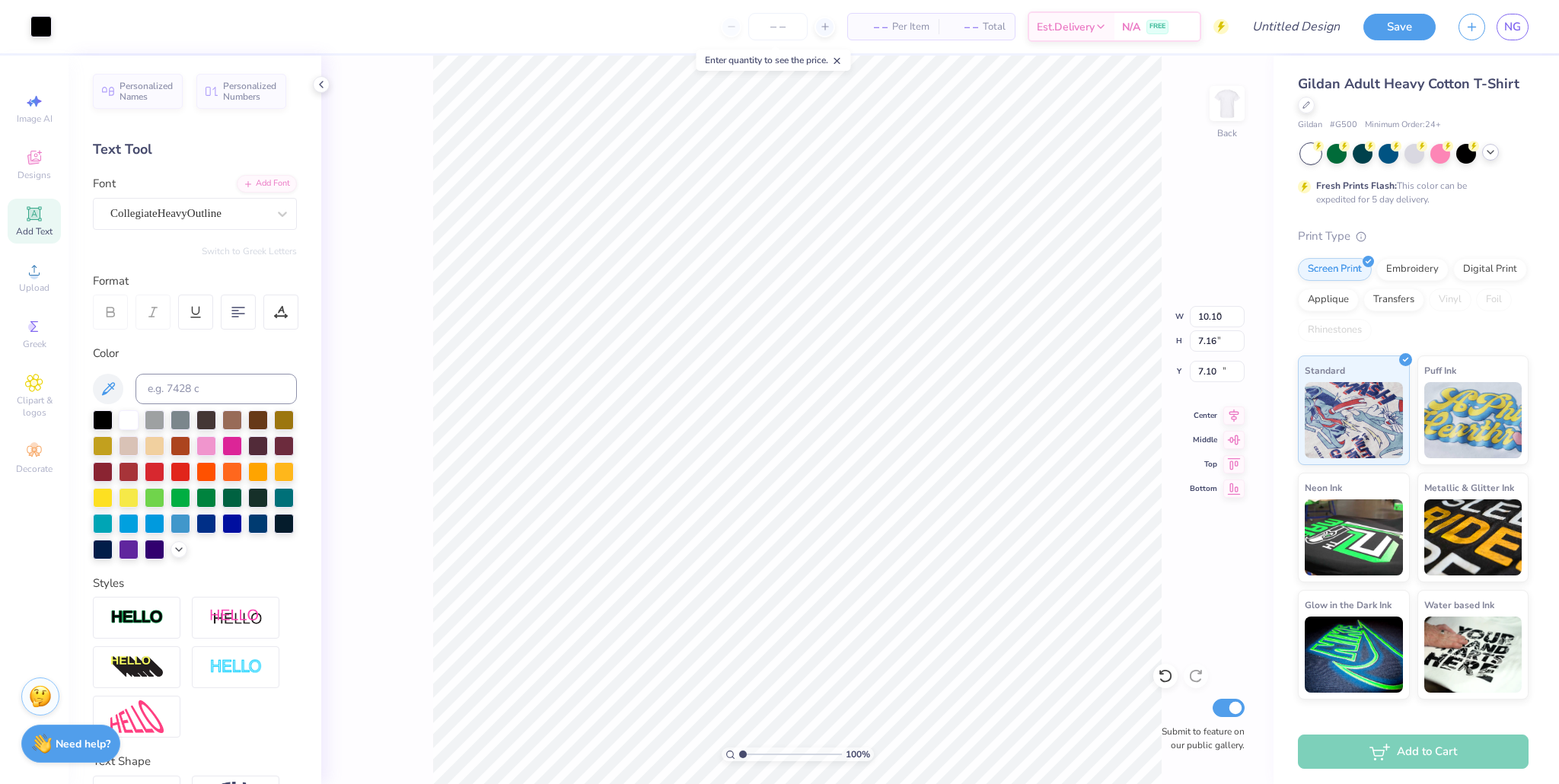
type input "16.15"
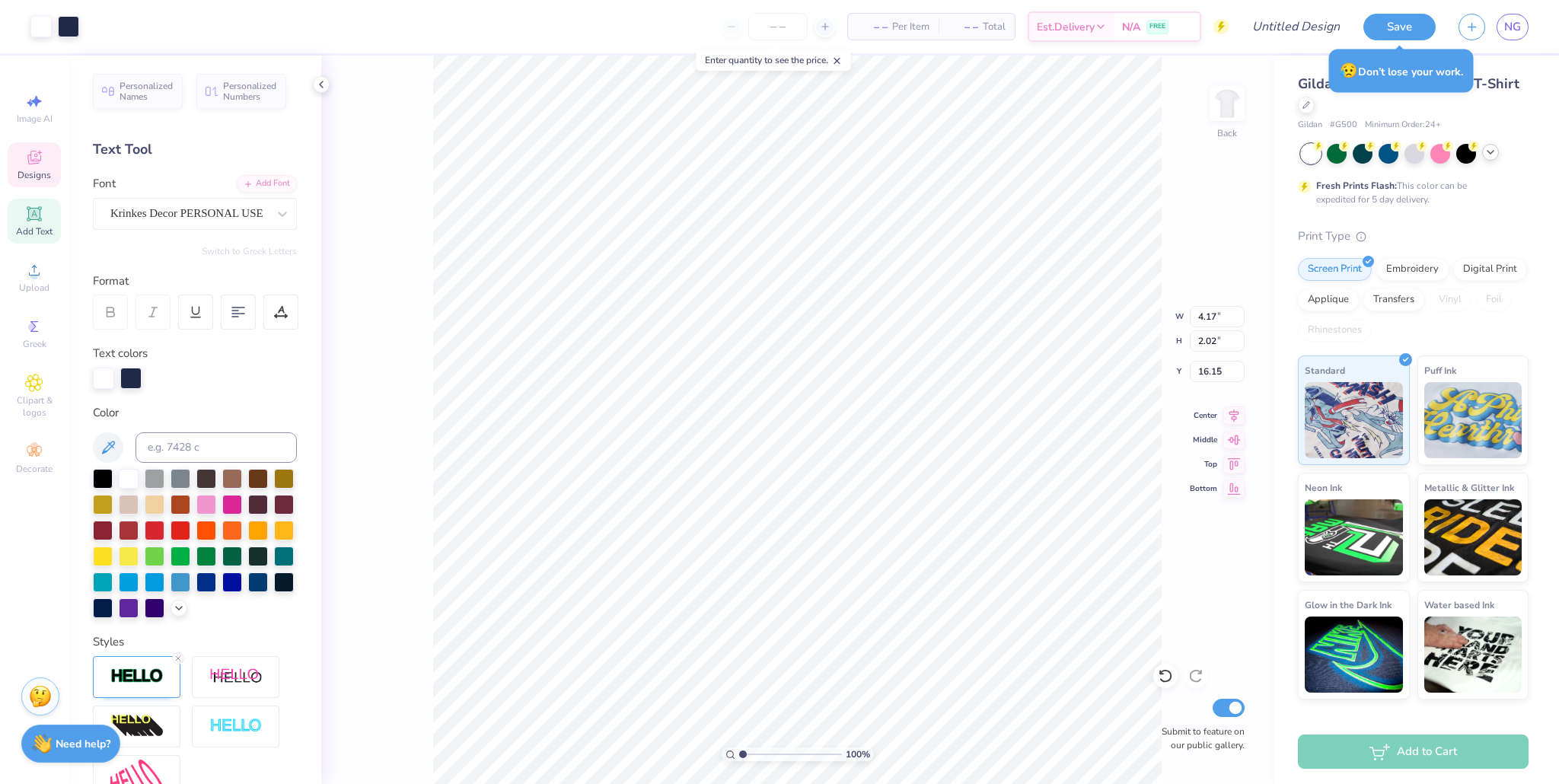
type input "8.09"
type input "3.33"
type input "5.91"
type textarea "8"
type input "9.43"
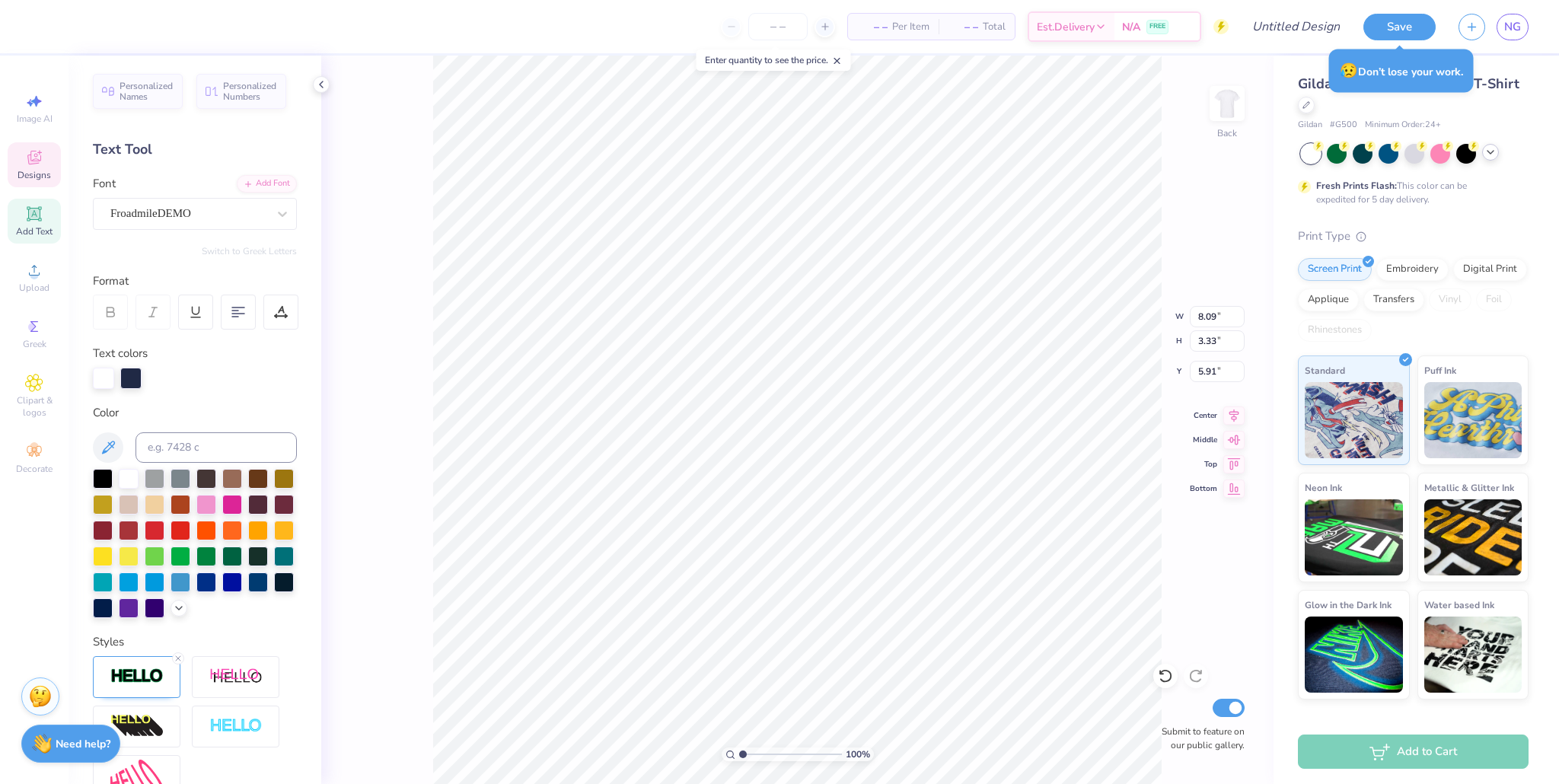
type input "3.36"
type input "4.90"
type input "4.17"
type input "2.02"
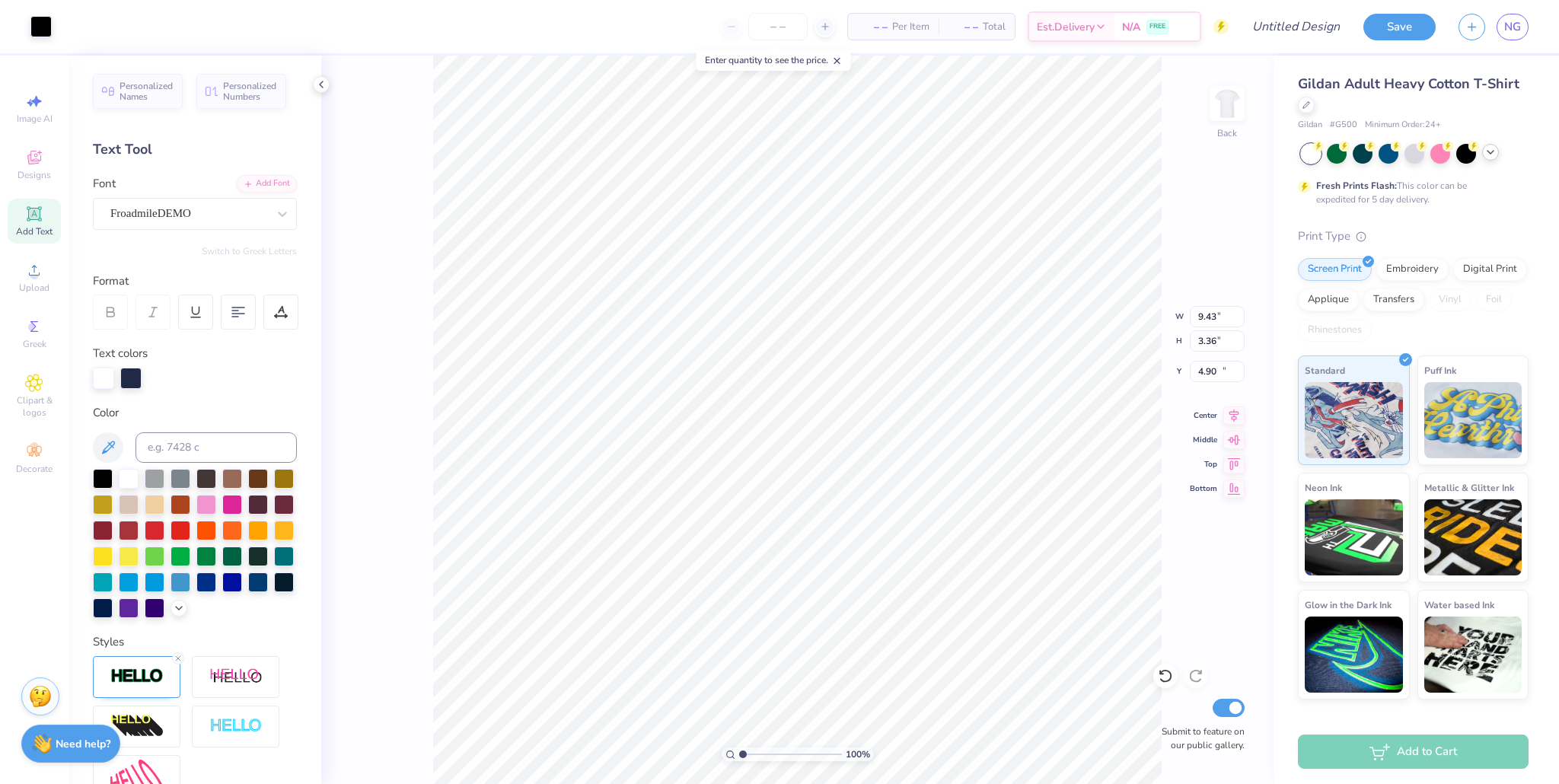
type input "16.15"
click at [745, 682] on icon at bounding box center [1165, 676] width 13 height 14
click at [745, 679] on icon at bounding box center [1166, 676] width 15 height 15
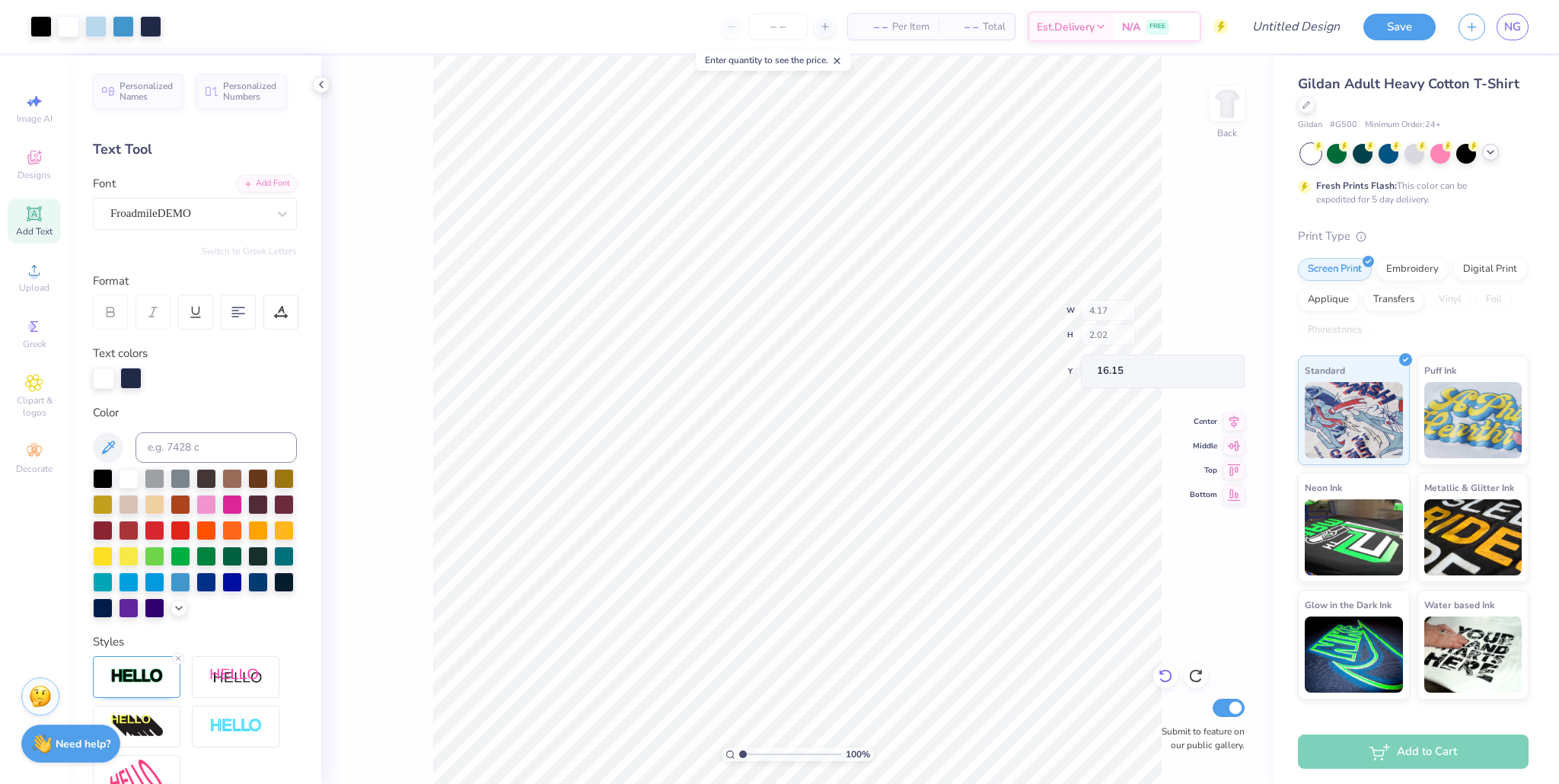
click at [745, 679] on icon at bounding box center [1166, 676] width 15 height 15
click at [745, 680] on icon at bounding box center [1196, 676] width 15 height 15
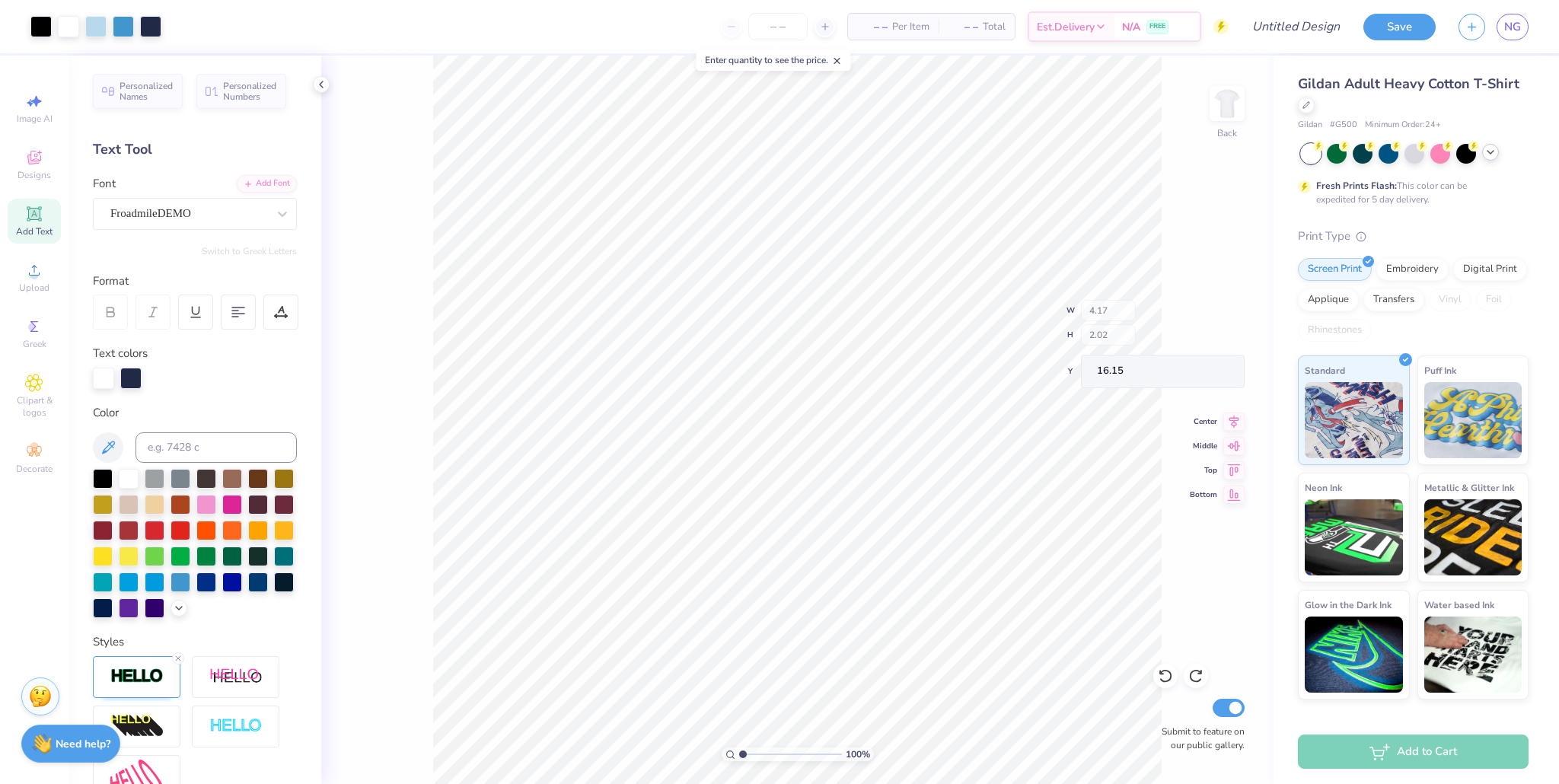
click at [745, 680] on icon at bounding box center [1196, 676] width 15 height 15
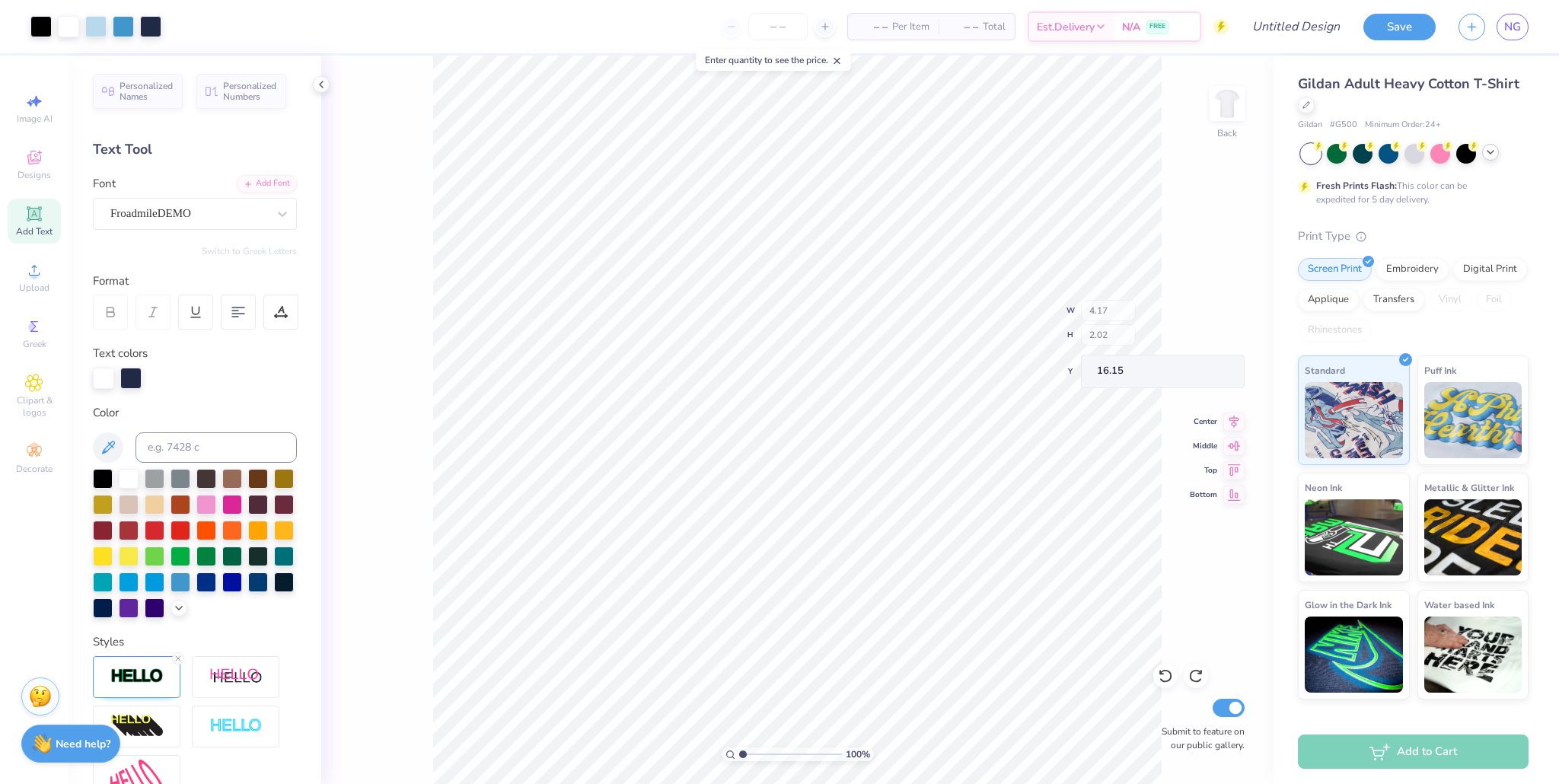
click at [745, 680] on div "100 % Back W 4.17 H 2.02 Y 16.15 Center Middle Top Bottom Submit to feature on …" at bounding box center [797, 420] width 953 height 728
click at [745, 681] on div "100 % Back W 4.17 H 2.02 Y 16.15 Center Middle Top Bottom Submit to feature on …" at bounding box center [797, 420] width 953 height 728
type input "4.17"
type input "2.02"
type input "13.47"
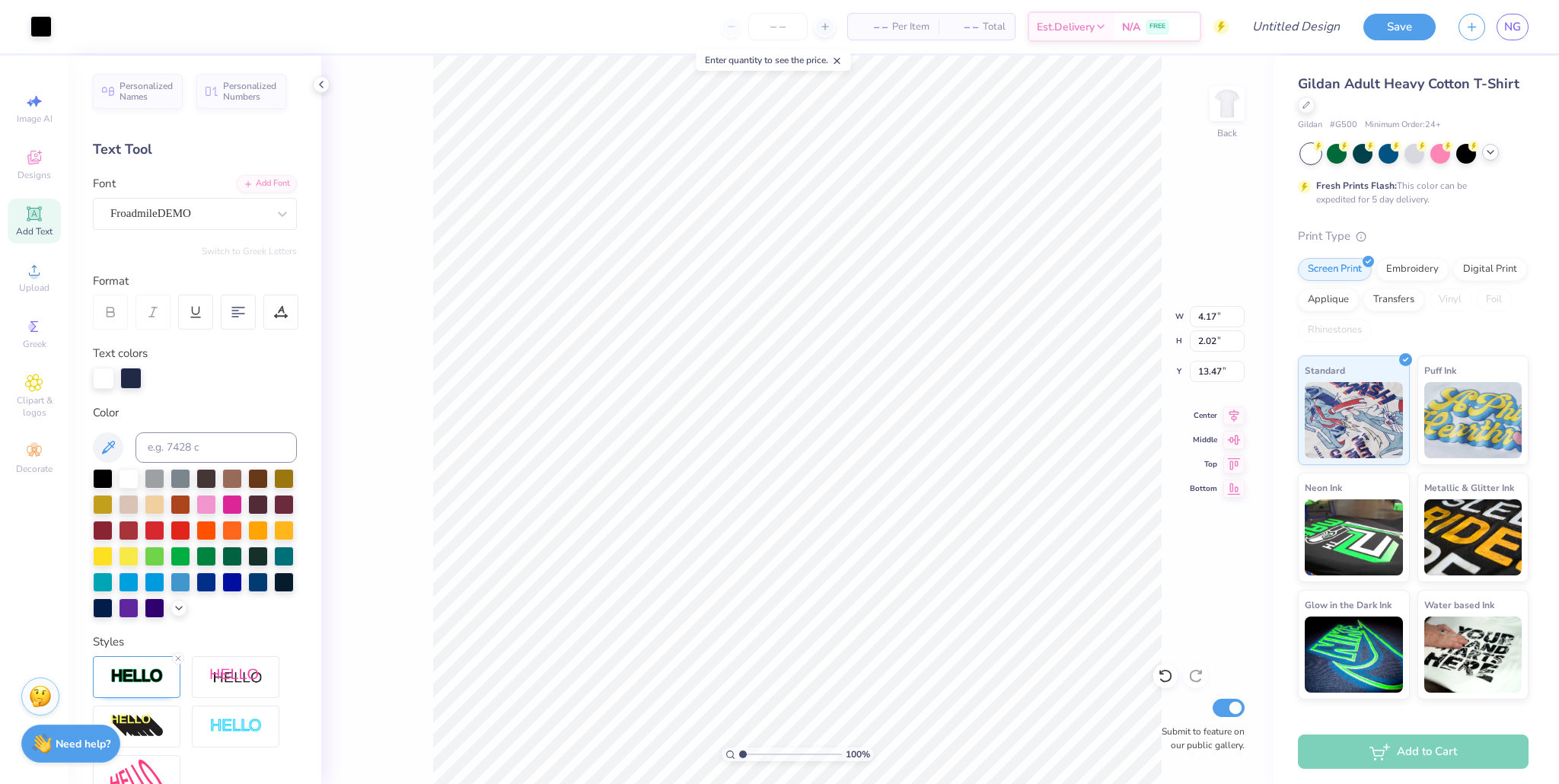
type input "8.09"
type input "3.33"
type input "5.91"
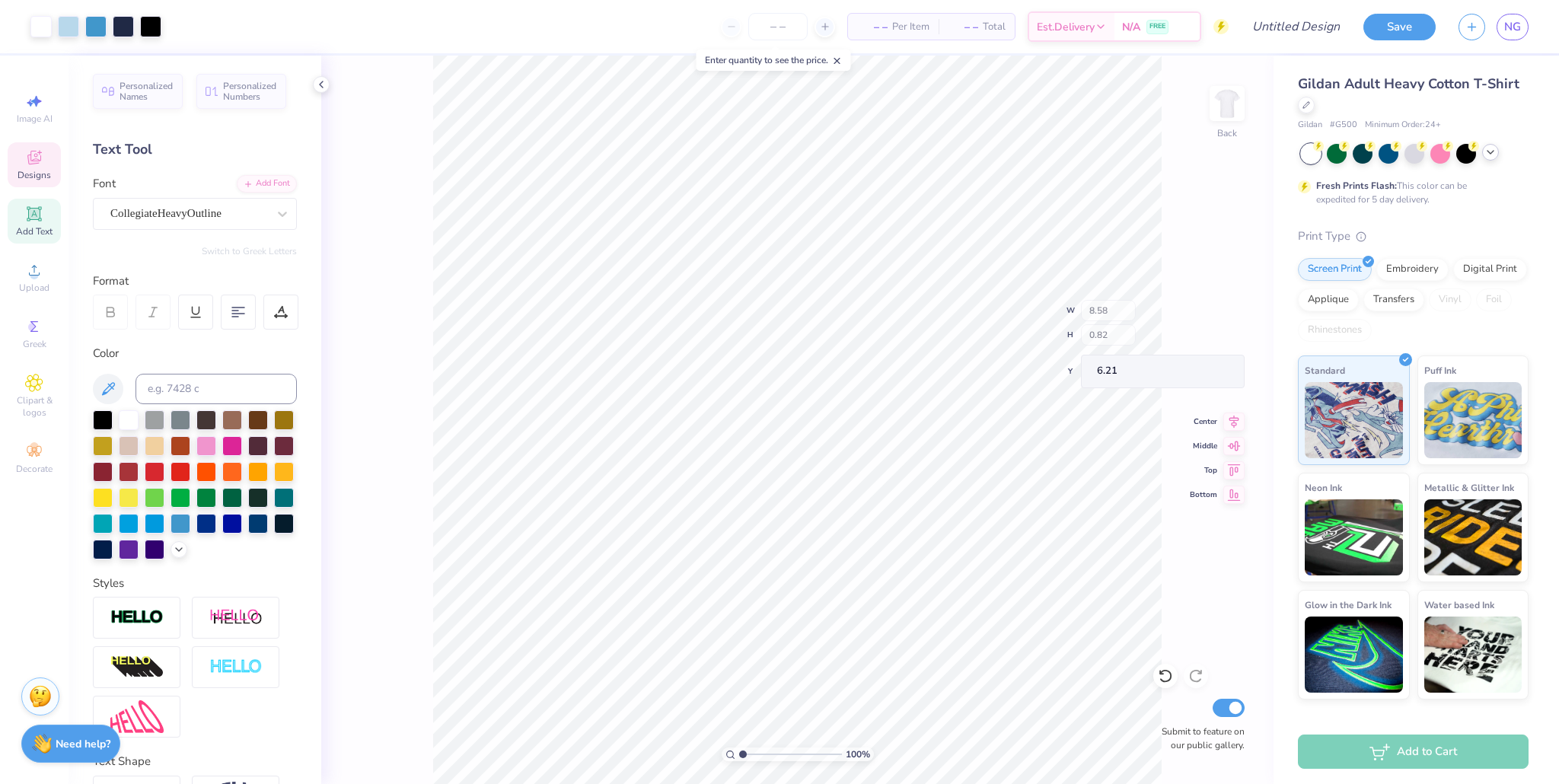
click at [40, 159] on icon at bounding box center [34, 157] width 19 height 19
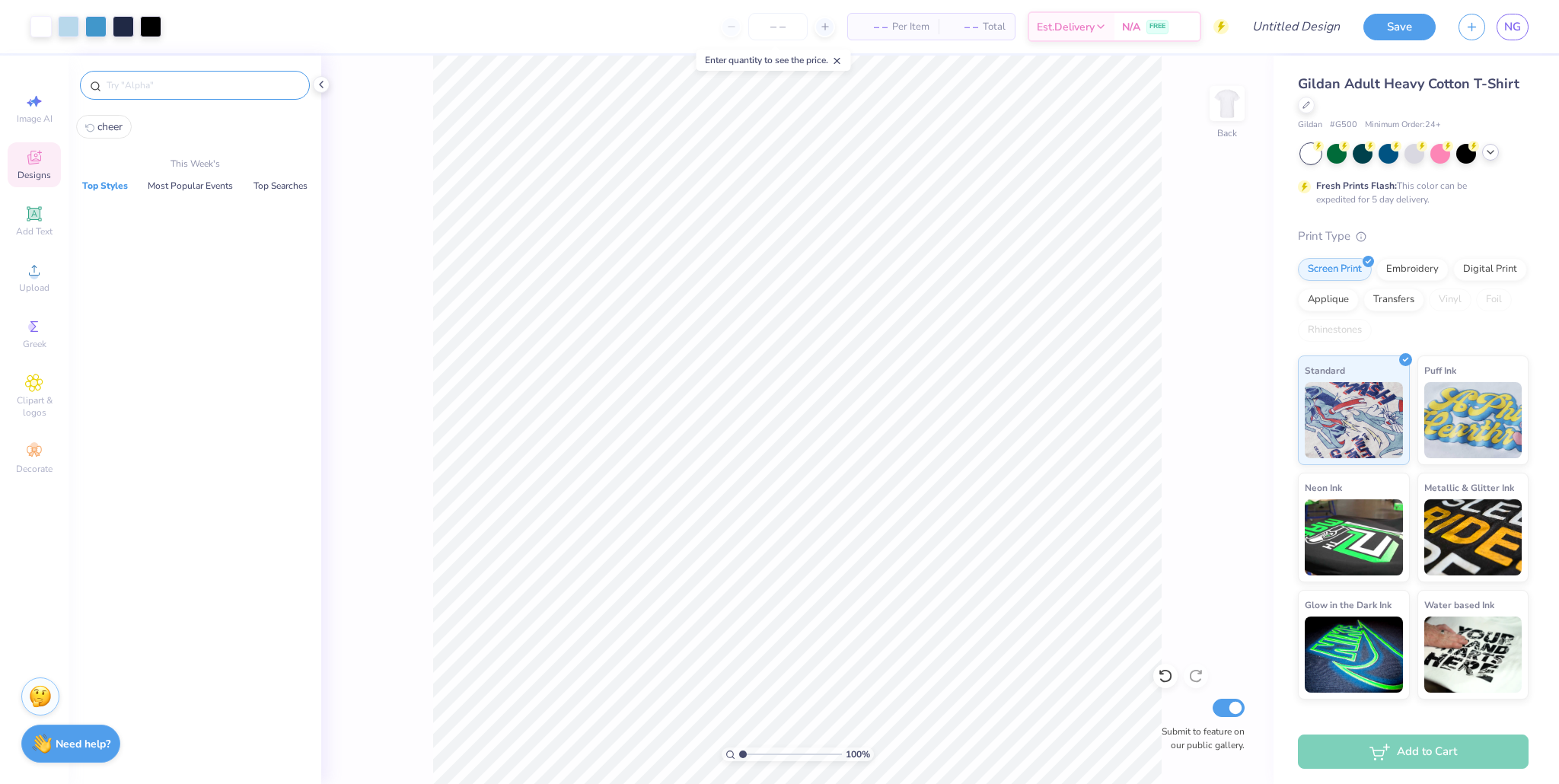
click at [140, 88] on input "text" at bounding box center [202, 85] width 195 height 15
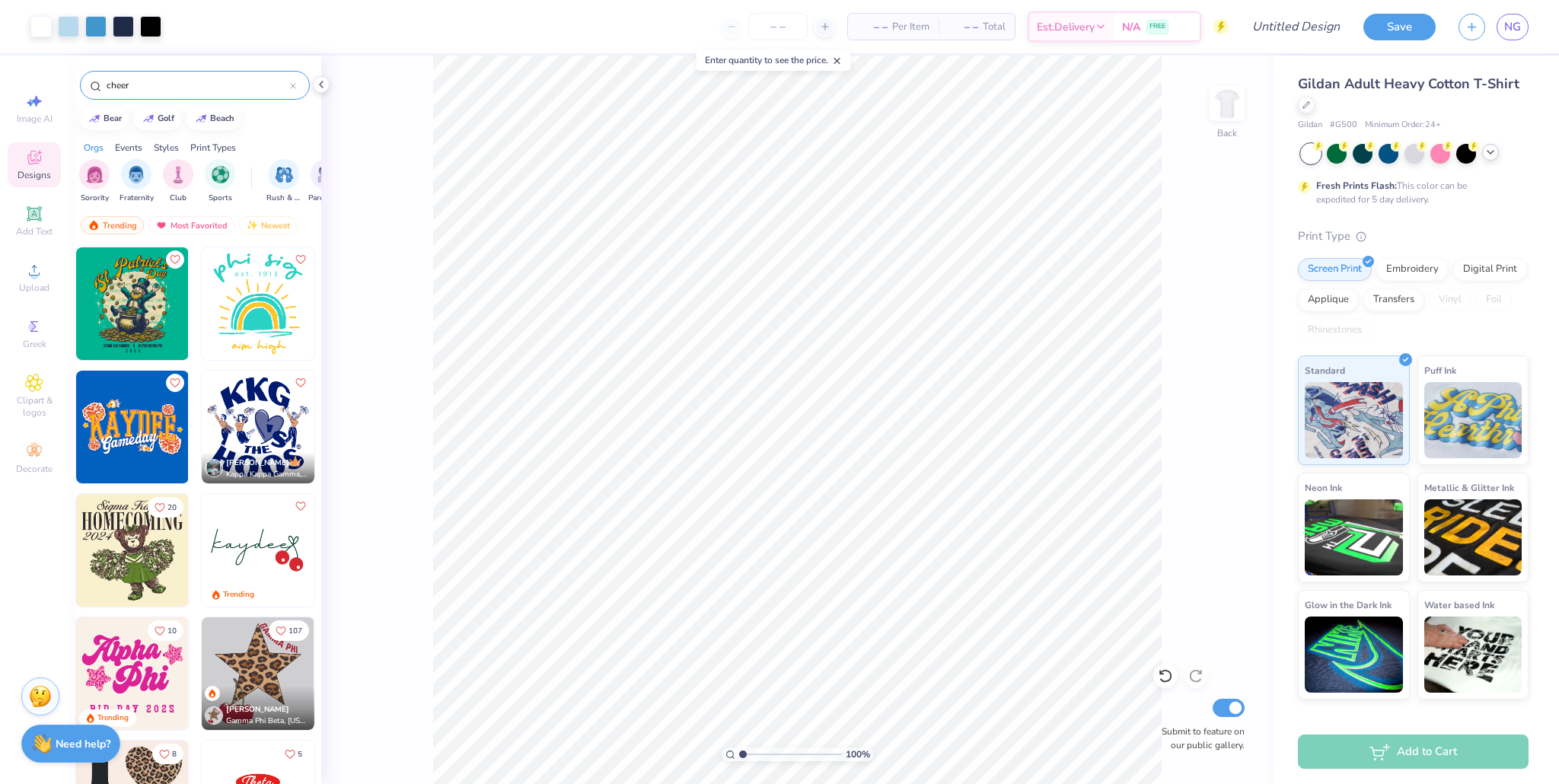
click at [153, 439] on img at bounding box center [132, 426] width 113 height 113
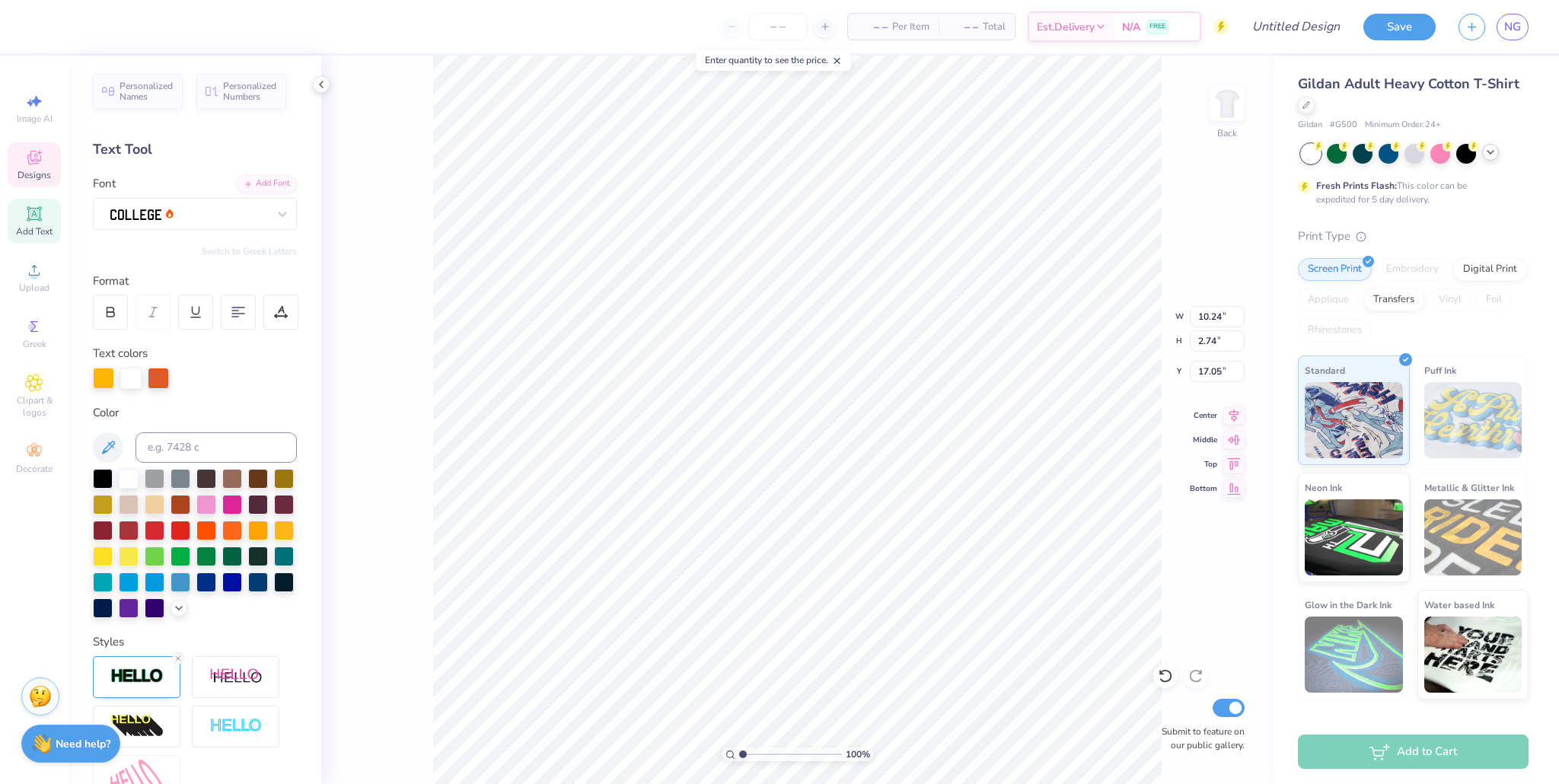
scroll to position [0, 2]
click at [102, 380] on div at bounding box center [103, 376] width 21 height 21
drag, startPoint x: 234, startPoint y: 585, endPoint x: 186, endPoint y: 613, distance: 55.6
click at [234, 585] on div at bounding box center [232, 582] width 20 height 20
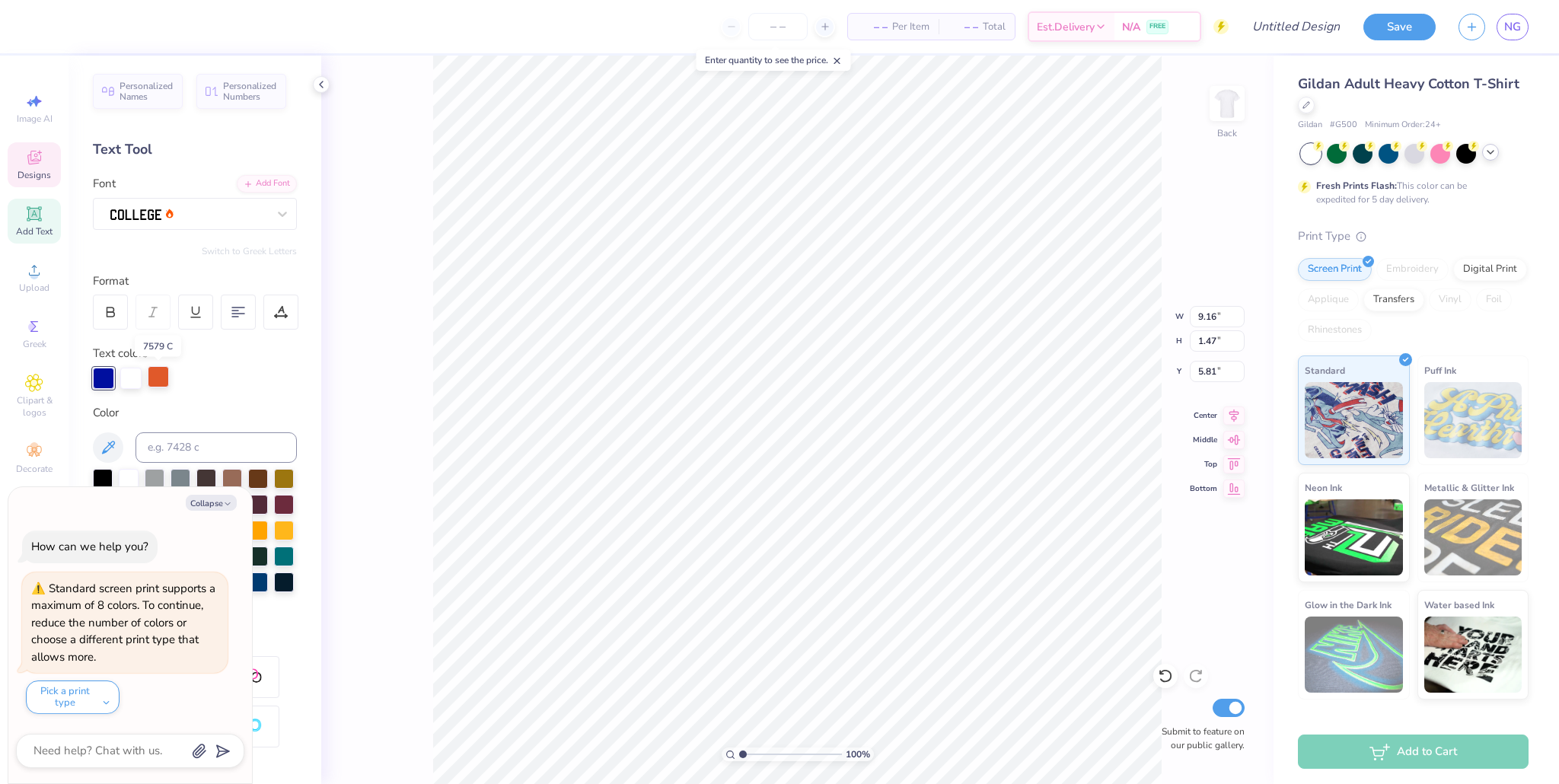
click at [154, 371] on div at bounding box center [158, 376] width 21 height 21
click at [129, 478] on div at bounding box center [129, 477] width 20 height 20
click at [337, 540] on div "100 % Back W 9.16 9.16 " H 1.47 1.47 " Y 5.81 5.81 " Center Middle Top Bottom S…" at bounding box center [797, 420] width 953 height 728
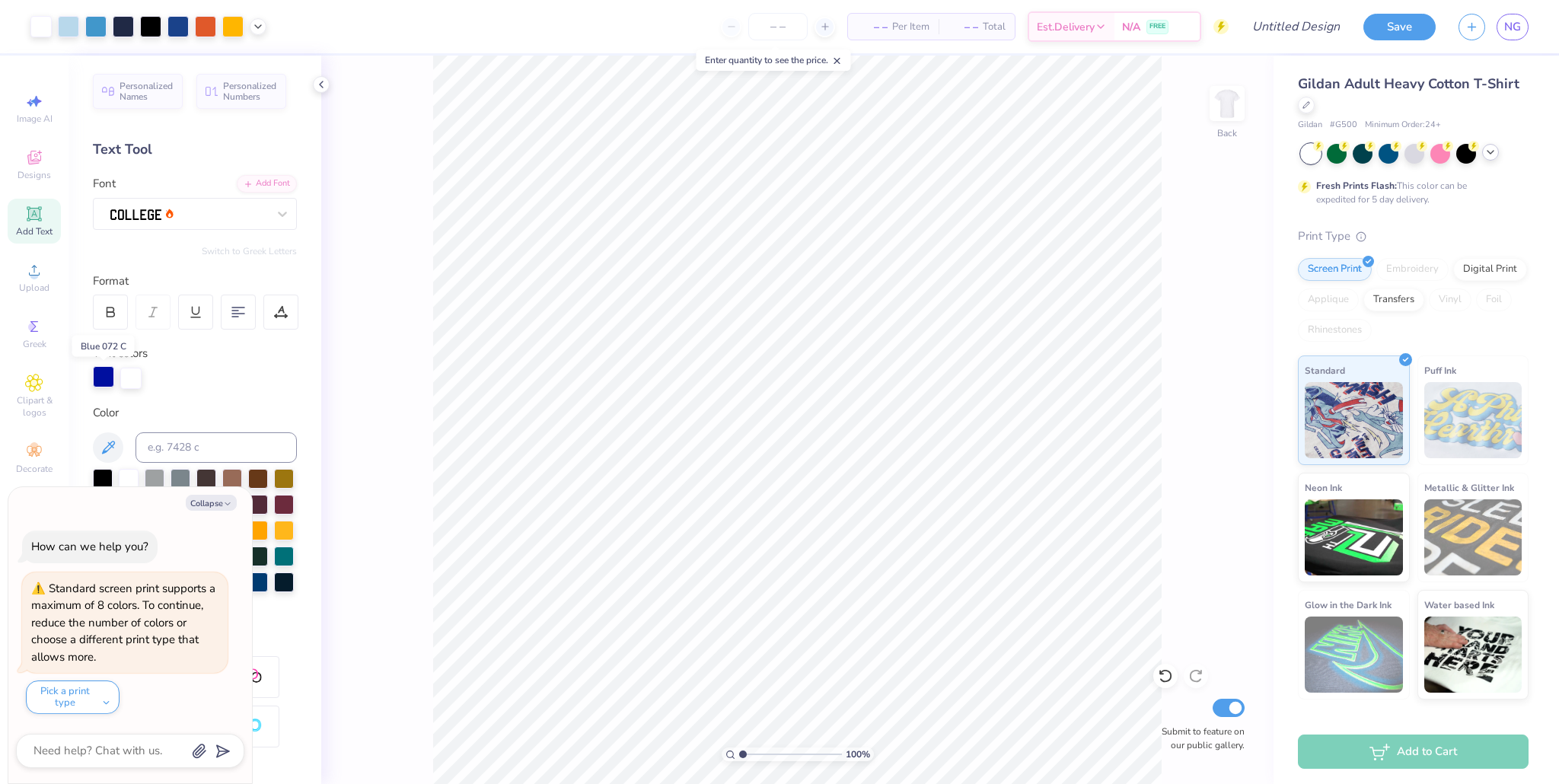
click at [102, 379] on div at bounding box center [103, 376] width 21 height 21
click at [381, 626] on div "100 % Back Submit to feature on our public gallery." at bounding box center [797, 420] width 953 height 728
click at [291, 641] on div "Styles" at bounding box center [195, 642] width 204 height 18
click at [745, 680] on icon at bounding box center [1166, 676] width 15 height 15
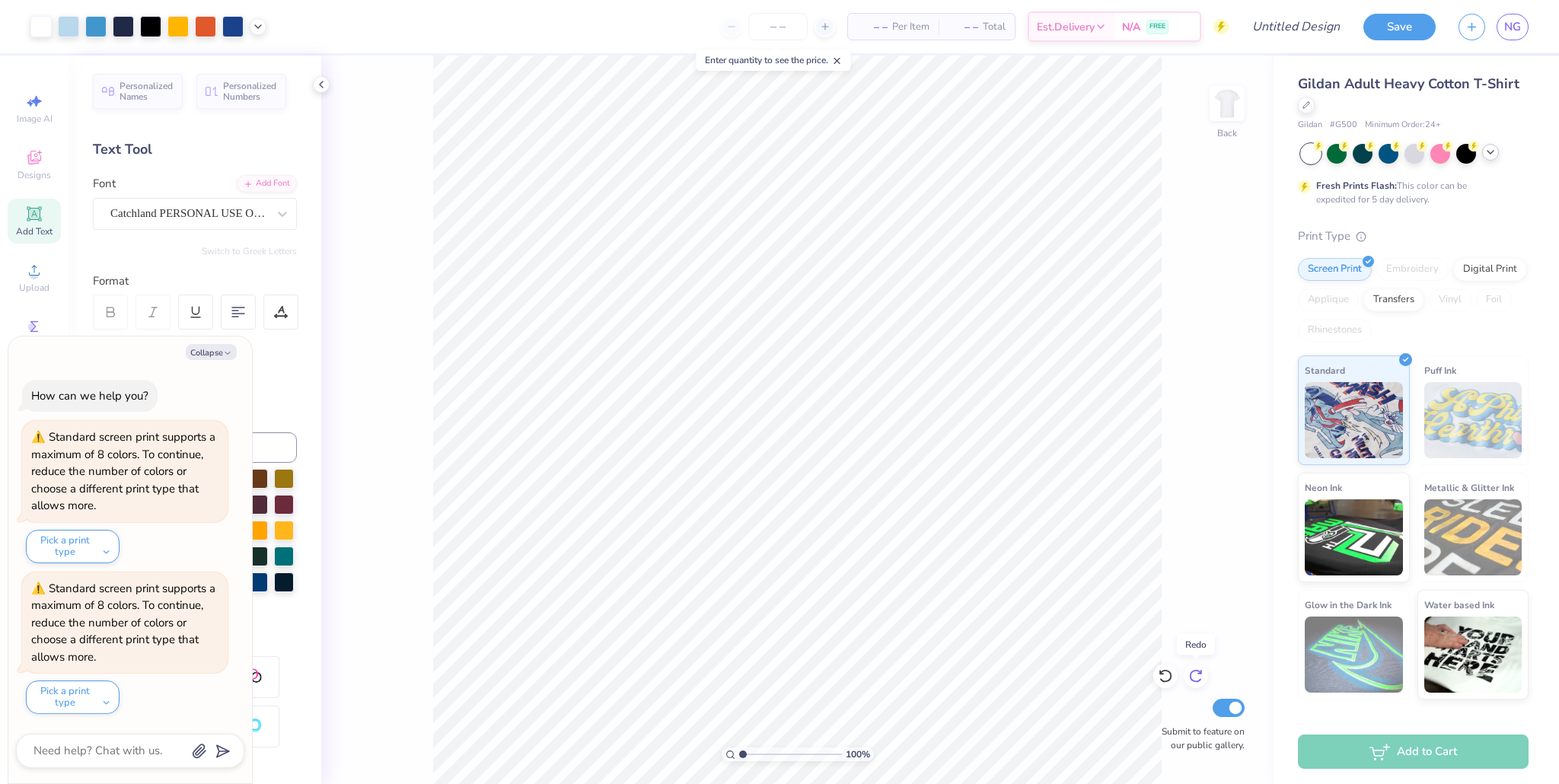
click at [745, 674] on icon at bounding box center [1196, 676] width 15 height 15
click at [237, 347] on div "Collapse" at bounding box center [129, 352] width 228 height 16
click at [228, 350] on icon "button" at bounding box center [228, 353] width 9 height 9
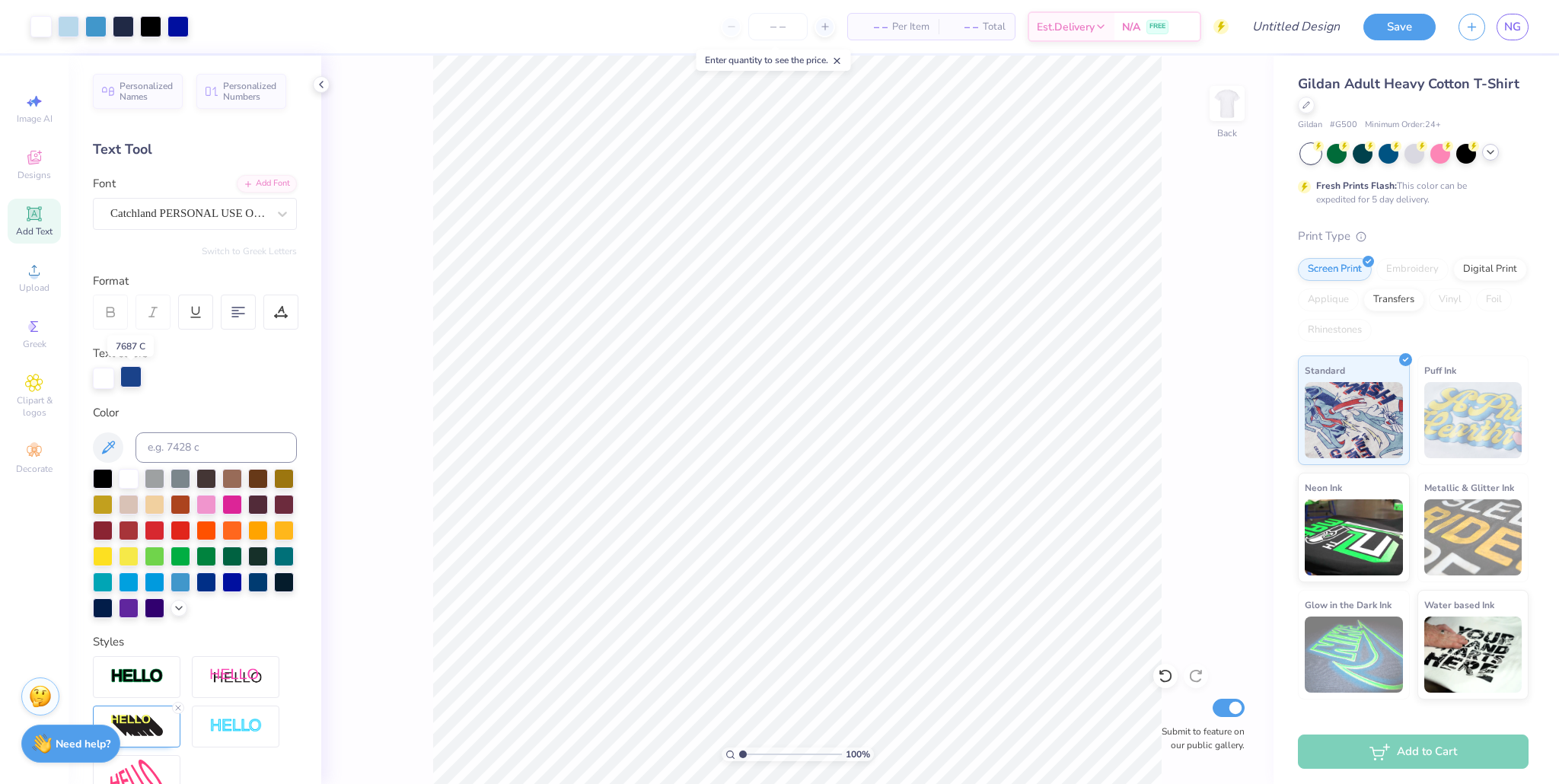
click at [130, 379] on div at bounding box center [130, 376] width 21 height 21
click at [107, 383] on div at bounding box center [103, 376] width 21 height 21
click at [116, 382] on div at bounding box center [195, 378] width 204 height 21
click at [131, 378] on div at bounding box center [130, 376] width 21 height 21
drag, startPoint x: 176, startPoint y: 479, endPoint x: 125, endPoint y: 377, distance: 114.0
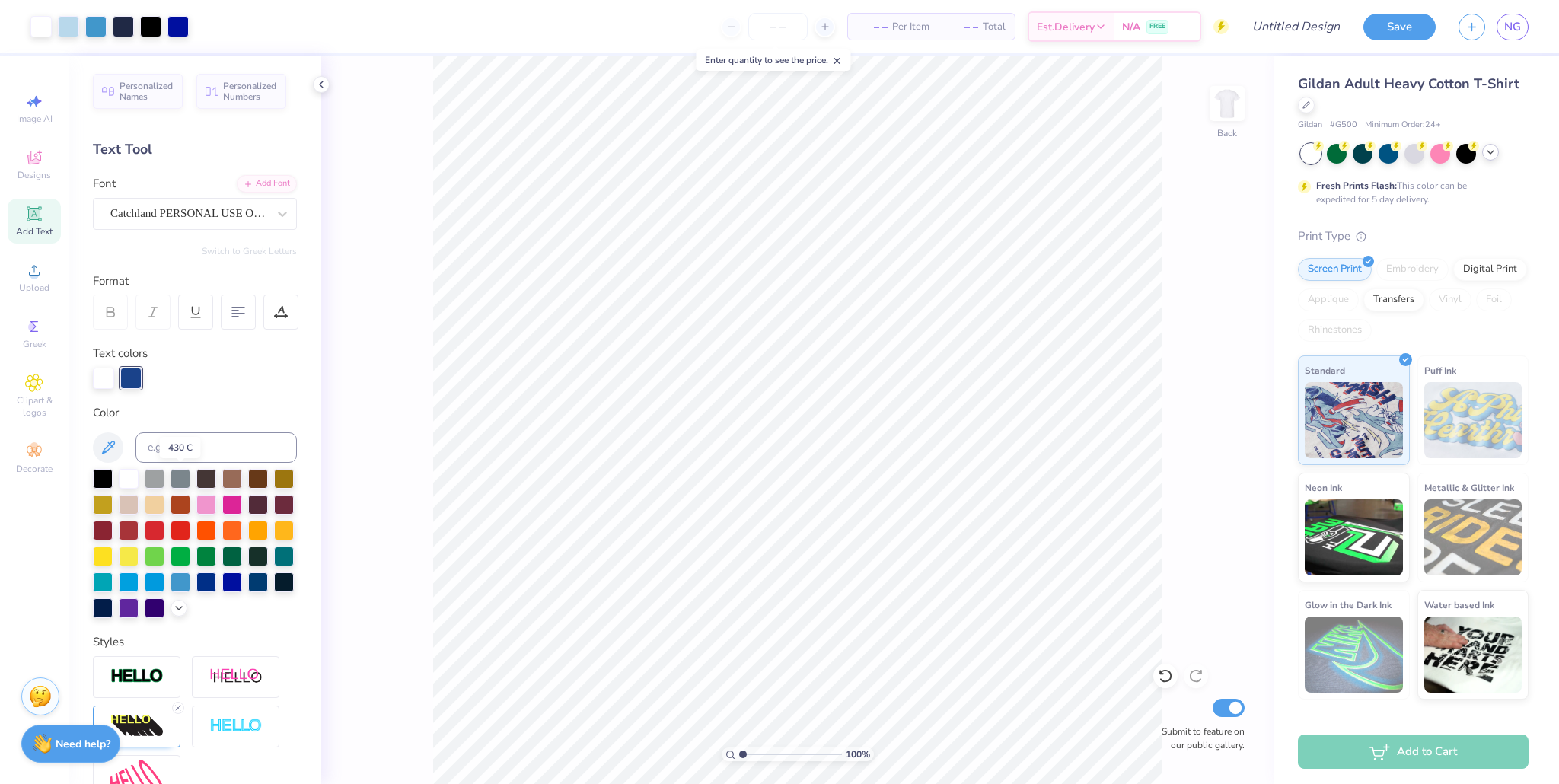
click at [176, 479] on div at bounding box center [180, 479] width 20 height 20
click at [159, 480] on div at bounding box center [154, 477] width 20 height 20
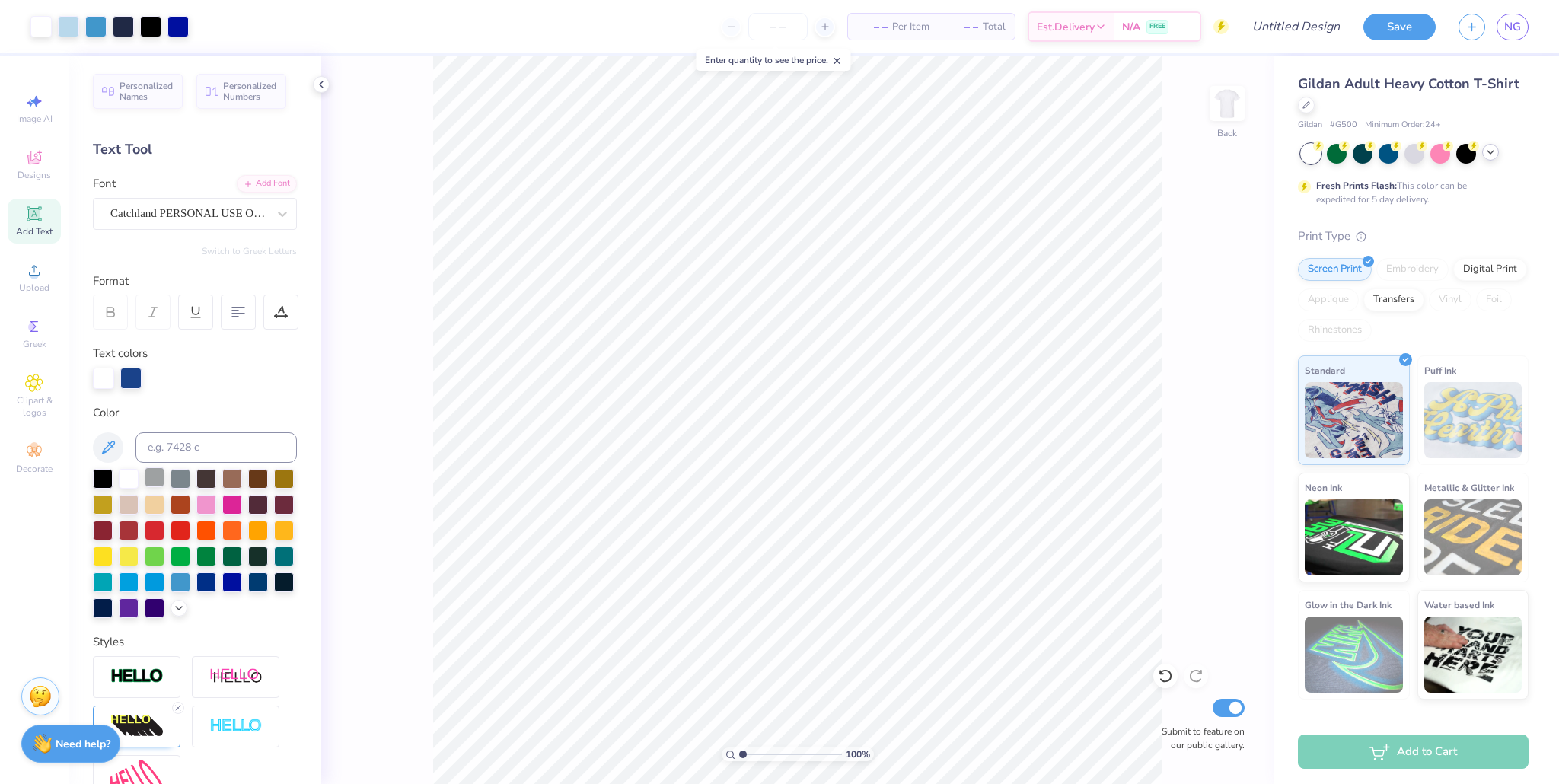
click at [159, 480] on div at bounding box center [154, 477] width 20 height 20
click at [127, 377] on div at bounding box center [130, 378] width 21 height 21
click at [156, 477] on div at bounding box center [154, 479] width 20 height 20
click at [129, 368] on div at bounding box center [130, 378] width 21 height 21
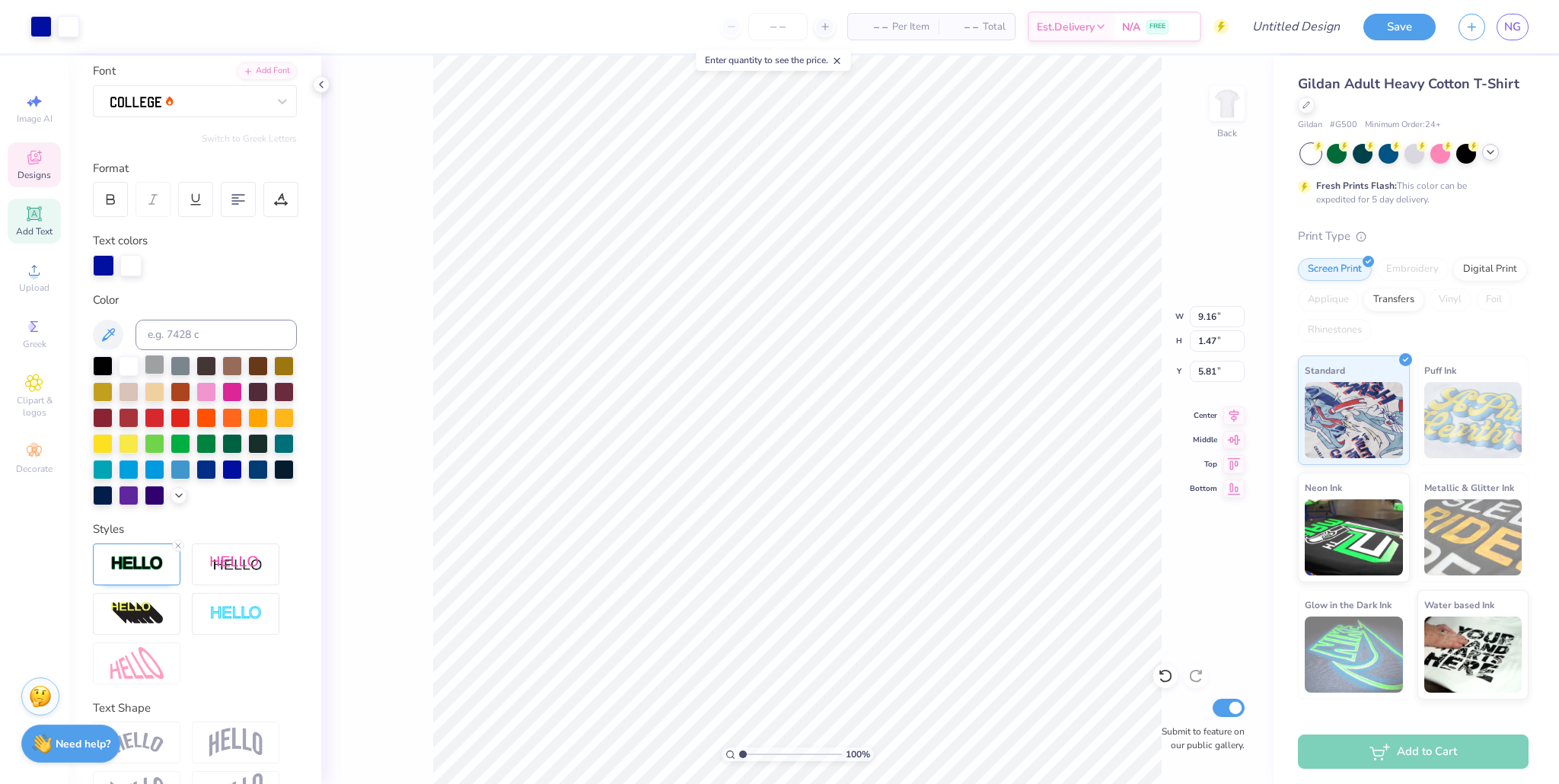
click at [157, 367] on div at bounding box center [154, 364] width 20 height 20
click at [131, 271] on div at bounding box center [130, 264] width 21 height 21
click at [176, 491] on icon at bounding box center [179, 493] width 12 height 12
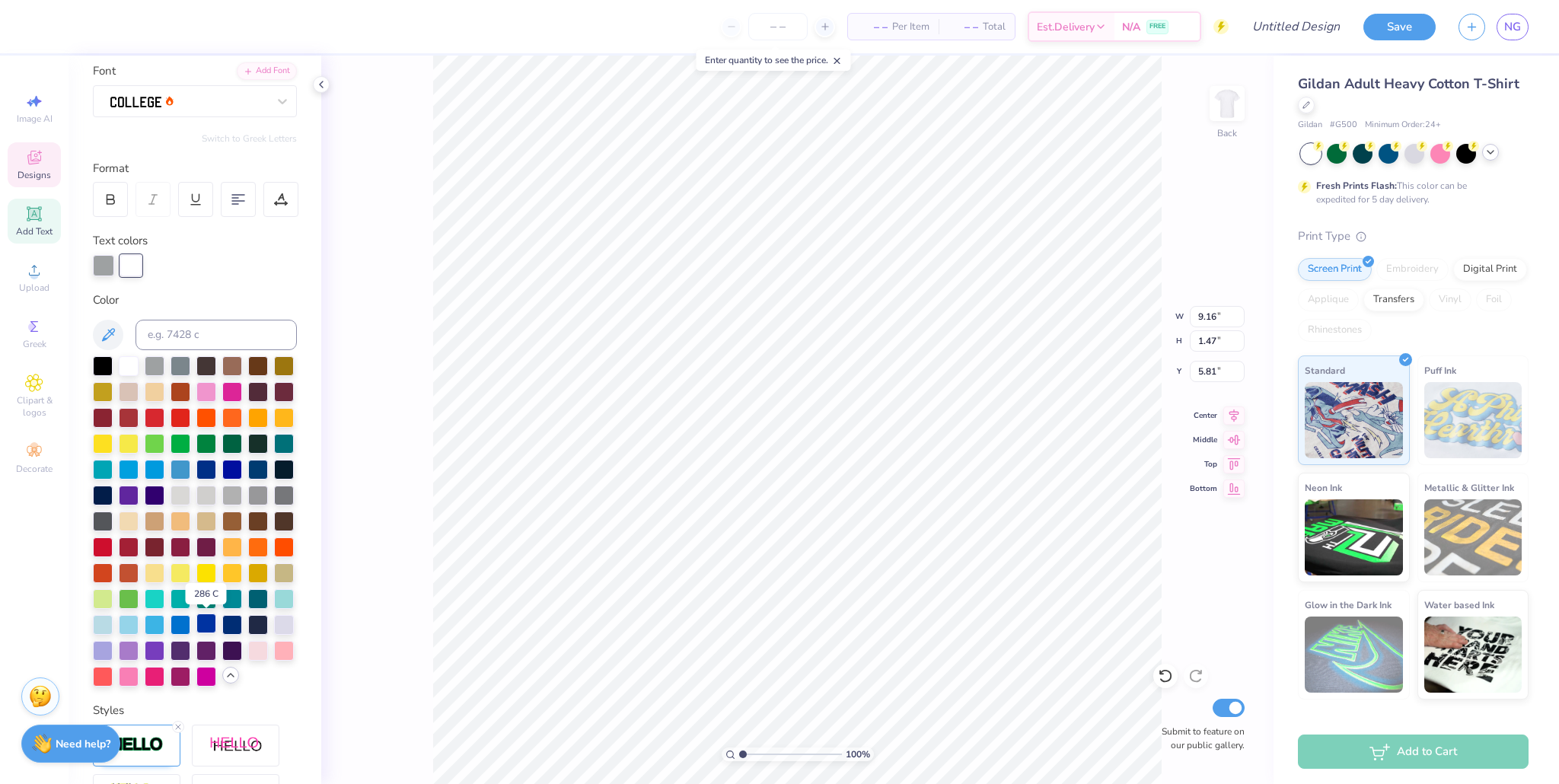
click at [206, 625] on div at bounding box center [206, 623] width 20 height 20
click at [101, 265] on div at bounding box center [103, 264] width 21 height 21
click at [129, 371] on div at bounding box center [129, 364] width 20 height 20
click at [124, 266] on div at bounding box center [130, 265] width 21 height 21
click at [176, 622] on div at bounding box center [180, 623] width 20 height 20
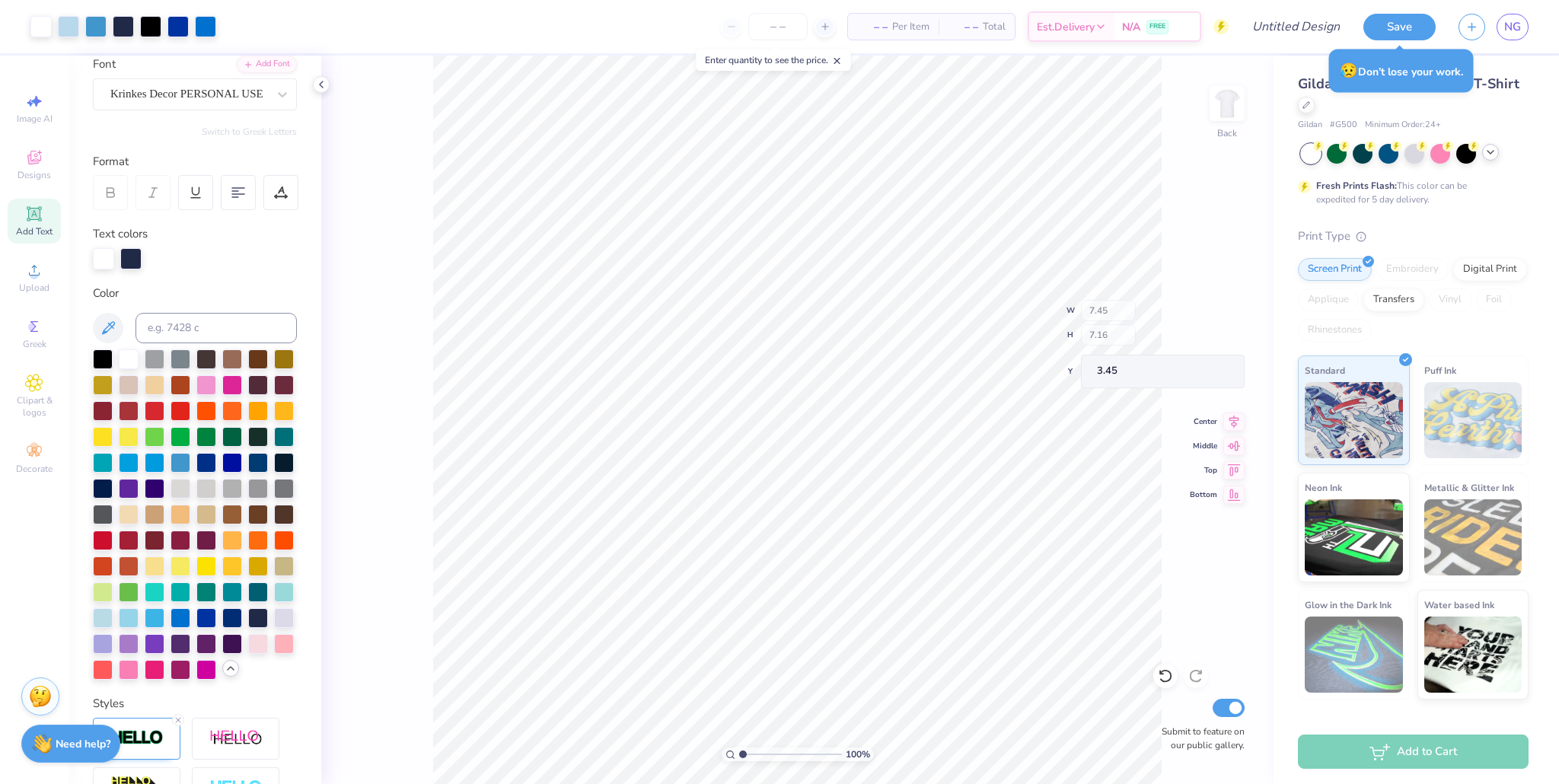
scroll to position [0, 0]
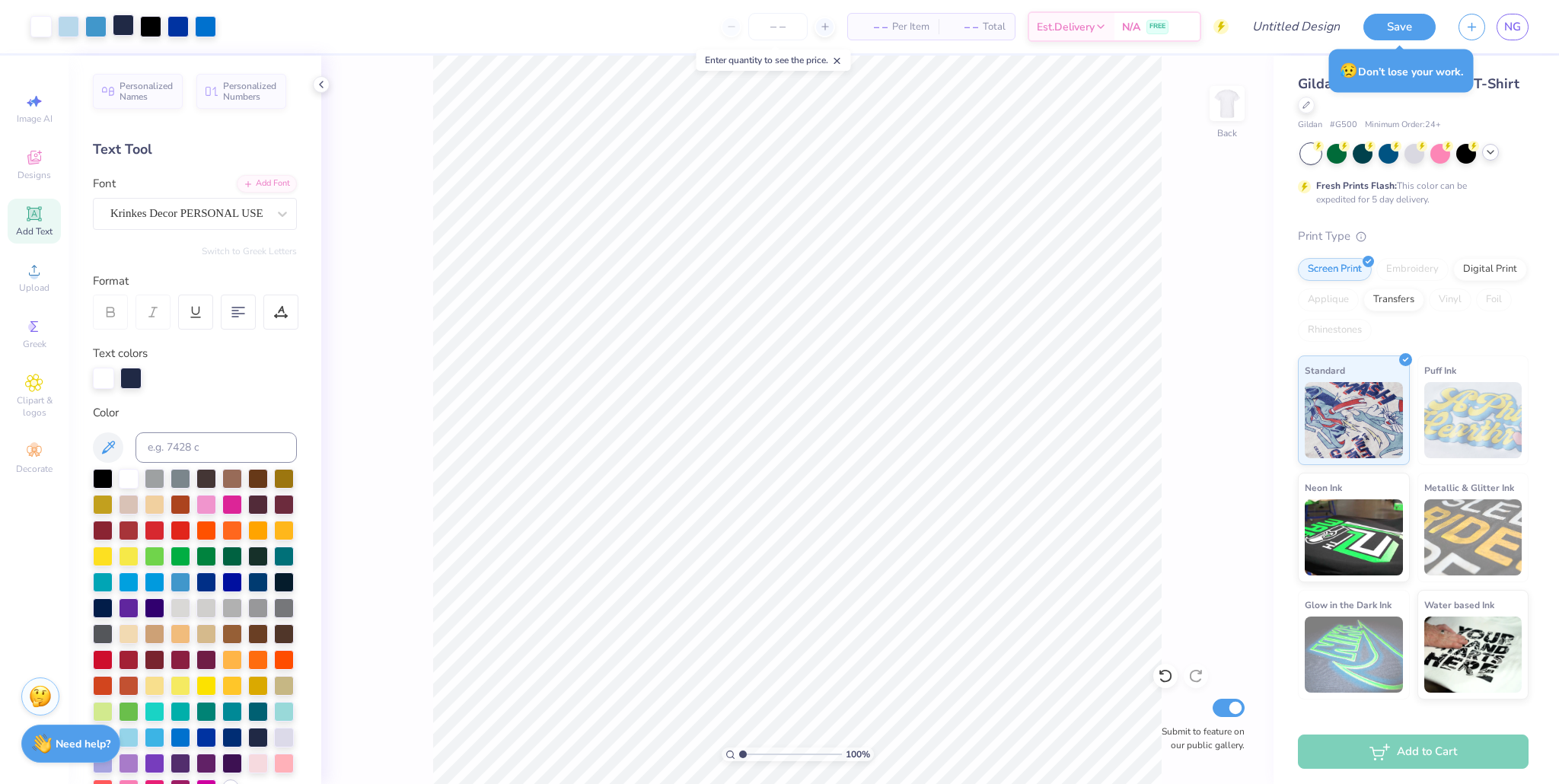
click at [124, 29] on div at bounding box center [123, 25] width 21 height 21
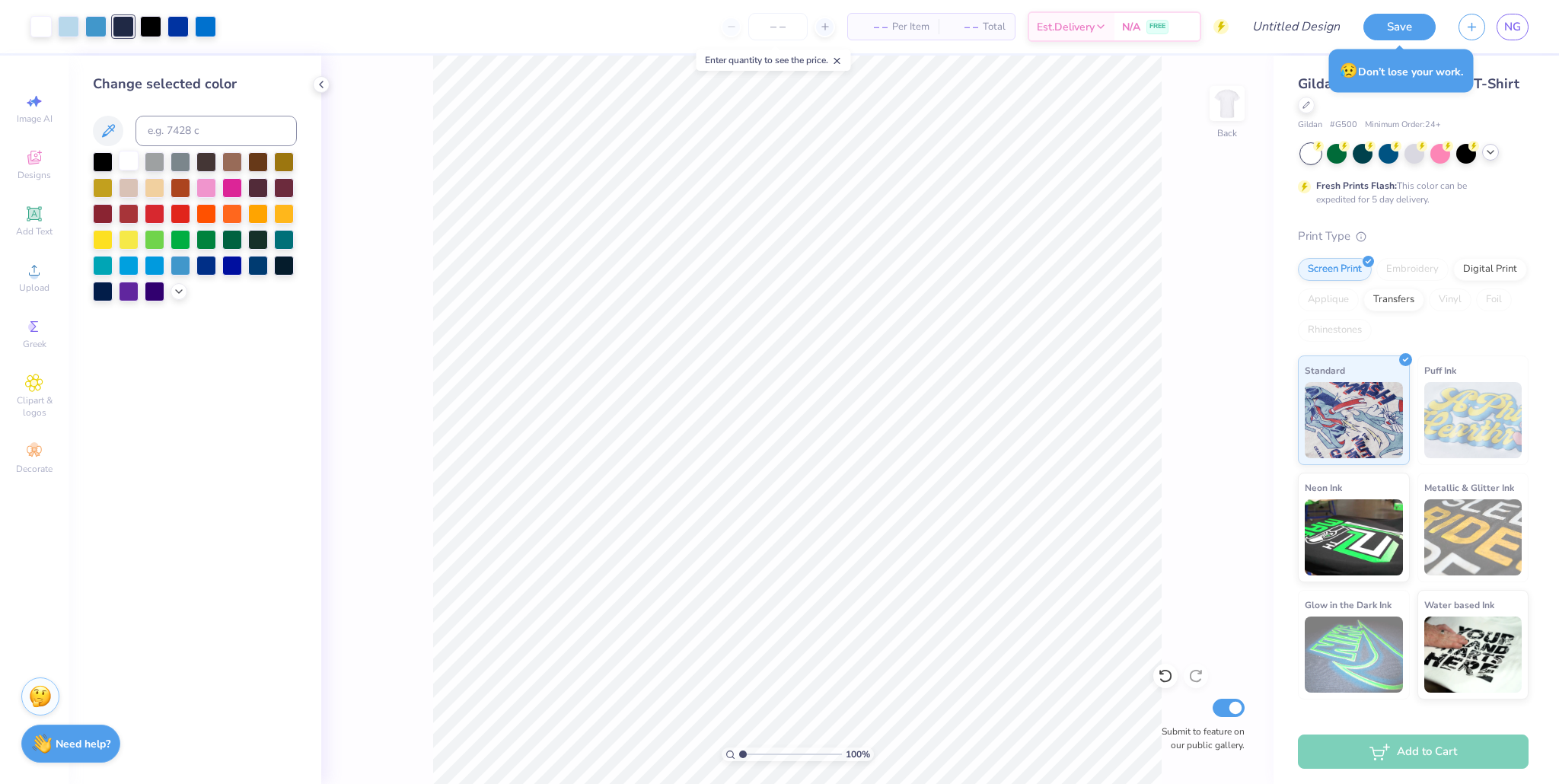
click at [131, 160] on div at bounding box center [129, 160] width 20 height 20
click at [206, 271] on div at bounding box center [206, 264] width 20 height 20
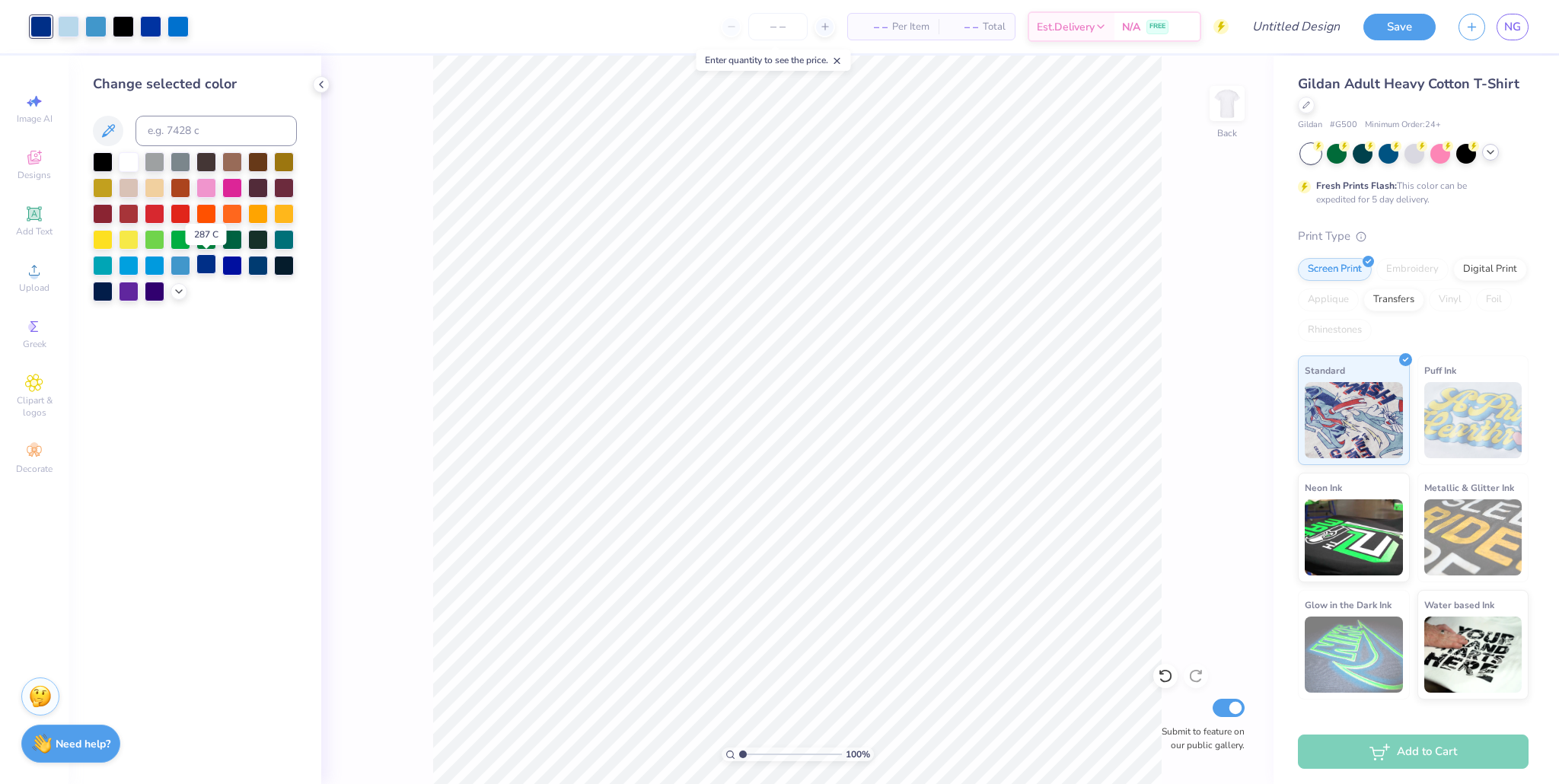
click at [203, 268] on div at bounding box center [206, 264] width 20 height 20
click at [70, 31] on div at bounding box center [68, 25] width 21 height 21
click at [129, 159] on div at bounding box center [129, 160] width 20 height 20
click at [95, 29] on div at bounding box center [96, 25] width 21 height 21
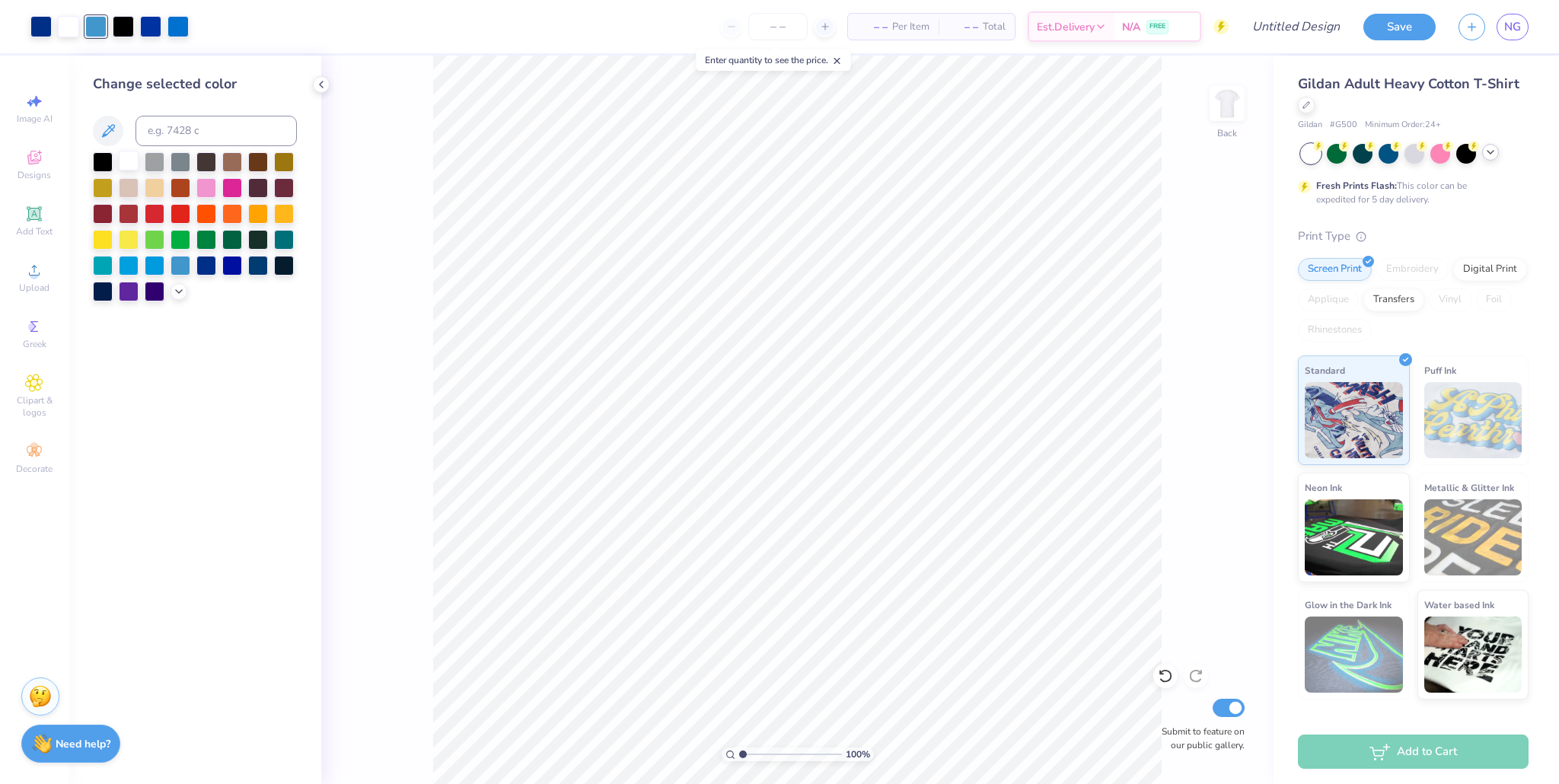
click at [128, 165] on div at bounding box center [129, 160] width 20 height 20
click at [745, 678] on div at bounding box center [1166, 676] width 24 height 24
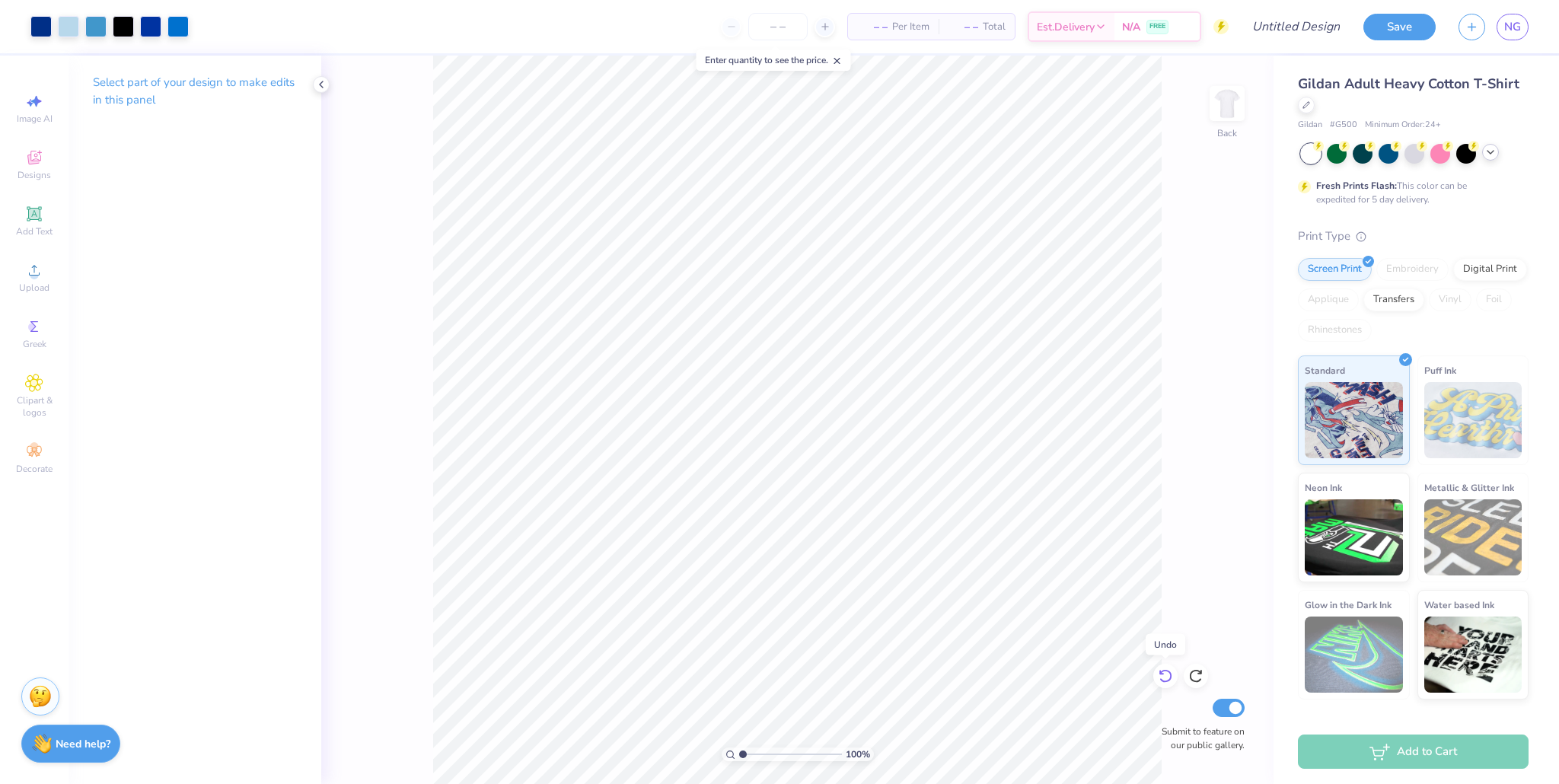
click at [745, 677] on icon at bounding box center [1166, 676] width 15 height 15
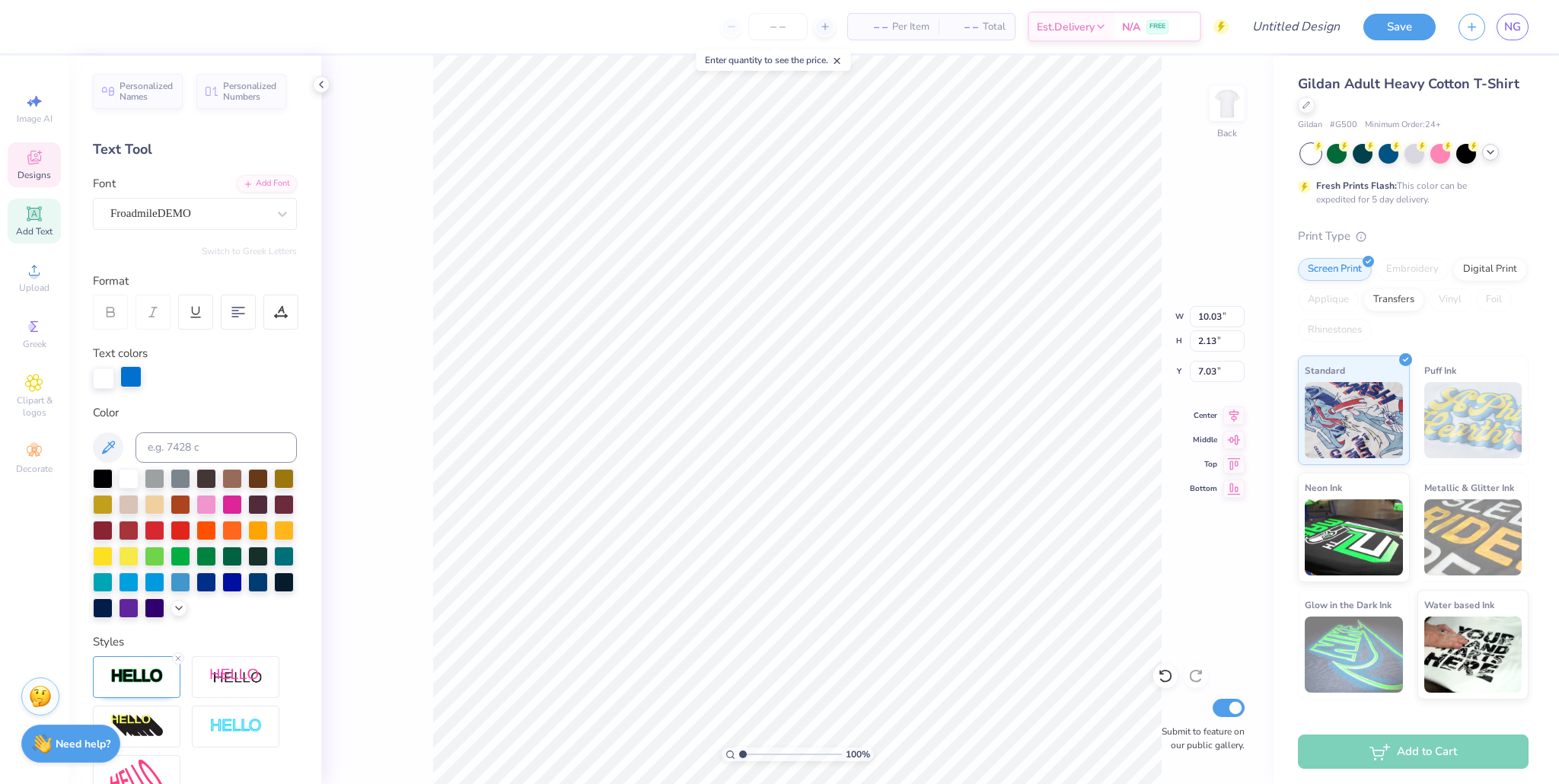
click at [126, 374] on div at bounding box center [130, 376] width 21 height 21
click at [201, 580] on div at bounding box center [206, 580] width 20 height 20
click at [39, 224] on div "Add Text" at bounding box center [34, 221] width 53 height 45
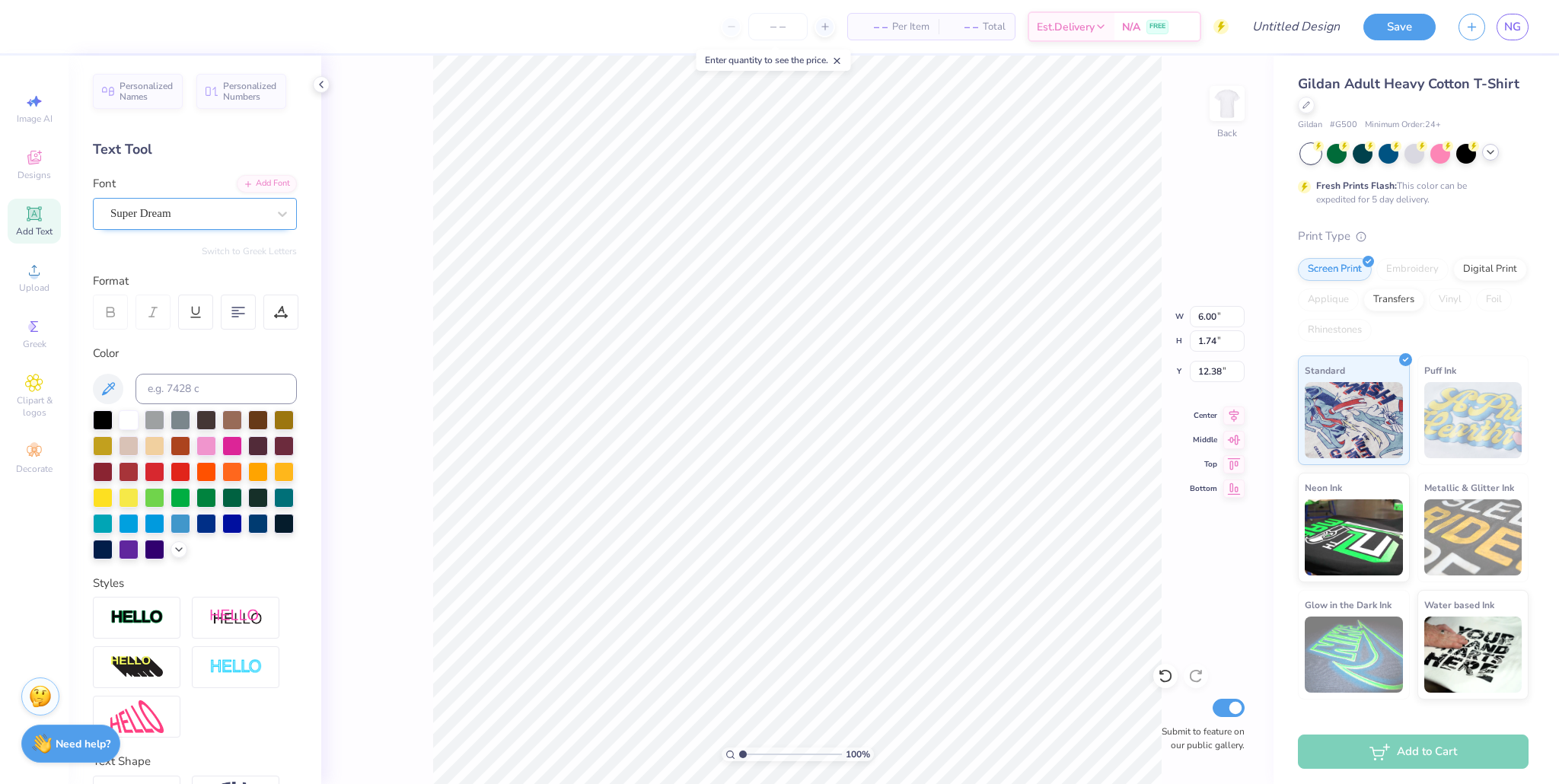
click at [209, 522] on div at bounding box center [206, 523] width 20 height 20
click at [232, 522] on div at bounding box center [232, 523] width 20 height 20
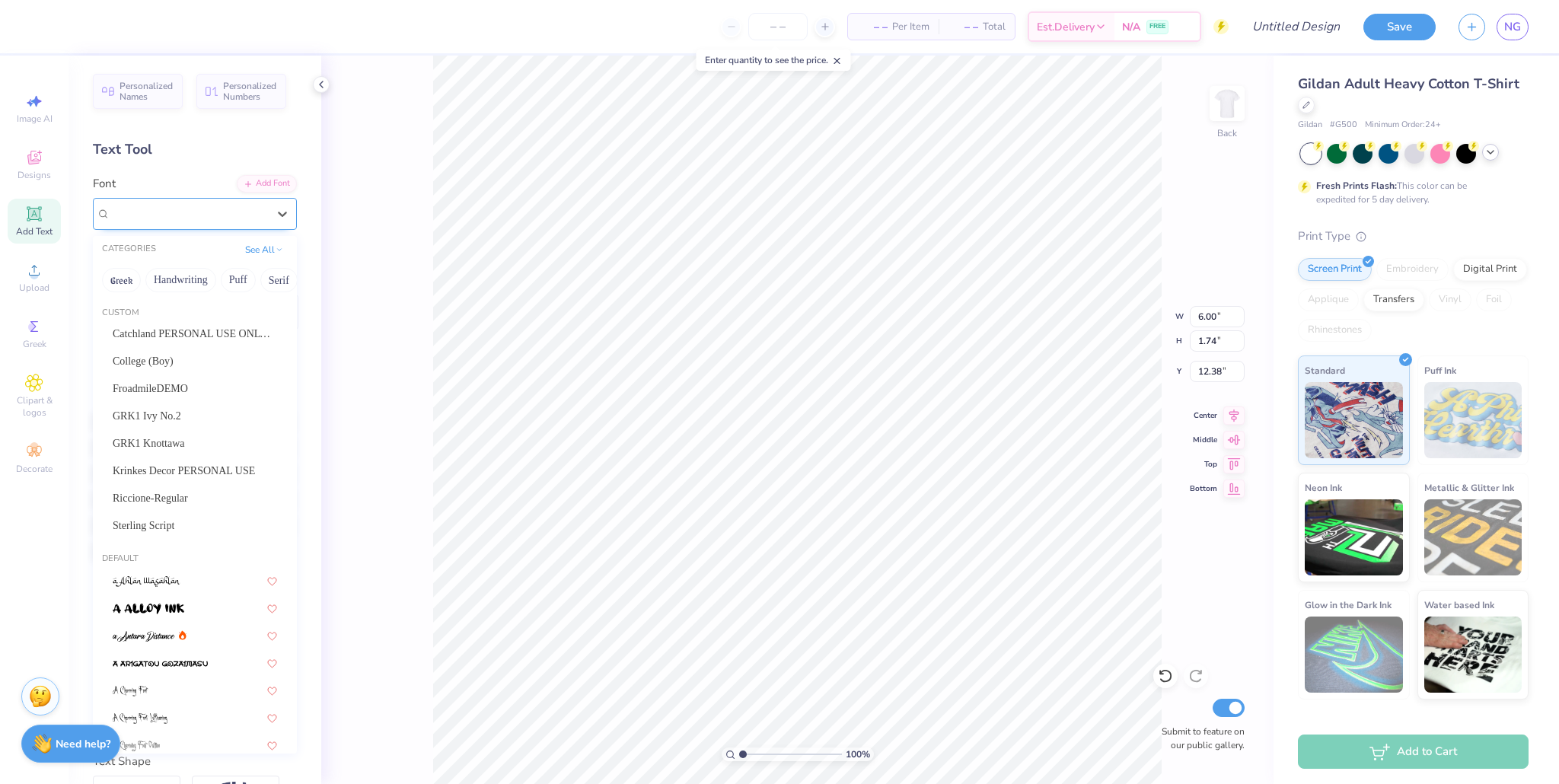
click at [155, 218] on div "Super Dream" at bounding box center [189, 213] width 160 height 23
click at [205, 340] on span "Catchland PERSONAL USE ONLY PERSONAL USE ONLY" at bounding box center [195, 333] width 165 height 16
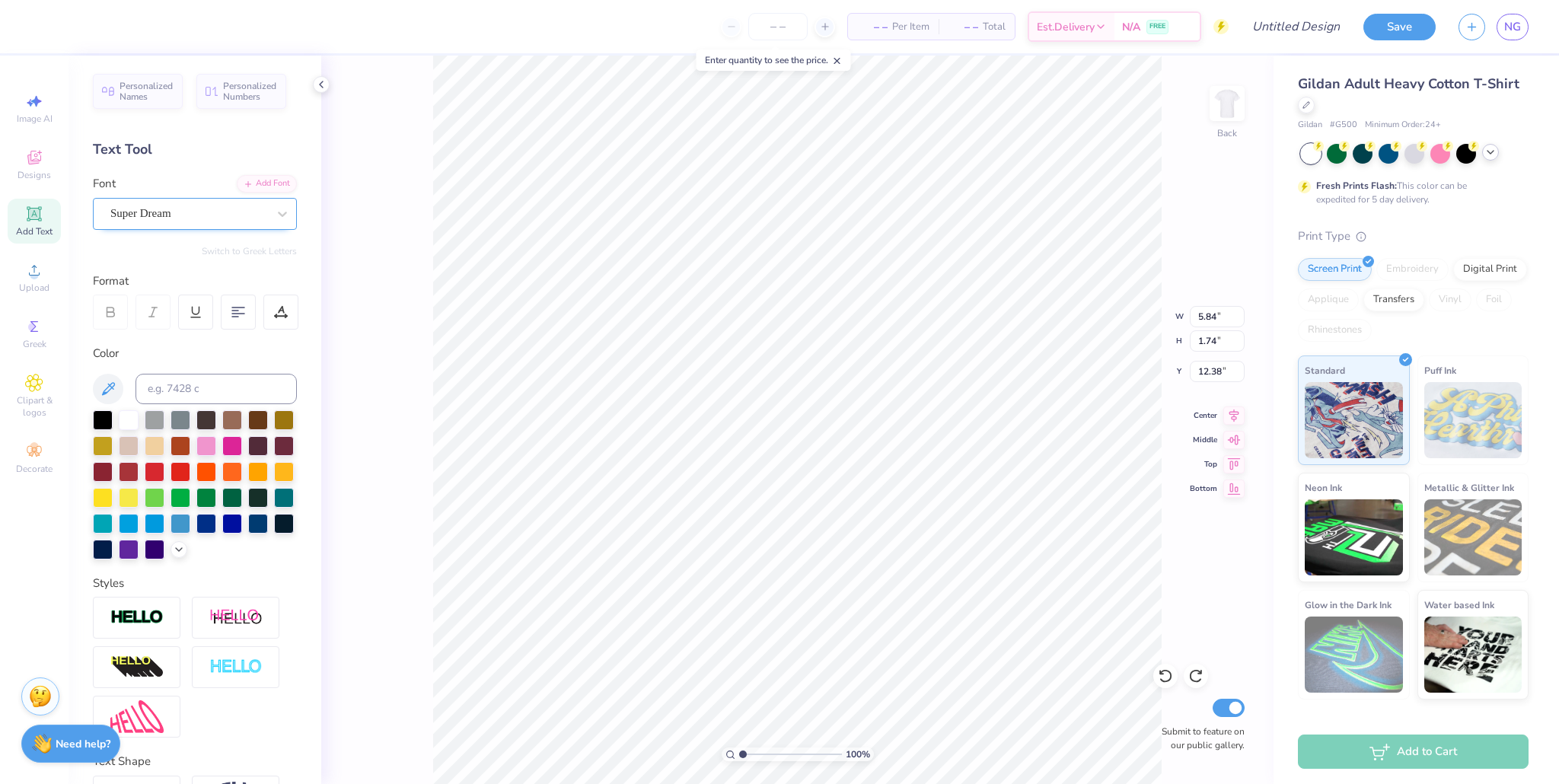
click at [217, 203] on div at bounding box center [189, 213] width 156 height 20
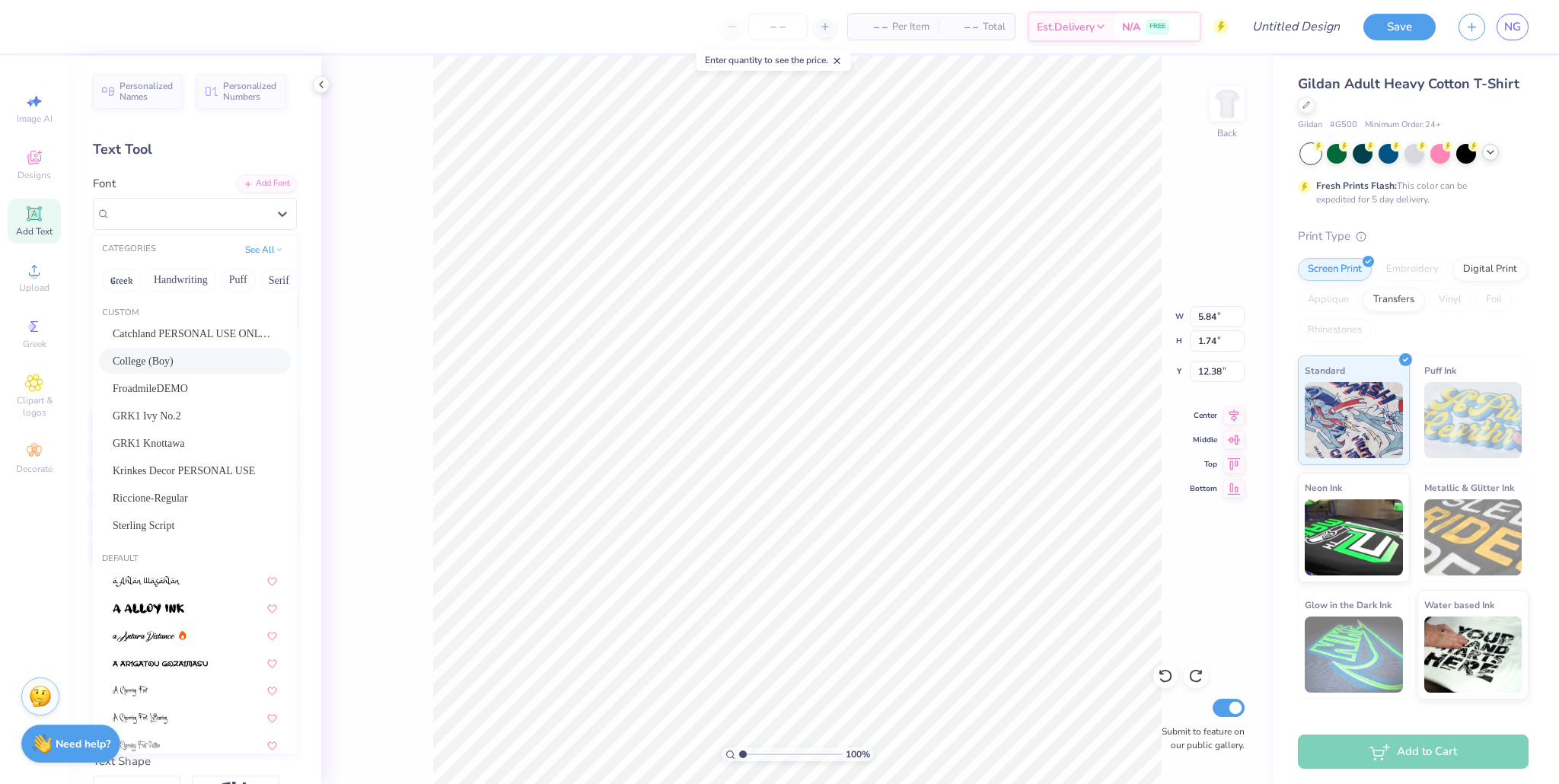
click at [177, 367] on div "College (Boy)" at bounding box center [195, 360] width 165 height 16
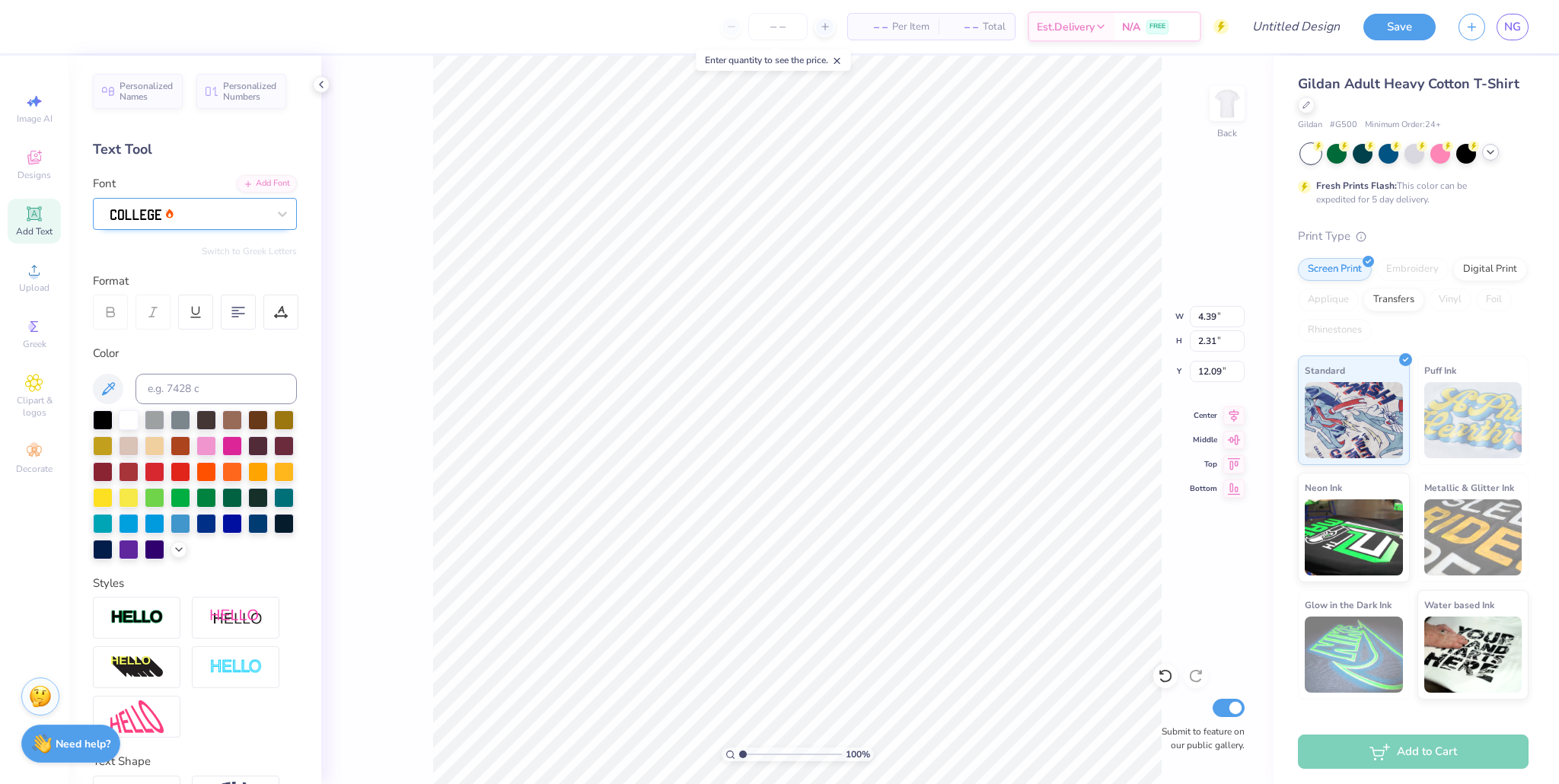
click at [153, 216] on div at bounding box center [189, 213] width 160 height 23
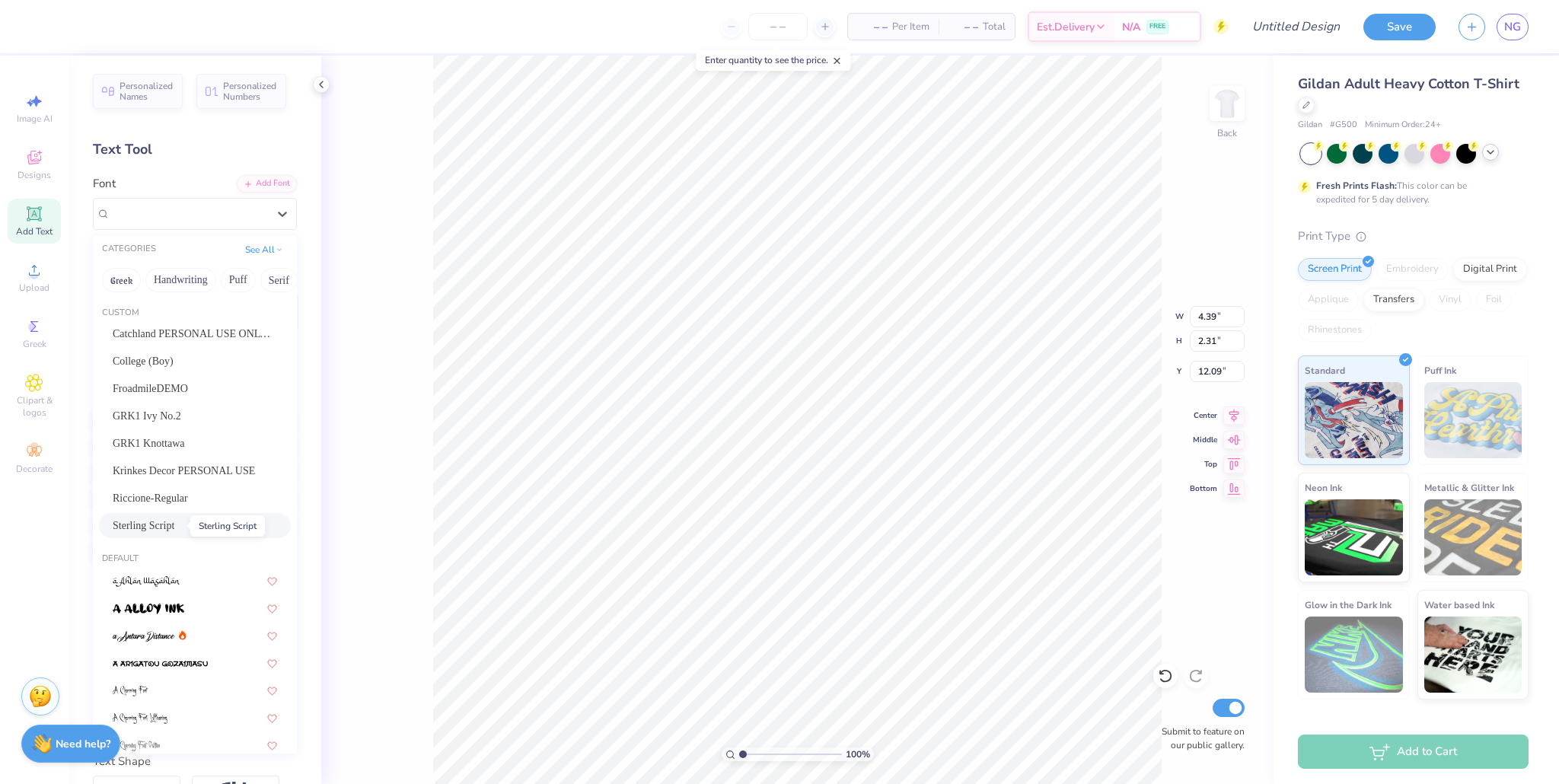
click at [169, 526] on span "Sterling Script" at bounding box center [143, 525] width 61 height 16
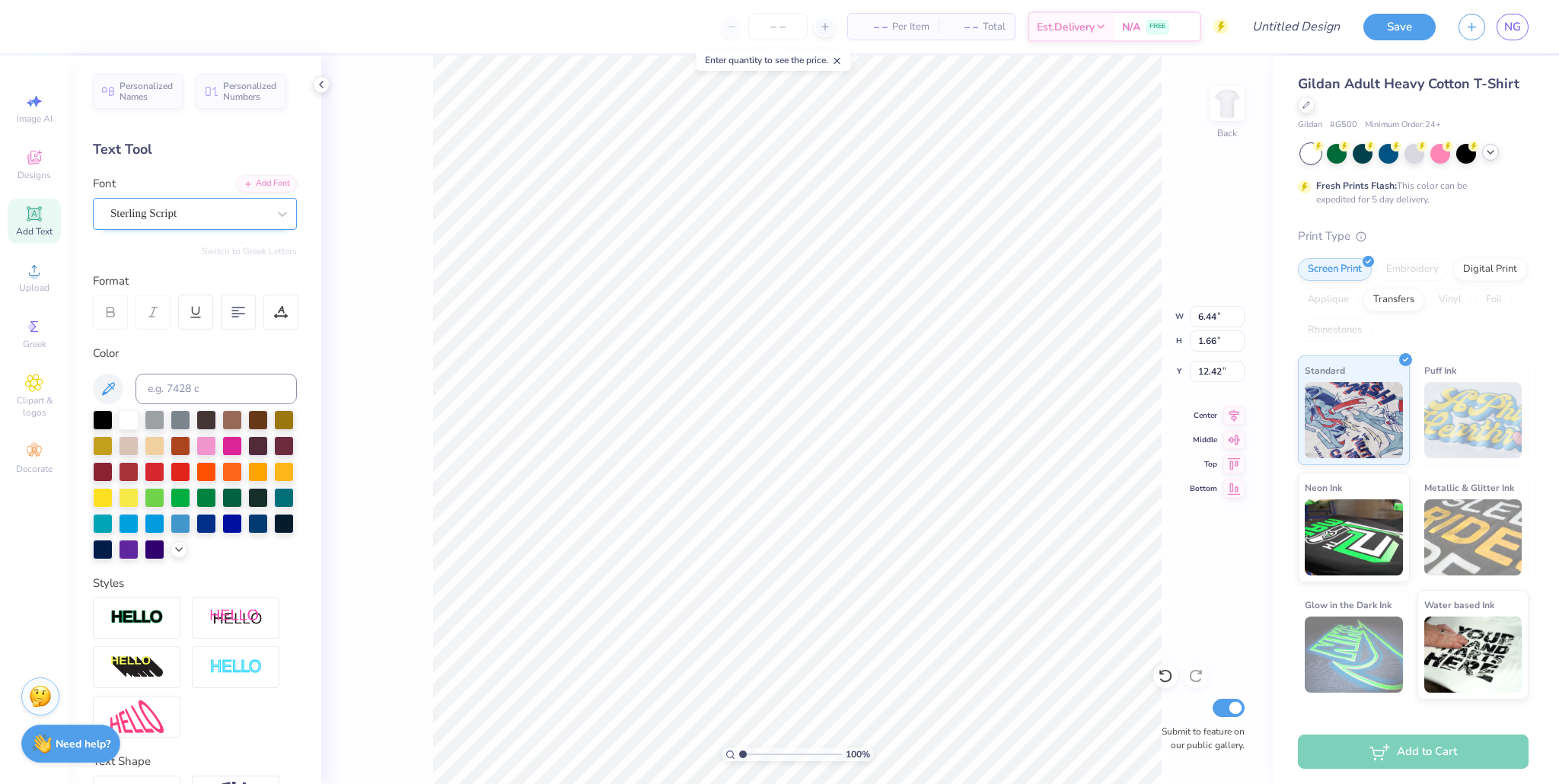
click at [177, 223] on div at bounding box center [189, 213] width 156 height 20
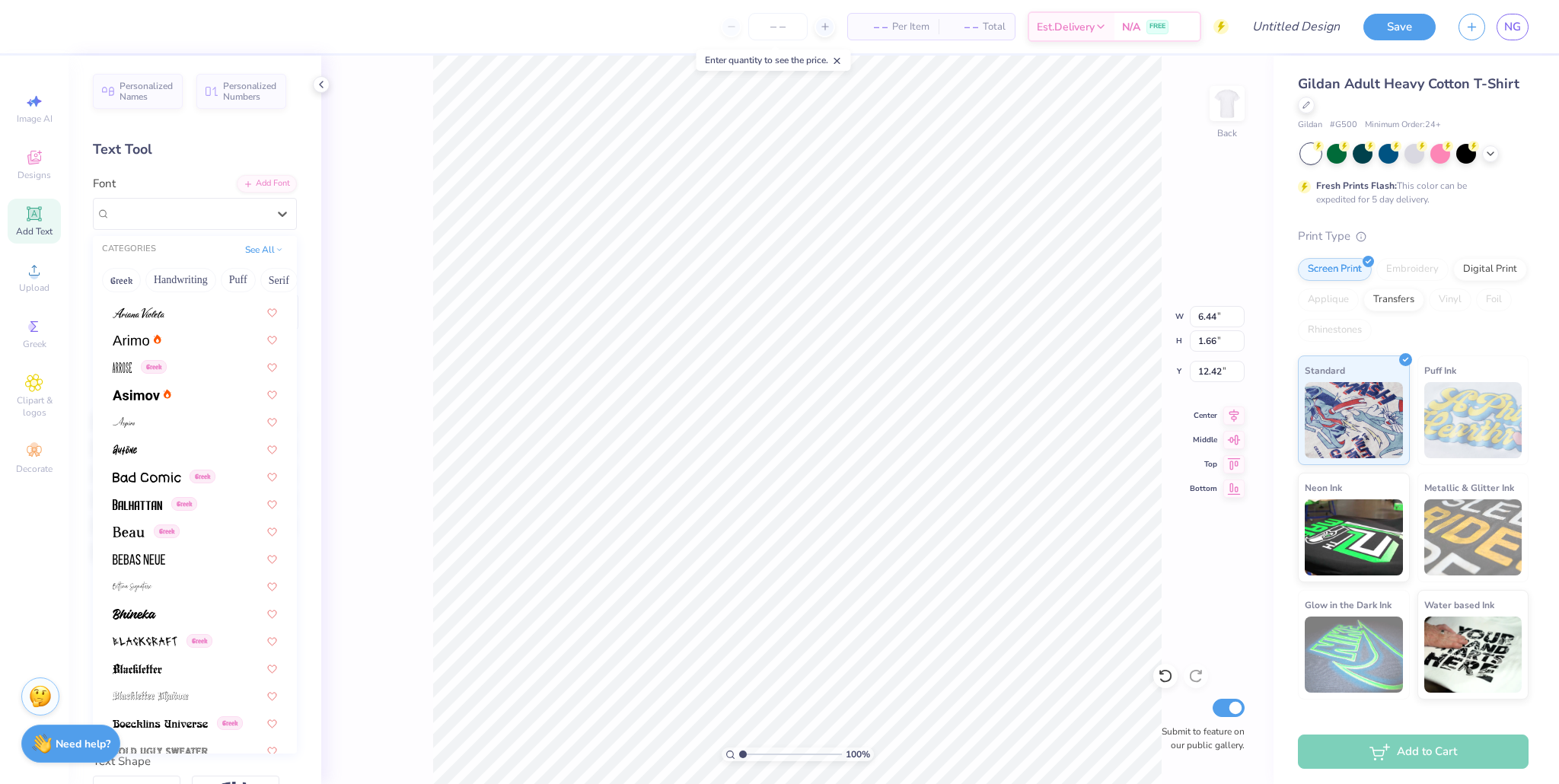
scroll to position [744, 0]
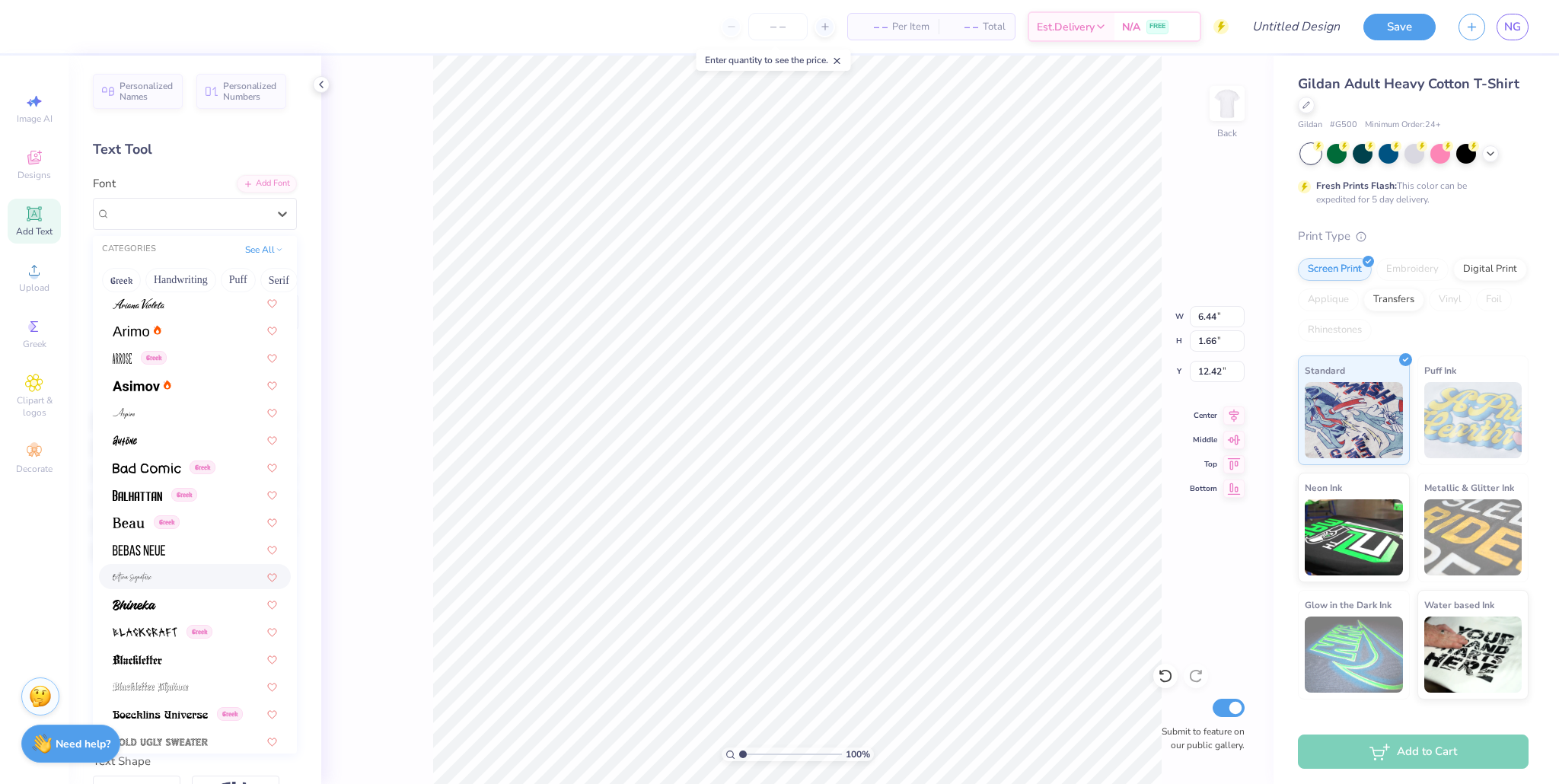
click at [166, 582] on div at bounding box center [195, 576] width 165 height 16
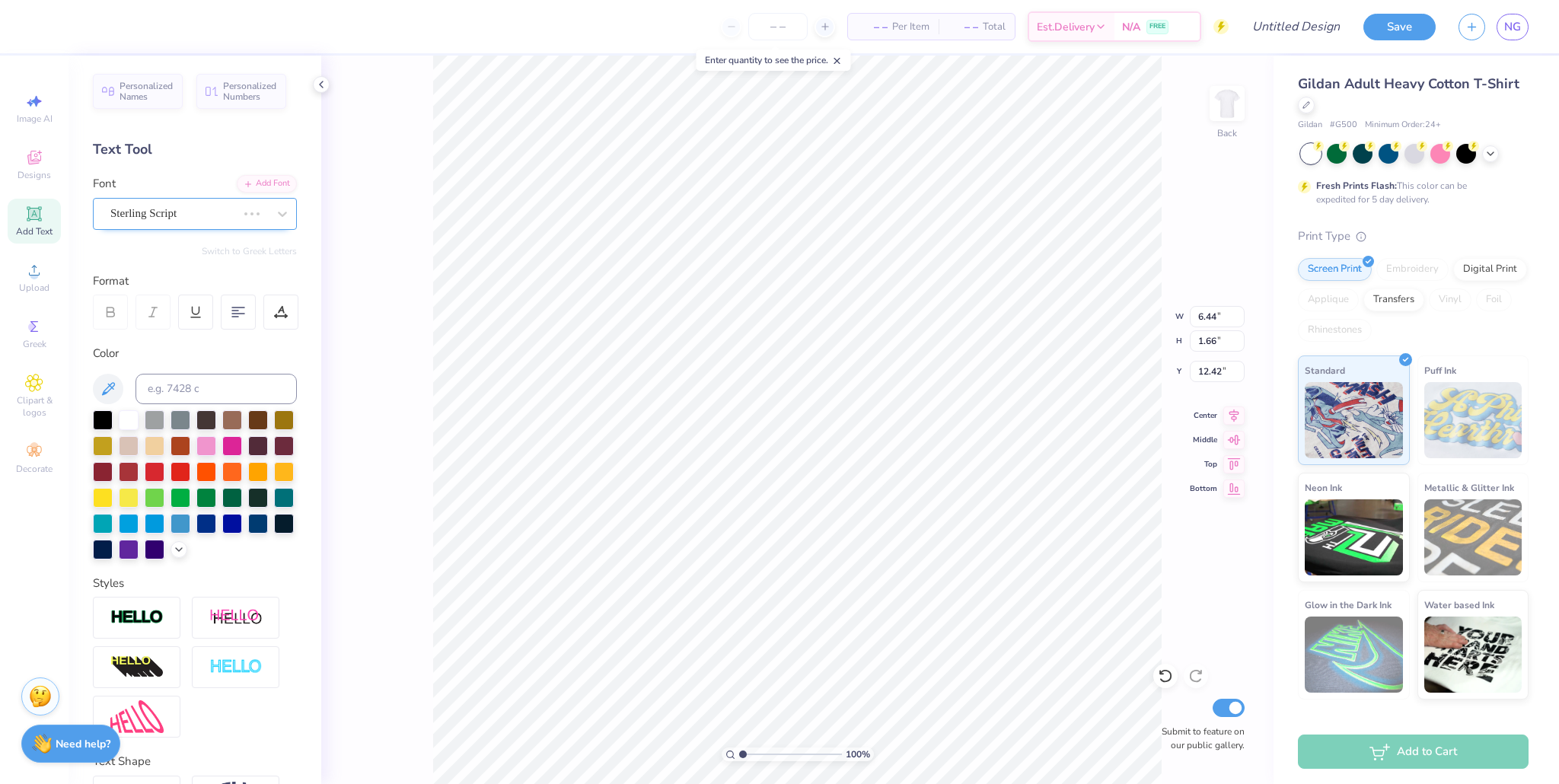
click at [140, 214] on div "Sterling Script" at bounding box center [173, 213] width 129 height 23
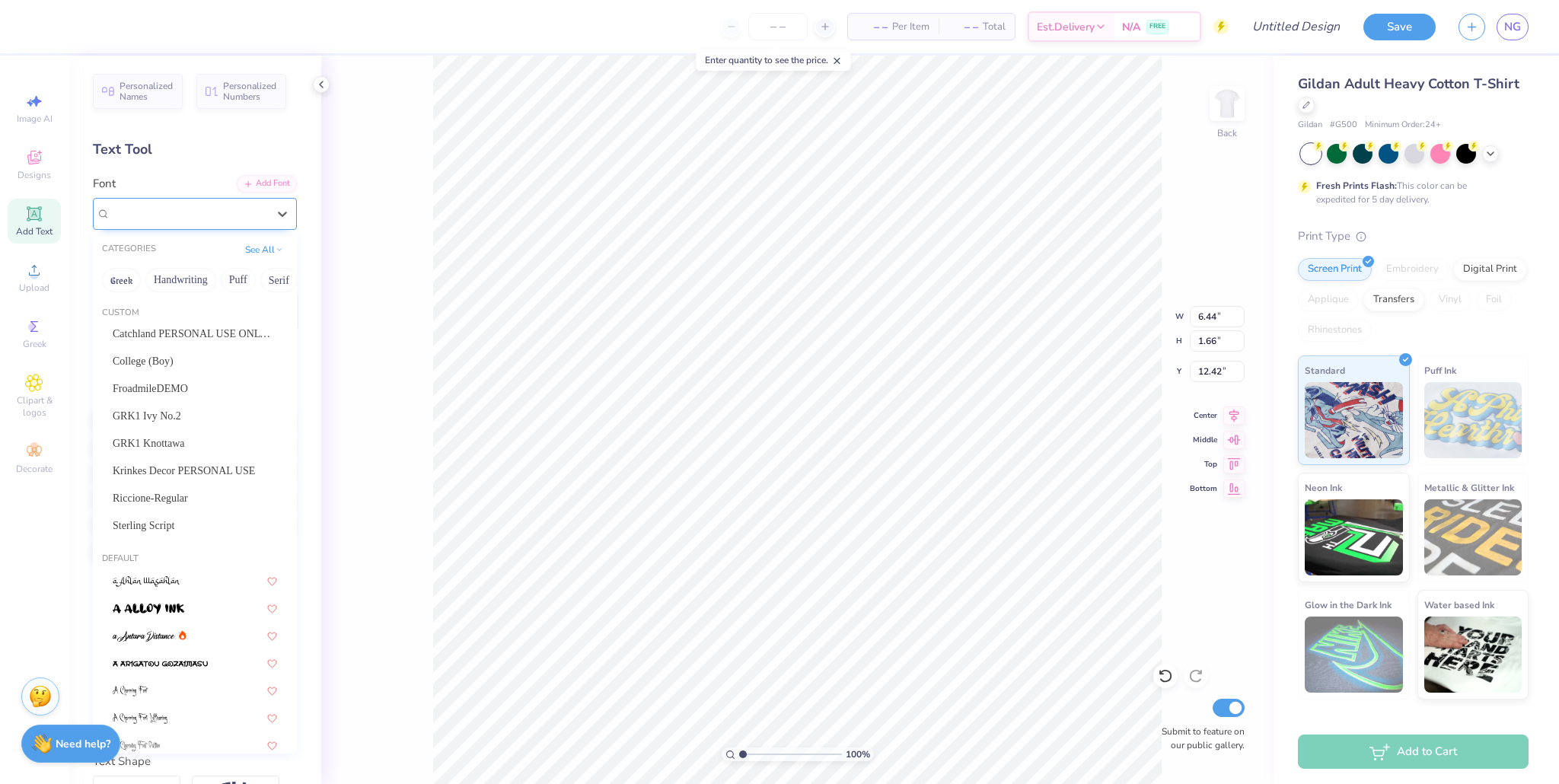
click at [244, 224] on div "[PERSON_NAME] Signature" at bounding box center [195, 214] width 204 height 32
type input "7.11"
type input "3.24"
type input "11.63"
click at [244, 224] on div "[PERSON_NAME] Signature" at bounding box center [195, 214] width 204 height 32
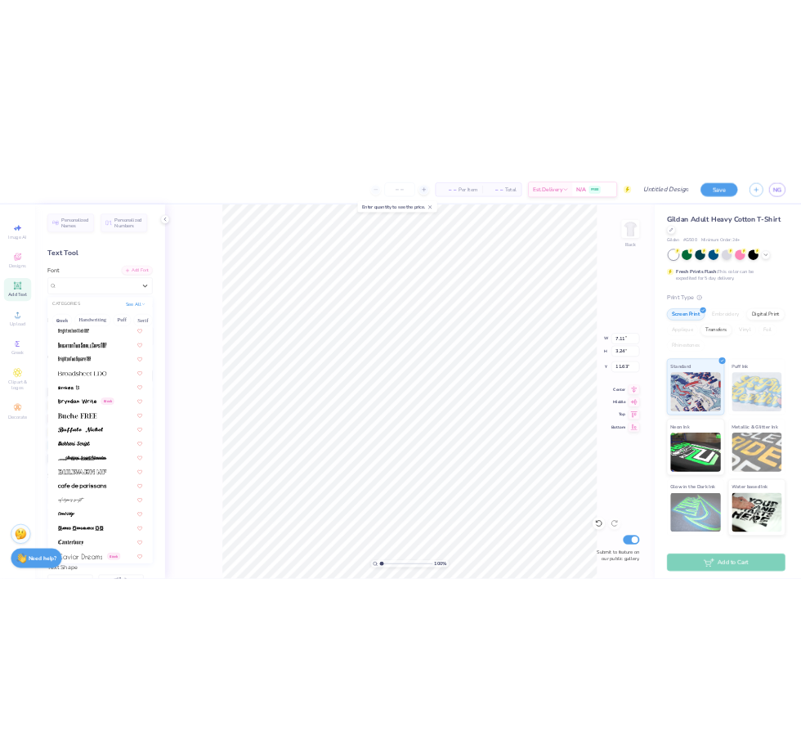
scroll to position [1607, 0]
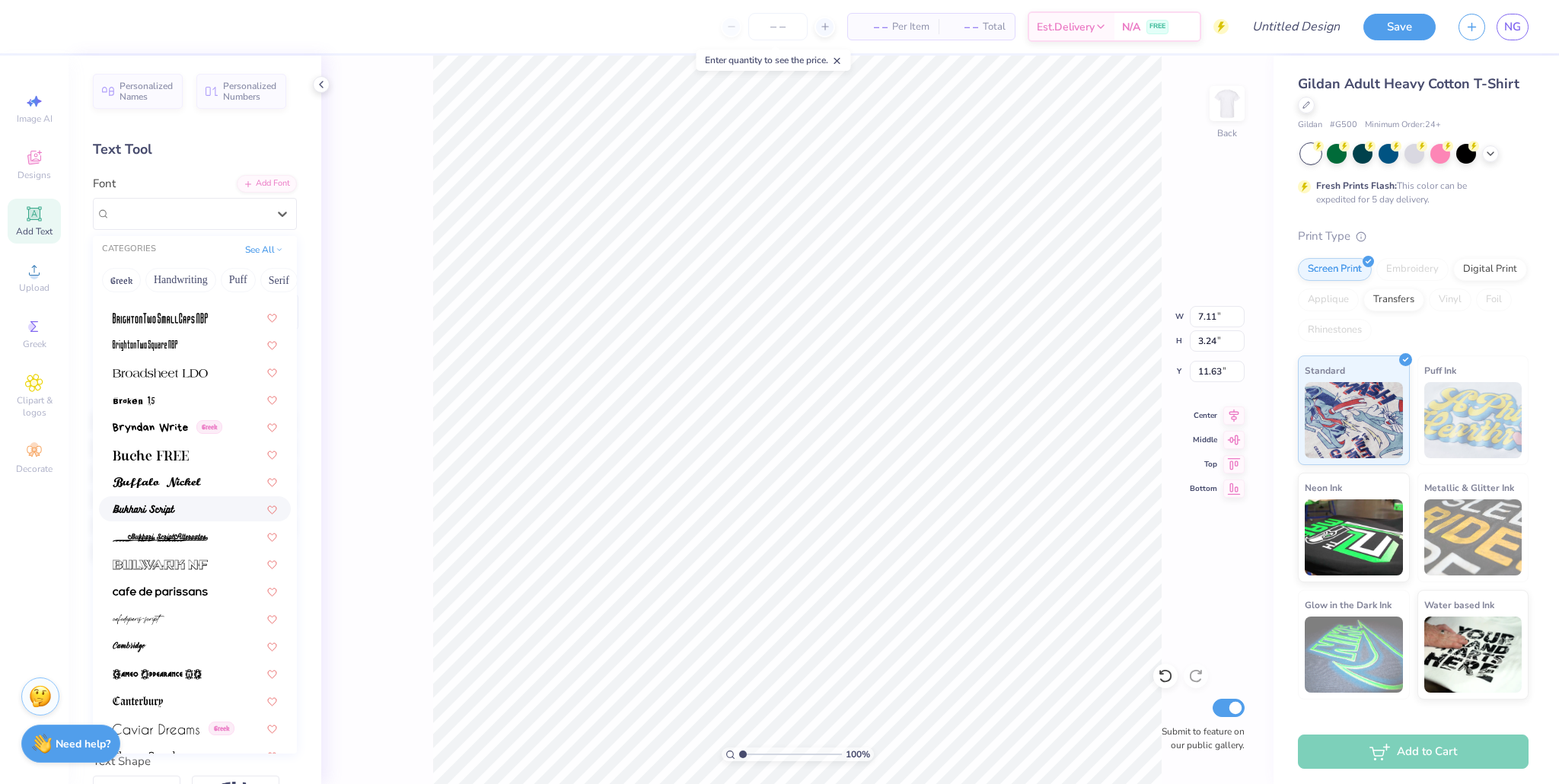
click at [210, 517] on div at bounding box center [195, 508] width 165 height 16
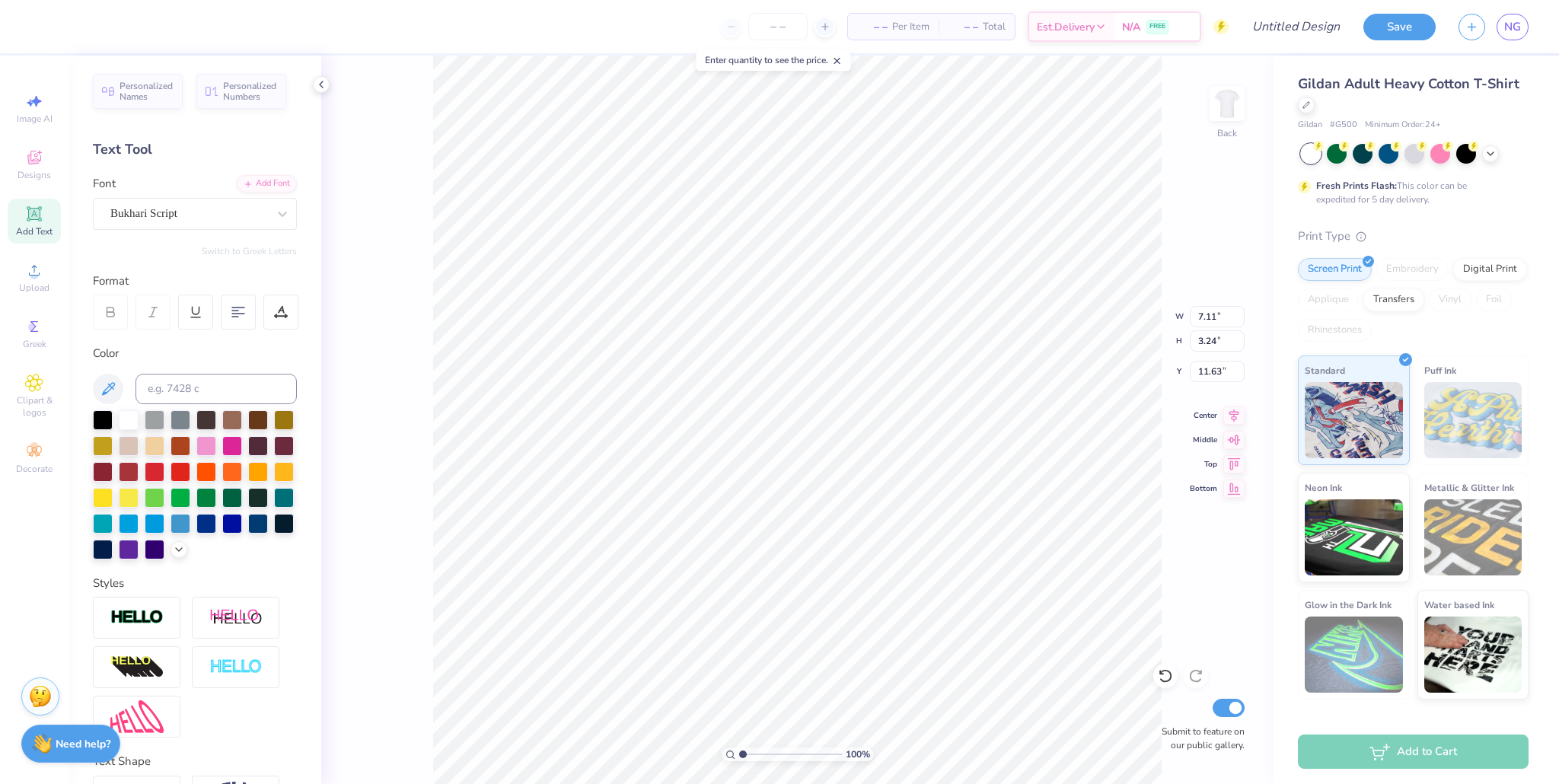
type input "6.00"
type input "2.17"
type input "12.17"
type input "1.87"
type input "0.67"
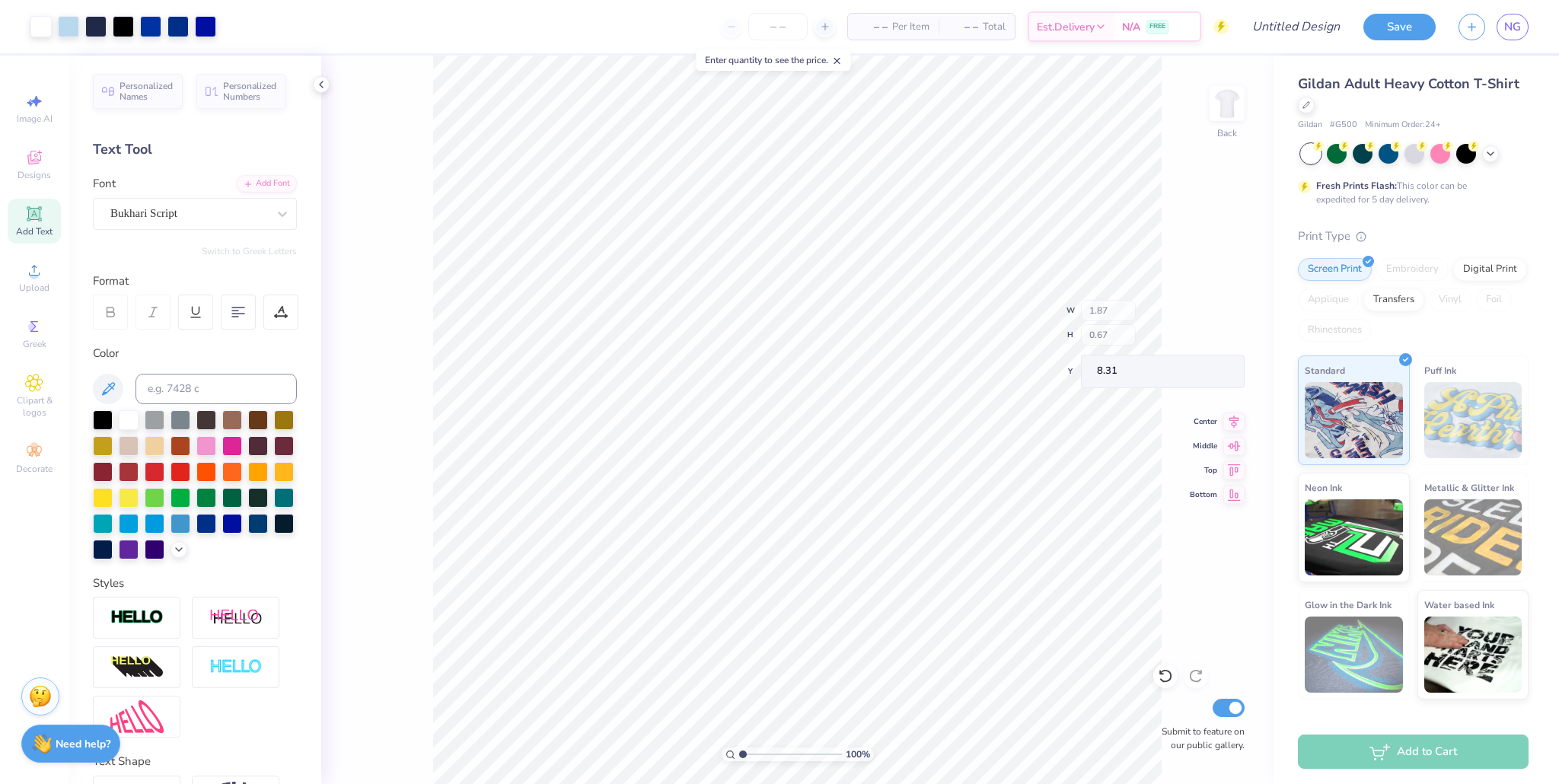
type input "8.64"
click at [1334, 35] on input "Design Title" at bounding box center [1278, 26] width 149 height 31
type input "d 2"
click at [1430, 19] on button "Save" at bounding box center [1400, 24] width 73 height 27
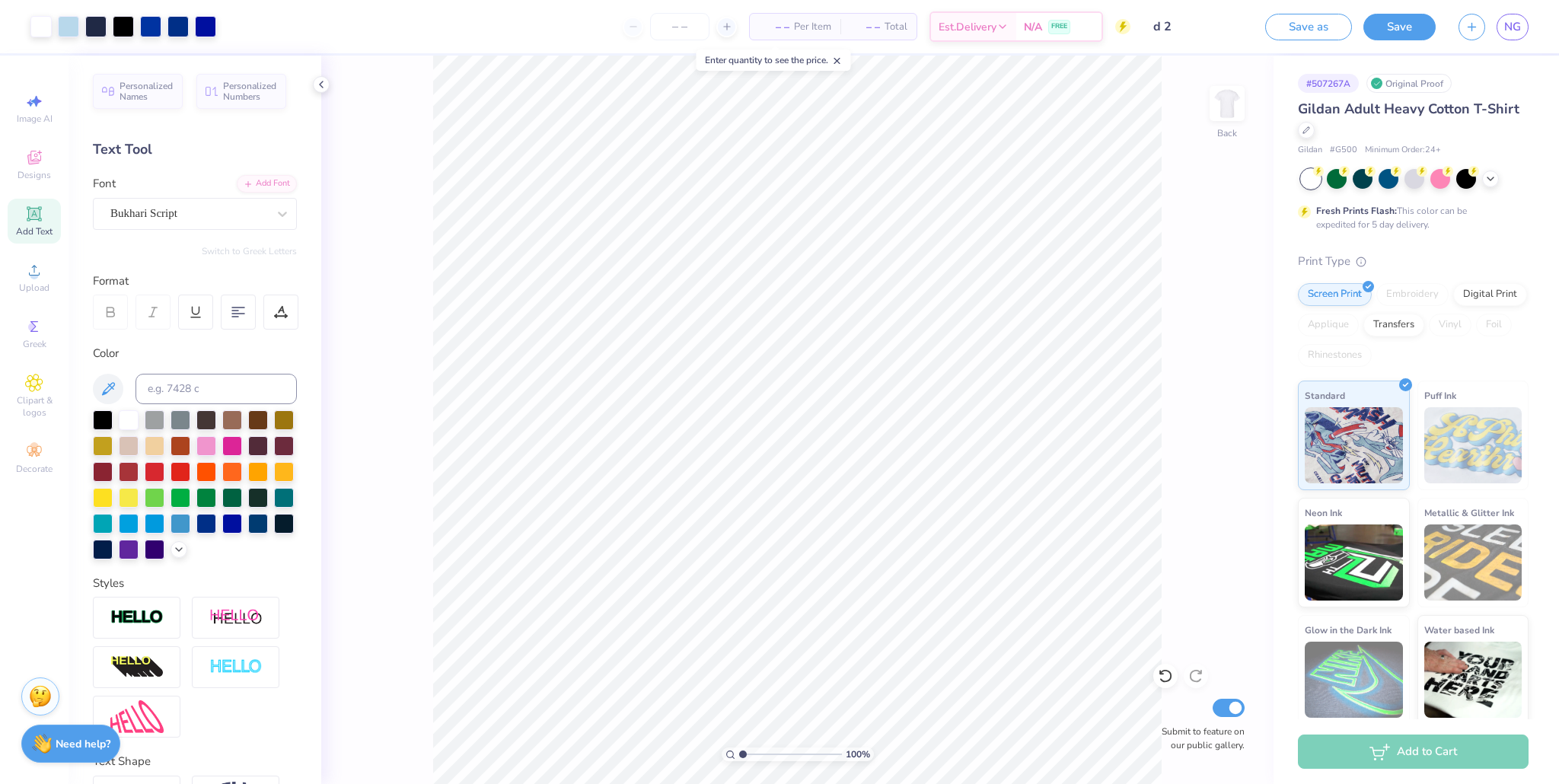
click at [1418, 27] on button "Save" at bounding box center [1400, 27] width 73 height 27
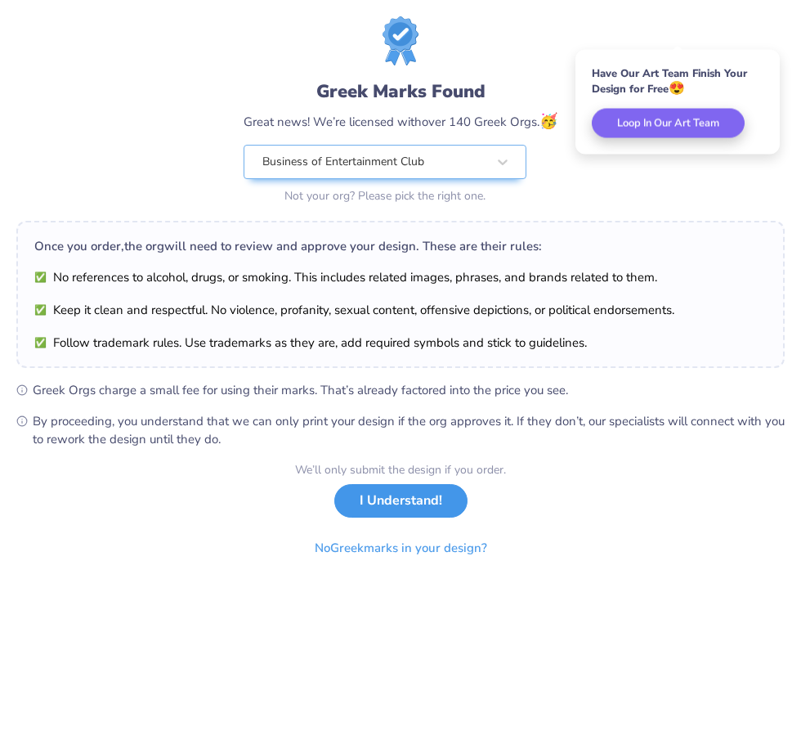
click at [420, 501] on button "I Understand!" at bounding box center [400, 501] width 133 height 34
